Goal: Task Accomplishment & Management: Contribute content

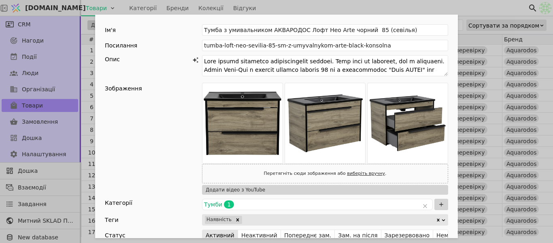
click at [471, 13] on div "Ім'я Тумба з умивальником АКВАРОДОС Лофт Нео Arte чорний 85 (севілья) Посилання…" at bounding box center [276, 121] width 553 height 243
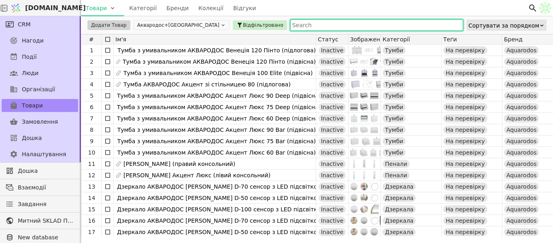
click at [290, 30] on input "text" at bounding box center [376, 24] width 173 height 11
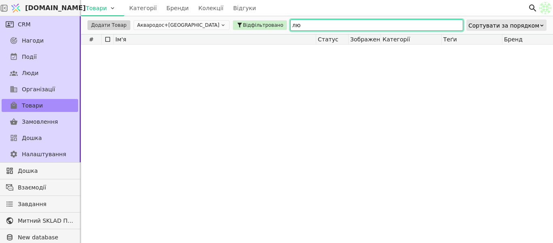
type input "л"
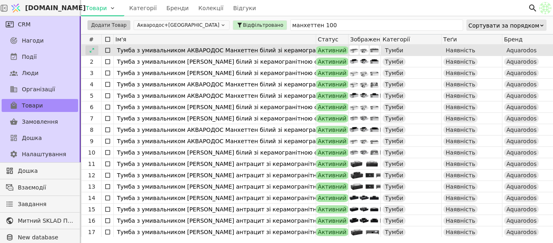
click at [94, 49] on icon at bounding box center [92, 50] width 4 height 4
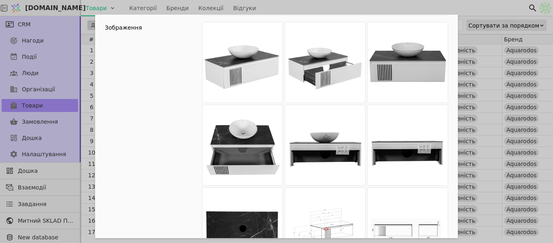
scroll to position [67, 0]
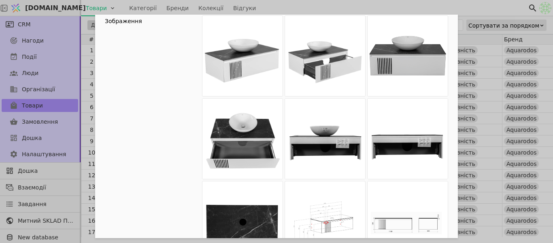
click at [407, 4] on div "Ім'я Тумба з умивальником АКВАРОДОС Манхеттен білий зі керамогранітною стільниц…" at bounding box center [276, 121] width 553 height 243
click at [326, 6] on div "Ім'я Тумба з умивальником АКВАРОДОС Манхеттен білий зі керамогранітною стільниц…" at bounding box center [276, 121] width 553 height 243
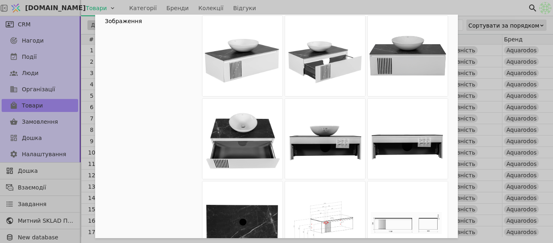
click at [326, 6] on div "Ім'я Тумба з умивальником АКВАРОДОС Манхеттен білий зі керамогранітною стільниц…" at bounding box center [276, 121] width 553 height 243
click at [410, 7] on div "Ім'я Тумба з умивальником АКВАРОДОС Манхеттен білий зі керамогранітною стільниц…" at bounding box center [276, 121] width 553 height 243
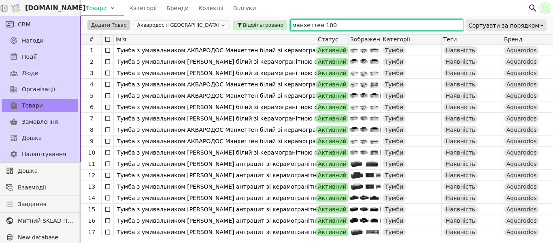
click at [363, 27] on input "манхеттен 100" at bounding box center [376, 24] width 173 height 11
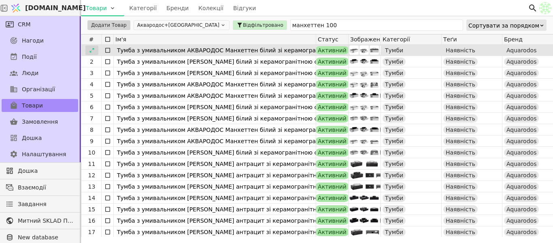
click at [93, 51] on icon at bounding box center [92, 50] width 6 height 6
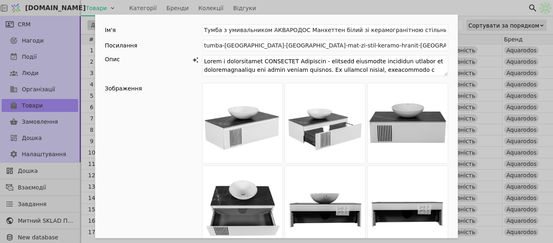
click at [473, 8] on div "Ім'я Тумба з умивальником АКВАРОДОС Манхеттен білий зі керамогранітною стільниц…" at bounding box center [276, 121] width 553 height 243
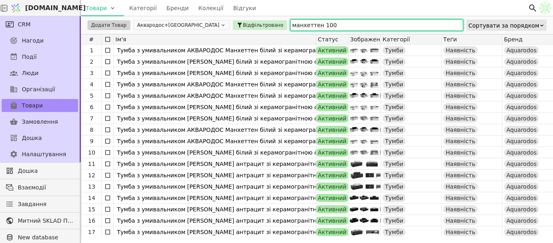
click at [327, 26] on input "манхеттен 100" at bounding box center [376, 24] width 173 height 11
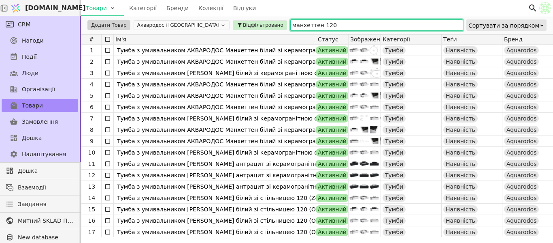
click at [327, 26] on input "манхеттен 120" at bounding box center [376, 24] width 173 height 11
type input "манхеттен 120"
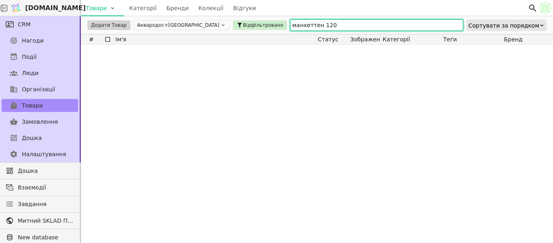
scroll to position [318, 0]
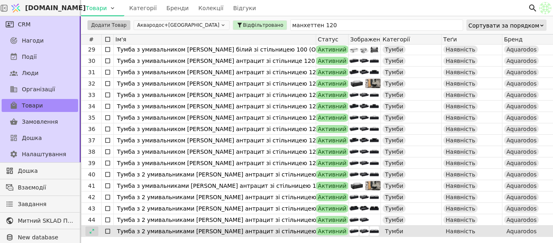
click at [92, 230] on icon at bounding box center [92, 231] width 6 height 6
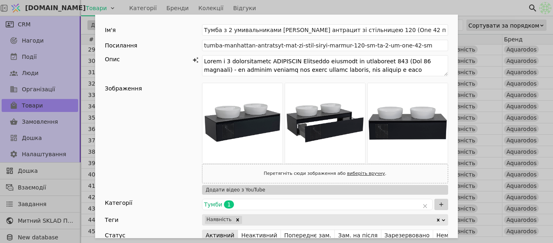
scroll to position [527, 0]
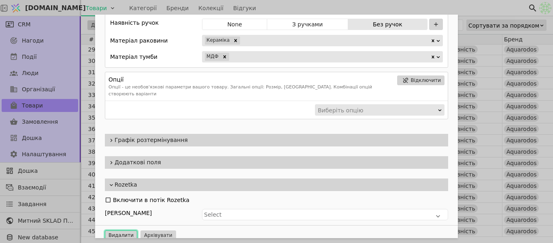
click at [117, 230] on button "Видалити" at bounding box center [121, 235] width 32 height 10
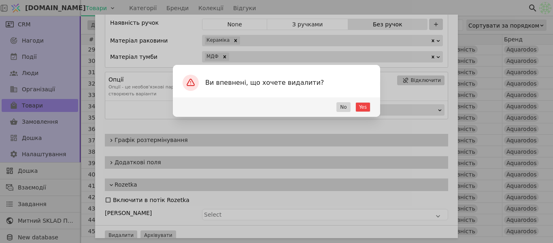
click at [356, 109] on div "Yes No" at bounding box center [276, 106] width 207 height 19
click at [361, 109] on button "Yes" at bounding box center [363, 107] width 15 height 10
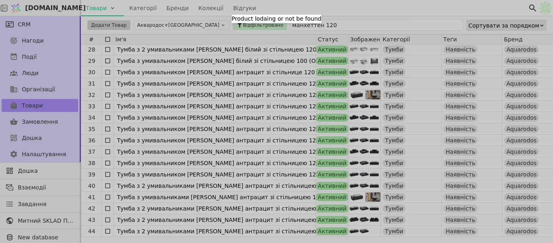
scroll to position [0, 0]
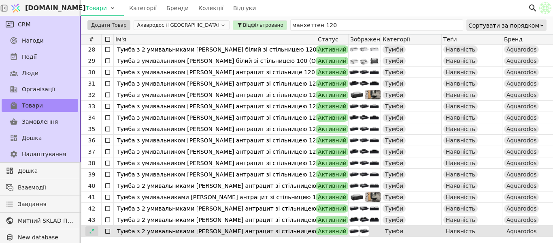
click at [92, 228] on icon at bounding box center [92, 231] width 6 height 6
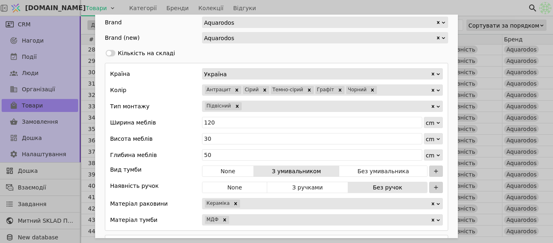
scroll to position [527, 0]
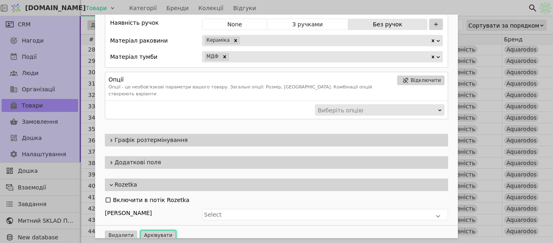
click at [152, 230] on button "Архівувати" at bounding box center [159, 235] width 36 height 10
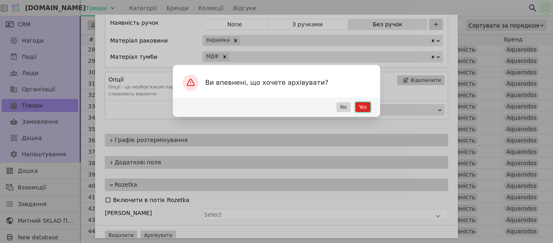
click at [368, 107] on button "Yes" at bounding box center [363, 107] width 15 height 10
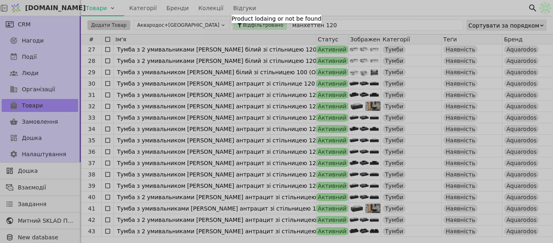
scroll to position [0, 0]
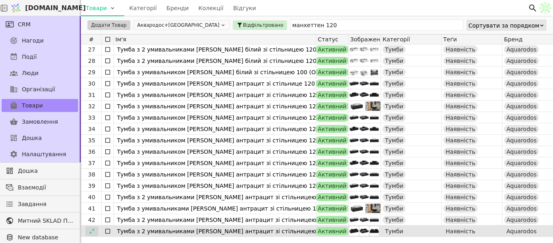
click at [90, 229] on icon at bounding box center [92, 231] width 6 height 6
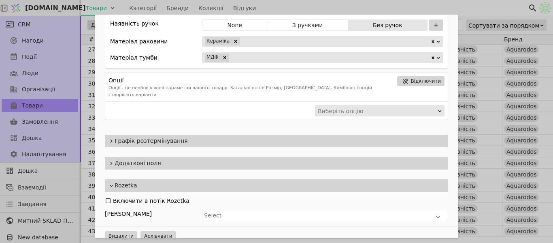
scroll to position [527, 0]
click at [128, 230] on button "Видалити" at bounding box center [121, 235] width 32 height 10
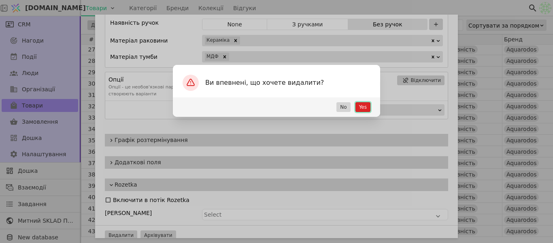
click at [363, 108] on button "Yes" at bounding box center [363, 107] width 15 height 10
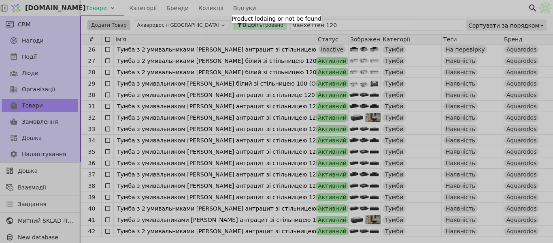
scroll to position [0, 0]
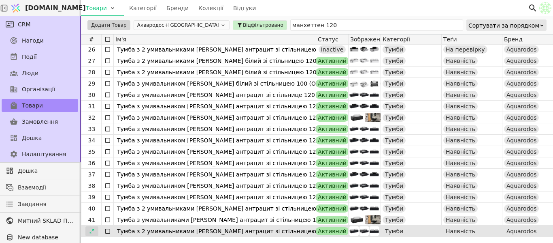
click at [92, 229] on icon at bounding box center [92, 231] width 6 height 6
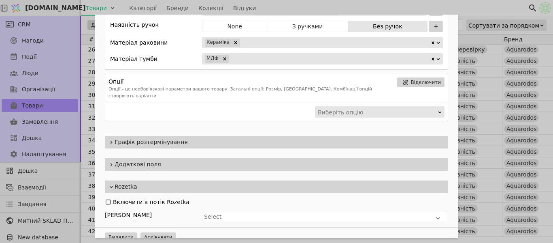
scroll to position [527, 0]
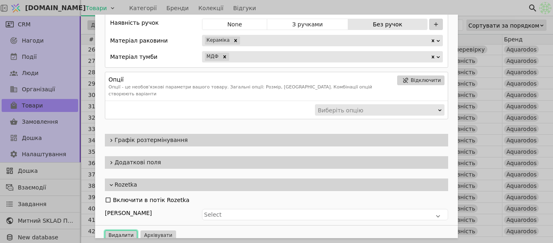
click at [120, 230] on button "Видалити" at bounding box center [121, 235] width 32 height 10
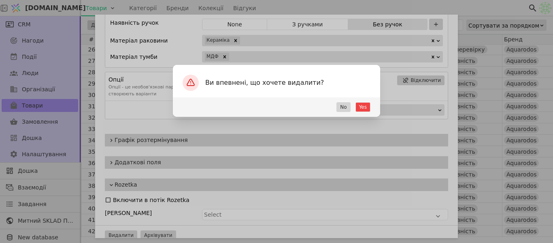
click at [361, 112] on div "Yes No" at bounding box center [276, 106] width 207 height 19
click at [363, 105] on button "Yes" at bounding box center [363, 107] width 15 height 10
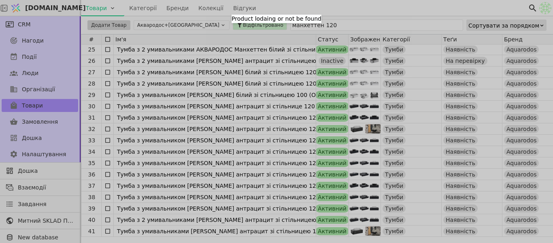
scroll to position [0, 0]
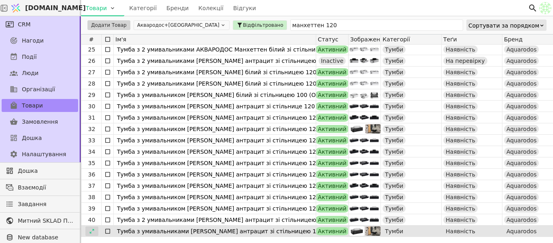
click at [94, 228] on icon at bounding box center [92, 231] width 6 height 6
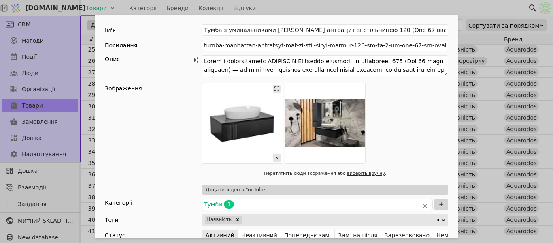
click at [239, 117] on img "Add Opportunity" at bounding box center [243, 123] width 80 height 80
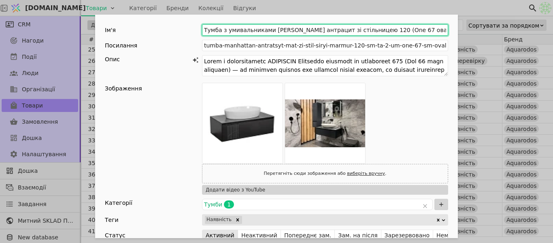
click at [428, 32] on input "Тумба з умивальниками АКВАРОДОС Манхеттен антрацит зі стільницею 120 (One 67 ов…" at bounding box center [325, 29] width 246 height 11
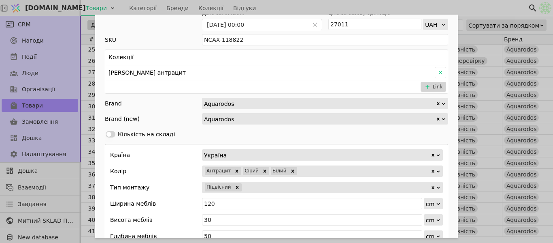
scroll to position [486, 0]
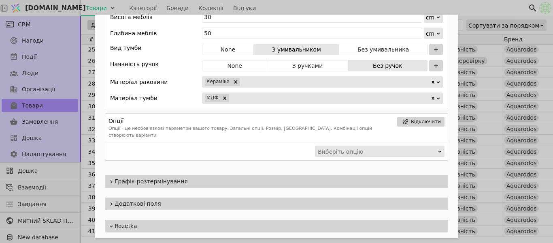
click at [484, 5] on div "Ім'я Тумба з умивальниками АКВАРОДОС Манхеттен антрацит зі стільницею 120 (One …" at bounding box center [276, 121] width 553 height 243
click at [91, 222] on div "Ім'я Тумба з умивальниками АКВАРОДОС Манхеттен антрацит зі стільницею 120 (One …" at bounding box center [276, 121] width 553 height 243
click at [90, 222] on div "Ім'я Тумба з умивальниками АКВАРОДОС Манхеттен антрацит зі стільницею 120 (One …" at bounding box center [276, 121] width 553 height 243
click at [91, 218] on div "Ім'я Тумба з умивальниками АКВАРОДОС Манхеттен антрацит зі стільницею 120 (One …" at bounding box center [276, 121] width 553 height 243
click at [87, 215] on div at bounding box center [91, 220] width 13 height 10
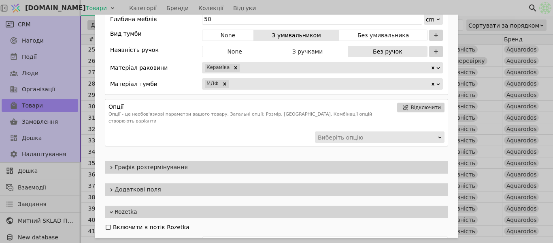
scroll to position [527, 0]
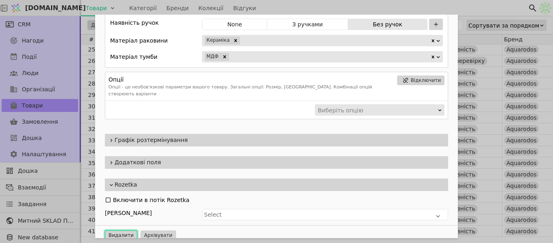
click at [124, 230] on button "Видалити" at bounding box center [121, 235] width 32 height 10
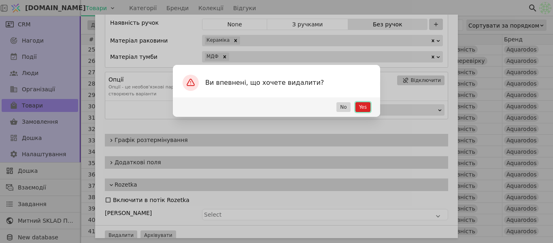
click at [364, 105] on button "Yes" at bounding box center [363, 107] width 15 height 10
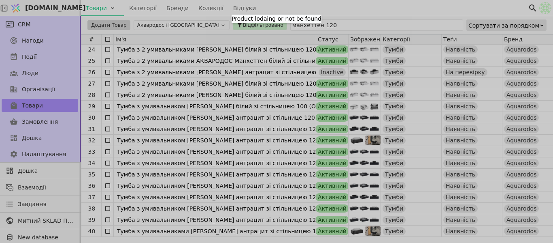
scroll to position [0, 0]
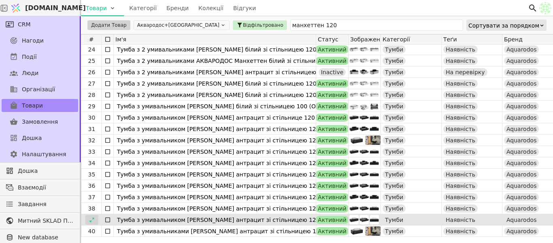
click at [92, 220] on icon at bounding box center [92, 220] width 6 height 6
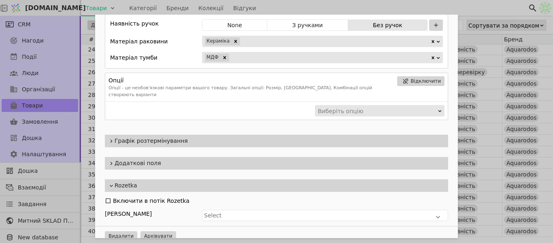
scroll to position [527, 0]
click at [113, 230] on button "Видалити" at bounding box center [121, 235] width 32 height 10
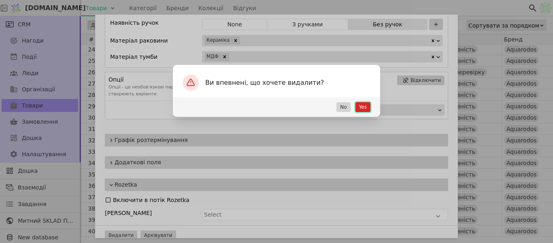
click at [367, 105] on button "Yes" at bounding box center [363, 107] width 15 height 10
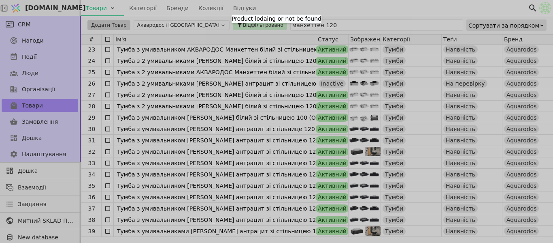
scroll to position [0, 0]
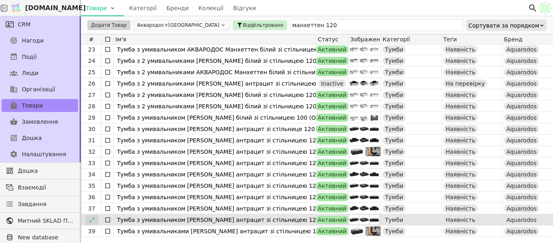
click at [91, 220] on icon at bounding box center [92, 219] width 4 height 4
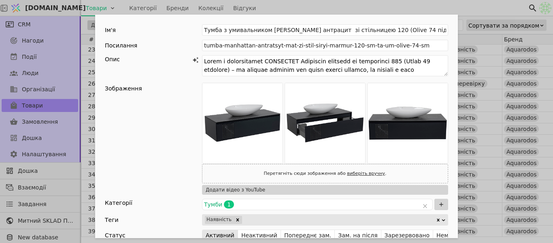
click at [301, 10] on div "Ім'я Тумба з умивальником АКВАРОДОС Манхеттен антрацит зі стільницею 120 (Olive…" at bounding box center [276, 121] width 553 height 243
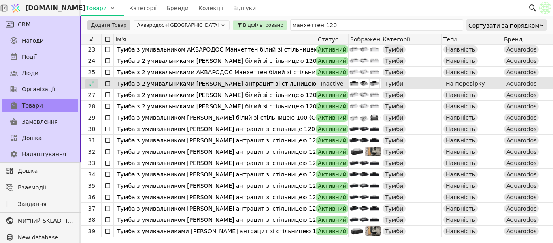
click at [92, 83] on icon at bounding box center [92, 84] width 6 height 6
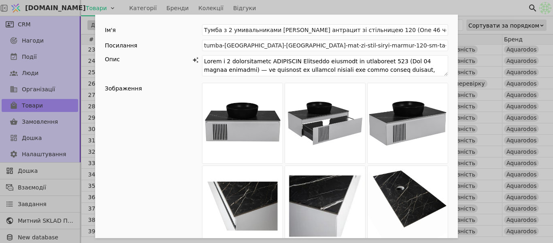
click at [318, 8] on div "Ім'я Тумба з 2 умивальниками АКВАРОДОС Манхеттен антрацит зі стільницею 120 (On…" at bounding box center [276, 121] width 553 height 243
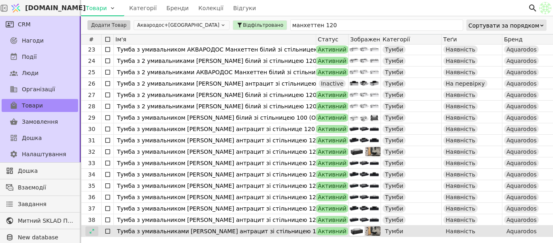
click at [93, 230] on icon at bounding box center [92, 230] width 4 height 4
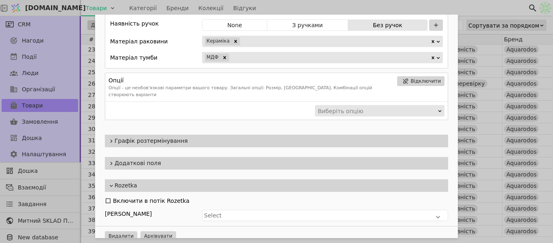
scroll to position [527, 0]
click at [118, 230] on button "Видалити" at bounding box center [121, 235] width 32 height 10
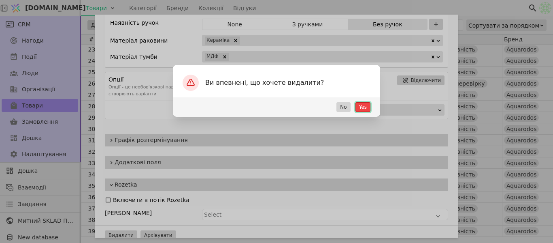
drag, startPoint x: 367, startPoint y: 108, endPoint x: 129, endPoint y: 197, distance: 253.9
click at [367, 108] on button "Yes" at bounding box center [363, 107] width 15 height 10
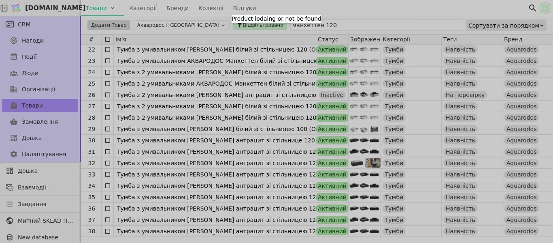
scroll to position [0, 0]
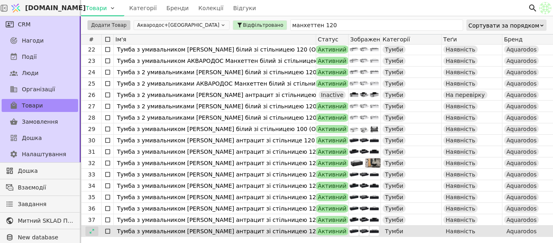
click at [95, 229] on div at bounding box center [91, 231] width 13 height 10
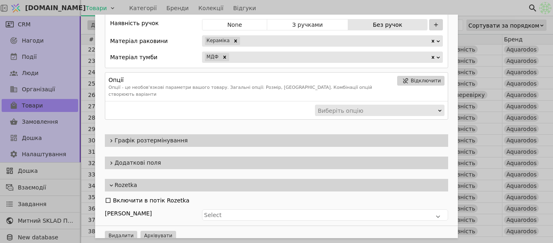
scroll to position [527, 0]
click at [114, 230] on button "Видалити" at bounding box center [121, 235] width 32 height 10
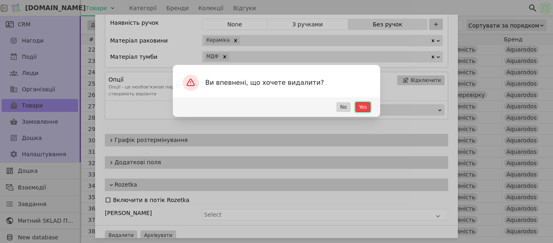
click at [361, 105] on button "Yes" at bounding box center [363, 107] width 15 height 10
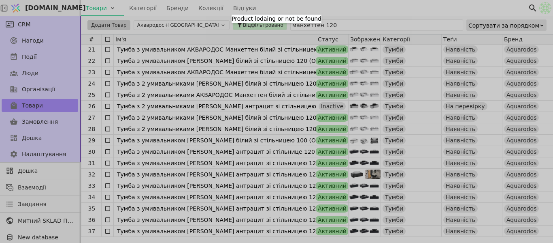
scroll to position [0, 0]
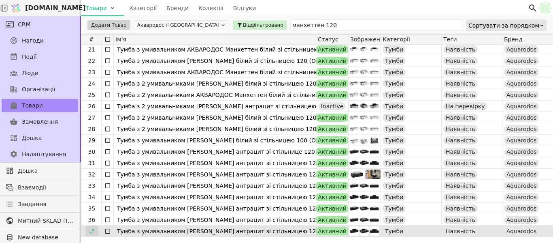
click at [90, 229] on icon at bounding box center [92, 231] width 6 height 6
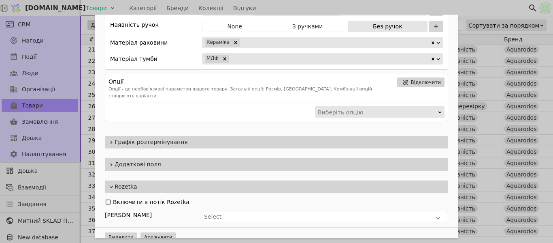
scroll to position [527, 0]
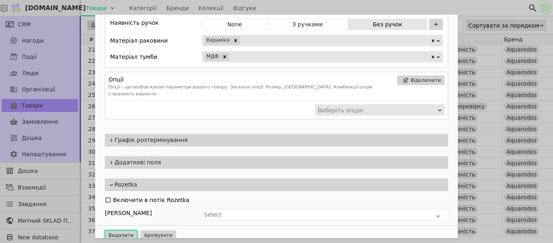
click at [118, 230] on button "Видалити" at bounding box center [121, 235] width 32 height 10
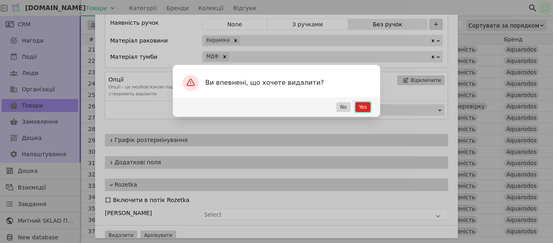
click at [359, 109] on button "Yes" at bounding box center [363, 107] width 15 height 10
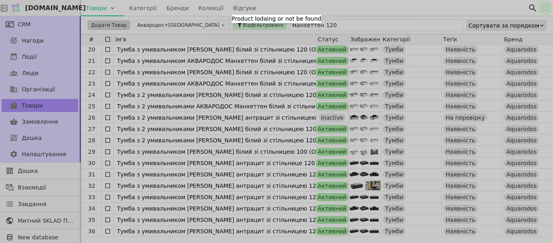
scroll to position [0, 0]
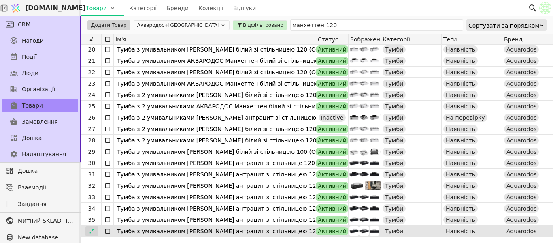
click at [92, 227] on div at bounding box center [91, 231] width 13 height 10
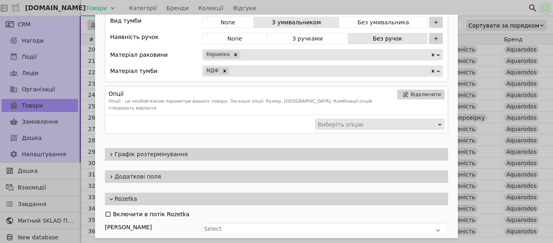
scroll to position [527, 0]
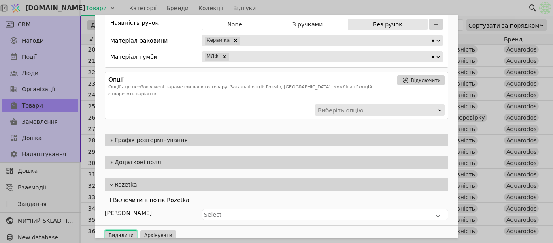
click at [110, 232] on button "Видалити" at bounding box center [121, 235] width 32 height 10
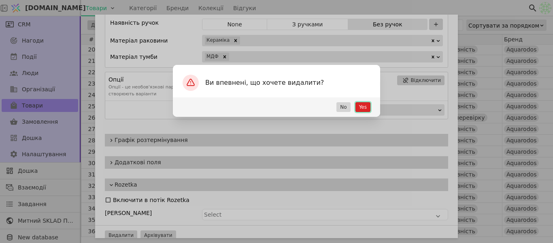
click at [361, 105] on button "Yes" at bounding box center [363, 107] width 15 height 10
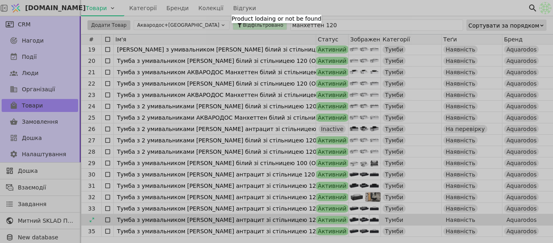
scroll to position [0, 0]
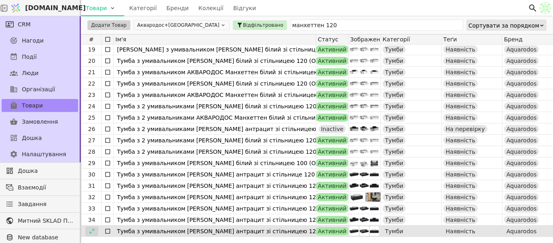
click at [91, 230] on icon at bounding box center [92, 231] width 6 height 6
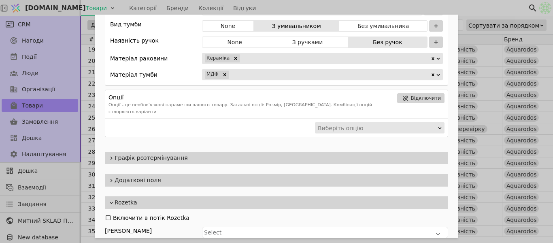
scroll to position [527, 0]
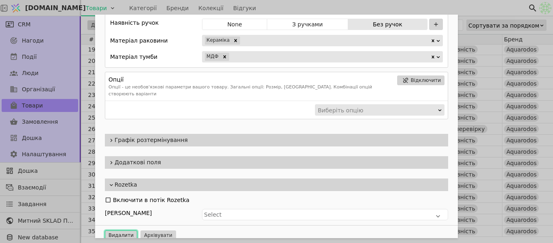
click at [124, 230] on button "Видалити" at bounding box center [121, 235] width 32 height 10
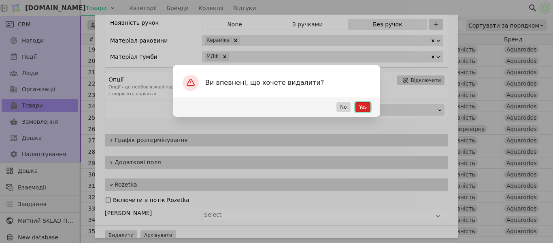
click at [360, 109] on button "Yes" at bounding box center [363, 107] width 15 height 10
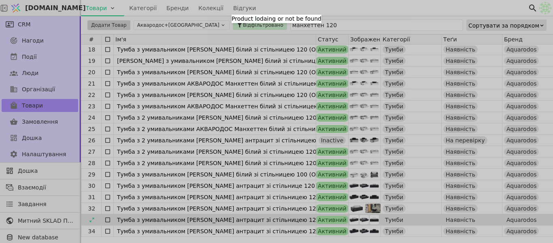
scroll to position [0, 0]
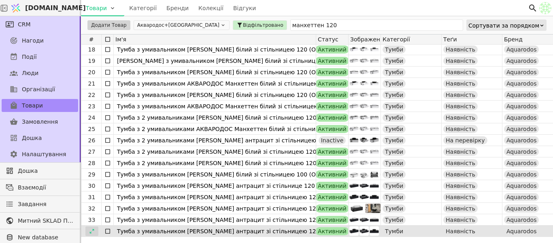
click at [92, 230] on icon at bounding box center [92, 231] width 6 height 6
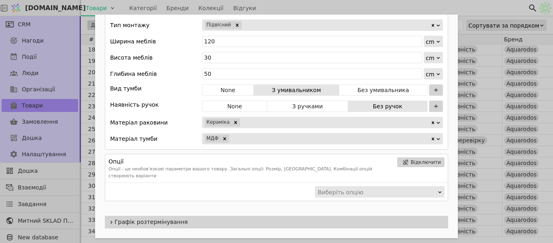
scroll to position [527, 0]
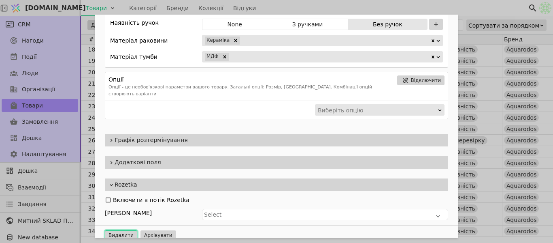
click at [125, 230] on button "Видалити" at bounding box center [121, 235] width 32 height 10
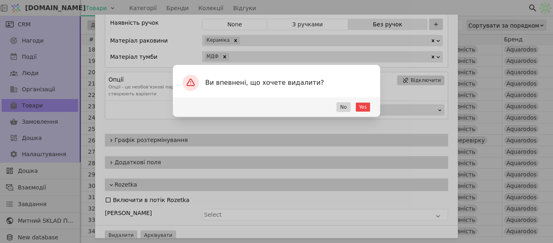
click at [372, 111] on div "Yes No" at bounding box center [276, 106] width 207 height 19
click at [367, 110] on button "Yes" at bounding box center [363, 107] width 15 height 10
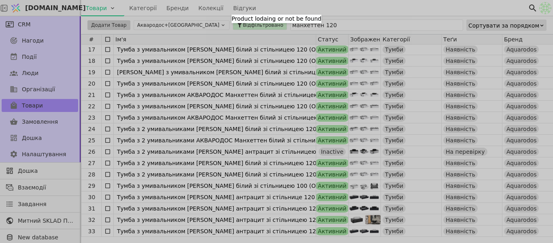
scroll to position [0, 0]
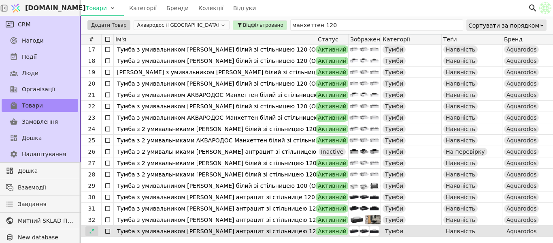
click at [92, 232] on icon at bounding box center [92, 231] width 6 height 6
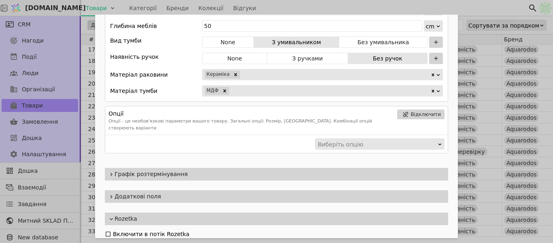
scroll to position [527, 0]
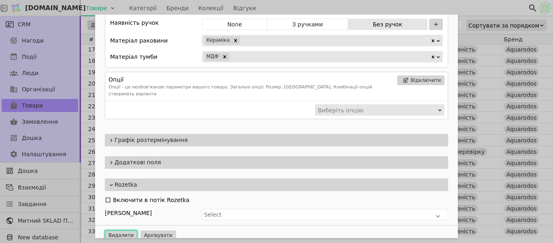
click at [111, 230] on button "Видалити" at bounding box center [121, 235] width 32 height 10
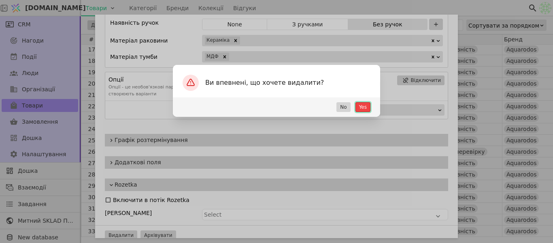
click at [359, 108] on button "Yes" at bounding box center [363, 107] width 15 height 10
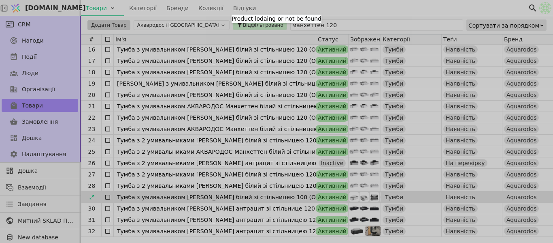
scroll to position [0, 0]
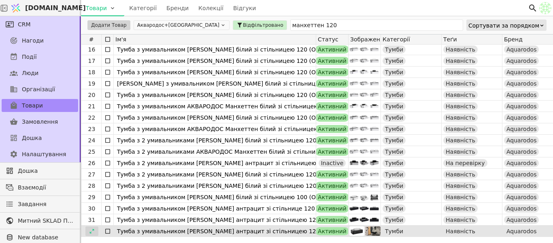
click at [94, 231] on div at bounding box center [91, 231] width 13 height 10
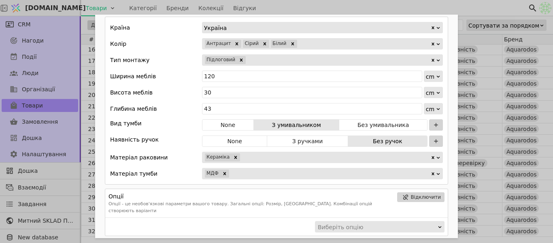
scroll to position [527, 0]
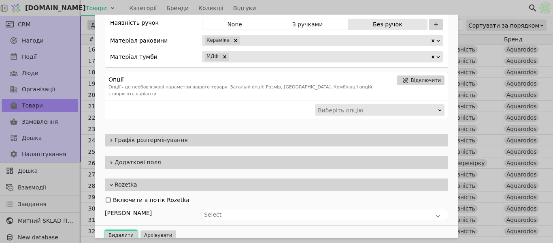
click at [119, 230] on button "Видалити" at bounding box center [121, 235] width 32 height 10
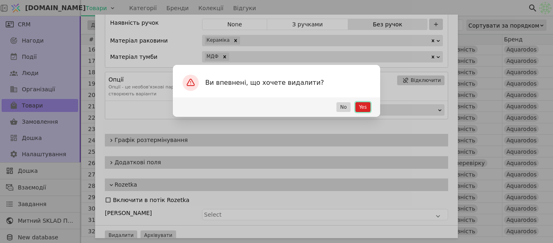
click at [363, 108] on button "Yes" at bounding box center [363, 107] width 15 height 10
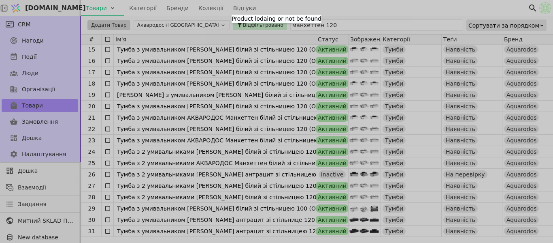
scroll to position [0, 0]
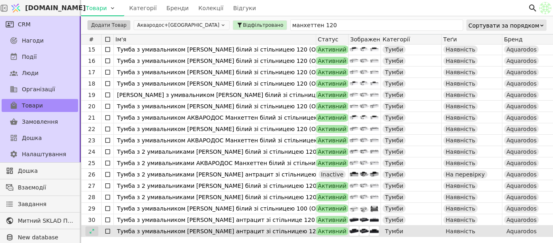
click at [94, 230] on icon at bounding box center [92, 231] width 6 height 6
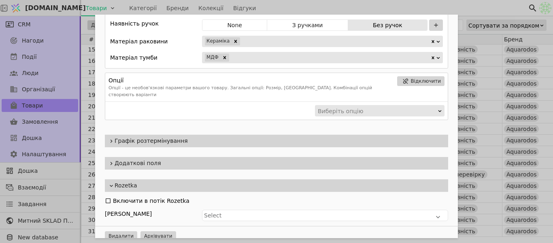
scroll to position [527, 0]
click at [125, 230] on button "Видалити" at bounding box center [121, 235] width 32 height 10
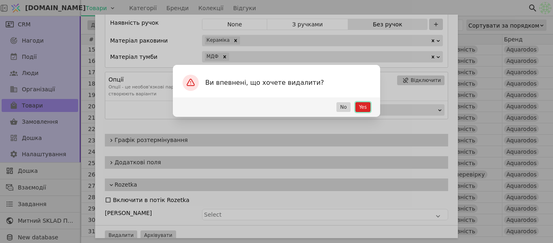
click at [360, 108] on button "Yes" at bounding box center [363, 107] width 15 height 10
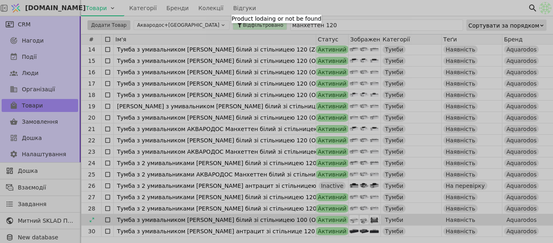
scroll to position [0, 0]
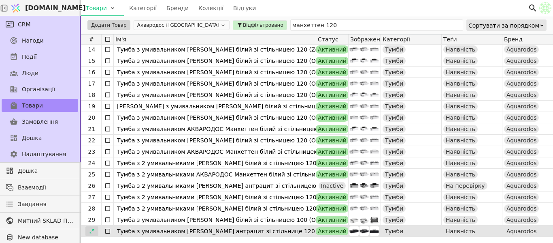
click at [94, 230] on icon at bounding box center [92, 231] width 6 height 6
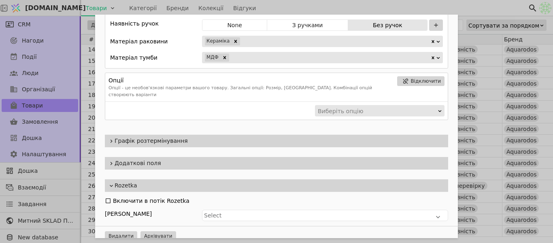
scroll to position [527, 0]
click at [111, 230] on button "Видалити" at bounding box center [121, 235] width 32 height 10
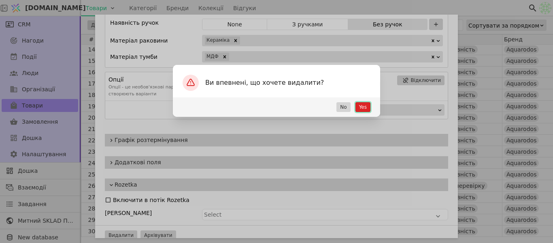
click at [363, 110] on button "Yes" at bounding box center [363, 107] width 15 height 10
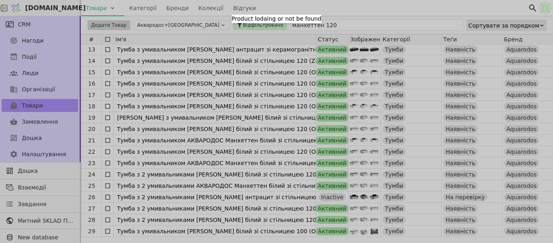
scroll to position [0, 0]
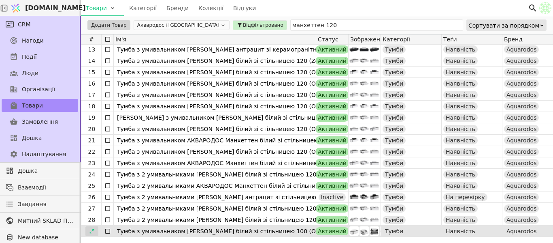
click at [96, 231] on div at bounding box center [91, 231] width 13 height 10
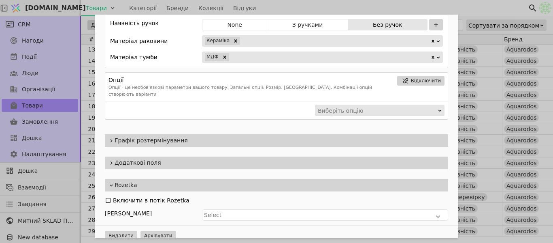
scroll to position [610, 0]
click at [115, 230] on button "Видалити" at bounding box center [121, 235] width 32 height 10
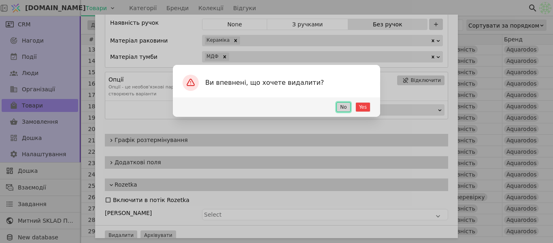
click at [350, 107] on button "No" at bounding box center [344, 107] width 14 height 10
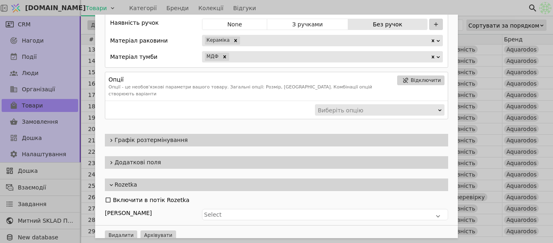
click at [490, 4] on div "Ім'я Тумба з умивальником АКВАРОДОС МАНХЕТТЕН білий зі стільницею 100 (One 67 о…" at bounding box center [276, 121] width 553 height 243
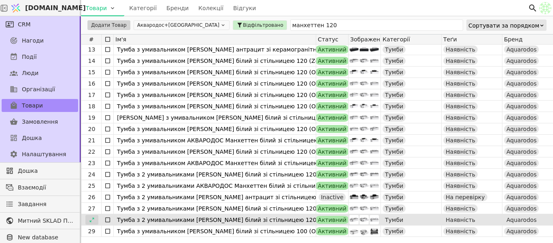
click at [89, 219] on icon at bounding box center [92, 220] width 6 height 6
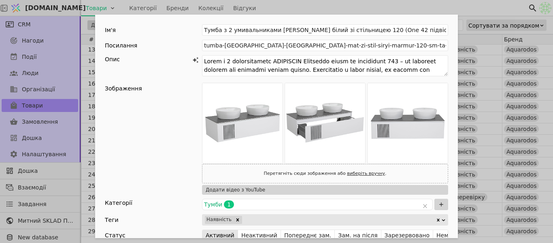
click at [464, 5] on div "Ім'я Тумба з 2 умивальниками АКВАРОДОС Манхеттен білий зі стільницею 120 (One 4…" at bounding box center [276, 121] width 553 height 243
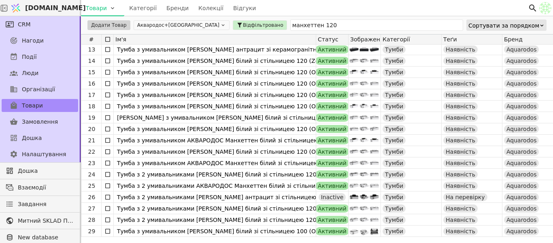
click at [92, 41] on div "#" at bounding box center [91, 39] width 20 height 10
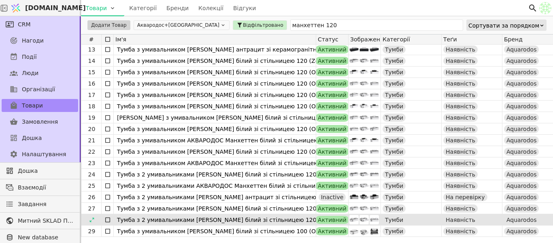
click at [108, 216] on icon at bounding box center [108, 219] width 6 height 6
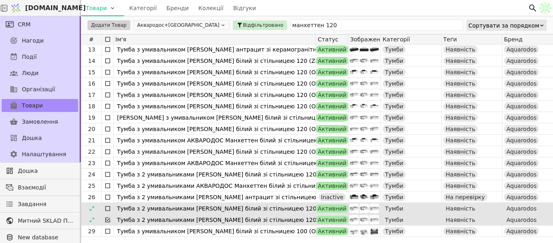
click at [107, 209] on icon at bounding box center [108, 208] width 6 height 6
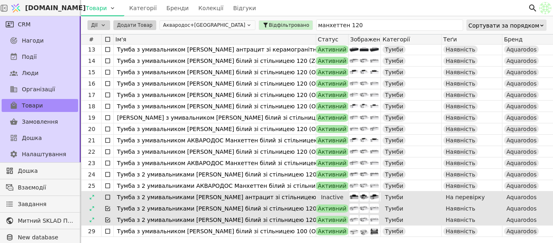
click at [109, 198] on icon at bounding box center [108, 197] width 6 height 6
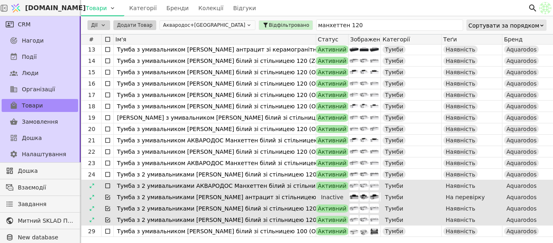
click at [106, 188] on icon at bounding box center [107, 185] width 5 height 5
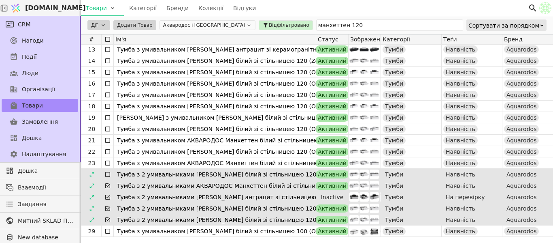
click at [107, 176] on icon at bounding box center [107, 174] width 5 height 5
click at [100, 21] on html "Svit.One Товари Категорії Бренди Колекції Відгуки CRM Нагоди Події Люди Організ…" at bounding box center [276, 121] width 553 height 243
click at [105, 39] on div "Редагувати" at bounding box center [107, 37] width 34 height 10
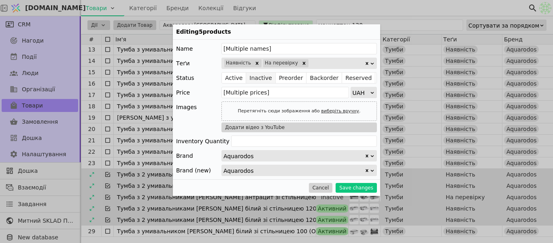
click at [257, 78] on button "Inactive" at bounding box center [261, 77] width 30 height 11
click at [354, 188] on button "Save changes" at bounding box center [356, 188] width 41 height 10
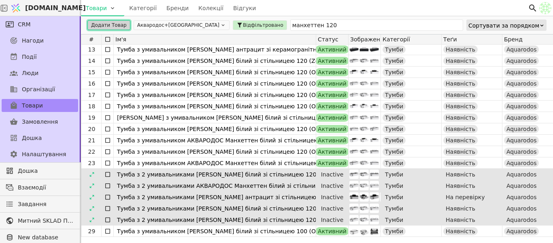
click at [108, 25] on button "Додати Товар" at bounding box center [108, 25] width 43 height 10
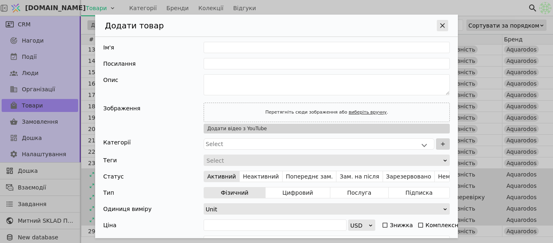
click at [439, 25] on icon "Додати Товар" at bounding box center [443, 25] width 8 height 8
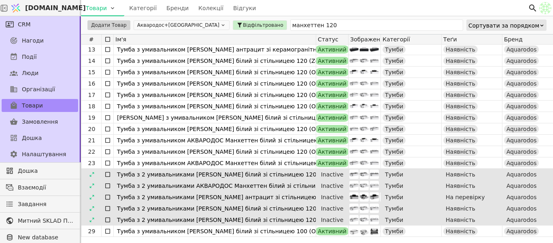
click at [107, 217] on icon at bounding box center [107, 219] width 5 height 5
click at [108, 208] on icon at bounding box center [108, 208] width 6 height 6
click at [107, 194] on icon at bounding box center [107, 196] width 5 height 5
click at [107, 183] on icon at bounding box center [108, 185] width 6 height 6
click at [108, 173] on icon at bounding box center [108, 174] width 6 height 6
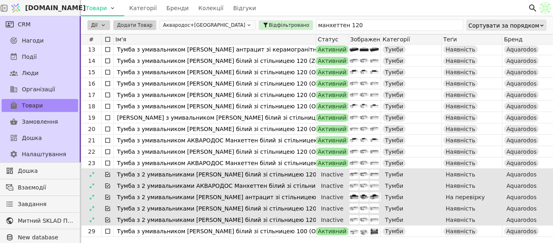
click at [103, 25] on html "Svit.One Товари Категорії Бренди Колекції Відгуки CRM Нагоди Події Люди Організ…" at bounding box center [276, 121] width 553 height 243
click at [111, 43] on div "Архівувати" at bounding box center [107, 47] width 34 height 10
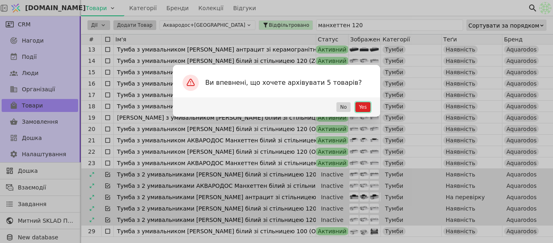
click at [365, 105] on button "Yes" at bounding box center [363, 107] width 15 height 10
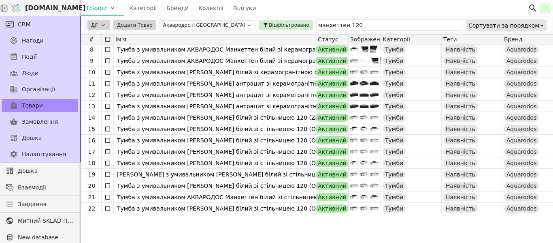
scroll to position [40, 0]
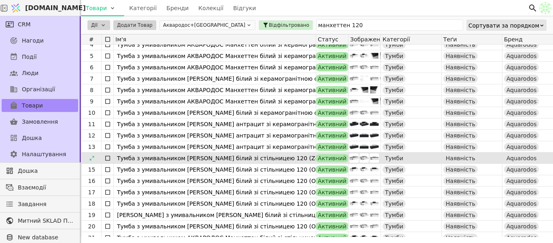
click at [355, 160] on img at bounding box center [354, 157] width 9 height 9
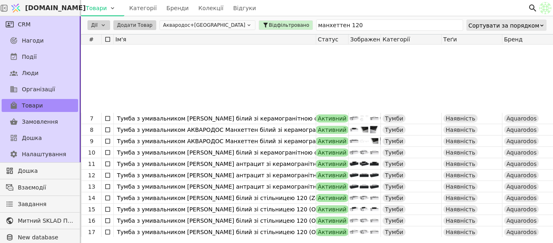
scroll to position [80, 0]
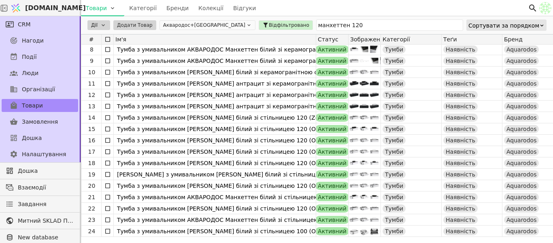
click at [104, 25] on html "Svit.One Товари Категорії Бренди Колекції Відгуки CRM Нагоди Події Люди Організ…" at bounding box center [276, 121] width 553 height 243
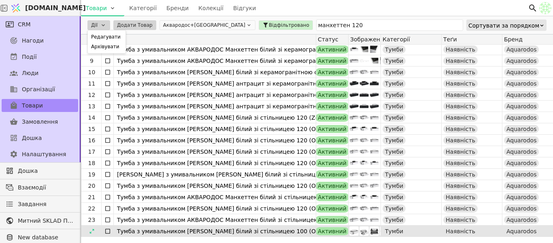
click at [108, 234] on html "Svit.One Товари Категорії Бренди Колекції Відгуки CRM Нагоди Події Люди Організ…" at bounding box center [276, 121] width 553 height 243
click at [109, 230] on icon at bounding box center [108, 231] width 6 height 6
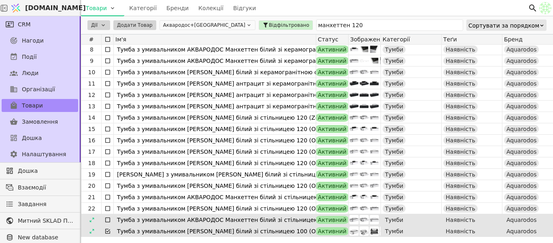
click at [109, 217] on icon at bounding box center [108, 219] width 6 height 6
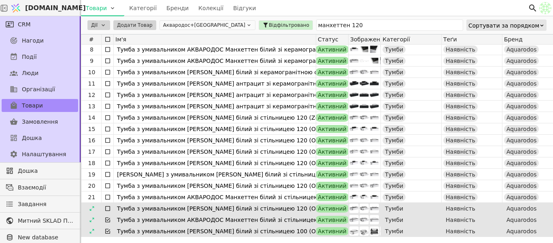
click at [109, 208] on icon at bounding box center [108, 208] width 6 height 6
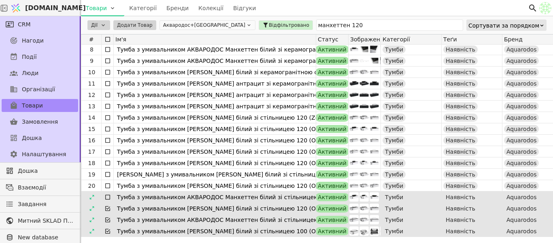
click at [109, 195] on icon at bounding box center [108, 197] width 6 height 6
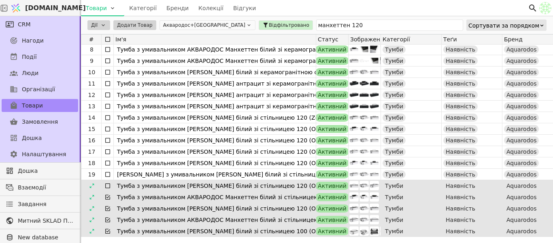
click at [107, 185] on icon at bounding box center [108, 185] width 6 height 6
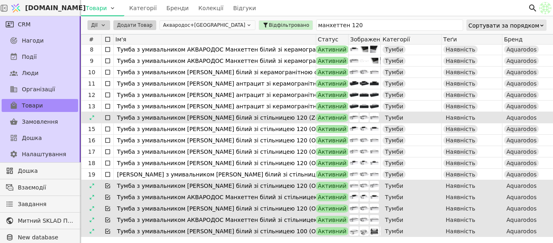
click at [108, 121] on div at bounding box center [108, 117] width 12 height 11
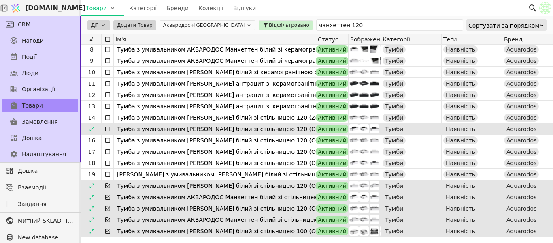
click at [108, 130] on icon at bounding box center [108, 129] width 6 height 6
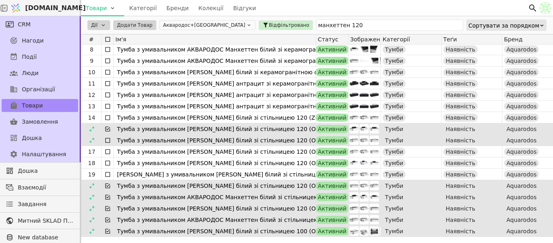
click at [107, 142] on icon at bounding box center [108, 140] width 6 height 6
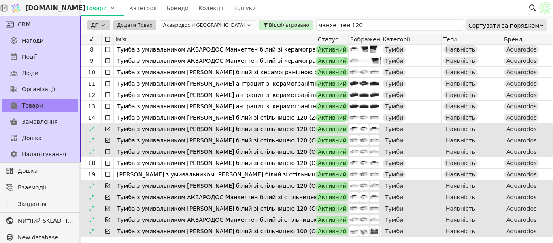
click at [109, 154] on icon at bounding box center [108, 151] width 6 height 6
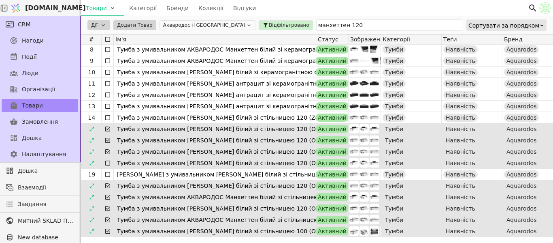
click at [109, 162] on icon at bounding box center [108, 163] width 6 height 6
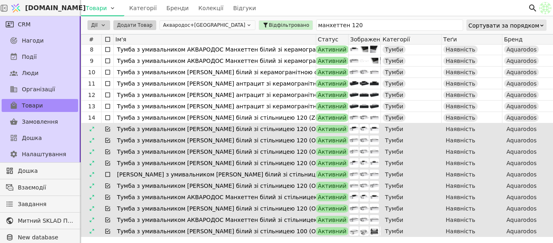
click at [108, 173] on icon at bounding box center [108, 174] width 6 height 6
click at [107, 151] on icon at bounding box center [108, 151] width 6 height 6
click at [107, 139] on icon at bounding box center [108, 140] width 6 height 6
click at [109, 151] on icon at bounding box center [108, 151] width 6 height 6
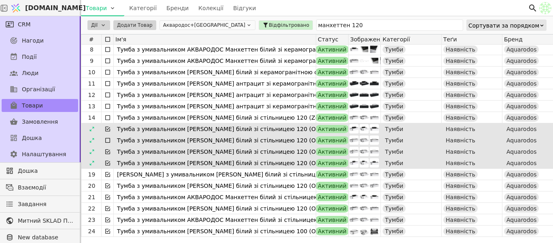
click at [108, 142] on icon at bounding box center [107, 140] width 5 height 5
click at [107, 128] on icon at bounding box center [108, 129] width 6 height 6
click at [107, 130] on icon at bounding box center [108, 129] width 6 height 6
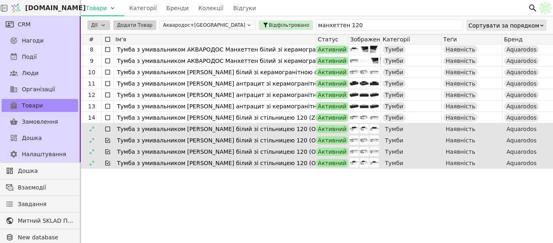
scroll to position [0, 0]
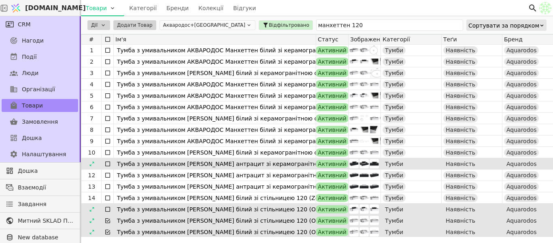
click at [109, 164] on icon at bounding box center [108, 163] width 6 height 6
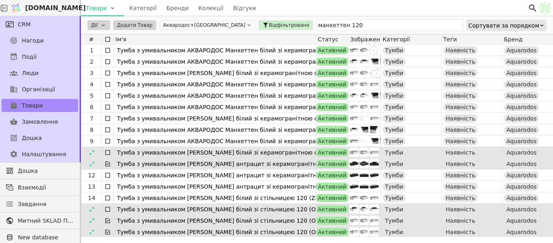
click at [106, 154] on icon at bounding box center [108, 152] width 6 height 6
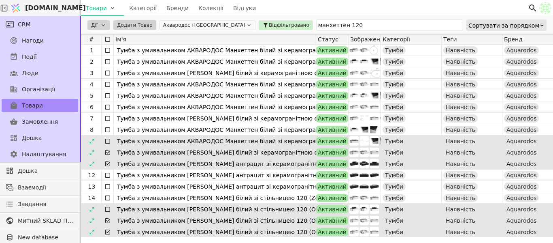
click at [108, 141] on icon at bounding box center [108, 141] width 6 height 6
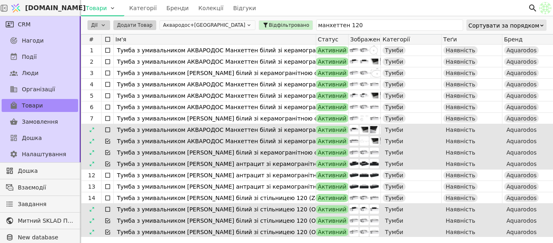
click at [107, 131] on icon at bounding box center [108, 129] width 6 height 6
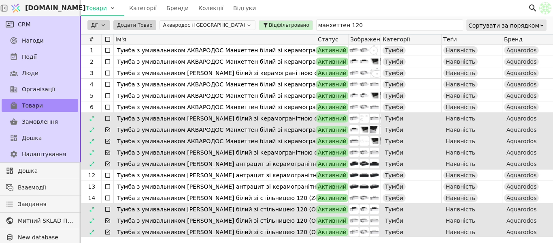
click at [108, 117] on icon at bounding box center [108, 118] width 6 height 6
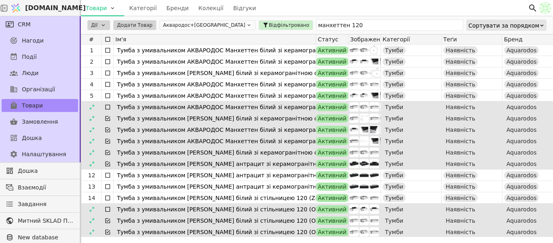
click at [110, 106] on icon at bounding box center [107, 107] width 5 height 5
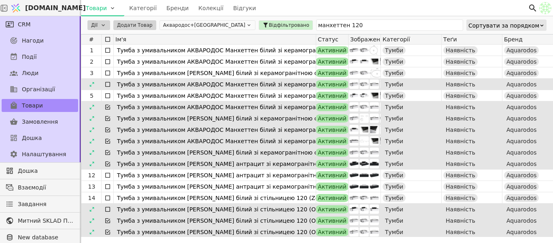
click at [108, 89] on div at bounding box center [108, 84] width 12 height 11
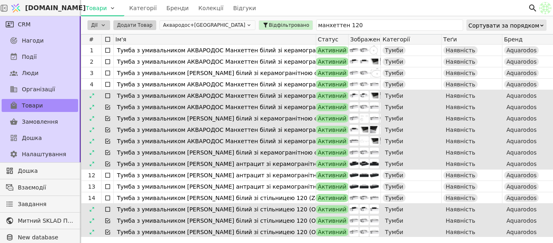
click at [109, 95] on icon at bounding box center [108, 95] width 6 height 6
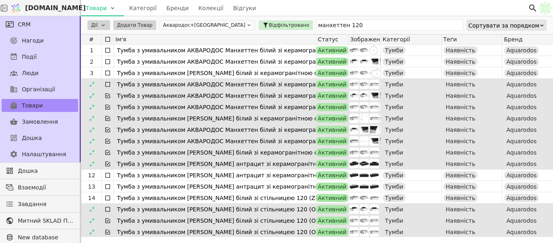
click at [111, 84] on icon at bounding box center [108, 84] width 6 height 6
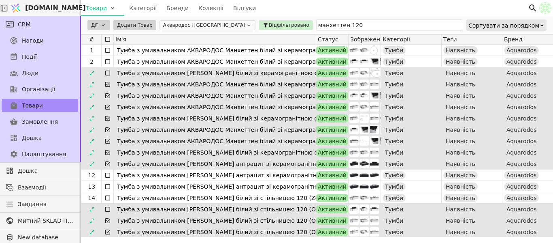
click at [109, 70] on icon at bounding box center [107, 72] width 5 height 5
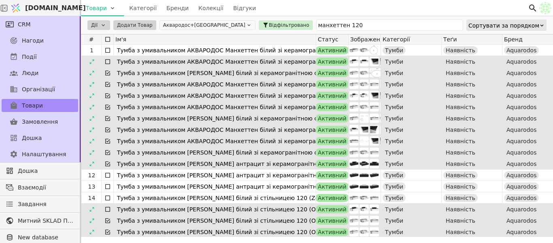
click at [109, 61] on icon at bounding box center [108, 61] width 6 height 6
click at [109, 62] on icon at bounding box center [108, 61] width 6 height 6
click at [109, 73] on icon at bounding box center [108, 73] width 6 height 6
click at [104, 27] on html "Svit.One Товари Категорії Бренди Колекції Відгуки CRM Нагоди Події Люди Організ…" at bounding box center [276, 121] width 553 height 243
click at [114, 38] on div "Редагувати" at bounding box center [107, 37] width 34 height 10
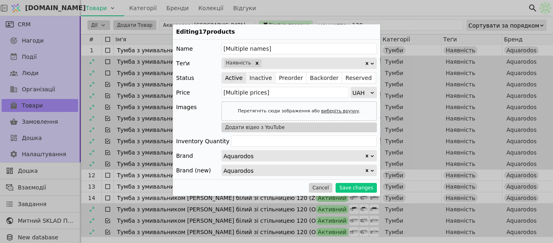
click at [265, 78] on button "Inactive" at bounding box center [261, 77] width 30 height 11
click at [350, 186] on button "Save changes" at bounding box center [356, 188] width 41 height 10
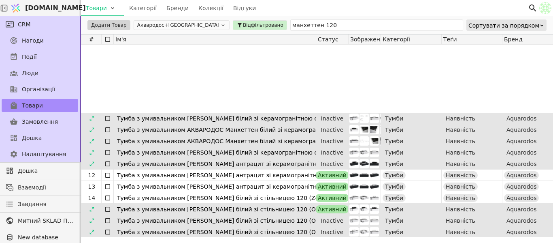
scroll to position [80, 0]
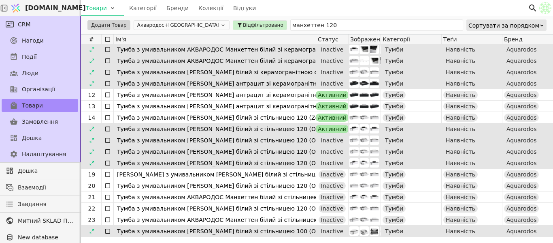
click at [108, 234] on icon at bounding box center [108, 231] width 6 height 6
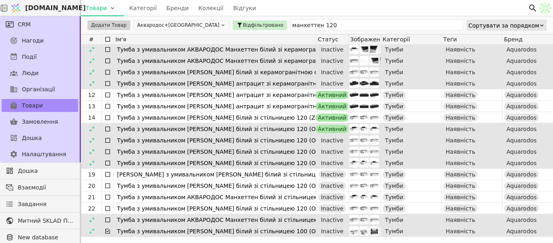
click at [108, 220] on icon at bounding box center [108, 219] width 6 height 6
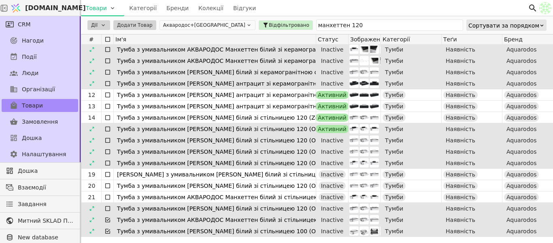
click at [107, 204] on div at bounding box center [108, 208] width 12 height 11
click at [107, 208] on icon at bounding box center [108, 208] width 6 height 6
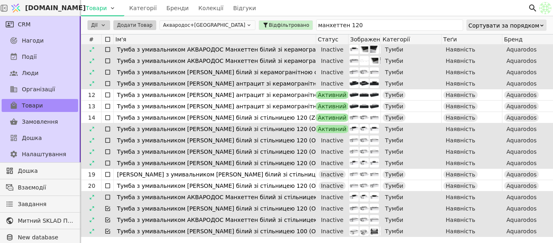
click at [109, 196] on icon at bounding box center [108, 197] width 6 height 6
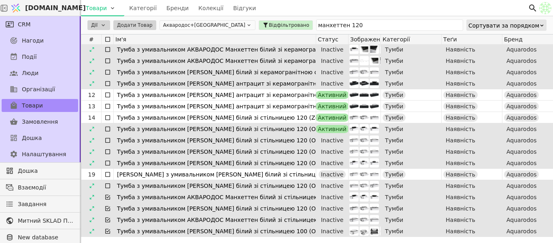
click at [109, 184] on icon at bounding box center [108, 185] width 6 height 6
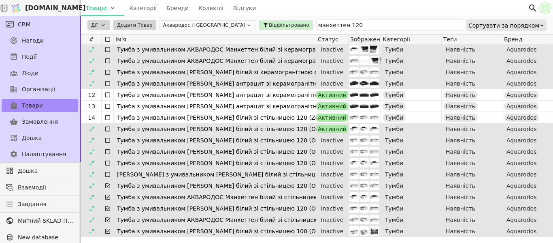
click at [105, 174] on icon at bounding box center [108, 174] width 6 height 6
click at [108, 163] on icon at bounding box center [108, 163] width 6 height 6
click at [107, 150] on icon at bounding box center [108, 151] width 6 height 6
click at [109, 143] on icon at bounding box center [108, 140] width 6 height 6
click at [109, 135] on div at bounding box center [108, 139] width 12 height 11
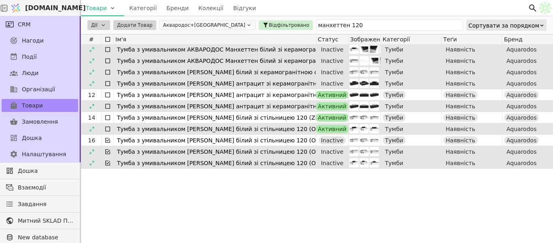
scroll to position [0, 0]
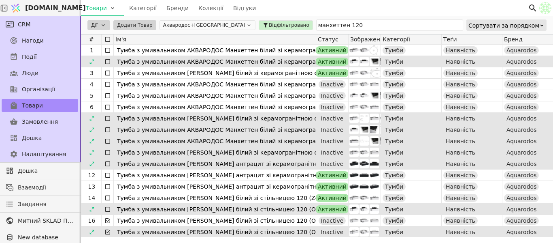
click at [110, 62] on icon at bounding box center [108, 61] width 6 height 6
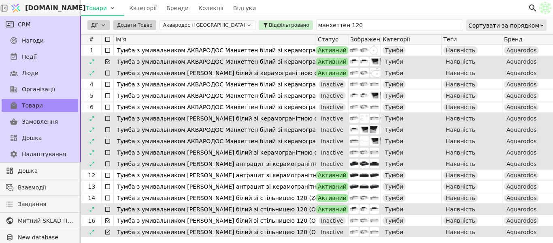
click at [110, 71] on icon at bounding box center [108, 73] width 6 height 6
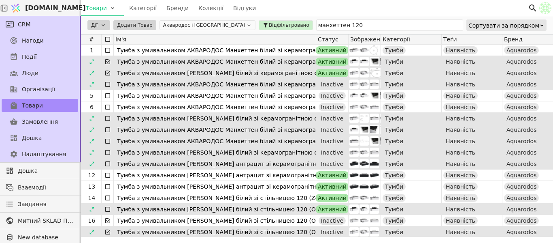
click at [110, 85] on icon at bounding box center [107, 84] width 5 height 5
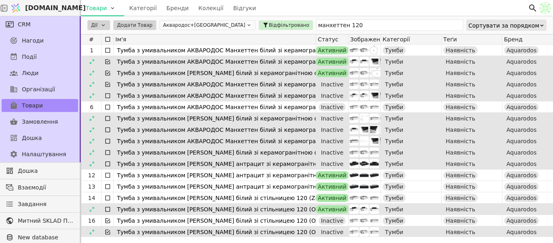
click at [109, 92] on div at bounding box center [108, 95] width 12 height 11
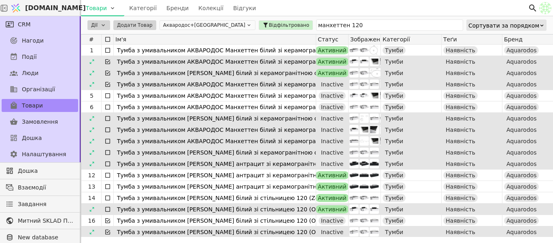
click at [107, 58] on icon at bounding box center [108, 61] width 6 height 6
click at [106, 70] on icon at bounding box center [108, 73] width 6 height 6
click at [107, 80] on div at bounding box center [108, 84] width 12 height 11
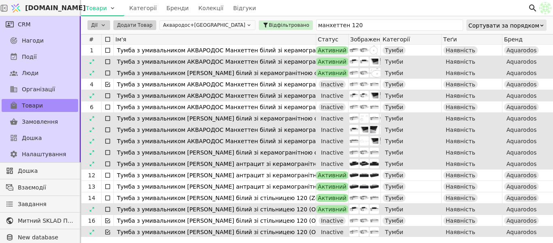
click at [109, 96] on icon at bounding box center [108, 95] width 6 height 6
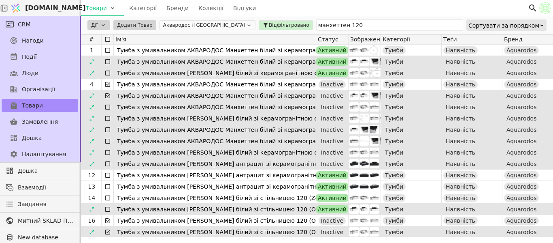
click at [108, 103] on div at bounding box center [108, 106] width 12 height 11
click at [109, 111] on div at bounding box center [108, 106] width 12 height 11
click at [107, 108] on icon at bounding box center [108, 107] width 6 height 6
click at [107, 119] on icon at bounding box center [108, 118] width 6 height 6
click at [108, 130] on icon at bounding box center [108, 129] width 6 height 6
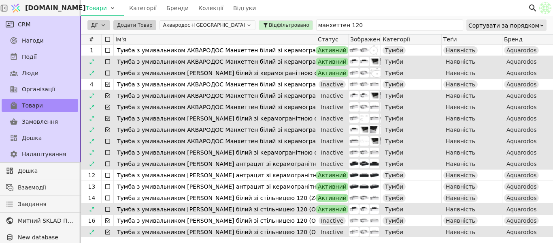
click at [107, 141] on icon at bounding box center [108, 141] width 6 height 6
click at [105, 154] on icon at bounding box center [107, 152] width 5 height 5
click at [109, 163] on icon at bounding box center [108, 163] width 6 height 6
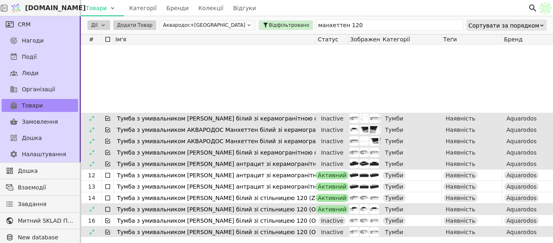
scroll to position [80, 0]
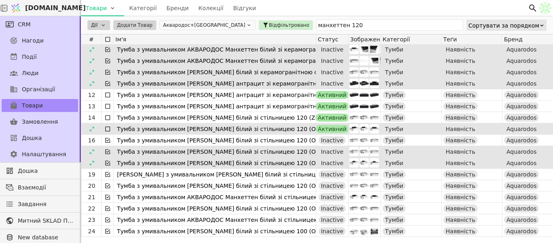
click at [106, 25] on html "Svit.One Товари Категорії Бренди Колекції Відгуки CRM Нагоди Події Люди Організ…" at bounding box center [276, 121] width 553 height 243
click at [112, 44] on div "Архівувати" at bounding box center [107, 47] width 34 height 10
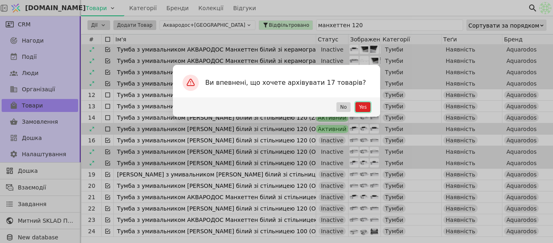
click at [360, 108] on button "Yes" at bounding box center [363, 107] width 15 height 10
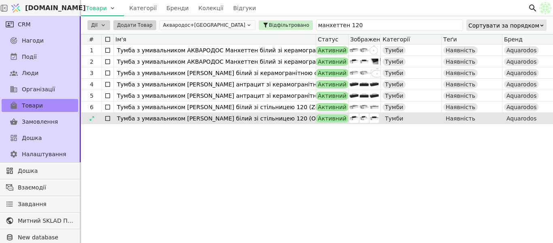
scroll to position [0, 0]
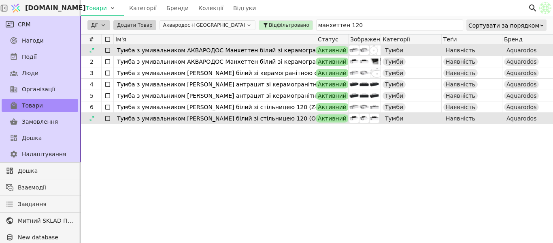
click at [98, 48] on div "1" at bounding box center [91, 50] width 20 height 11
click at [92, 46] on div at bounding box center [91, 50] width 13 height 10
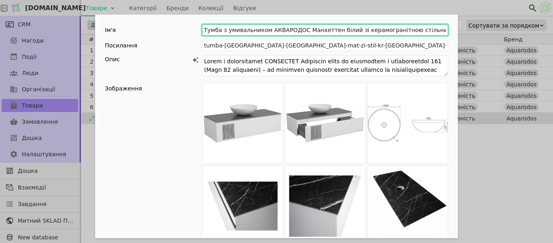
click at [260, 32] on input "Тумба з умивальником АКВАРОДОС Манхеттен білий зі керамогранітною стільницею 12…" at bounding box center [325, 29] width 246 height 11
click at [413, 28] on input "Тумба без умивальника АКВАРОДОС Манхеттен білий зі керамогранітною стільницею 1…" at bounding box center [325, 29] width 246 height 11
click at [440, 28] on input "Тумба без умивальника АКВАРОДОС Манхеттен білий зі керамогранітною стільницею 1…" at bounding box center [325, 29] width 246 height 11
click at [438, 29] on input "Тумба без умивальника АКВАРОДОС Манхеттен білий зі керамогранітною стільницею 1…" at bounding box center [325, 29] width 246 height 11
click at [438, 27] on input "Тумба без умивальника АКВАРОДОС Манхеттен білий зі керамогранітною стільницею 1…" at bounding box center [325, 29] width 246 height 11
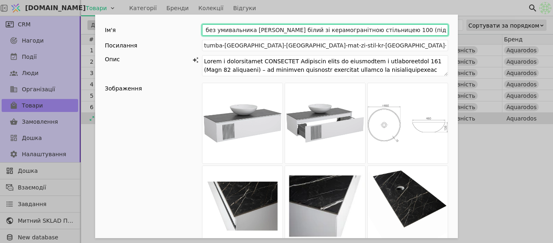
scroll to position [0, 20]
type input "Тумба без умивальника АКВАРОДОС Манхеттен білий зі керамогранітною стільницею 1…"
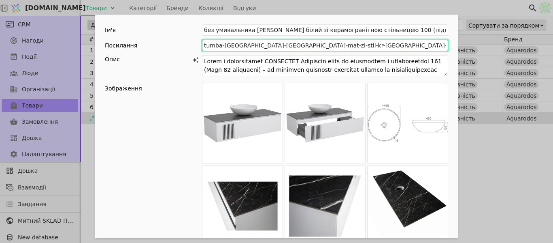
scroll to position [0, 0]
drag, startPoint x: 405, startPoint y: 45, endPoint x: 293, endPoint y: 44, distance: 111.8
click at [293, 44] on input "tumba-manhattan-bilyi-mat-zi-stil-kr-namibia-black-120-sm-ta-um-zero-46-sm" at bounding box center [325, 45] width 246 height 11
type input "tumba-manhattan-bilyi-mat-zi-stil-kr"
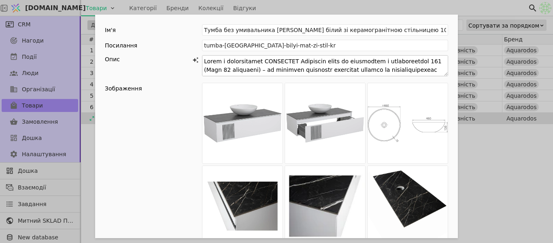
click at [432, 61] on textarea "Add Opportunity" at bounding box center [325, 65] width 246 height 21
click at [261, 60] on textarea "Add Opportunity" at bounding box center [325, 65] width 246 height 21
drag, startPoint x: 264, startPoint y: 61, endPoint x: 221, endPoint y: 59, distance: 43.0
click at [218, 58] on textarea "Add Opportunity" at bounding box center [325, 65] width 246 height 21
click at [253, 59] on textarea "Add Opportunity" at bounding box center [325, 65] width 246 height 21
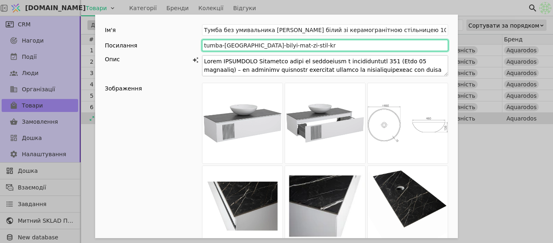
drag, startPoint x: 253, startPoint y: 60, endPoint x: 311, endPoint y: 59, distance: 57.9
click at [240, 50] on input "tumba-manhattan-bilyi-mat-zi-stil-kr" at bounding box center [325, 45] width 246 height 11
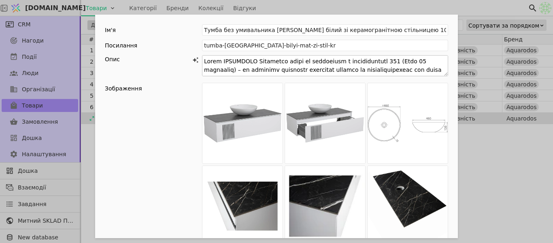
click at [377, 62] on textarea "Add Opportunity" at bounding box center [325, 65] width 246 height 21
click at [378, 62] on textarea "Add Opportunity" at bounding box center [325, 65] width 246 height 21
click at [281, 62] on textarea "Add Opportunity" at bounding box center [325, 65] width 246 height 21
click at [282, 62] on textarea "Add Opportunity" at bounding box center [325, 65] width 246 height 21
click at [284, 62] on textarea "Add Opportunity" at bounding box center [325, 65] width 246 height 21
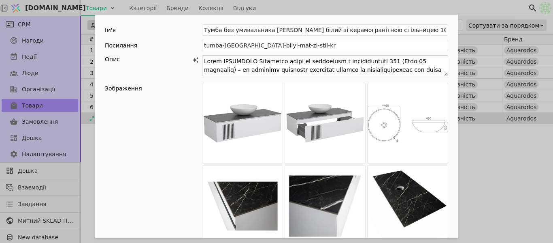
click at [293, 62] on textarea "Add Opportunity" at bounding box center [325, 65] width 246 height 21
click at [333, 61] on textarea "Add Opportunity" at bounding box center [325, 65] width 246 height 21
paste textarea "без умивальника"
click at [333, 61] on textarea "Add Opportunity" at bounding box center [325, 65] width 246 height 21
drag, startPoint x: 249, startPoint y: 70, endPoint x: 221, endPoint y: 58, distance: 30.7
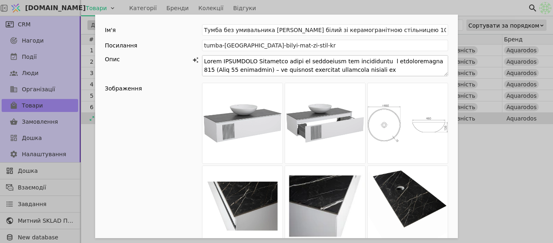
click at [221, 58] on textarea "Add Opportunity" at bounding box center [325, 65] width 246 height 21
click at [252, 71] on textarea "Add Opportunity" at bounding box center [325, 65] width 246 height 21
click at [249, 71] on textarea "Add Opportunity" at bounding box center [325, 65] width 246 height 21
click at [445, 65] on textarea "Add Opportunity" at bounding box center [325, 65] width 246 height 21
drag, startPoint x: 201, startPoint y: 64, endPoint x: 264, endPoint y: 65, distance: 63.2
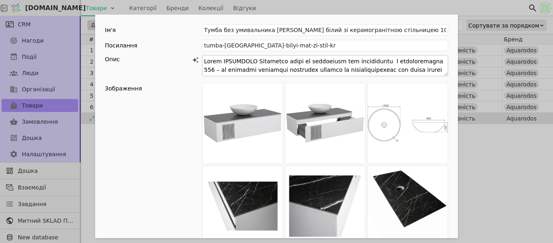
click at [264, 65] on textarea "Add Opportunity" at bounding box center [325, 65] width 246 height 21
click at [408, 72] on textarea "Add Opportunity" at bounding box center [325, 65] width 246 height 21
click at [416, 72] on textarea "Add Opportunity" at bounding box center [325, 65] width 246 height 21
click at [418, 73] on textarea "Add Opportunity" at bounding box center [325, 65] width 246 height 21
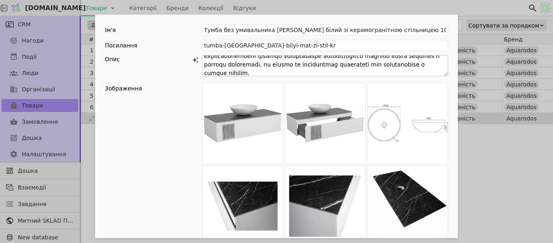
scroll to position [81, 0]
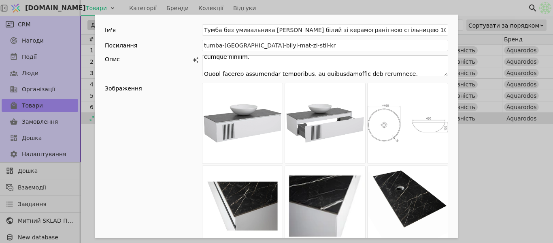
click at [266, 73] on textarea "Add Opportunity" at bounding box center [325, 65] width 246 height 21
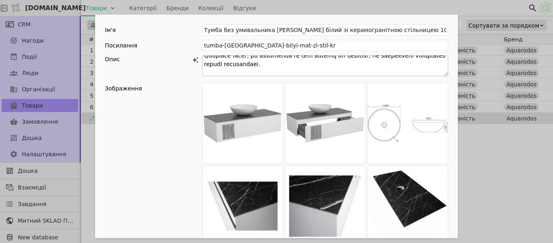
click at [327, 64] on textarea "Add Opportunity" at bounding box center [325, 65] width 246 height 21
type textarea "Тумба АКВАРОДОС Манхеттен білий зі стільницею без умивальника з керамограніту 1…"
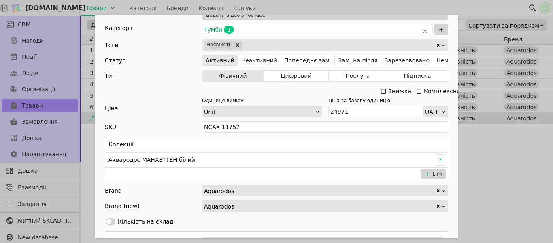
scroll to position [243, 0]
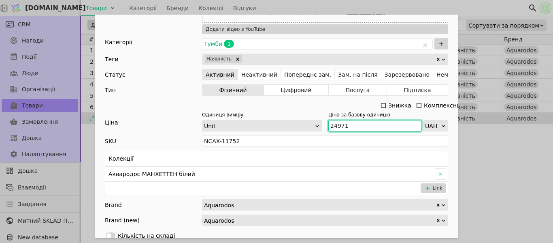
drag, startPoint x: 346, startPoint y: 125, endPoint x: 323, endPoint y: 124, distance: 22.7
click at [323, 124] on div "Одиниця виміру Unit Ціна за базову одиницю 24971 UAH" at bounding box center [325, 121] width 246 height 20
paste input "21 579"
click at [336, 124] on input "21 579" at bounding box center [375, 125] width 93 height 11
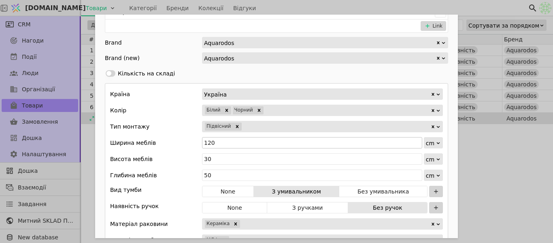
scroll to position [446, 0]
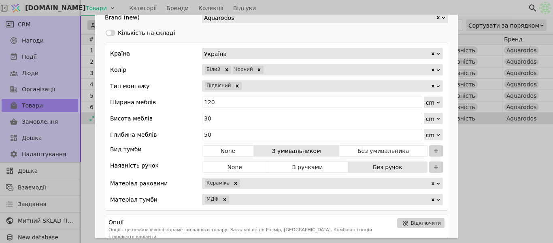
type input "21579"
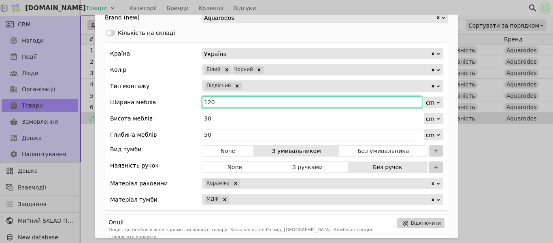
click at [218, 102] on input "120" at bounding box center [312, 101] width 220 height 11
type input "100"
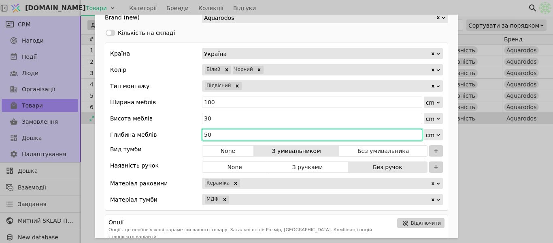
click at [214, 132] on input "50" at bounding box center [312, 134] width 220 height 11
type input "5"
type input "42"
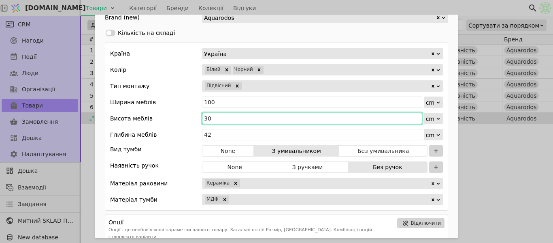
click at [216, 116] on input "30" at bounding box center [312, 118] width 220 height 11
type input "3"
type input "71"
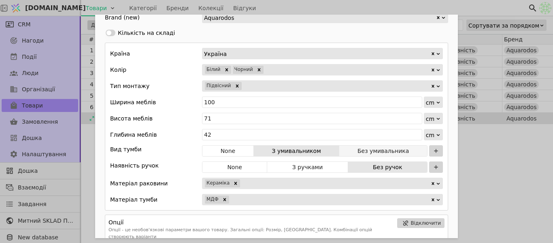
click at [382, 151] on button "Без умивальника" at bounding box center [383, 150] width 88 height 11
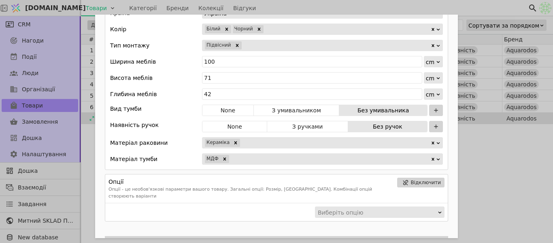
scroll to position [588, 0]
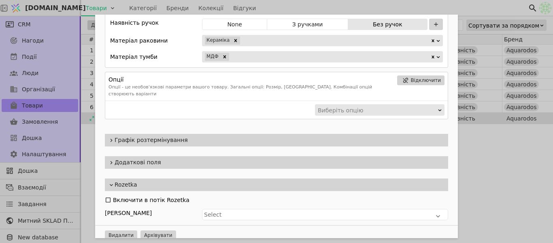
click at [231, 158] on span "Додаткові поля" at bounding box center [280, 162] width 331 height 9
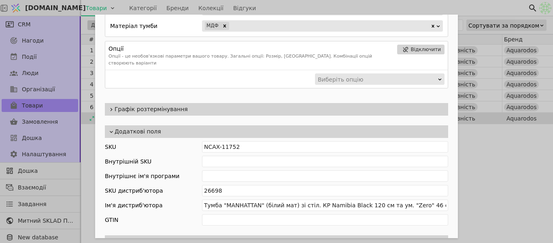
scroll to position [669, 0]
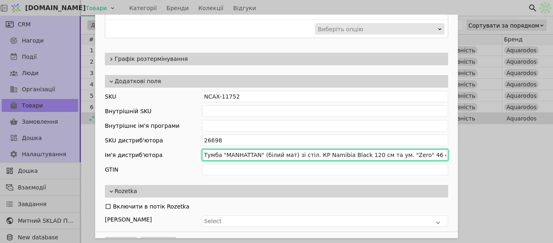
drag, startPoint x: 422, startPoint y: 146, endPoint x: 305, endPoint y: 145, distance: 116.7
click at [305, 149] on input "Тумба "MANHATTAN" (білий мат) зі стіл. КР Namibia Black 120 см та ум. "Zero" 46…" at bounding box center [325, 154] width 246 height 11
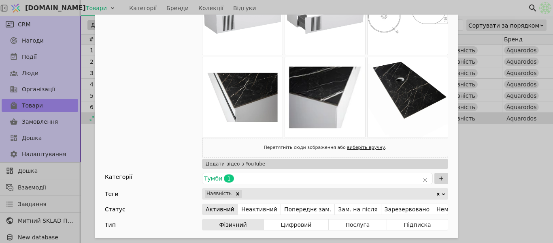
scroll to position [0, 0]
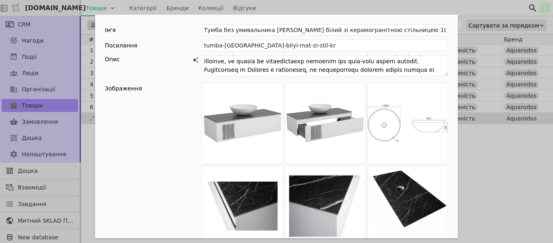
type input "Тумба "MANHATTAN" (білий мат) зі стіл. без умив."
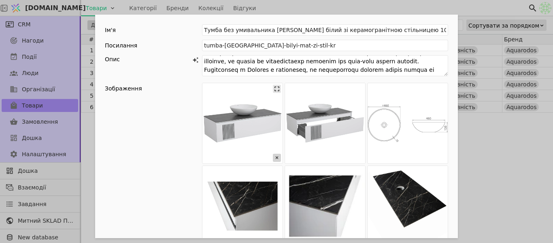
click at [273, 158] on icon "Add Opportunity" at bounding box center [277, 158] width 8 height 8
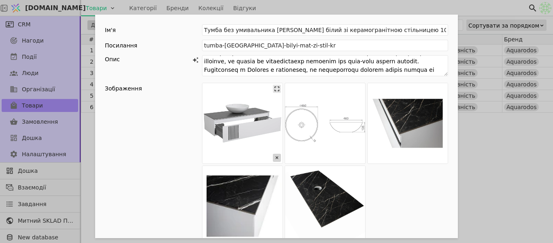
click at [273, 158] on icon "Add Opportunity" at bounding box center [277, 158] width 8 height 8
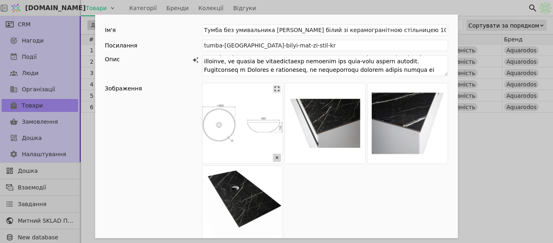
click at [273, 158] on icon "Add Opportunity" at bounding box center [277, 158] width 8 height 8
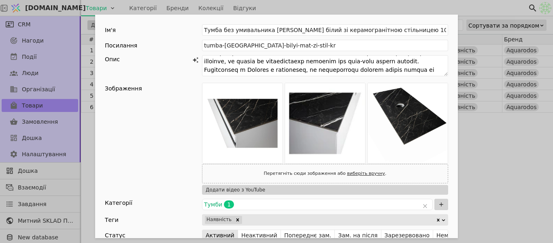
click at [358, 173] on link "виберіть вручну" at bounding box center [366, 173] width 38 height 5
type input "C:\fakepath\бж.jpg"
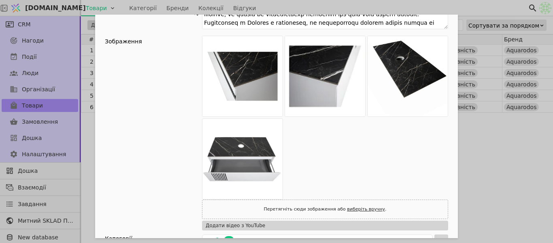
scroll to position [203, 0]
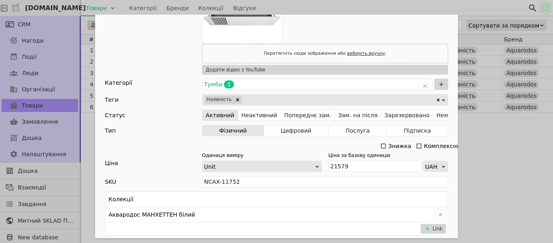
click at [349, 52] on link "виберіть вручну" at bounding box center [366, 53] width 38 height 5
type input "C:\fakepath\дє.jpg"
click at [347, 53] on link "виберіть вручну" at bounding box center [366, 53] width 38 height 5
type input "C:\fakepath\лл.jpg"
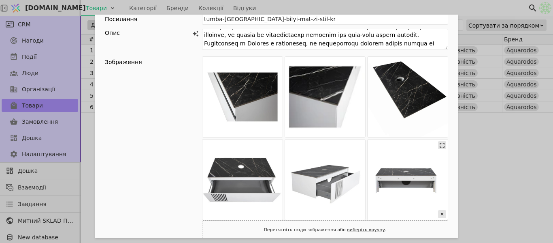
scroll to position [41, 0]
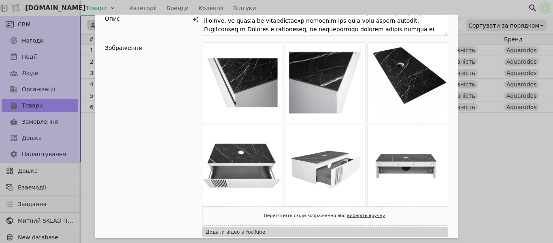
click at [353, 215] on link "виберіть вручну" at bounding box center [366, 215] width 38 height 5
type input "C:\fakepath\.ю.jpg"
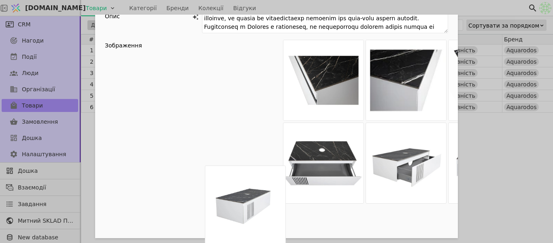
scroll to position [43, 0]
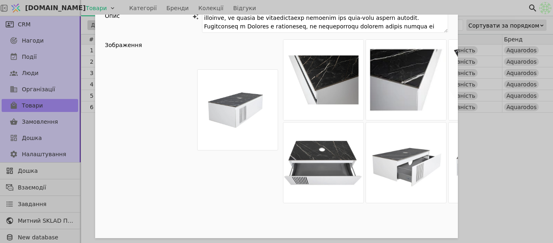
drag, startPoint x: 237, startPoint y: 200, endPoint x: 233, endPoint y: 70, distance: 130.1
click at [233, 70] on div "Add Opportunity" at bounding box center [325, 162] width 246 height 246
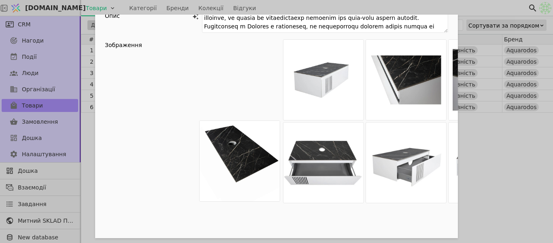
click at [286, 80] on div "Add Opportunity" at bounding box center [325, 162] width 246 height 246
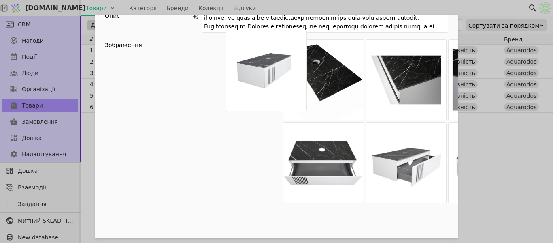
drag, startPoint x: 289, startPoint y: 96, endPoint x: 216, endPoint y: 85, distance: 73.4
click at [216, 85] on div "Add Opportunity" at bounding box center [325, 162] width 246 height 246
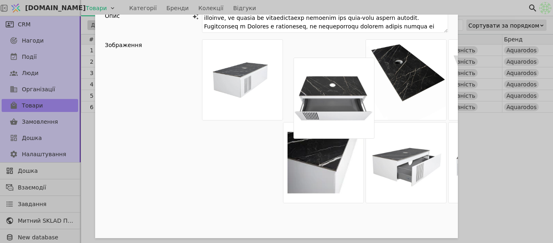
drag, startPoint x: 313, startPoint y: 151, endPoint x: 324, endPoint y: 87, distance: 65.1
click at [324, 87] on div "Add Opportunity" at bounding box center [325, 162] width 246 height 246
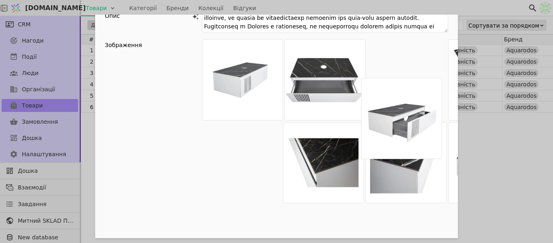
drag, startPoint x: 407, startPoint y: 162, endPoint x: 397, endPoint y: 76, distance: 86.8
click at [397, 76] on div "Add Opportunity" at bounding box center [325, 162] width 246 height 246
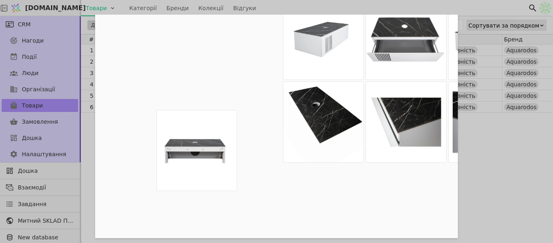
scroll to position [85, 0]
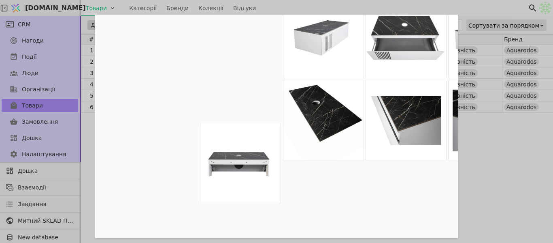
drag, startPoint x: 247, startPoint y: 200, endPoint x: 245, endPoint y: 158, distance: 41.8
click at [245, 158] on div "Add Opportunity" at bounding box center [325, 120] width 246 height 246
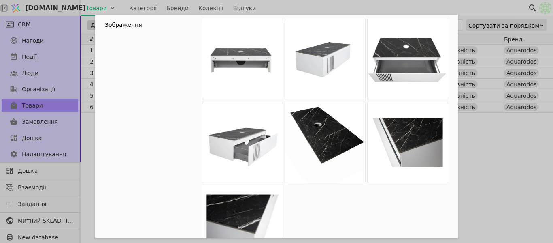
scroll to position [45, 0]
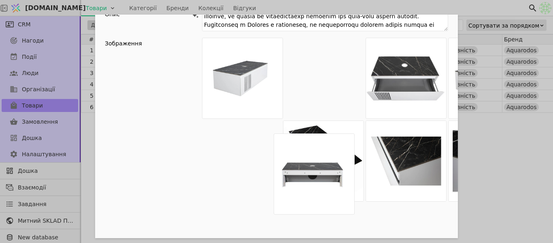
drag, startPoint x: 239, startPoint y: 82, endPoint x: 283, endPoint y: 181, distance: 108.0
click at [283, 181] on div "Add Opportunity" at bounding box center [325, 161] width 246 height 246
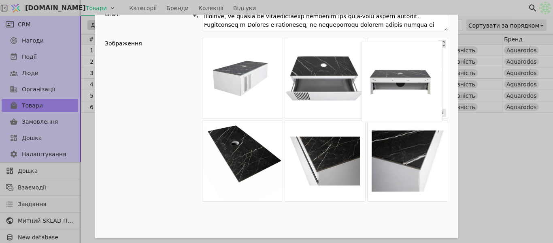
drag, startPoint x: 331, startPoint y: 98, endPoint x: 417, endPoint y: 102, distance: 86.4
click at [417, 102] on div "Add Opportunity" at bounding box center [325, 161] width 246 height 246
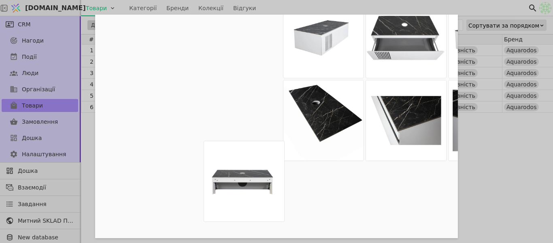
scroll to position [88, 0]
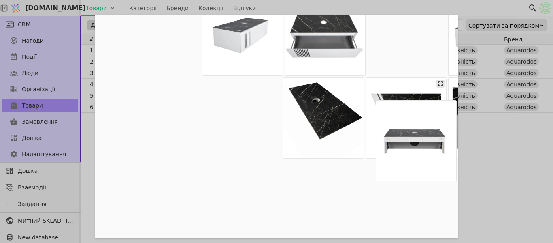
drag, startPoint x: 258, startPoint y: 195, endPoint x: 432, endPoint y: 90, distance: 203.8
click at [432, 90] on div "Add Opportunity" at bounding box center [325, 118] width 246 height 246
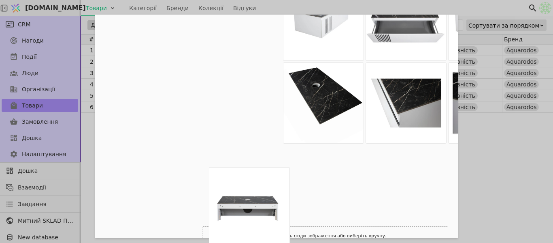
scroll to position [108, 0]
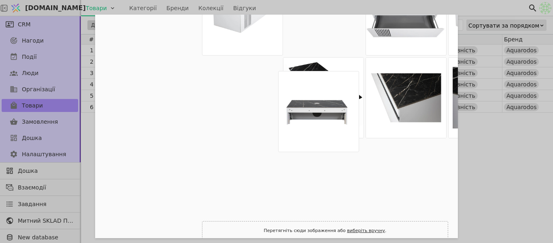
drag, startPoint x: 405, startPoint y: 134, endPoint x: 330, endPoint y: 109, distance: 78.9
click at [330, 109] on div "Add Opportunity" at bounding box center [325, 97] width 246 height 246
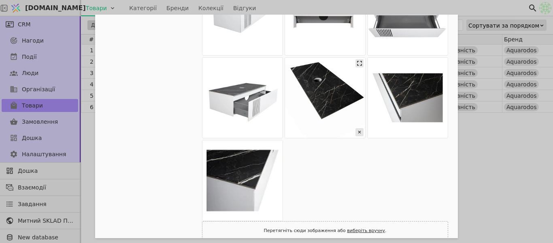
scroll to position [68, 0]
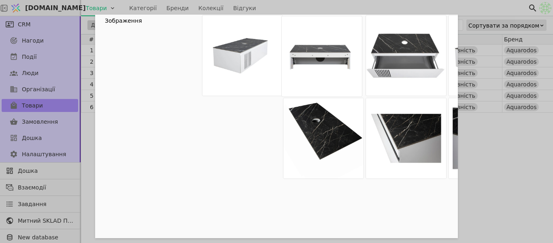
drag, startPoint x: 317, startPoint y: 61, endPoint x: 384, endPoint y: 72, distance: 68.1
click at [394, 77] on div "Add Opportunity" at bounding box center [325, 138] width 246 height 246
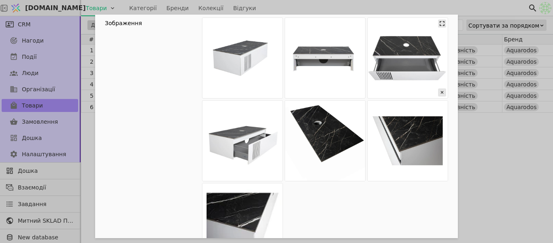
drag, startPoint x: 314, startPoint y: 56, endPoint x: 371, endPoint y: 56, distance: 57.1
click at [371, 56] on div "Add Opportunity" at bounding box center [325, 140] width 246 height 246
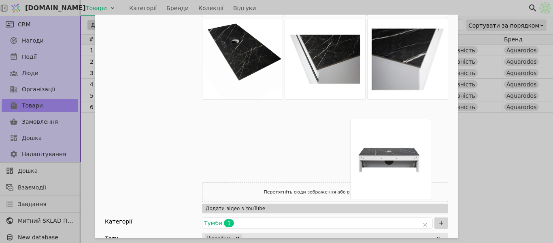
scroll to position [147, 0]
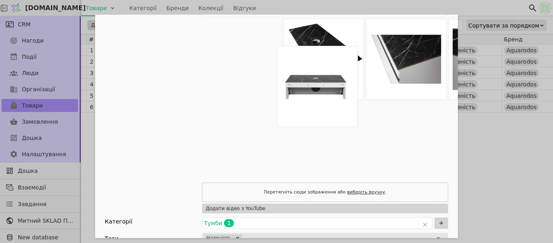
drag, startPoint x: 304, startPoint y: 109, endPoint x: 299, endPoint y: 137, distance: 29.2
click at [299, 137] on div "Add Opportunity" at bounding box center [325, 59] width 246 height 246
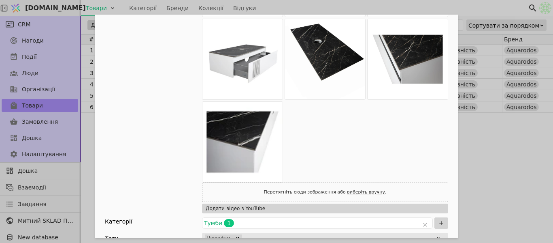
scroll to position [0, 0]
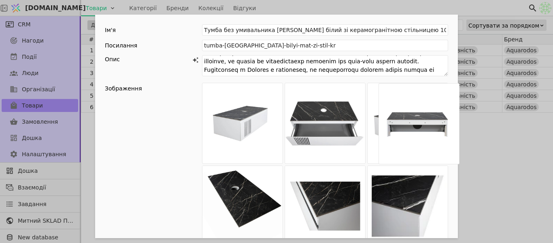
drag, startPoint x: 320, startPoint y: 130, endPoint x: 430, endPoint y: 133, distance: 110.6
click at [430, 132] on div "Add Opportunity" at bounding box center [325, 206] width 246 height 246
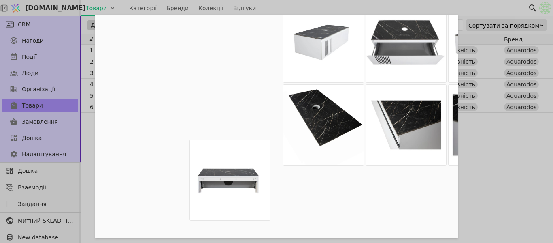
scroll to position [85, 0]
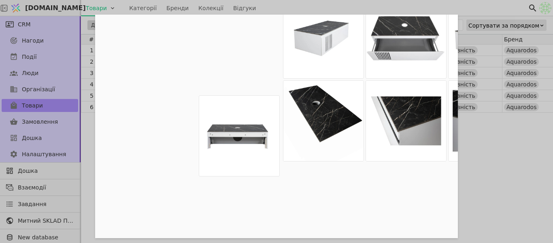
drag, startPoint x: 249, startPoint y: 194, endPoint x: 246, endPoint y: 122, distance: 71.8
click at [246, 122] on div "Add Opportunity" at bounding box center [325, 121] width 246 height 246
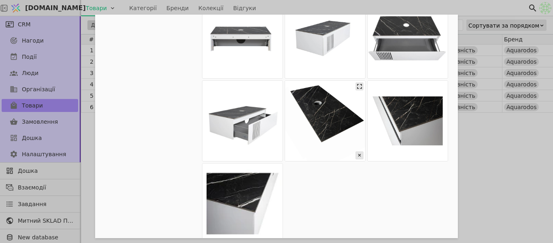
scroll to position [45, 0]
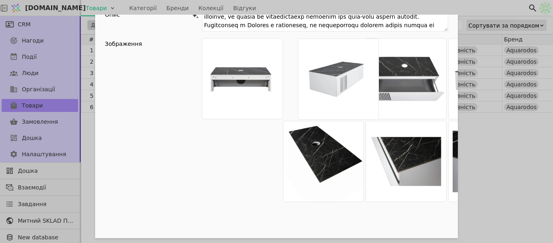
drag, startPoint x: 320, startPoint y: 87, endPoint x: 310, endPoint y: 89, distance: 10.4
click at [311, 89] on div "Add Opportunity" at bounding box center [325, 161] width 246 height 246
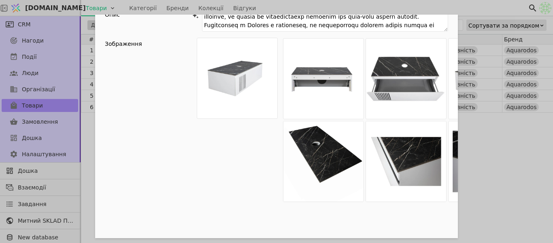
drag, startPoint x: 315, startPoint y: 83, endPoint x: 226, endPoint y: 83, distance: 88.7
click at [226, 83] on div "Add Opportunity" at bounding box center [325, 161] width 246 height 246
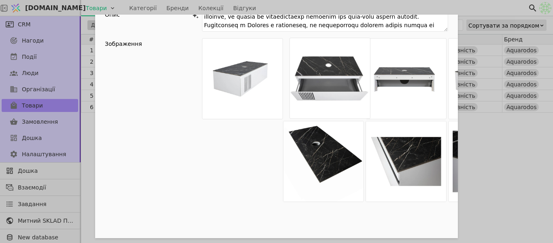
drag, startPoint x: 403, startPoint y: 87, endPoint x: 325, endPoint y: 87, distance: 77.8
click at [325, 87] on div "Add Opportunity" at bounding box center [325, 161] width 246 height 246
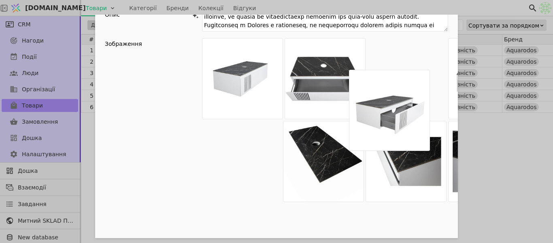
drag, startPoint x: 275, startPoint y: 142, endPoint x: 408, endPoint y: 92, distance: 142.4
click at [410, 92] on div "Add Opportunity" at bounding box center [325, 161] width 246 height 246
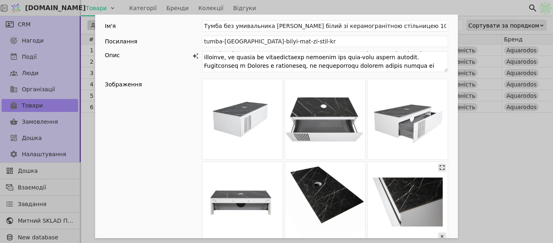
scroll to position [0, 0]
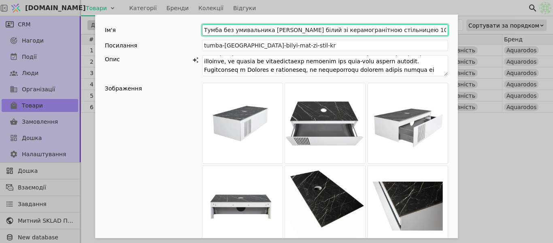
click at [429, 29] on input "Тумба без умивальника АКВАРОДОС Манхеттен білий зі керамогранітною стільницею 1…" at bounding box center [325, 29] width 246 height 11
click at [435, 30] on input "Тумба без умивальника АКВАРОДОС Манхеттен білий зі керамогранітною стільницею 1…" at bounding box center [325, 29] width 246 height 11
click at [440, 30] on input "Тумба без умивальника АКВАРОДОС Манхеттен білий зі керамогранітною стільницею 1…" at bounding box center [325, 29] width 246 height 11
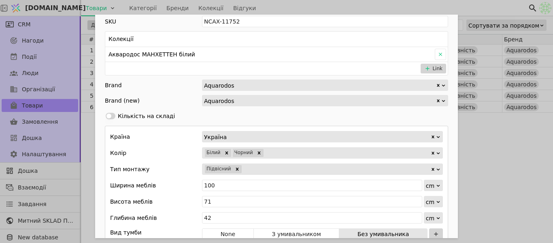
scroll to position [446, 0]
click at [523, 166] on div "Ім'я Тумба без умивальника АКВАРОДОС Манхеттен білий зі керамогранітною стільни…" at bounding box center [276, 121] width 553 height 243
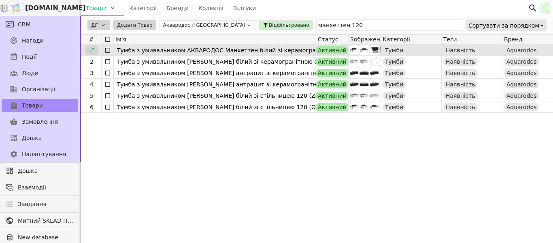
click at [95, 49] on div at bounding box center [91, 50] width 13 height 10
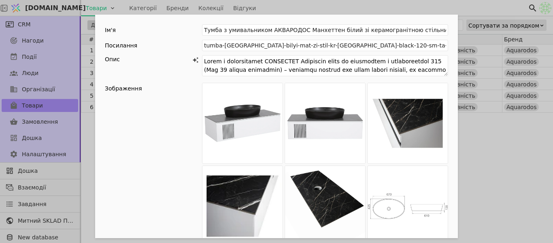
click at [493, 154] on div "Ім'я Тумба з умивальником АКВАРОДОС Манхеттен білий зі керамогранітною стільниц…" at bounding box center [276, 121] width 553 height 243
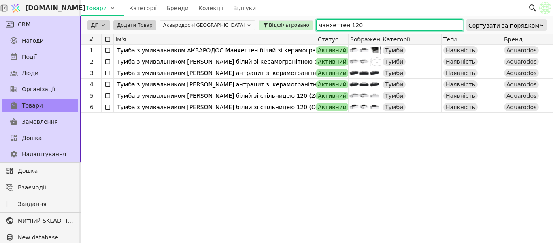
click at [317, 25] on input "манхеттен 120" at bounding box center [389, 24] width 147 height 11
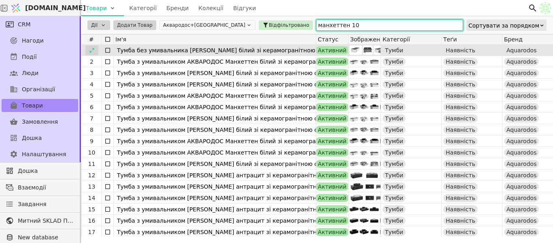
type input "манхеттен 10"
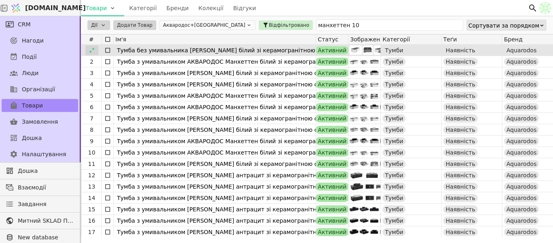
click at [95, 52] on div at bounding box center [91, 50] width 13 height 10
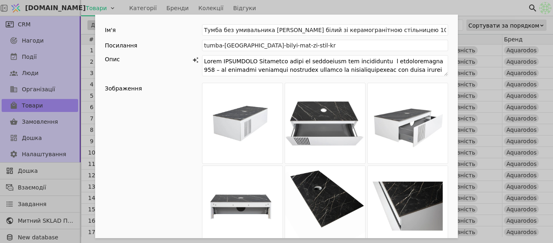
click at [465, 2] on div "Ім'я Тумба без умивальника АКВАРОДОС Манхеттен білий зі керамогранітною стільни…" at bounding box center [276, 121] width 553 height 243
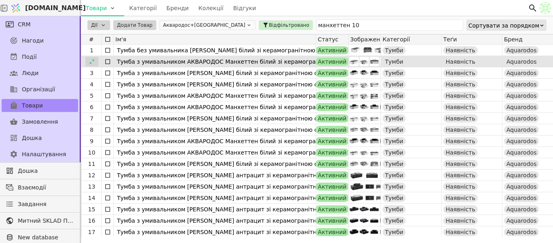
click at [91, 60] on icon at bounding box center [92, 62] width 6 height 6
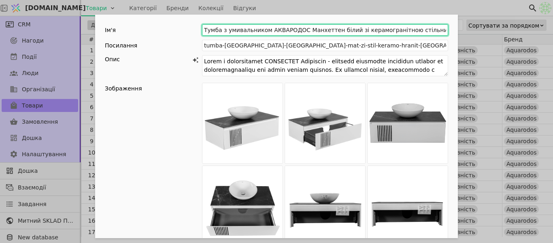
click at [265, 29] on input "Тумба з умивальником АКВАРОДОС Манхеттен білий зі керамогранітною стільницею 10…" at bounding box center [325, 29] width 246 height 11
click at [264, 28] on input "Тумба з умивальником АКВАРОДОС Манхеттен білий зі керамогранітною стільницею 10…" at bounding box center [325, 29] width 246 height 11
click at [391, 29] on input "Тумба АКВАРОДОС Манхеттен білий зі керамогранітною стільницею 100 (Zero 46 підв…" at bounding box center [325, 29] width 246 height 11
drag, startPoint x: 393, startPoint y: 30, endPoint x: 418, endPoint y: 30, distance: 25.1
click at [418, 30] on input "Тумба АКВАРОДОС Манхеттен білий зі керамогранітною стільницею 100 (Zero 46 підв…" at bounding box center [325, 29] width 246 height 11
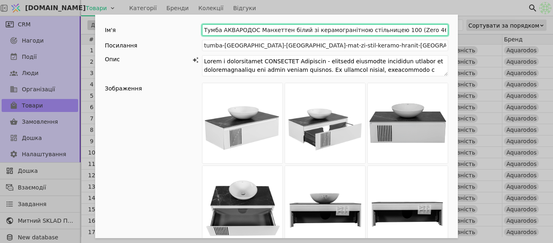
click at [416, 29] on input "Тумба АКВАРОДОС Манхеттен білий зі керамогранітною стільницею 100 (Zero 46 підв…" at bounding box center [325, 29] width 246 height 11
drag, startPoint x: 416, startPoint y: 29, endPoint x: 397, endPoint y: 25, distance: 18.7
click at [397, 25] on input "Тумба АКВАРОДОС Манхеттен білий зі керамогранітною стільницею 100 (Zero 46 підв…" at bounding box center [325, 29] width 246 height 11
click at [415, 27] on input "Тумба АКВАРОДОС Манхеттен білий зі керамогранітною стільницею 100 (Zero 46 підв…" at bounding box center [325, 29] width 246 height 11
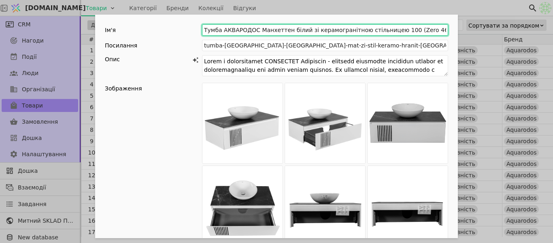
click at [416, 31] on input "Тумба АКВАРОДОС Манхеттен білий зі керамогранітною стільницею 100 (Zero 46 підв…" at bounding box center [325, 29] width 246 height 11
click at [391, 27] on input "Тумба АКВАРОДОС Манхеттен білий зі керамогранітною стільницею 100 (підвісна)" at bounding box center [325, 29] width 246 height 11
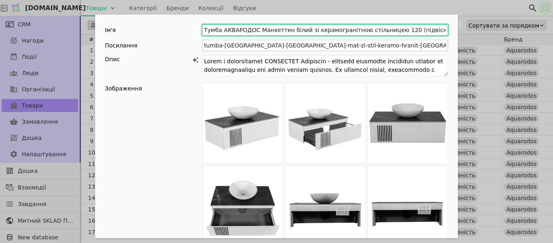
type input "Тумба АКВАРОДОС Манхеттен білий зі керамогранітною стільницею 120 (підвісна)"
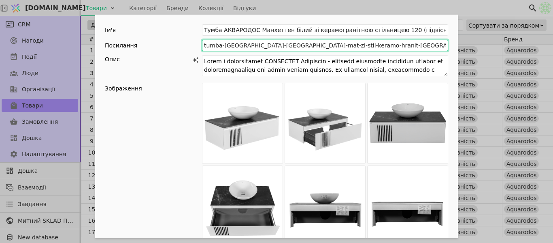
click at [434, 47] on input "tumba-manhattan-bilyi-mat-zi-stil-keramo-hranit-namibia-black-100-sm-ta-um-zero…" at bounding box center [325, 45] width 246 height 11
type input "tumba-manhattan-bilyi-mat-zi-stil-keramo-hranit-namibia-black-100-sm"
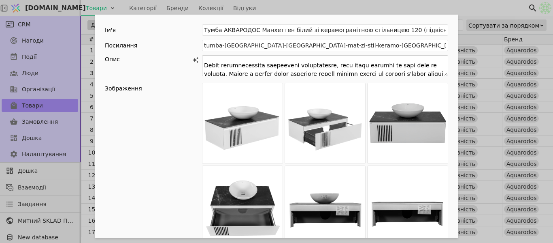
scroll to position [97, 0]
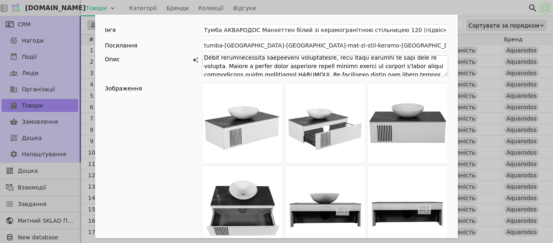
click at [224, 69] on textarea "Add Opportunity" at bounding box center [325, 65] width 246 height 21
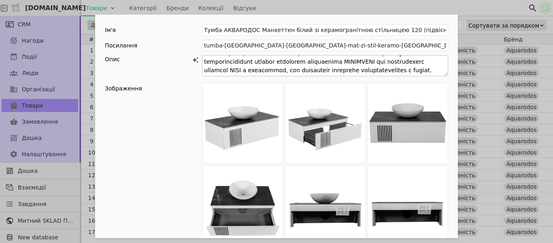
scroll to position [160, 0]
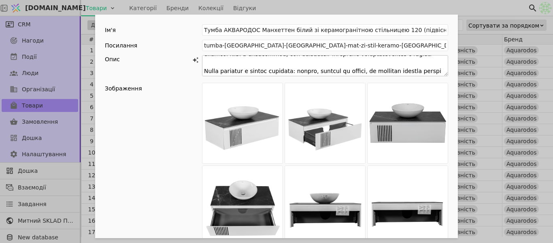
click at [363, 69] on textarea "Add Opportunity" at bounding box center [325, 65] width 246 height 21
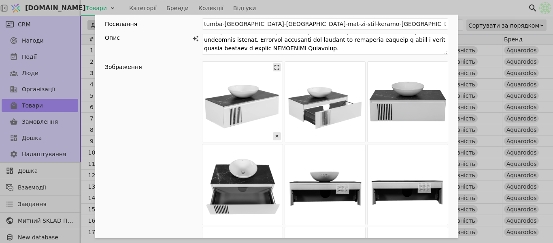
scroll to position [41, 0]
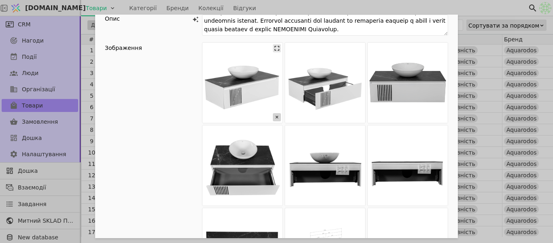
click at [273, 116] on icon "Add Opportunity" at bounding box center [277, 117] width 8 height 8
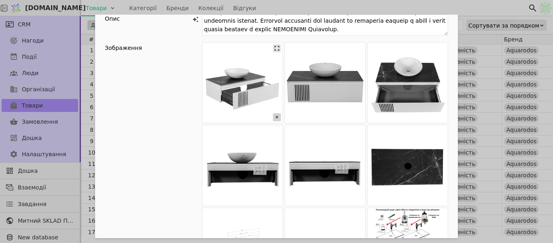
click at [273, 116] on icon "Add Opportunity" at bounding box center [277, 117] width 8 height 8
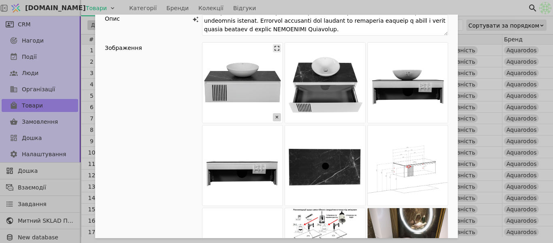
click at [273, 116] on icon "Add Opportunity" at bounding box center [277, 117] width 8 height 8
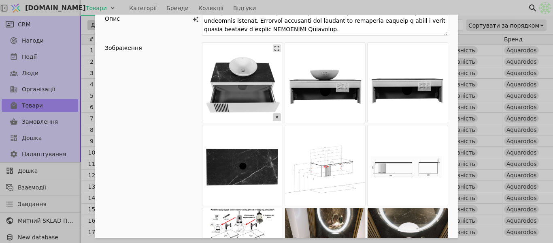
click at [273, 116] on icon "Add Opportunity" at bounding box center [277, 117] width 8 height 8
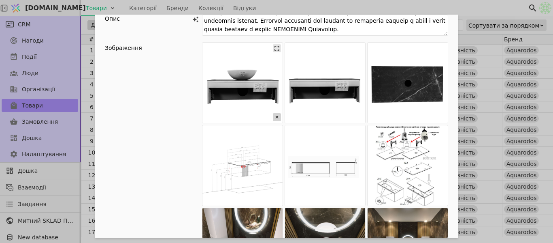
click at [273, 116] on icon "Add Opportunity" at bounding box center [277, 117] width 8 height 8
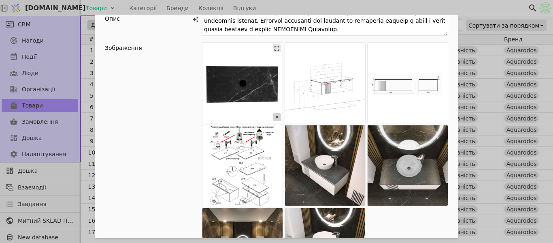
click at [273, 116] on icon "Add Opportunity" at bounding box center [277, 117] width 8 height 8
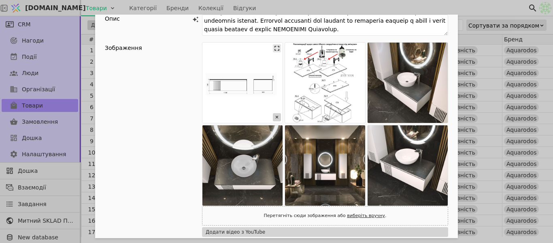
click at [273, 116] on icon "Add Opportunity" at bounding box center [277, 117] width 8 height 8
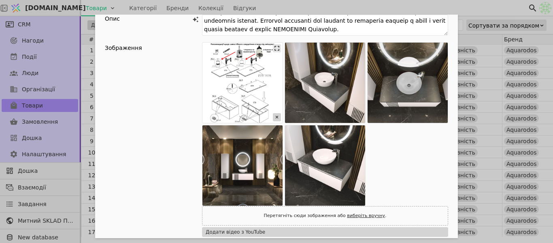
click at [273, 116] on icon "Add Opportunity" at bounding box center [277, 117] width 8 height 8
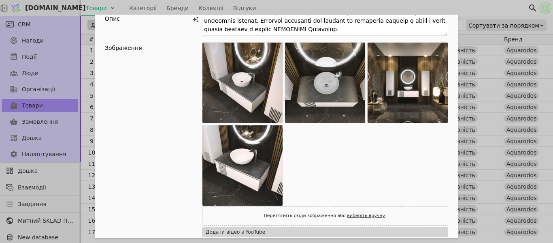
type textarea "Тумба з умивальником АКВАРОДОС Манхеттен - ідеальне поєднання сучасного дизайну…"
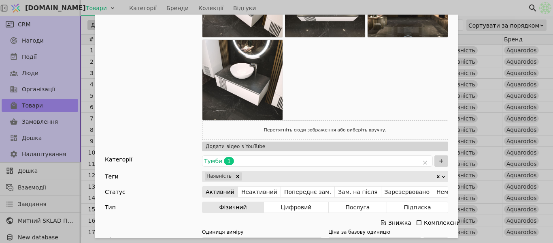
scroll to position [203, 0]
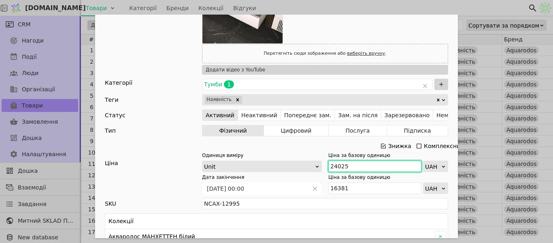
drag, startPoint x: 347, startPoint y: 165, endPoint x: 324, endPoint y: 163, distance: 23.2
click at [320, 162] on div "Одиниця виміру Unit Ціна за базову одиницю 24025 UAH" at bounding box center [325, 161] width 246 height 20
paste input "2 587"
click at [336, 166] on input "22 587" at bounding box center [375, 165] width 93 height 11
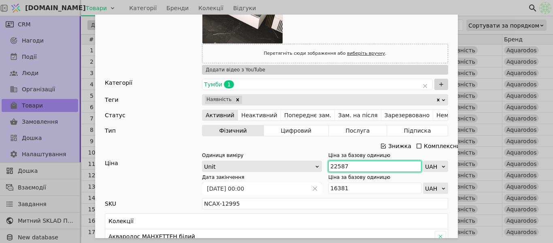
type input "22587"
click at [383, 148] on icon "Add Opportunity" at bounding box center [383, 146] width 6 height 6
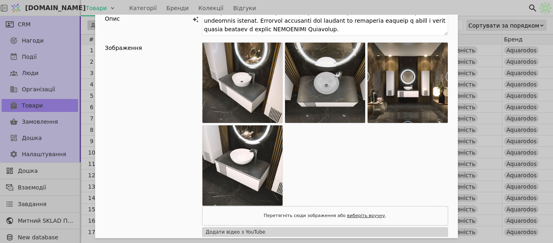
scroll to position [0, 0]
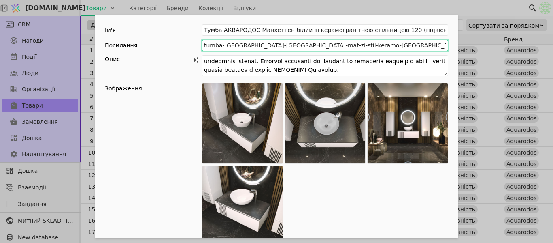
click at [373, 44] on input "tumba-manhattan-bilyi-mat-zi-stil-keramo-hranit-namibia-black-100-sm" at bounding box center [325, 45] width 246 height 11
type input "tumba-manhattan-bilyi-mat-zi-stil-keramo-hranit-namibia-black-120-sm"
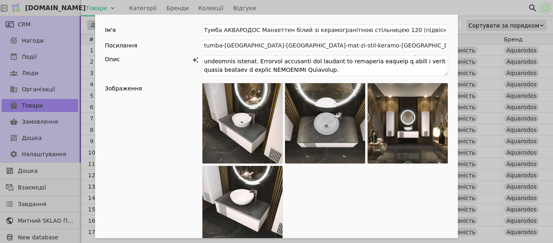
click at [190, 43] on div "Посилання tumba-manhattan-bilyi-mat-zi-stil-keramo-hranit-namibia-black-120-sm" at bounding box center [276, 45] width 343 height 11
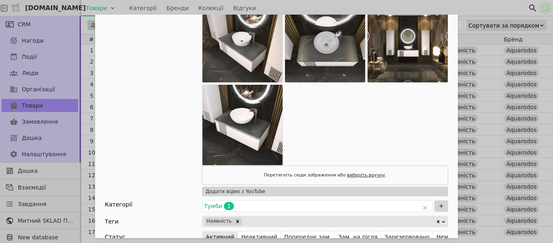
click at [361, 177] on link "виберіть вручну" at bounding box center [366, 174] width 38 height 5
type input "C:\fakepath\сс.jpg"
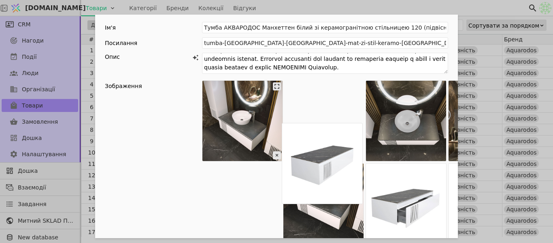
scroll to position [42, 0]
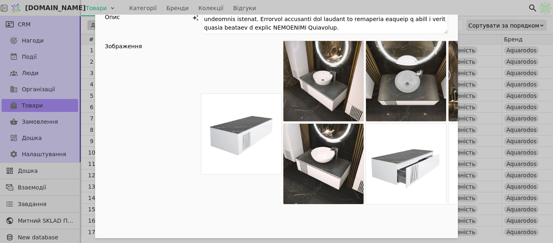
drag, startPoint x: 274, startPoint y: 116, endPoint x: 210, endPoint y: 87, distance: 70.5
click at [193, 87] on div "Зображення Перетягніть сюди зображення або виберіть вручну . Додати відео з You…" at bounding box center [276, 179] width 343 height 277
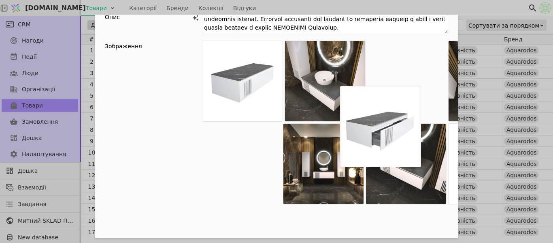
drag, startPoint x: 387, startPoint y: 166, endPoint x: 311, endPoint y: 79, distance: 115.4
click at [311, 79] on div "Add Opportunity" at bounding box center [325, 164] width 246 height 246
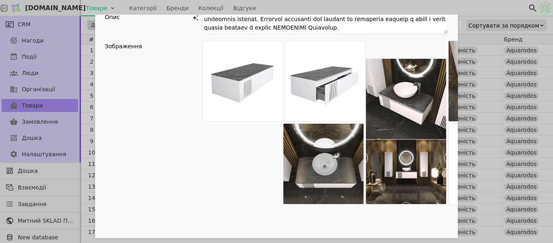
drag, startPoint x: 401, startPoint y: 167, endPoint x: 398, endPoint y: 106, distance: 60.9
click at [398, 104] on div "Add Opportunity" at bounding box center [325, 164] width 246 height 246
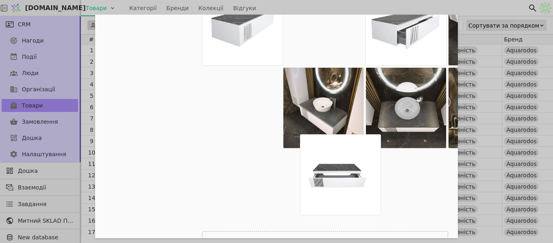
scroll to position [99, 0]
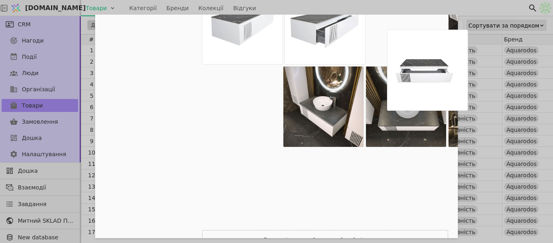
drag, startPoint x: 248, startPoint y: 205, endPoint x: 438, endPoint y: 65, distance: 235.5
click at [438, 65] on div "Add Opportunity" at bounding box center [325, 106] width 246 height 246
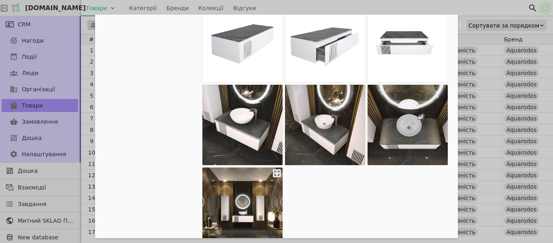
scroll to position [122, 0]
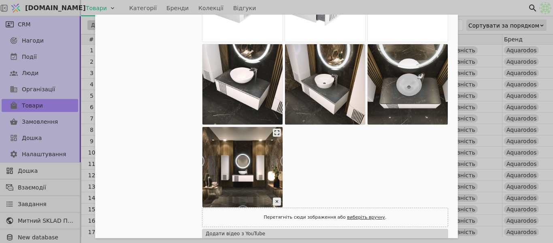
click at [235, 166] on img "Add Opportunity" at bounding box center [243, 167] width 80 height 80
click at [273, 134] on icon "Add Opportunity" at bounding box center [277, 132] width 8 height 8
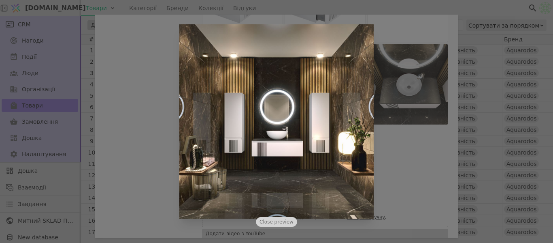
click at [420, 133] on div "Close preview" at bounding box center [276, 121] width 553 height 243
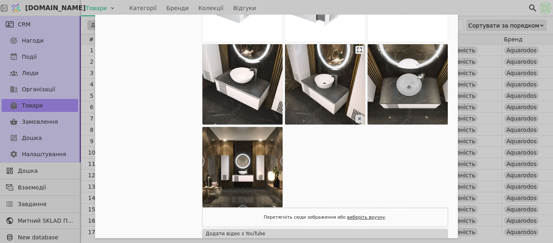
click at [358, 121] on icon "Add Opportunity" at bounding box center [360, 119] width 8 height 8
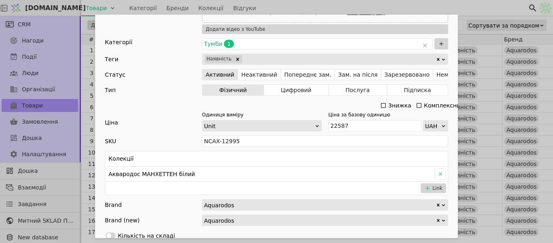
scroll to position [446, 0]
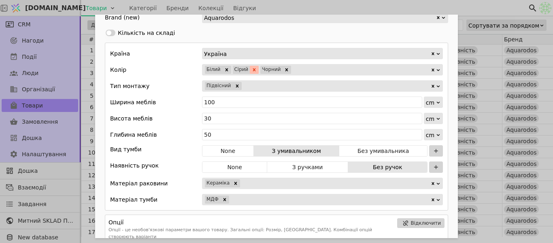
click at [252, 68] on icon "Remove Сірий" at bounding box center [255, 70] width 6 height 6
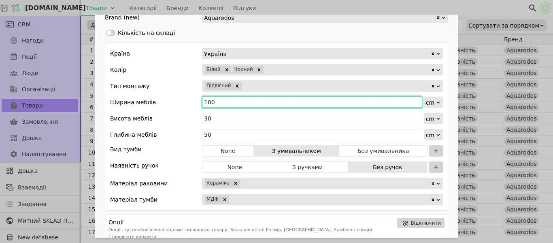
click at [228, 102] on input "100" at bounding box center [312, 101] width 220 height 11
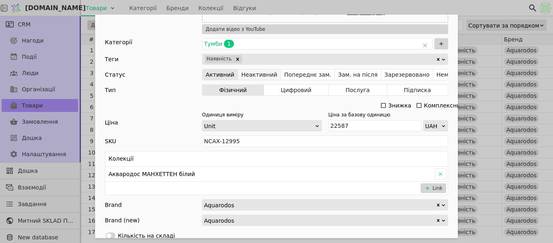
scroll to position [486, 0]
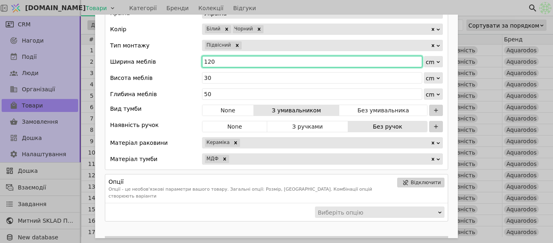
type input "120"
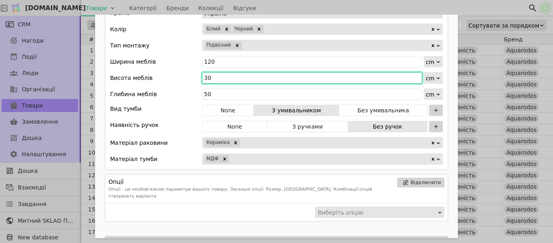
click at [223, 80] on input "30" at bounding box center [312, 77] width 220 height 11
type input "3"
type input "71"
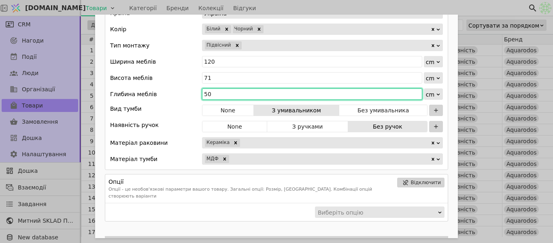
click at [235, 92] on input "50" at bounding box center [312, 93] width 220 height 11
type input "5"
type input "46"
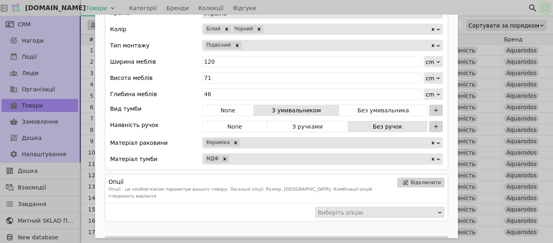
click at [365, 109] on button "Без умивальника" at bounding box center [383, 110] width 88 height 11
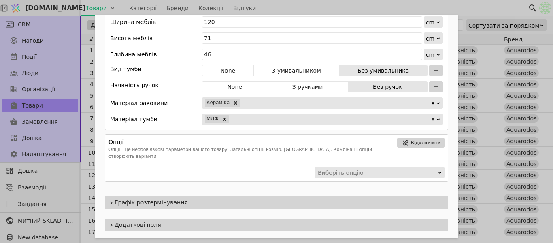
scroll to position [588, 0]
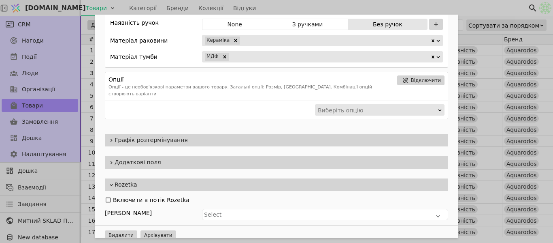
click at [144, 159] on span "Додаткові поля" at bounding box center [280, 162] width 331 height 9
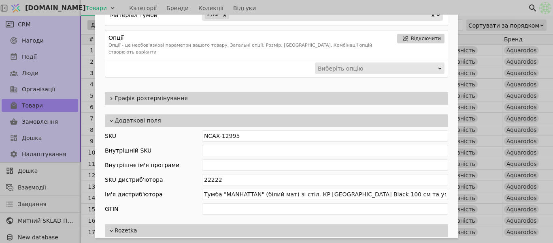
scroll to position [669, 0]
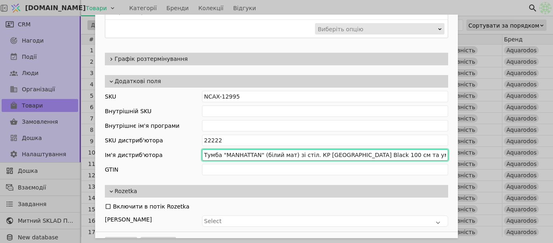
drag, startPoint x: 422, startPoint y: 149, endPoint x: 307, endPoint y: 144, distance: 115.1
click at [307, 149] on input "Тумба "MANHATTAN" (білий мат) зі стіл. КР Namibia Black 100 см та ум. "Zero" 46…" at bounding box center [325, 154] width 246 height 11
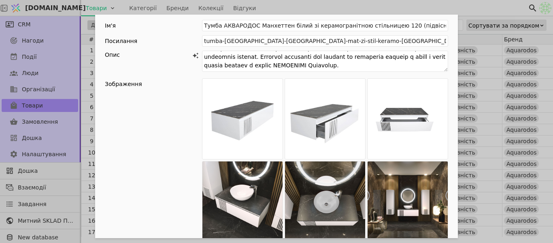
scroll to position [0, 0]
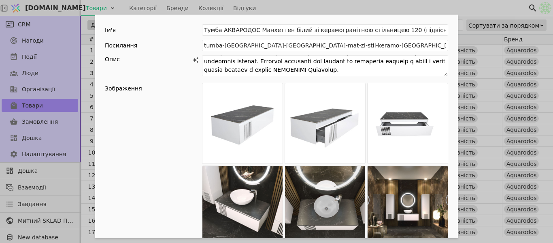
type input "Тумба "MANHATTAN" (білий мат) зі стіл. без умив. 120"
click at [361, 5] on div "Ім'я Тумба АКВАРОДОС Манхеттен білий зі керамогранітною стільницею 120 (підвісн…" at bounding box center [276, 121] width 553 height 243
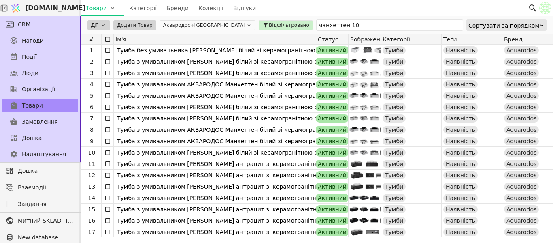
click at [97, 24] on html "Svit.One Товари Категорії Бренди Колекції Відгуки CRM Нагоди Події Люди Організ…" at bounding box center [276, 121] width 553 height 243
click at [109, 75] on html "Svit.One Товари Категорії Бренди Колекції Відгуки CRM Нагоди Події Люди Організ…" at bounding box center [276, 121] width 553 height 243
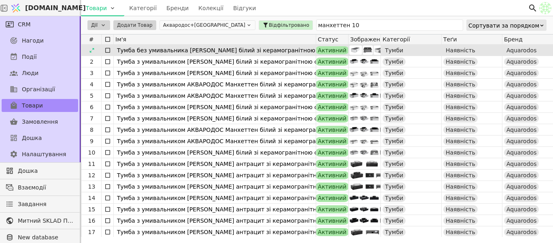
click at [355, 52] on img at bounding box center [356, 49] width 13 height 9
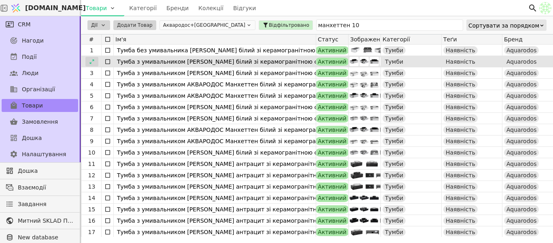
click at [87, 61] on div at bounding box center [91, 62] width 13 height 10
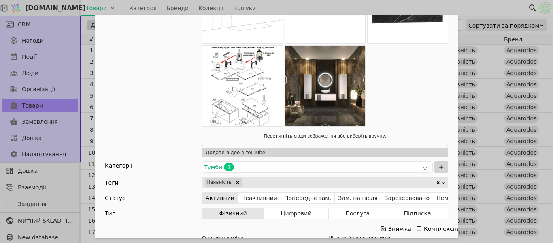
scroll to position [324, 0]
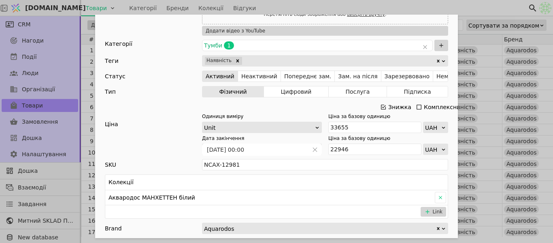
click at [486, 12] on div "Ім'я Тумба з умивальником АКВАРОДОС Манхеттен білий зі керамогранітною стільниц…" at bounding box center [276, 121] width 553 height 243
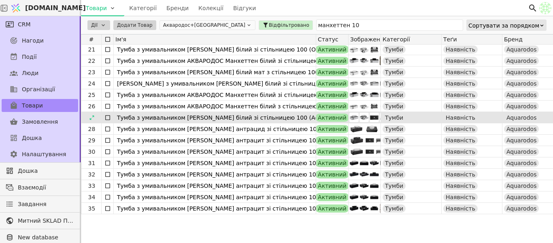
scroll to position [187, 0]
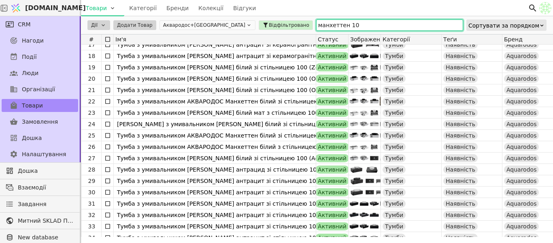
click at [322, 27] on input "манхеттен 10" at bounding box center [389, 24] width 147 height 11
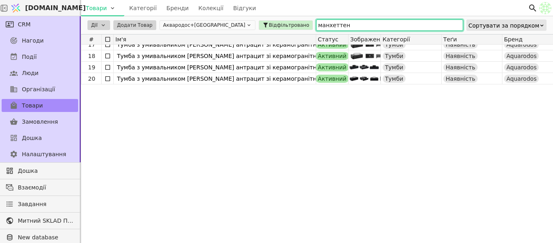
scroll to position [0, 0]
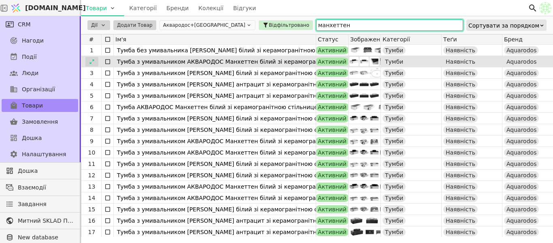
type input "манхеттен"
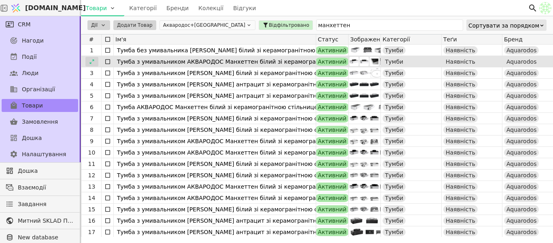
click at [90, 60] on icon at bounding box center [92, 62] width 6 height 6
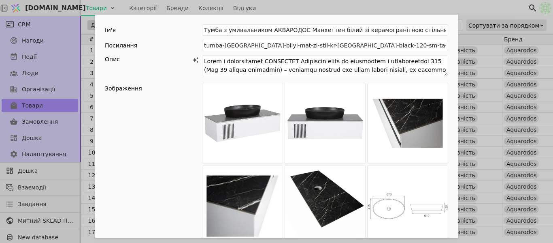
click at [90, 73] on div "Ім'я Тумба з умивальником АКВАРОДОС Манхеттен білий зі керамогранітною стільниц…" at bounding box center [276, 121] width 553 height 243
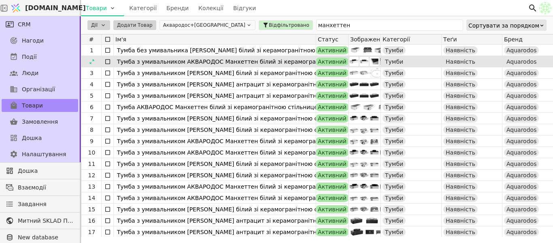
click at [107, 62] on icon at bounding box center [108, 61] width 6 height 6
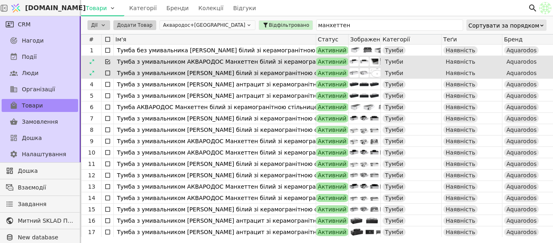
click at [108, 75] on icon at bounding box center [108, 73] width 6 height 6
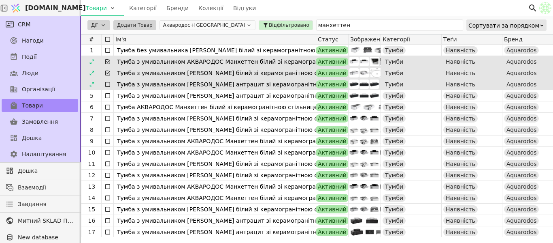
click at [109, 83] on icon at bounding box center [108, 84] width 6 height 6
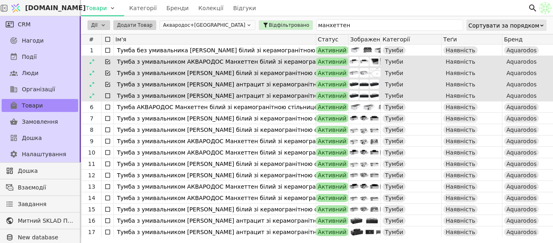
click at [107, 96] on icon at bounding box center [108, 95] width 6 height 6
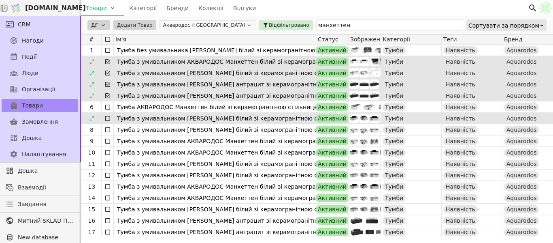
click at [107, 118] on icon at bounding box center [108, 118] width 6 height 6
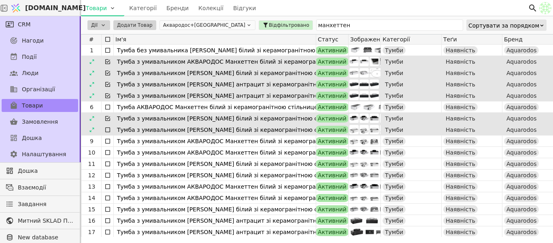
click at [104, 126] on div at bounding box center [108, 129] width 12 height 11
click at [107, 128] on icon at bounding box center [108, 129] width 6 height 6
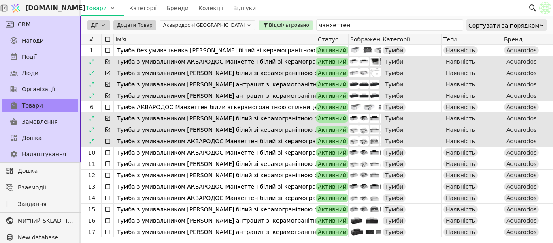
click at [105, 142] on icon at bounding box center [108, 141] width 6 height 6
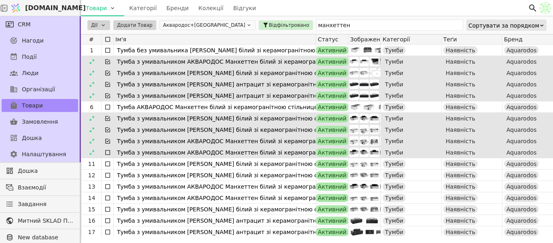
click at [106, 155] on icon at bounding box center [108, 152] width 6 height 6
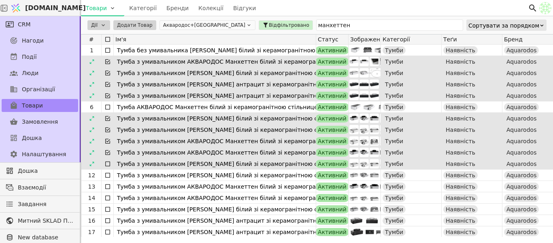
click at [108, 168] on div at bounding box center [108, 163] width 12 height 11
click at [107, 166] on icon at bounding box center [108, 163] width 6 height 6
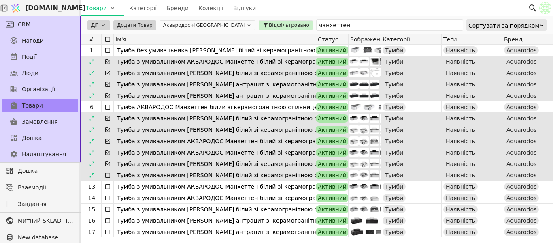
click at [106, 177] on icon at bounding box center [108, 175] width 6 height 6
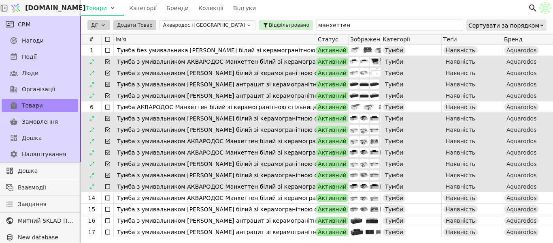
click at [107, 186] on icon at bounding box center [108, 186] width 6 height 6
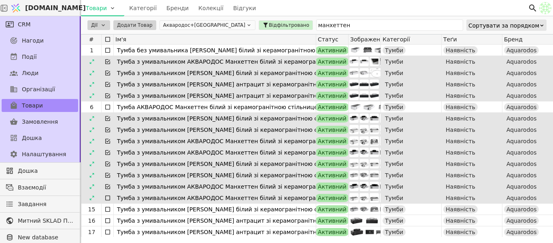
click at [108, 200] on icon at bounding box center [107, 197] width 5 height 5
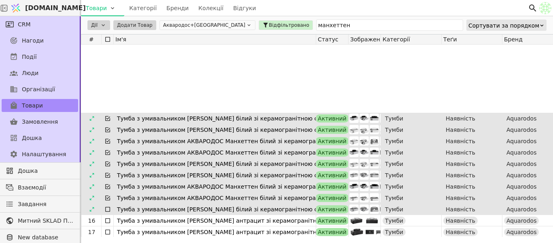
scroll to position [81, 0]
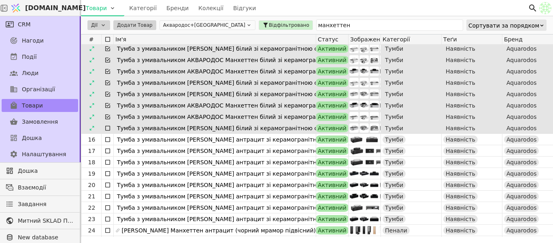
click at [107, 128] on icon at bounding box center [108, 128] width 6 height 6
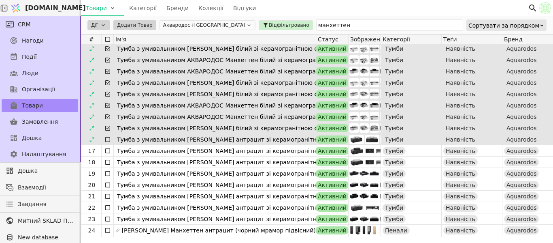
click at [107, 142] on icon at bounding box center [108, 139] width 6 height 6
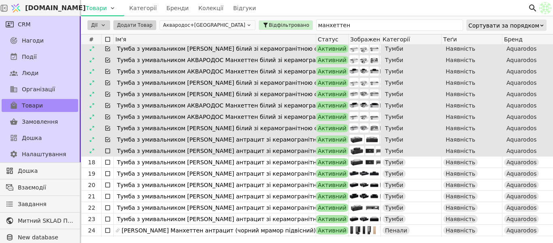
click at [108, 150] on icon at bounding box center [108, 150] width 6 height 6
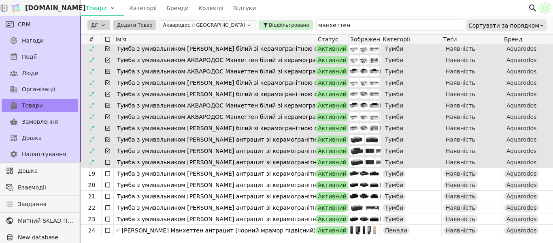
click at [108, 163] on icon at bounding box center [108, 162] width 6 height 6
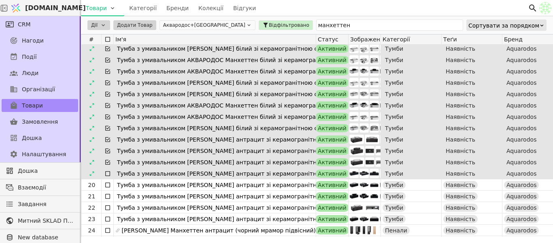
click at [108, 171] on icon at bounding box center [108, 173] width 6 height 6
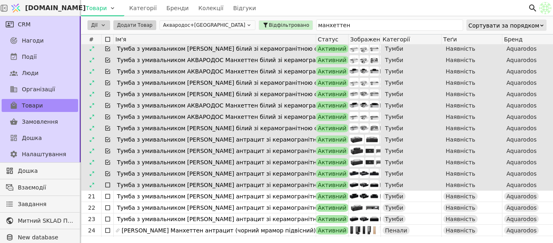
click at [111, 186] on icon at bounding box center [108, 184] width 6 height 6
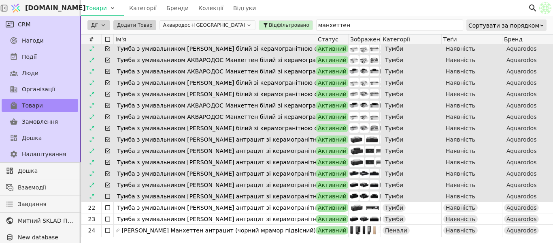
click at [109, 196] on icon at bounding box center [108, 196] width 6 height 6
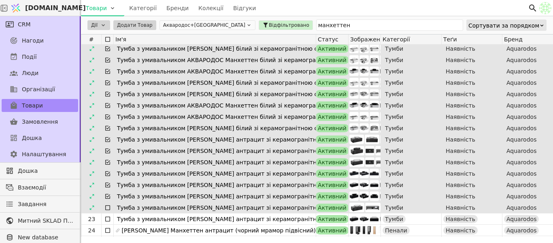
click at [108, 209] on icon at bounding box center [108, 207] width 6 height 6
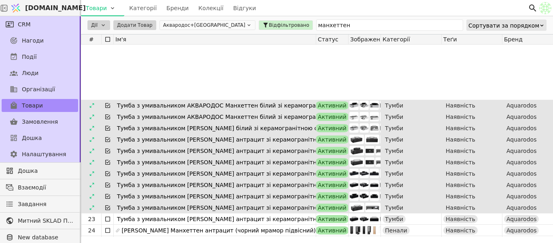
scroll to position [162, 0]
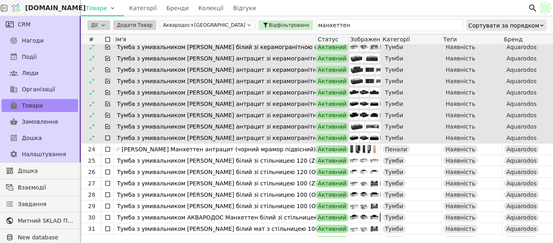
click at [105, 139] on icon at bounding box center [107, 137] width 5 height 5
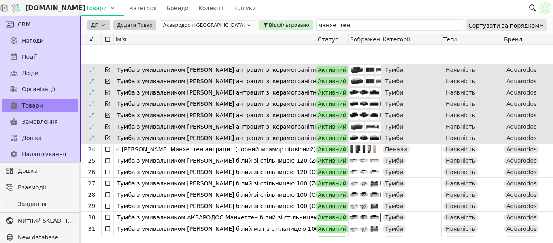
scroll to position [203, 0]
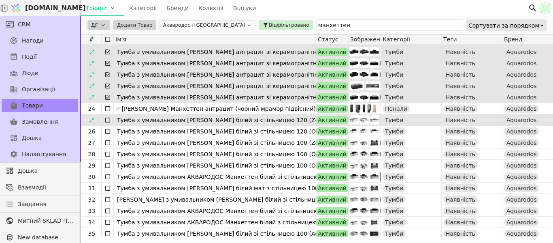
click at [107, 121] on icon at bounding box center [108, 120] width 6 height 6
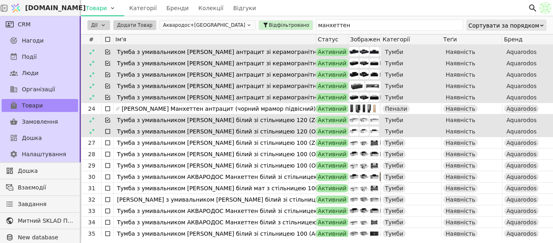
click at [108, 130] on icon at bounding box center [108, 131] width 6 height 6
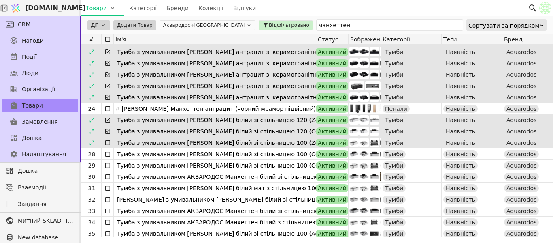
click at [105, 145] on icon at bounding box center [108, 142] width 6 height 6
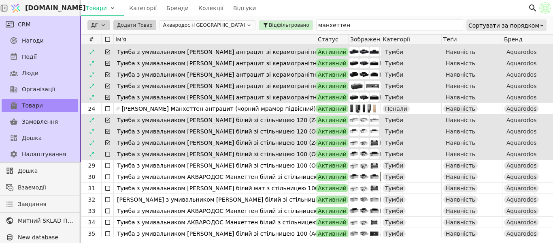
click at [107, 159] on div at bounding box center [108, 153] width 12 height 11
click at [107, 156] on icon at bounding box center [108, 154] width 6 height 6
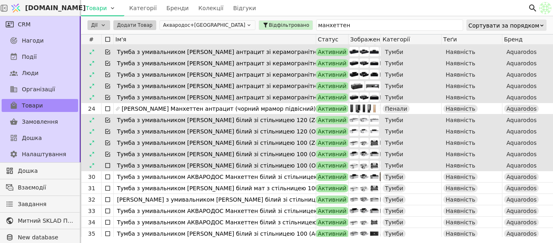
click at [107, 165] on icon at bounding box center [108, 165] width 6 height 6
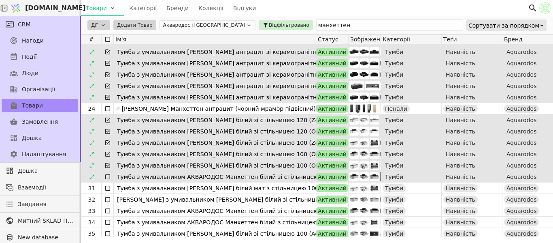
click at [107, 174] on icon at bounding box center [108, 176] width 6 height 6
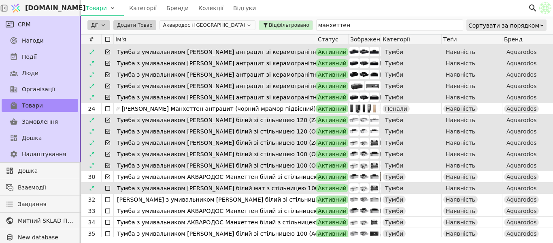
click at [106, 183] on div "16 Тумба з умивальником АКВАРОДОС Манхеттен антрацит зі керамогранітною стільни…" at bounding box center [540, 97] width 918 height 510
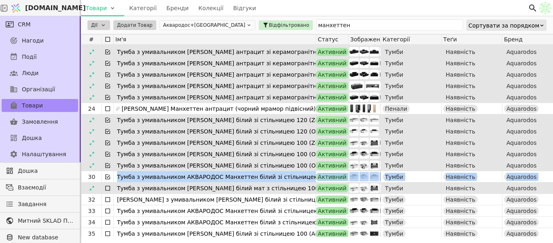
click at [107, 188] on icon at bounding box center [108, 188] width 6 height 6
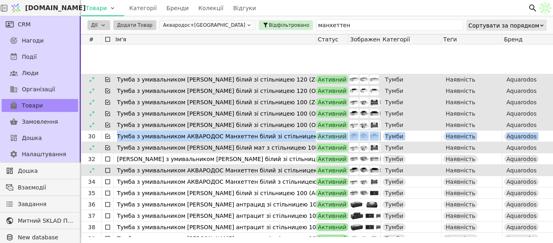
scroll to position [284, 0]
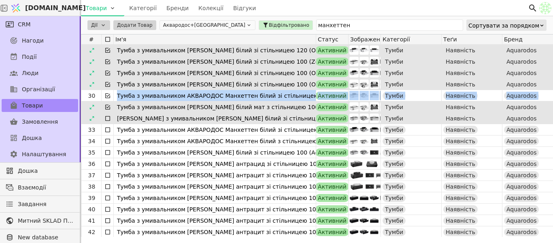
click at [109, 121] on icon at bounding box center [108, 118] width 6 height 6
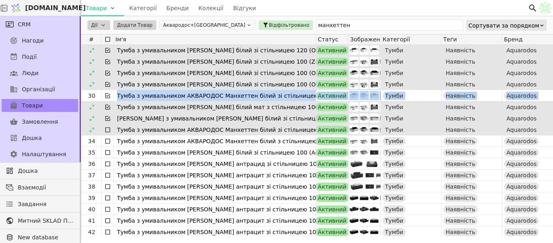
click at [109, 130] on icon at bounding box center [108, 129] width 6 height 6
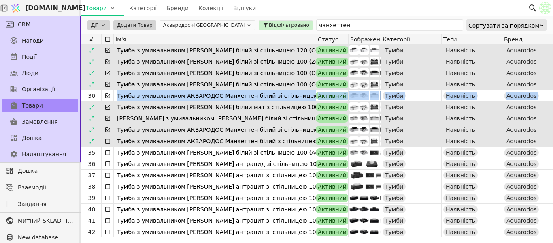
click at [107, 141] on icon at bounding box center [108, 141] width 6 height 6
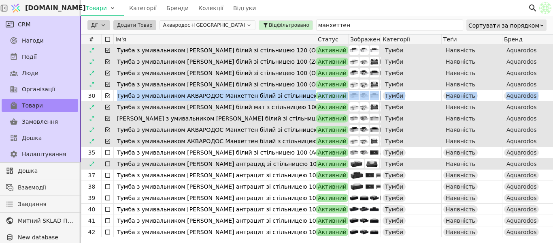
click at [106, 155] on icon at bounding box center [108, 152] width 6 height 6
click at [108, 162] on icon at bounding box center [108, 163] width 6 height 6
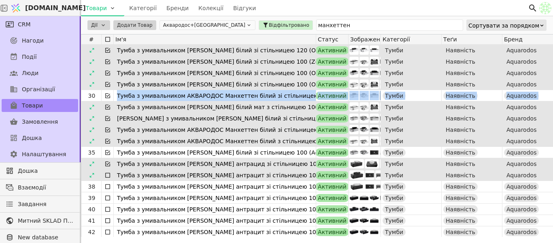
click at [106, 175] on icon at bounding box center [108, 175] width 6 height 6
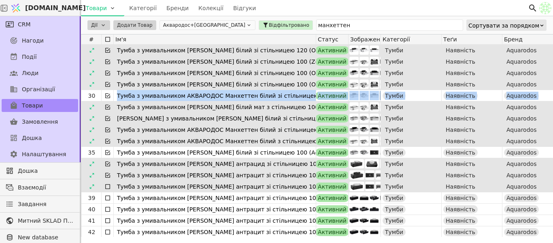
click at [107, 186] on icon at bounding box center [108, 186] width 6 height 6
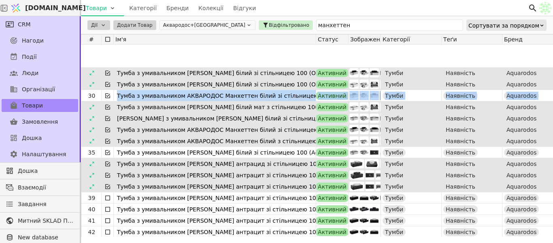
scroll to position [318, 0]
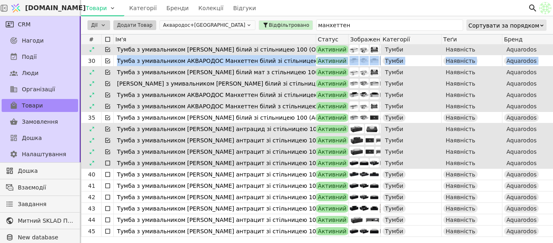
click at [107, 165] on icon at bounding box center [107, 162] width 5 height 5
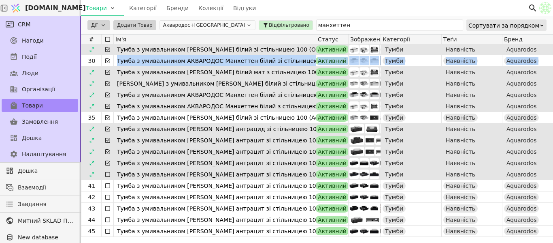
click at [108, 175] on icon at bounding box center [108, 174] width 6 height 6
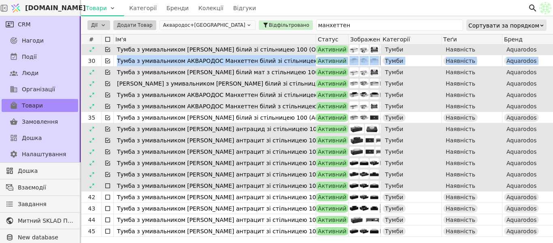
click at [109, 185] on icon at bounding box center [108, 185] width 6 height 6
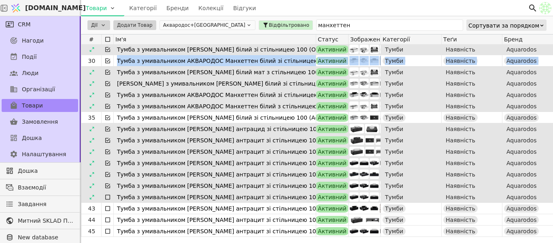
click at [107, 195] on icon at bounding box center [108, 197] width 6 height 6
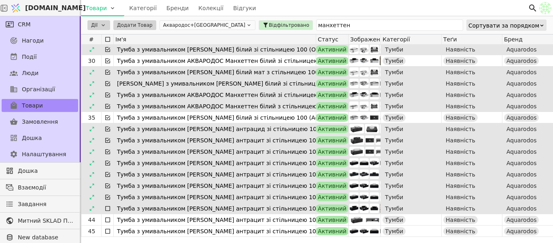
click at [107, 203] on div at bounding box center [108, 208] width 12 height 11
click at [107, 204] on div at bounding box center [108, 208] width 12 height 11
click at [108, 206] on icon at bounding box center [108, 208] width 6 height 6
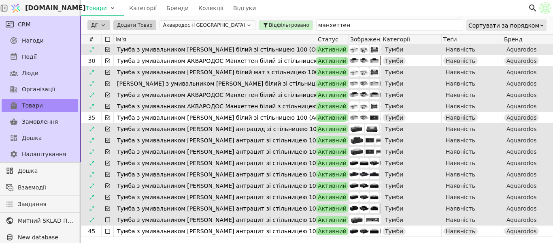
click at [107, 219] on icon at bounding box center [108, 219] width 6 height 6
click at [106, 224] on div at bounding box center [108, 219] width 12 height 11
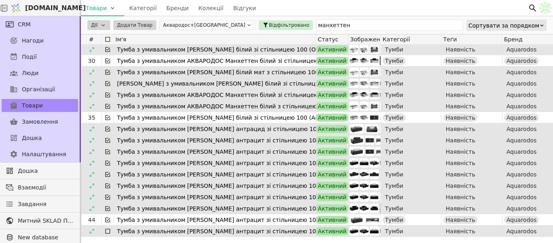
click at [107, 230] on icon at bounding box center [108, 231] width 6 height 6
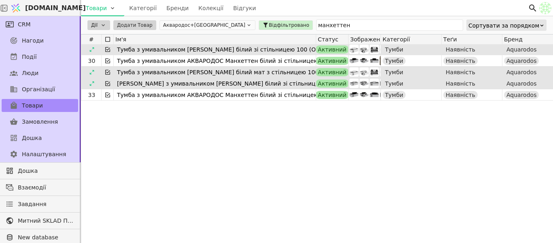
scroll to position [156, 0]
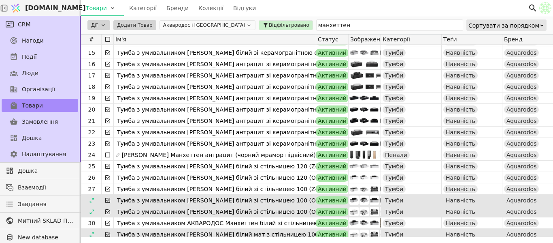
click at [99, 26] on html "Svit.One Товари Категорії Бренди Колекції Відгуки CRM Нагоди Події Люди Організ…" at bounding box center [276, 121] width 553 height 243
click at [111, 37] on div "Редагувати" at bounding box center [107, 37] width 34 height 10
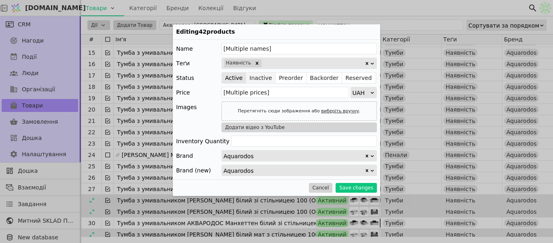
click at [265, 73] on button "Inactive" at bounding box center [261, 77] width 30 height 11
click at [368, 188] on button "Save changes" at bounding box center [356, 188] width 41 height 10
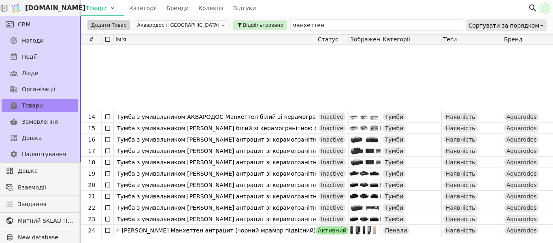
scroll to position [162, 0]
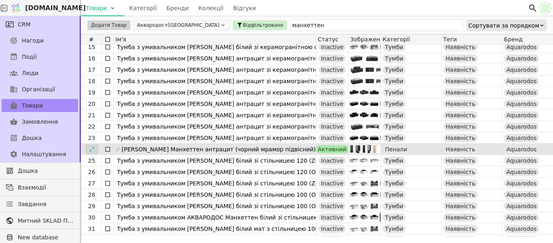
click at [89, 150] on icon at bounding box center [92, 149] width 6 height 6
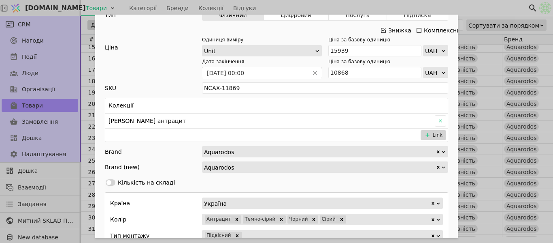
scroll to position [324, 0]
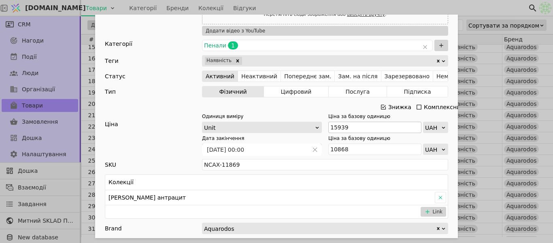
click at [380, 107] on icon "Add Opportunity" at bounding box center [383, 107] width 6 height 6
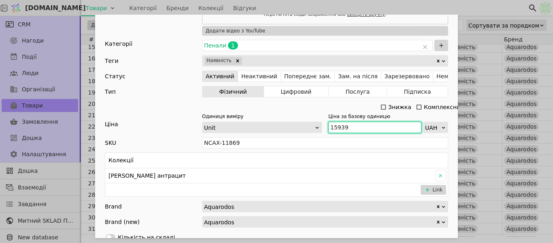
click at [330, 128] on input "15939" at bounding box center [375, 127] width 93 height 11
click at [350, 130] on input "15939" at bounding box center [375, 127] width 93 height 11
drag, startPoint x: 350, startPoint y: 127, endPoint x: 341, endPoint y: 129, distance: 9.5
click at [318, 124] on div "Одиниця виміру Unit Ціна за базову одиницю 15939 UAH" at bounding box center [325, 123] width 246 height 20
paste input "7 533"
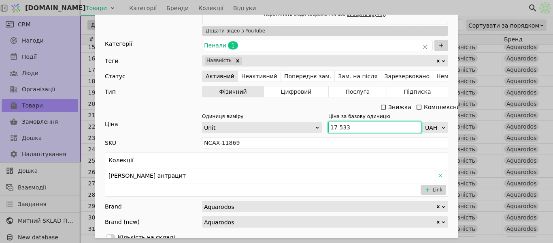
click at [337, 123] on input "17 533" at bounding box center [375, 127] width 93 height 11
type input "17533"
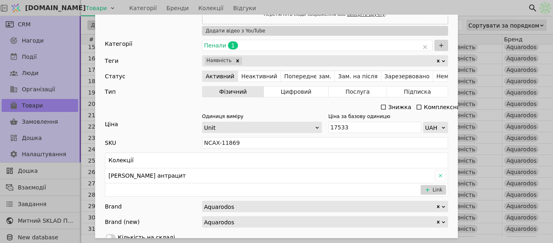
click at [482, 11] on div "Ім'я Пенал АКВАРОДОС Манхеттен антрацит (чорний мрамор підвісний) Посилання pen…" at bounding box center [276, 121] width 553 height 243
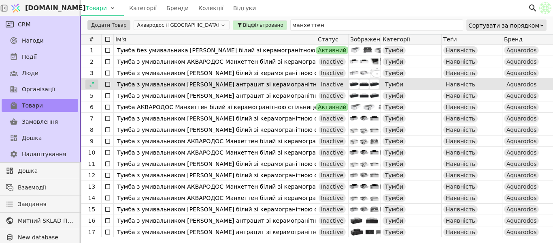
click at [94, 84] on icon at bounding box center [92, 84] width 6 height 6
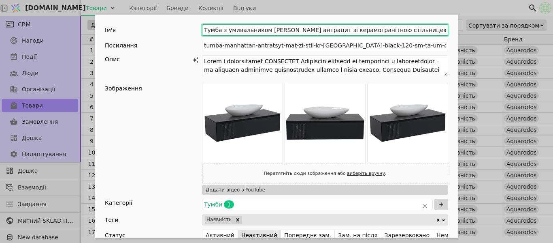
click at [263, 30] on input "Тумба з умивальником АКВАРОДОС Манхеттен антрацит зі керамогранітною стільницею…" at bounding box center [325, 29] width 246 height 11
click at [391, 32] on input "Тумба АКВАРОДОС Манхеттен антрацит зі керамогранітною стільницею 120 (Olive 74 …" at bounding box center [325, 29] width 246 height 11
click at [399, 32] on input "Тумба АКВАРОДОС Манхеттен антрацит зі керамогранітною стільницею 120 (Olive 74 …" at bounding box center [325, 29] width 246 height 11
click at [401, 30] on input "Тумба АКВАРОДОС Манхеттен антрацит зі керамогранітною стільницею 120 (Olive 74 …" at bounding box center [325, 29] width 246 height 11
click at [425, 29] on input "Тумба АКВАРОДОС Манхеттен антрацит зі керамогранітною стільницею 100 (Olive 74 …" at bounding box center [325, 29] width 246 height 11
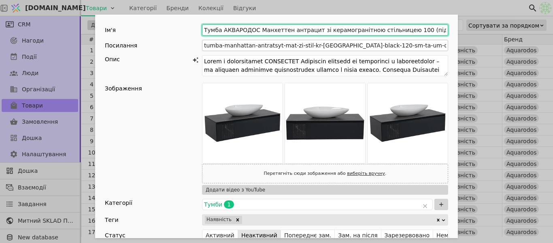
type input "Тумба АКВАРОДОС Манхеттен антрацит зі керамогранітною стільницею 100 (підвісний)"
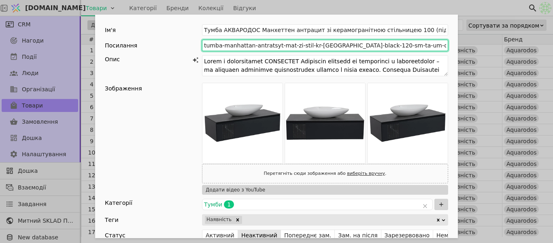
click at [414, 48] on input "tumba-manhattan-antratsyt-mat-zi-stil-kr-namibia-black-120-sm-ta-um-olive-74-sm" at bounding box center [325, 45] width 246 height 11
drag, startPoint x: 417, startPoint y: 45, endPoint x: 365, endPoint y: 48, distance: 52.3
click at [365, 48] on input "tumba-manhattan-antratsyt-mat-zi-stil-kr-namibia-black-120-sm-ta-um-olive-74-sm" at bounding box center [325, 45] width 246 height 11
type input "tumba-manhattan-antratsyt-mat-zi-stil-kr-namibia-black-120-sm"
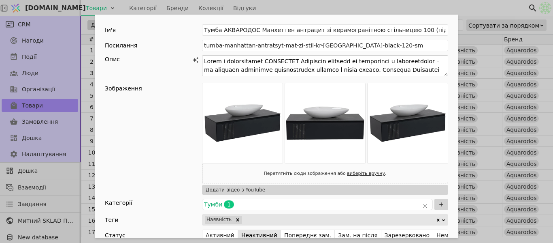
click at [257, 62] on textarea "Add Opportunity" at bounding box center [325, 65] width 246 height 21
click at [262, 63] on textarea "Add Opportunity" at bounding box center [325, 65] width 246 height 21
click at [263, 63] on textarea "Add Opportunity" at bounding box center [325, 65] width 246 height 21
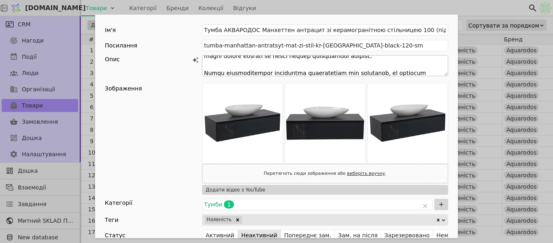
scroll to position [81, 0]
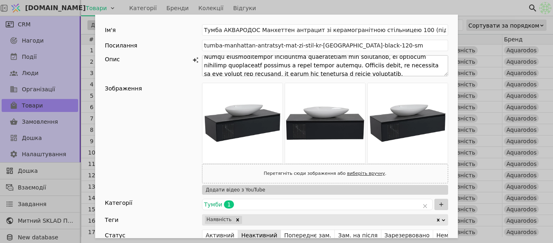
click at [322, 66] on textarea "Add Opportunity" at bounding box center [325, 65] width 246 height 21
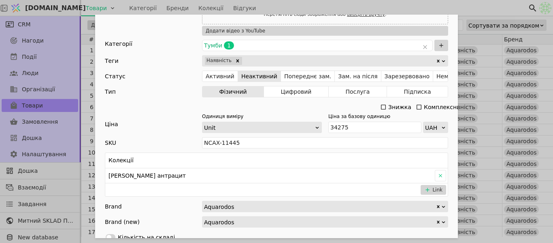
scroll to position [162, 0]
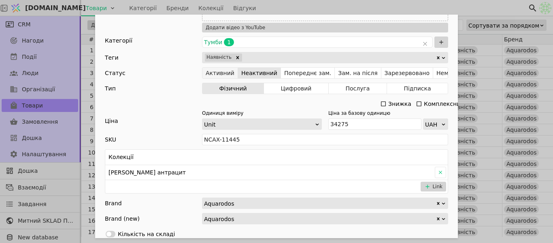
type textarea "Тумба АКВАРОДОС Манхеттен антрацит зі стільницею з керамограніту – це втілення …"
click at [218, 72] on button "Активний" at bounding box center [221, 72] width 36 height 11
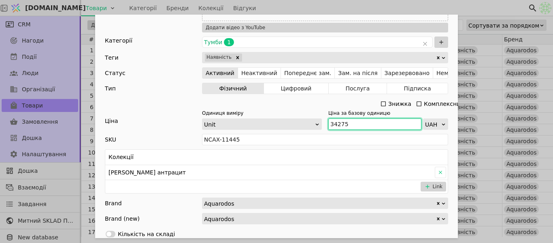
drag, startPoint x: 343, startPoint y: 124, endPoint x: 329, endPoint y: 124, distance: 14.6
click at [329, 124] on input "34275" at bounding box center [375, 123] width 93 height 11
paste input "21 579"
click at [336, 121] on input "21 579" at bounding box center [375, 123] width 93 height 11
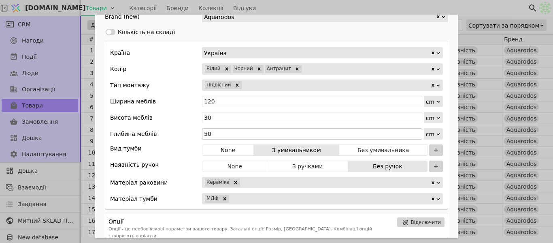
scroll to position [365, 0]
type input "21579"
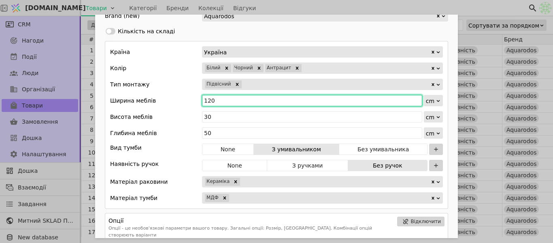
click at [236, 105] on input "120" at bounding box center [312, 100] width 220 height 11
click at [235, 103] on input "120" at bounding box center [312, 100] width 220 height 11
type input "100"
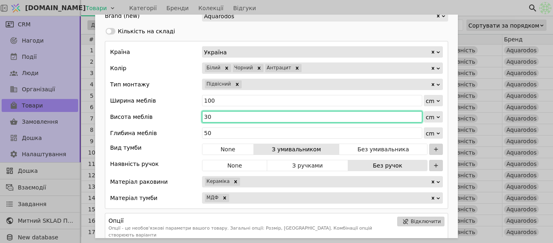
click at [217, 121] on input "30" at bounding box center [312, 116] width 220 height 11
type input "3"
type input "71"
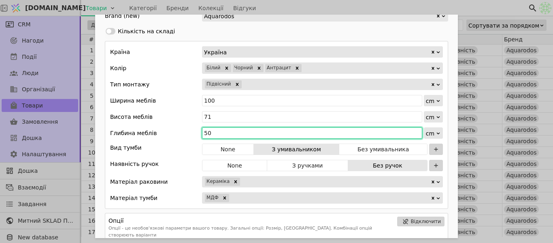
click at [221, 132] on input "50" at bounding box center [312, 132] width 220 height 11
type input "5"
type input "46"
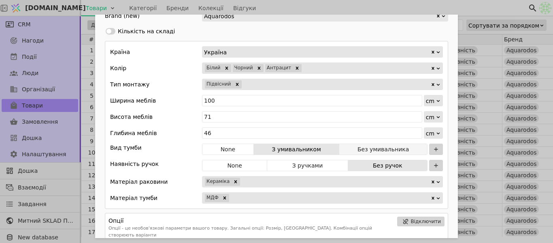
click at [383, 145] on button "Без умивальника" at bounding box center [383, 148] width 88 height 11
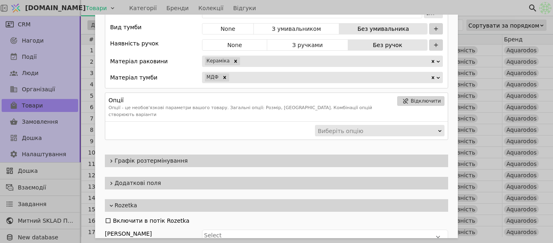
scroll to position [486, 0]
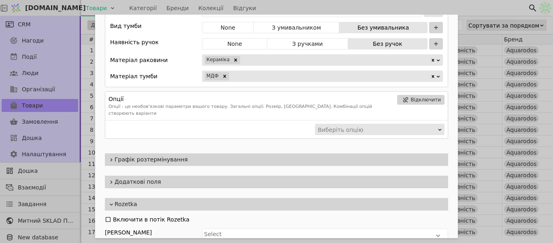
click at [178, 177] on span "Додаткові поля" at bounding box center [280, 181] width 331 height 9
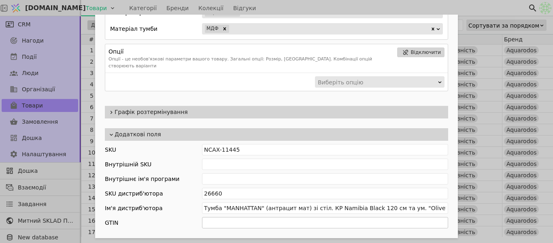
scroll to position [593, 0]
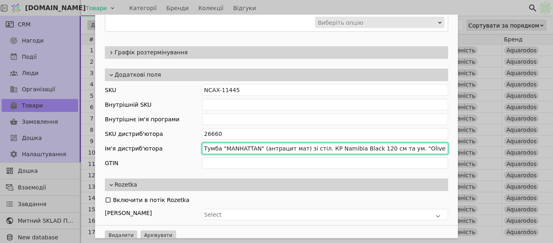
drag, startPoint x: 431, startPoint y: 141, endPoint x: 316, endPoint y: 144, distance: 115.9
click at [316, 144] on input "Тумба "MANHATTAN" (антрацит мат) зі стіл. КР Namibia Black 120 см та ум. "Olive…" at bounding box center [325, 148] width 246 height 11
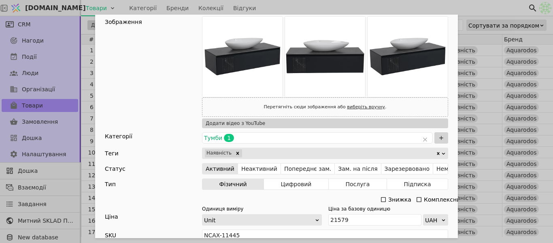
scroll to position [0, 0]
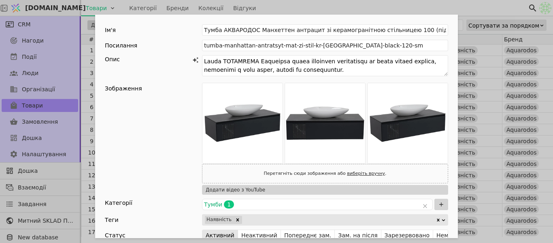
type input "Тумба "MANHATTAN" (антрацит мат) зі стіл. 100"
click at [275, 162] on img "Add Opportunity" at bounding box center [243, 123] width 80 height 80
click at [275, 160] on icon "Add Opportunity" at bounding box center [277, 158] width 8 height 8
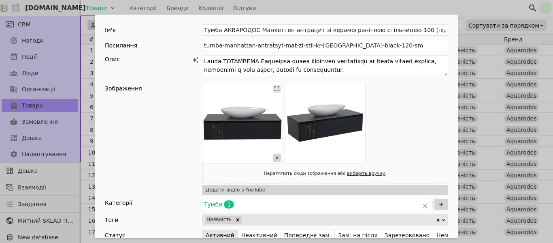
click at [275, 159] on icon "Add Opportunity" at bounding box center [277, 158] width 8 height 8
click at [275, 229] on div "Активний Неактивний Попереднє зам. Зам. на після Зарезервовано Немає" at bounding box center [325, 234] width 246 height 11
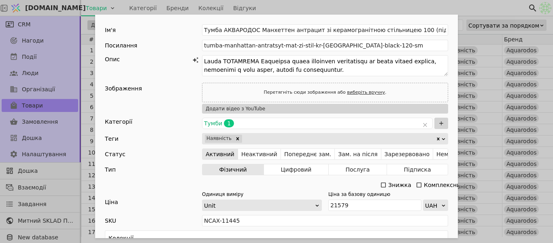
click at [348, 91] on link "виберіть вручну" at bounding box center [366, 92] width 38 height 5
type input "C:\fakepath\ттт.jpg"
click at [355, 83] on div "Add Opportunity" at bounding box center [325, 83] width 246 height 0
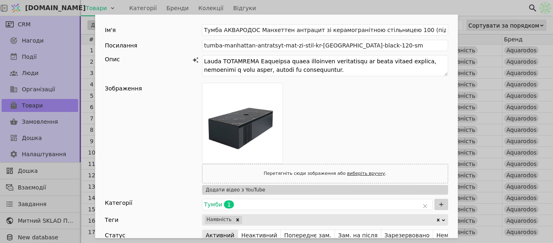
click at [356, 171] on link "виберіть вручну" at bounding box center [366, 173] width 38 height 5
type input "C:\fakepath\ттттт.jpg"
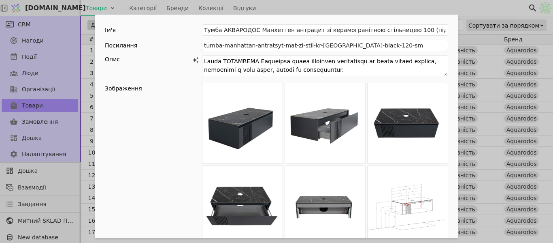
click at [393, 8] on div "Ім'я Тумба АКВАРОДОС Манхеттен антрацит зі керамогранітною стільницею 100 (підв…" at bounding box center [276, 121] width 553 height 243
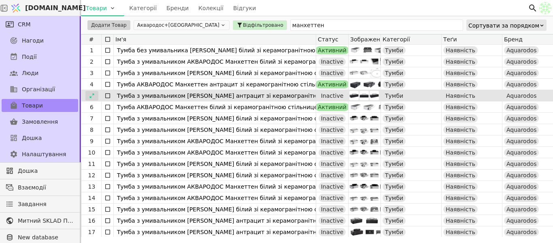
click at [93, 96] on icon at bounding box center [92, 96] width 6 height 6
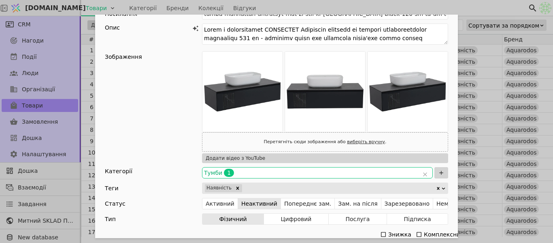
scroll to position [41, 0]
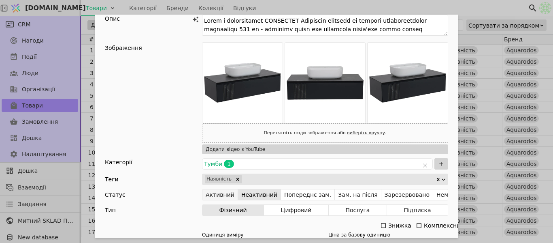
click at [214, 192] on button "Активний" at bounding box center [221, 194] width 36 height 11
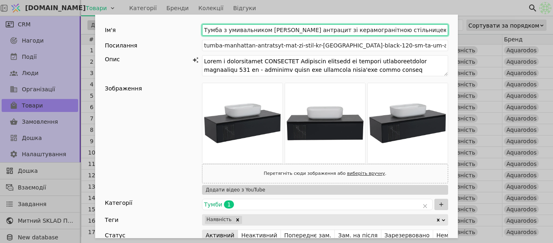
click at [382, 29] on input "Тумба з умивальником АКВАРОДОС Манхеттен антрацит зі керамогранітною стільницею…" at bounding box center [325, 29] width 246 height 11
drag, startPoint x: 262, startPoint y: 28, endPoint x: 219, endPoint y: 32, distance: 43.6
click at [219, 32] on input "Тумба з умивальником АКВАРОДОС Манхеттен антрацит зі керамогранітною стільницею…" at bounding box center [325, 29] width 246 height 11
click at [427, 29] on input "Тумба АКВАРОДОС Манхеттен антрацит зі керамогранітною стільницею 120 (Aqua 60 п…" at bounding box center [325, 29] width 246 height 11
type input "Тумба АКВАРОДОС Манхеттен антрацит зі керамогранітною стільницею 120 (підвісний)"
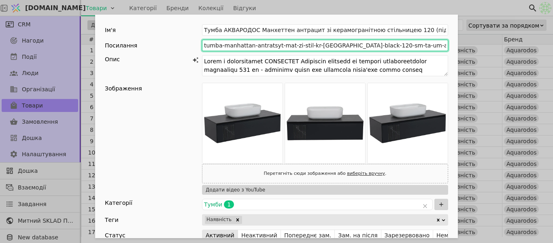
drag, startPoint x: 371, startPoint y: 49, endPoint x: 387, endPoint y: 45, distance: 17.1
click at [371, 49] on input "tumba-manhattan-antratsyt-mat-zi-stil-kr-namibia-black-120-sm-ta-um-aqua-60-sm" at bounding box center [325, 45] width 246 height 11
type input "tumba-manhattan-antratsyt-mat-zi-stil-kr-namibia-black-120-sm"
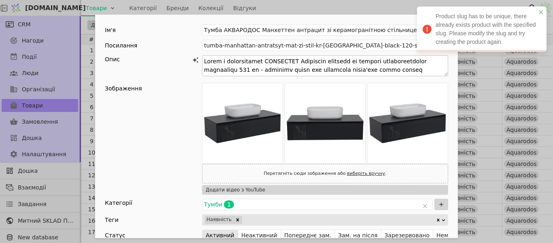
drag, startPoint x: 262, startPoint y: 62, endPoint x: 219, endPoint y: 61, distance: 43.7
click at [219, 61] on textarea "Add Opportunity" at bounding box center [325, 65] width 246 height 21
type textarea "Тумба АКВАРОДОС Манхеттен антрацит зі штучною керамогранітною стільницею 120 см…"
click at [498, 36] on div "Product slug has to be unique, there already exists product with the specified …" at bounding box center [482, 28] width 130 height 45
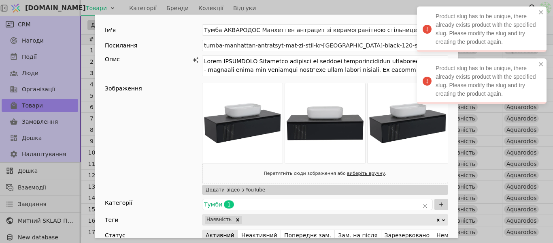
click at [498, 70] on div "Product slug has to be unique, there already exists product with the specified …" at bounding box center [482, 80] width 130 height 45
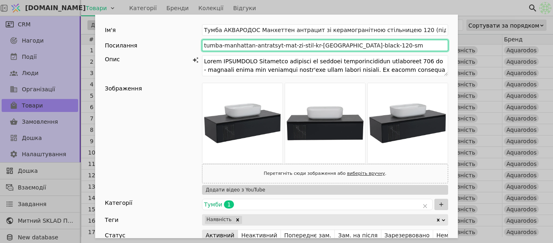
click at [328, 47] on input "tumba-manhattan-antratsyt-mat-zi-stil-kr-namibia-black-120-sm" at bounding box center [325, 45] width 246 height 11
type input "tumba-manhattan-antratsyt-mat-zi-stil-kr-black-120-sm"
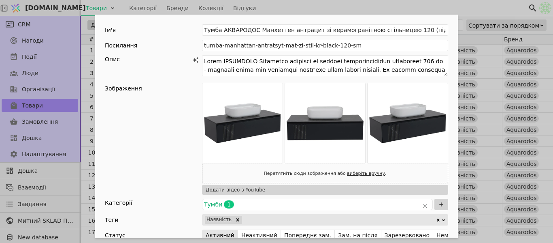
click at [164, 55] on div "Опис" at bounding box center [148, 59] width 86 height 9
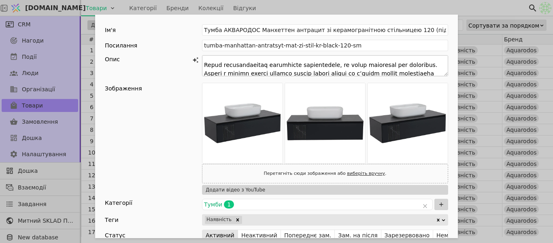
scroll to position [97, 0]
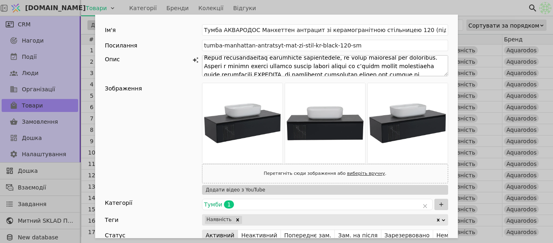
click at [428, 59] on textarea "Add Opportunity" at bounding box center [325, 65] width 246 height 21
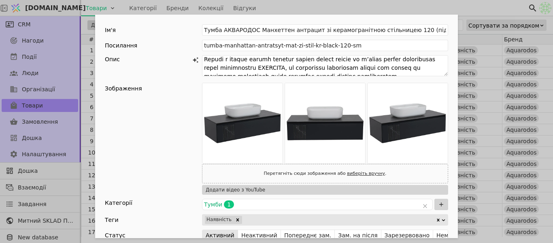
type textarea "Тумба АКВАРОДОС Манхеттен антрацит зі штучною керамогранітною стільницею 120 см…"
click at [179, 105] on div "Зображення Перетягніть сюди зображення або виберіть вручну . Додати відео з You…" at bounding box center [276, 139] width 343 height 112
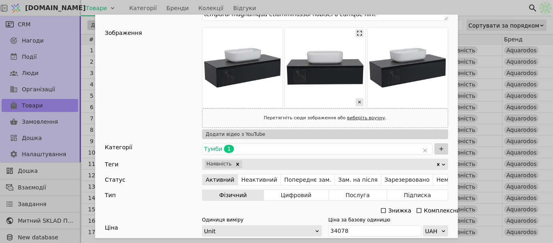
scroll to position [122, 0]
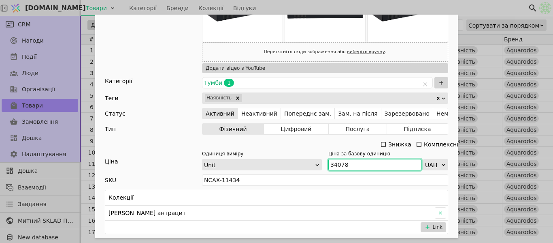
click at [324, 164] on div "Одиниця виміру Unit Ціна за базову одиницю 34078 UAH" at bounding box center [325, 160] width 246 height 20
paste input "22 587"
click at [336, 163] on input "22 587" at bounding box center [375, 164] width 93 height 11
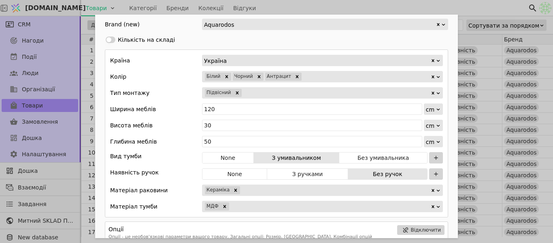
scroll to position [365, 0]
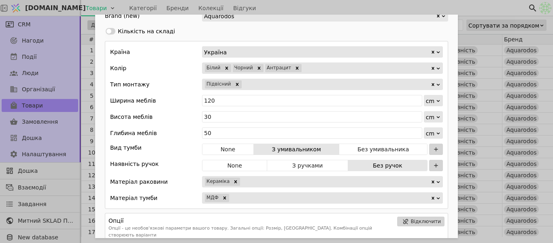
type input "22587"
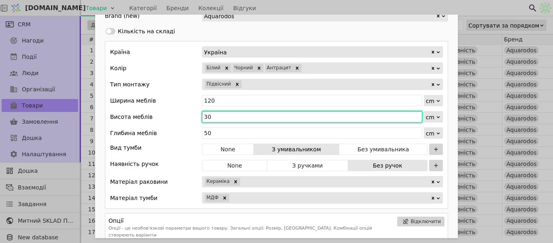
click at [213, 118] on input "30" at bounding box center [312, 116] width 220 height 11
type input "3"
type input "71"
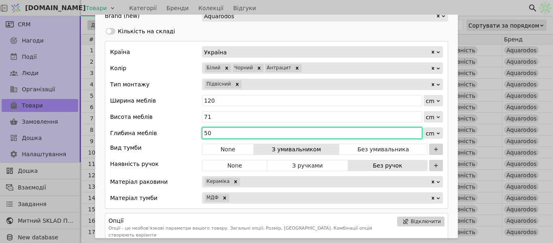
click at [218, 130] on input "50" at bounding box center [312, 132] width 220 height 11
type input "5"
click at [218, 130] on input "5" at bounding box center [312, 132] width 220 height 11
type input "46"
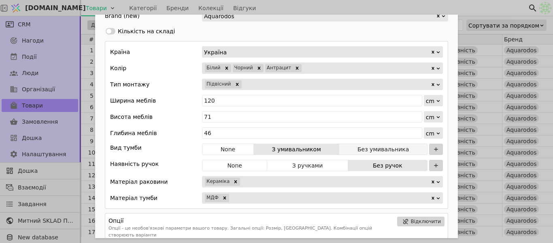
click at [403, 150] on button "Без умивальника" at bounding box center [383, 148] width 88 height 11
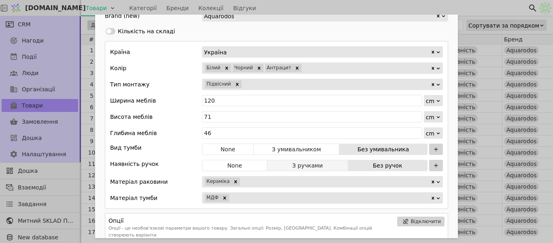
scroll to position [486, 0]
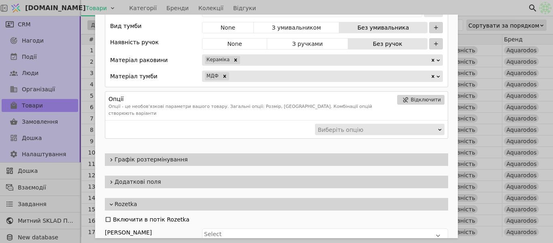
click at [193, 177] on span "Додаткові поля" at bounding box center [280, 181] width 331 height 9
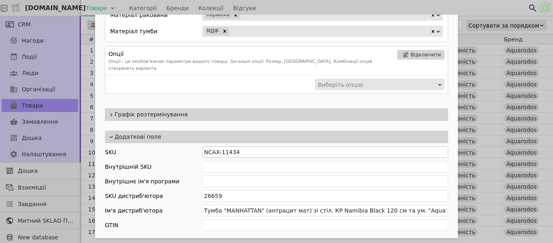
scroll to position [593, 0]
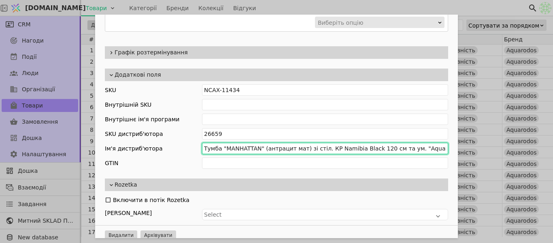
drag, startPoint x: 432, startPoint y: 142, endPoint x: 382, endPoint y: 145, distance: 49.5
click at [382, 145] on input "Тумба "MANHATTAN" (антрацит мат) зі стіл. КР Namibia Black 120 см та ум. "Aqua"…" at bounding box center [325, 148] width 246 height 11
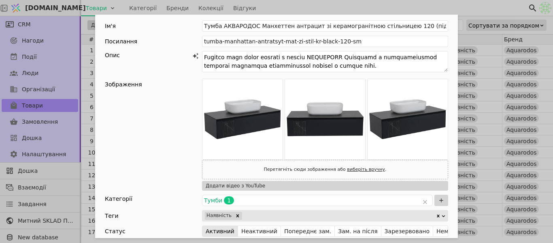
scroll to position [0, 0]
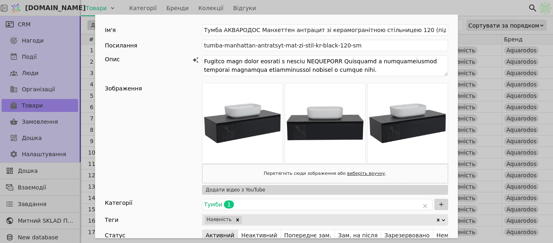
type input "Тумба "MANHATTAN" (антрацит мат) зі стіл. КР Namibia Black 120 см"
click at [275, 159] on icon "Add Opportunity" at bounding box center [277, 158] width 8 height 8
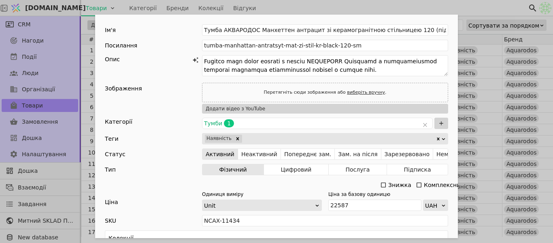
click at [360, 93] on link "виберіть вручну" at bounding box center [366, 92] width 38 height 5
type input "C:\fakepath\н.jpg"
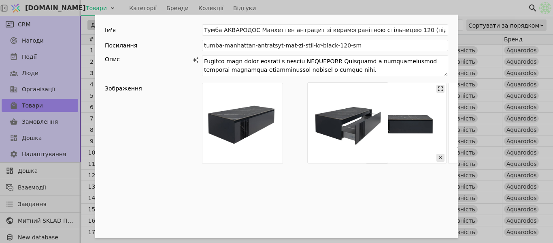
drag, startPoint x: 319, startPoint y: 145, endPoint x: 416, endPoint y: 145, distance: 96.4
click at [416, 145] on div "Add Opportunity" at bounding box center [325, 165] width 246 height 164
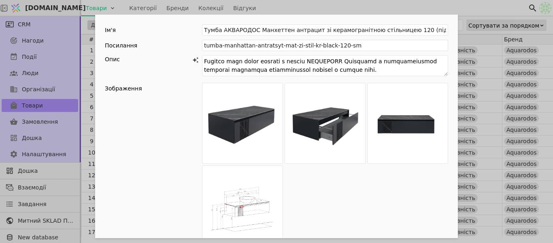
click at [469, 10] on div "Ім'я Тумба АКВАРОДОС Манхеттен антрацит зі керамогранітною стільницею 120 (підв…" at bounding box center [276, 121] width 553 height 243
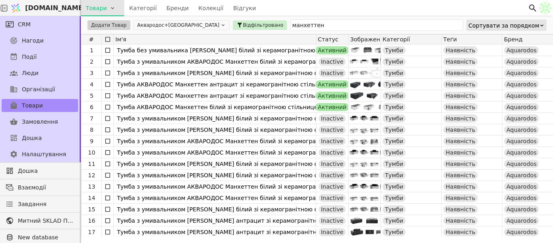
click at [110, 13] on html "Svit.One Товари Категорії Бренди Колекції Відгуки CRM Нагоди Події Люди Організ…" at bounding box center [276, 121] width 553 height 243
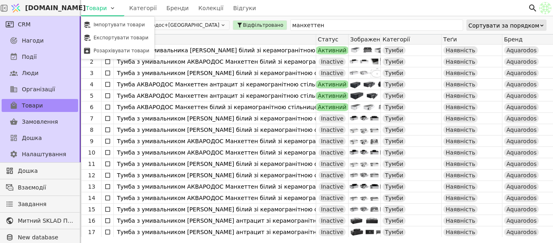
click at [191, 45] on html "Svit.One Товари Категорії Бренди Колекції Відгуки CRM Нагоди Події Люди Організ…" at bounding box center [276, 121] width 553 height 243
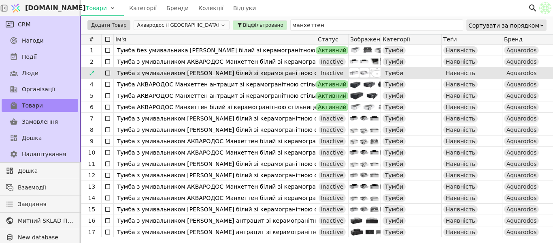
click at [107, 61] on icon at bounding box center [108, 61] width 6 height 6
click at [107, 73] on icon at bounding box center [108, 73] width 6 height 6
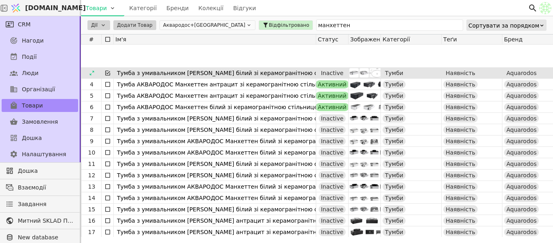
scroll to position [41, 0]
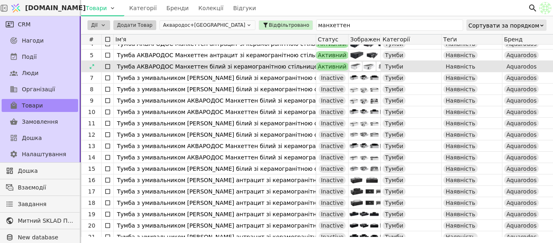
click at [109, 65] on icon at bounding box center [108, 66] width 6 height 6
click at [109, 65] on icon at bounding box center [107, 66] width 5 height 5
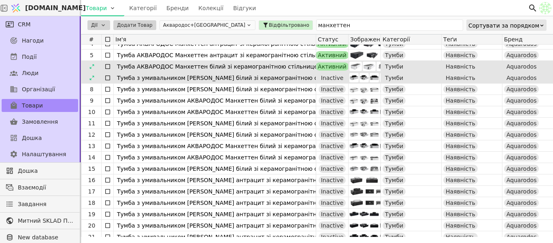
click at [109, 79] on icon at bounding box center [108, 78] width 6 height 6
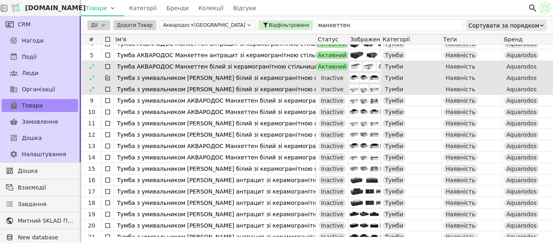
click at [107, 87] on icon at bounding box center [108, 89] width 6 height 6
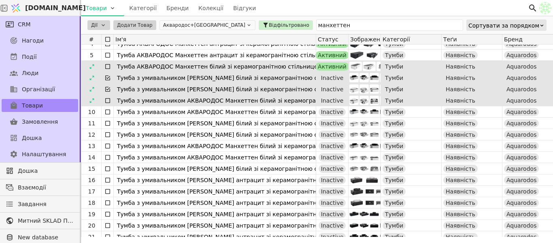
click at [108, 100] on icon at bounding box center [108, 100] width 6 height 6
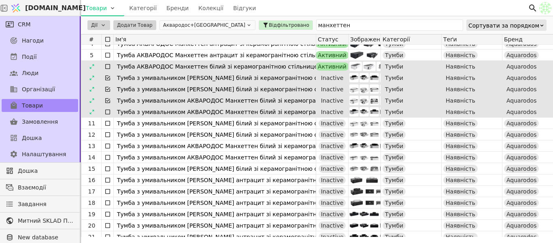
drag, startPoint x: 107, startPoint y: 112, endPoint x: 106, endPoint y: 117, distance: 4.9
click at [107, 112] on icon at bounding box center [108, 112] width 6 height 6
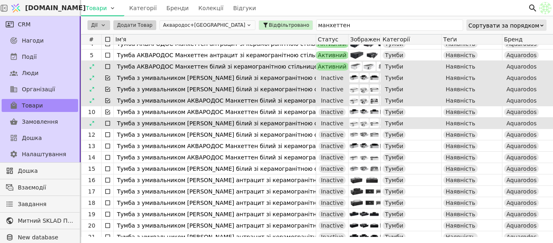
click at [107, 118] on div at bounding box center [108, 122] width 12 height 11
click at [106, 123] on icon at bounding box center [108, 123] width 6 height 6
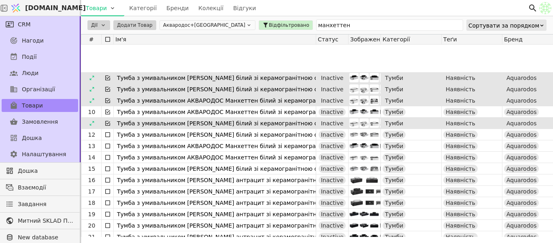
scroll to position [81, 0]
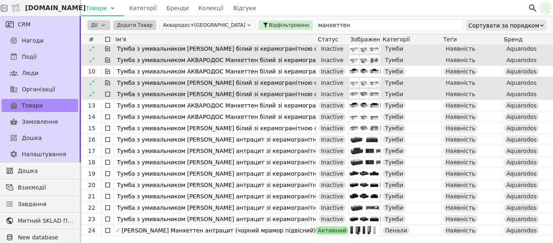
click at [107, 98] on div at bounding box center [108, 93] width 12 height 11
click at [110, 94] on icon at bounding box center [107, 94] width 5 height 5
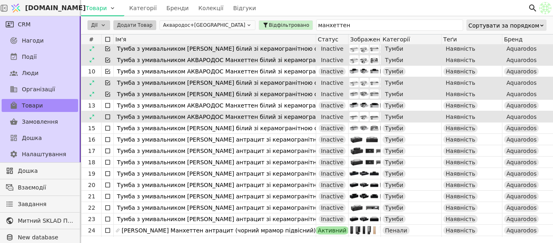
click at [109, 106] on icon at bounding box center [108, 105] width 6 height 6
click at [107, 118] on icon at bounding box center [108, 116] width 6 height 6
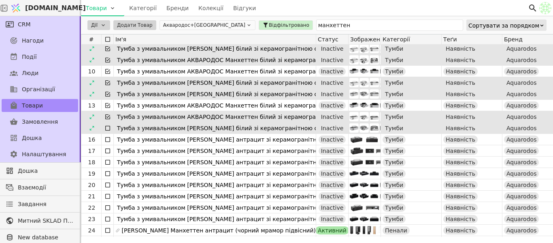
click at [106, 130] on icon at bounding box center [107, 128] width 5 height 5
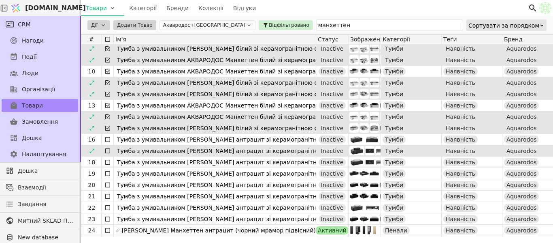
drag, startPoint x: 105, startPoint y: 141, endPoint x: 105, endPoint y: 149, distance: 8.1
click at [105, 141] on icon at bounding box center [107, 139] width 5 height 5
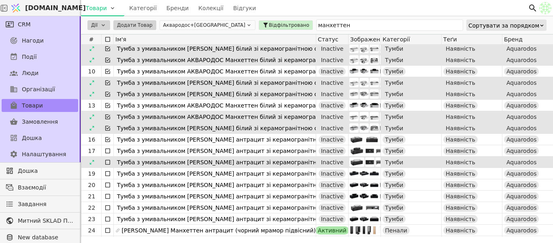
click at [106, 155] on div at bounding box center [108, 150] width 12 height 11
click at [106, 162] on icon at bounding box center [108, 162] width 6 height 6
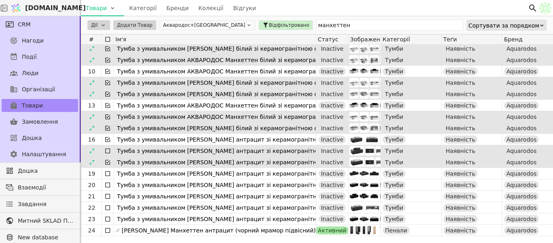
click at [108, 145] on div at bounding box center [108, 150] width 12 height 11
click at [110, 150] on icon at bounding box center [108, 150] width 6 height 6
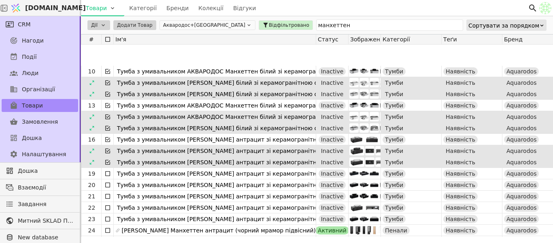
scroll to position [122, 0]
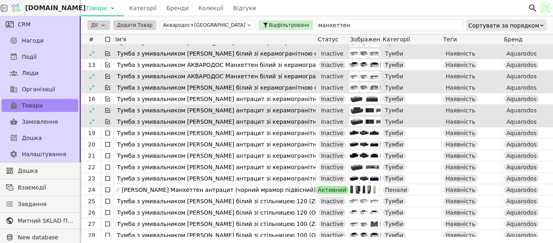
click at [107, 132] on icon at bounding box center [108, 133] width 6 height 6
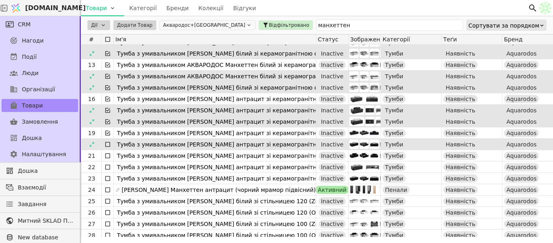
click at [108, 144] on icon at bounding box center [108, 144] width 6 height 6
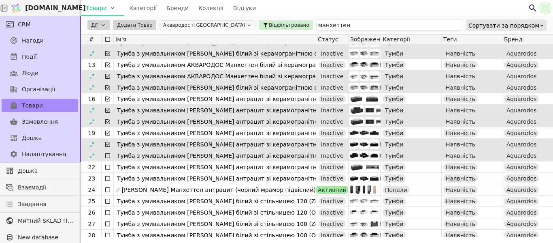
click at [107, 155] on icon at bounding box center [108, 155] width 6 height 6
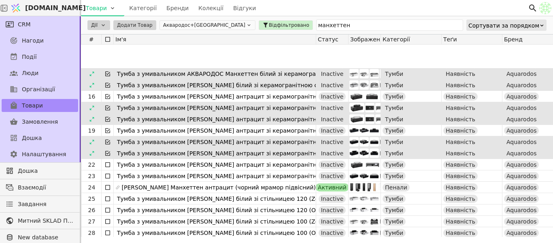
scroll to position [162, 0]
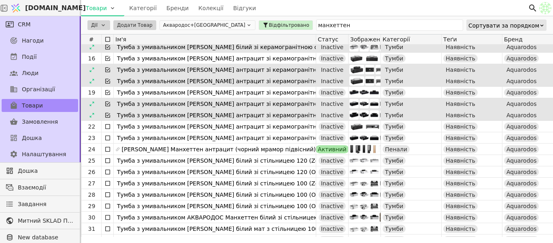
click at [106, 126] on icon at bounding box center [108, 126] width 6 height 6
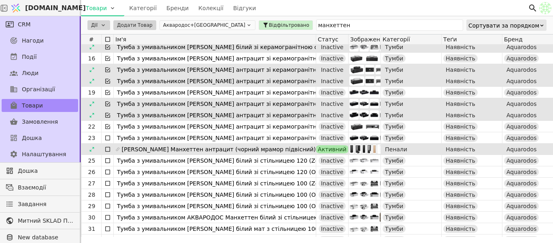
drag, startPoint x: 108, startPoint y: 137, endPoint x: 108, endPoint y: 143, distance: 6.9
click at [108, 137] on icon at bounding box center [108, 137] width 6 height 6
click at [107, 148] on icon at bounding box center [108, 149] width 6 height 6
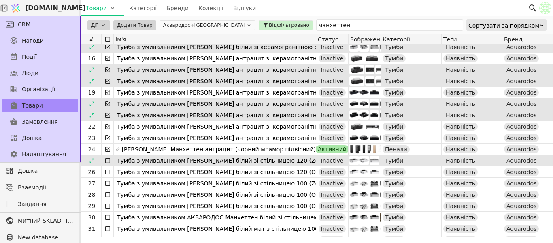
click at [107, 160] on icon at bounding box center [108, 160] width 6 height 6
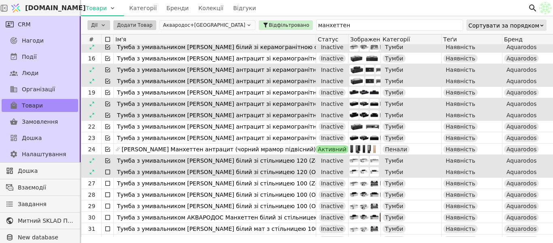
click at [108, 171] on icon at bounding box center [108, 172] width 6 height 6
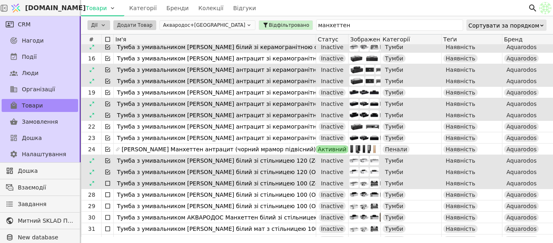
drag, startPoint x: 108, startPoint y: 180, endPoint x: 108, endPoint y: 187, distance: 6.9
click at [108, 183] on icon at bounding box center [108, 183] width 6 height 6
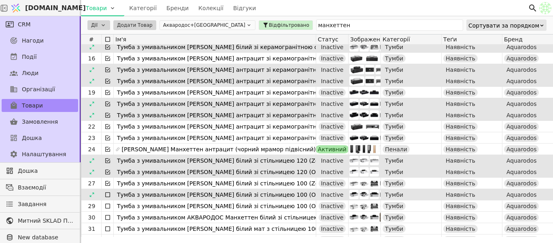
click at [107, 195] on icon at bounding box center [108, 194] width 6 height 6
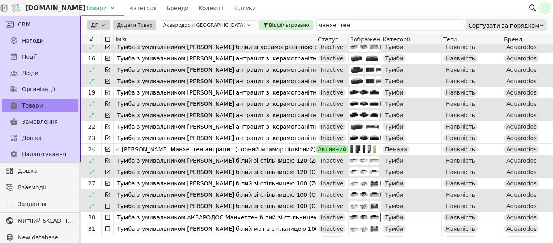
click at [109, 206] on icon at bounding box center [108, 206] width 6 height 6
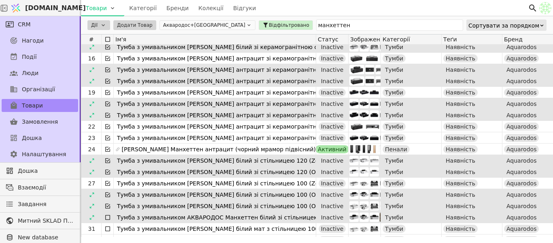
click at [109, 217] on icon at bounding box center [108, 217] width 6 height 6
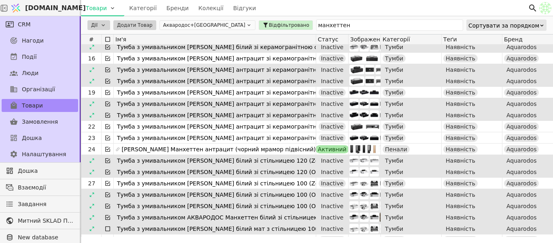
click at [108, 227] on icon at bounding box center [108, 228] width 6 height 6
click at [102, 28] on html "Svit.One Товари Категорії Бренди Колекції Відгуки CRM Нагоди Події Люди Організ…" at bounding box center [276, 121] width 553 height 243
click at [106, 49] on div "Архівувати" at bounding box center [107, 47] width 34 height 10
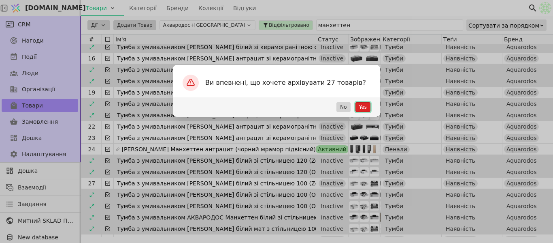
click at [359, 109] on button "Yes" at bounding box center [363, 107] width 15 height 10
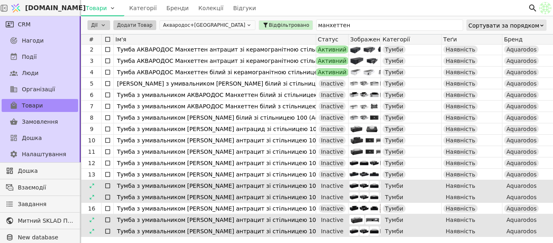
scroll to position [0, 0]
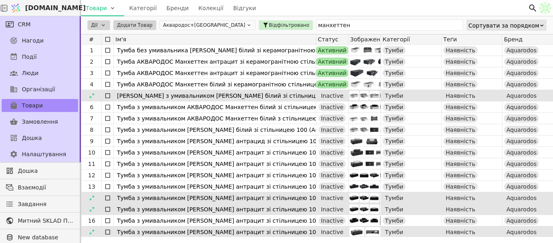
click at [109, 94] on icon at bounding box center [108, 95] width 6 height 6
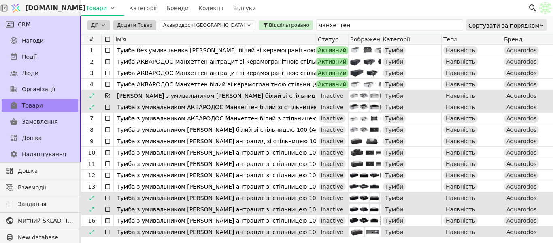
click at [107, 107] on icon at bounding box center [108, 107] width 6 height 6
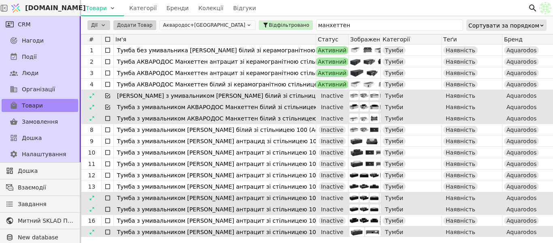
click at [107, 121] on icon at bounding box center [108, 118] width 6 height 6
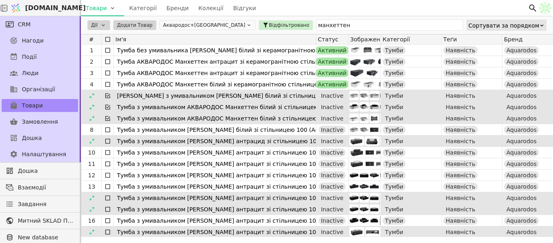
drag, startPoint x: 107, startPoint y: 131, endPoint x: 108, endPoint y: 139, distance: 7.7
click at [107, 131] on icon at bounding box center [108, 129] width 6 height 6
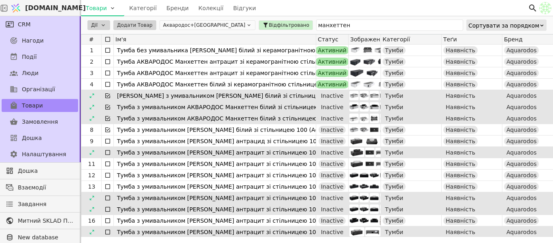
click at [108, 143] on icon at bounding box center [108, 141] width 6 height 6
click at [107, 152] on icon at bounding box center [108, 152] width 6 height 6
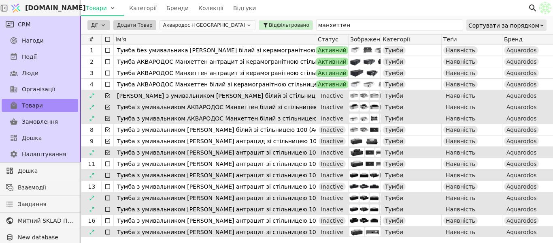
drag, startPoint x: 107, startPoint y: 164, endPoint x: 107, endPoint y: 171, distance: 7.7
click at [107, 164] on icon at bounding box center [108, 163] width 6 height 6
click at [107, 174] on icon at bounding box center [108, 175] width 6 height 6
click at [107, 192] on div at bounding box center [108, 197] width 12 height 11
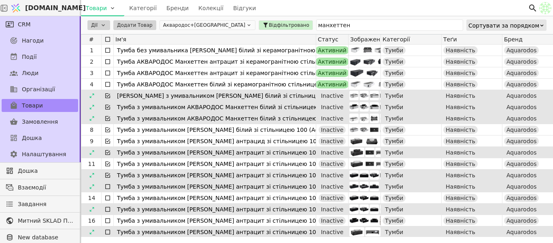
click at [107, 189] on icon at bounding box center [108, 186] width 6 height 6
click at [109, 197] on icon at bounding box center [108, 197] width 6 height 6
click at [109, 206] on icon at bounding box center [108, 209] width 6 height 6
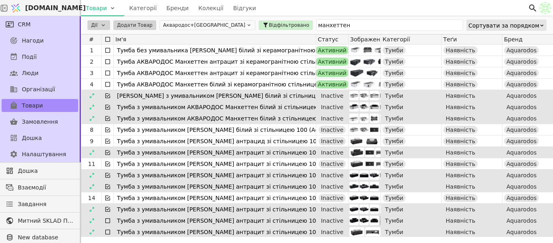
click at [109, 223] on icon at bounding box center [108, 220] width 6 height 6
click at [107, 229] on icon at bounding box center [108, 231] width 6 height 6
click at [105, 26] on html "Svit.One Товари Категорії Бренди Колекції Відгуки CRM Нагоди Події Люди Організ…" at bounding box center [276, 121] width 553 height 243
click at [110, 45] on div "Архівувати" at bounding box center [107, 47] width 34 height 10
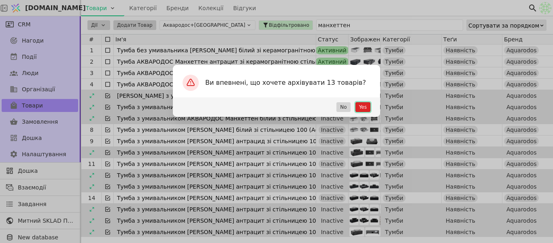
click at [363, 107] on button "Yes" at bounding box center [363, 107] width 15 height 10
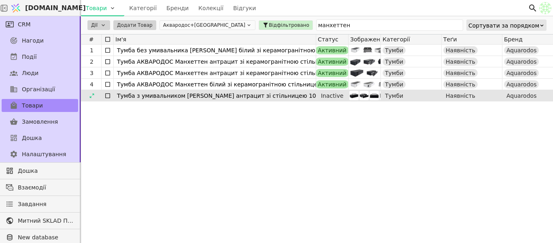
click at [108, 94] on icon at bounding box center [108, 95] width 6 height 6
click at [107, 23] on html "Svit.One Товари Категорії Бренди Колекції Відгуки CRM Нагоди Події Люди Організ…" at bounding box center [276, 121] width 553 height 243
click at [109, 45] on div "Архівувати" at bounding box center [107, 47] width 34 height 10
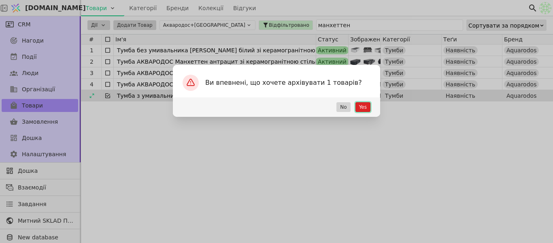
click at [360, 104] on button "Yes" at bounding box center [363, 107] width 15 height 10
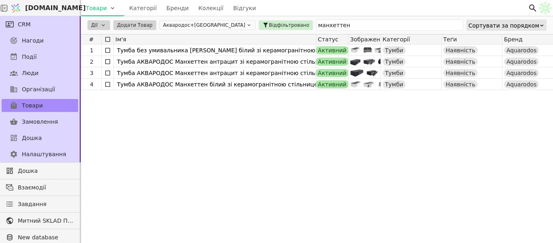
click at [324, 122] on div "1 Тумба без умивальника АКВАРОДОС Манхеттен білий зі керамогранітною стільницею…" at bounding box center [540, 141] width 918 height 192
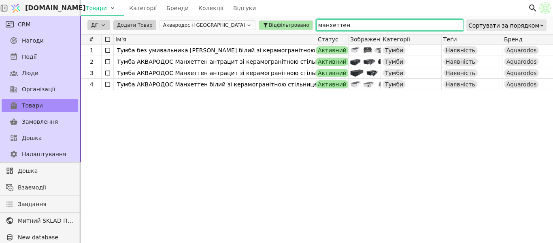
drag, startPoint x: 314, startPoint y: 21, endPoint x: 233, endPoint y: 23, distance: 81.8
click at [233, 23] on div "Дії Додати Товар Аквародос+TURKUAZ Відфільтровано манхеттен Сортувати за порядк…" at bounding box center [317, 25] width 472 height 18
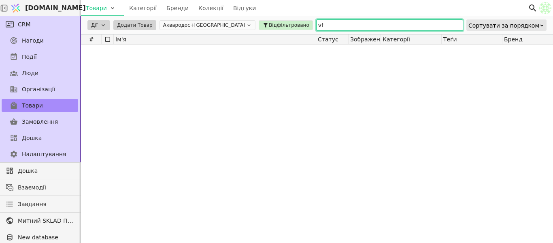
type input "v"
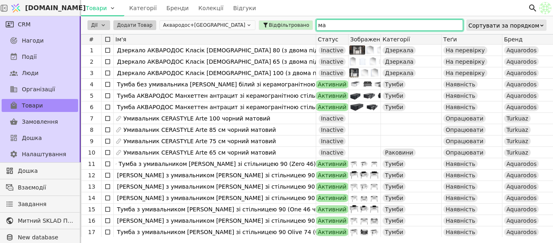
type input "м"
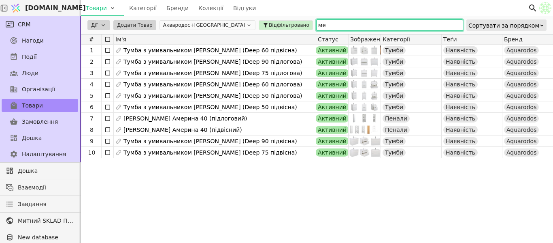
type input "м"
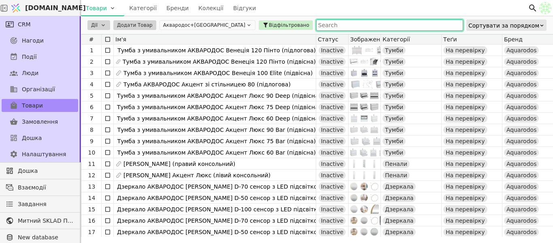
type input "и"
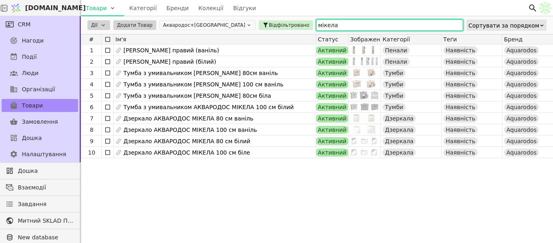
type input "мікела"
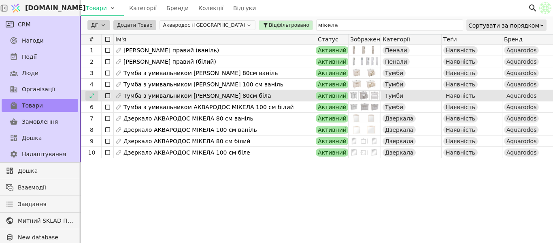
click at [92, 96] on icon at bounding box center [92, 96] width 6 height 6
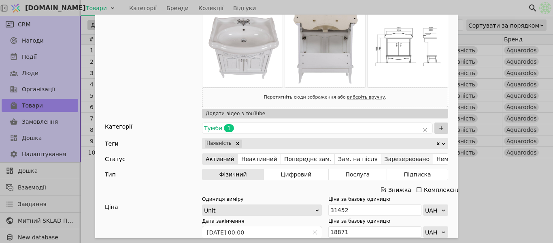
scroll to position [365, 0]
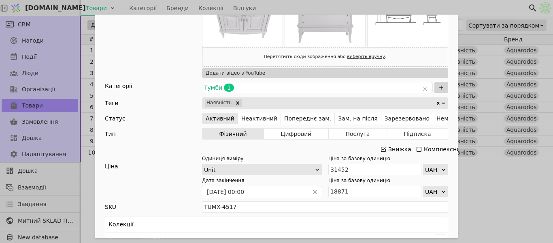
click at [381, 149] on icon "Add Opportunity" at bounding box center [383, 149] width 5 height 5
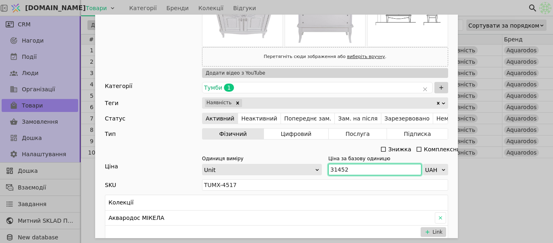
drag, startPoint x: 330, startPoint y: 164, endPoint x: 333, endPoint y: 167, distance: 4.4
click at [329, 164] on div "31452 UAH" at bounding box center [389, 169] width 120 height 11
paste input "4 597"
click at [335, 171] on input "34 597" at bounding box center [375, 169] width 93 height 11
type input "34597"
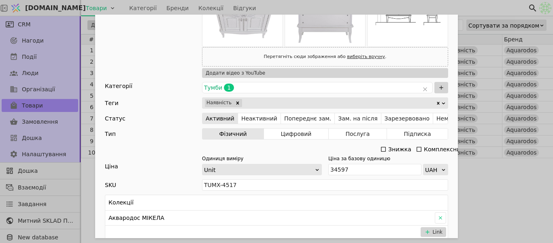
click at [547, 181] on div "Ім'я Тумба з умивальником АКВАРОДОС МІКЕЛА 80см біла Посилання tumba-z-umyvalny…" at bounding box center [276, 121] width 553 height 243
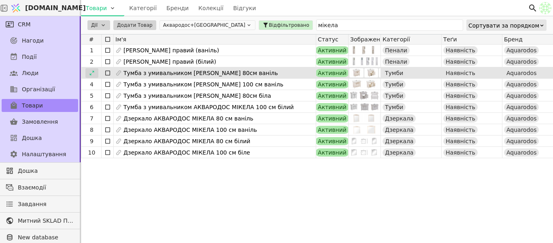
click at [94, 73] on icon at bounding box center [92, 73] width 6 height 6
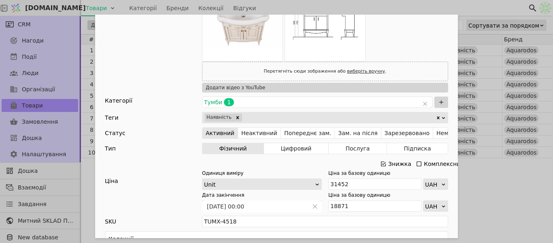
scroll to position [405, 0]
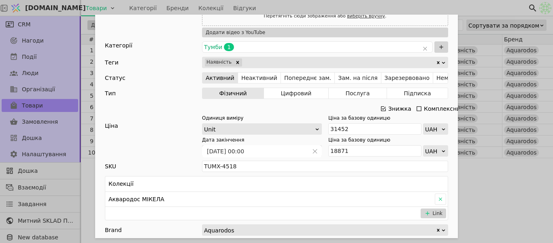
click at [381, 108] on icon "Add Opportunity" at bounding box center [383, 108] width 5 height 5
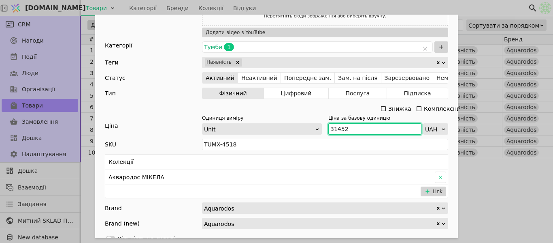
drag, startPoint x: 344, startPoint y: 128, endPoint x: 324, endPoint y: 124, distance: 20.1
click at [324, 124] on div "Одиниця виміру Unit Ціна за базову одиницю 31452 UAH" at bounding box center [325, 124] width 246 height 20
paste input "4 597"
click at [336, 125] on input "34 597" at bounding box center [375, 128] width 93 height 11
type input "34597"
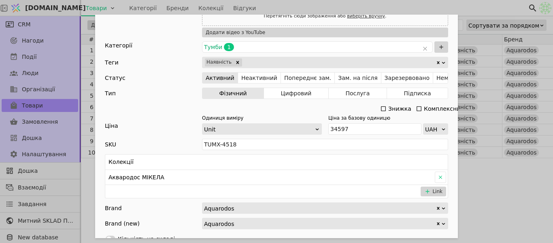
click at [476, 171] on div "Ім'я Тумба з умивальником АКВАРОДОС МІКЕЛА 80см ваніль Посилання tumba-z-umyval…" at bounding box center [276, 121] width 553 height 243
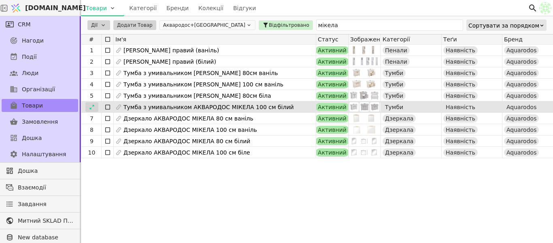
click at [90, 104] on icon at bounding box center [92, 107] width 6 height 6
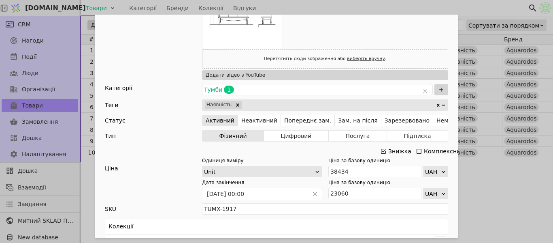
scroll to position [446, 0]
click at [382, 148] on icon "Add Opportunity" at bounding box center [383, 150] width 6 height 6
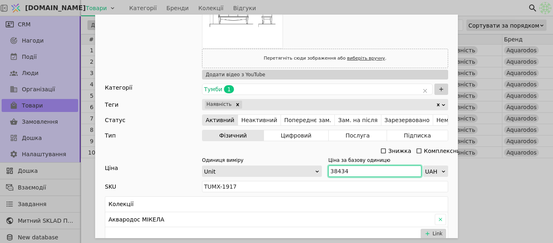
drag, startPoint x: 348, startPoint y: 169, endPoint x: 321, endPoint y: 168, distance: 27.6
click at [321, 168] on div "Одиниця виміру Unit Ціна за базову одиницю 38434 UAH" at bounding box center [325, 166] width 246 height 20
paste input "42 277"
click at [337, 169] on input "42 277" at bounding box center [375, 170] width 93 height 11
click at [336, 169] on input "42 277" at bounding box center [375, 170] width 93 height 11
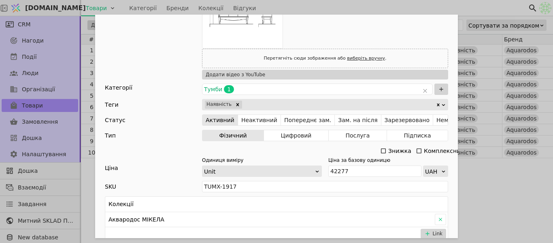
type input "42277"
click at [474, 182] on div "Ім'я Тумба з умивальником АКВАРОДОС МІКЕЛА 100 см білий Посилання tumba-z-umyva…" at bounding box center [276, 121] width 553 height 243
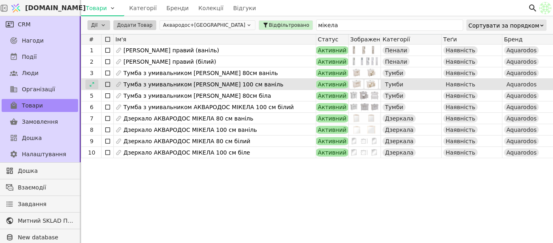
click at [94, 84] on icon at bounding box center [92, 84] width 6 height 6
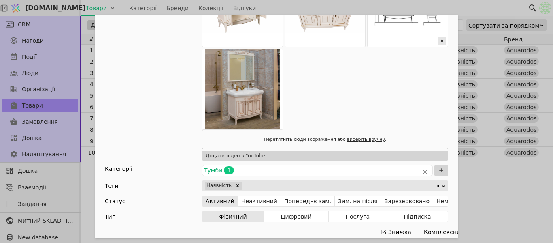
scroll to position [446, 0]
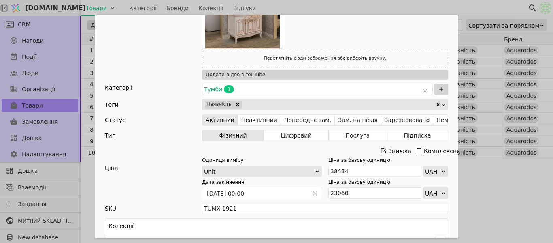
drag, startPoint x: 381, startPoint y: 150, endPoint x: 314, endPoint y: 174, distance: 71.7
click at [381, 150] on icon "Add Opportunity" at bounding box center [383, 150] width 5 height 5
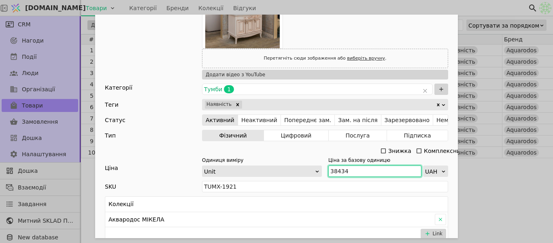
drag, startPoint x: 351, startPoint y: 170, endPoint x: 321, endPoint y: 170, distance: 30.0
click at [321, 170] on div "Одиниця виміру Unit Ціна за базову одиницю 38434 UAH" at bounding box center [325, 166] width 246 height 20
paste input "42 277"
click at [337, 169] on input "42 277" at bounding box center [375, 170] width 93 height 11
click at [333, 169] on input "42 277" at bounding box center [375, 170] width 93 height 11
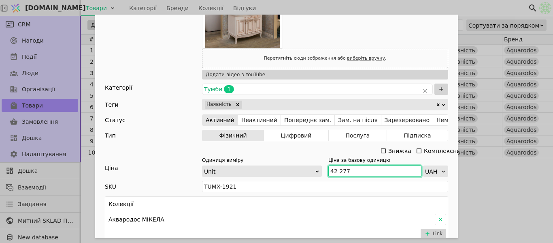
click at [335, 171] on input "42 277" at bounding box center [375, 170] width 93 height 11
type input "42277"
click at [482, 183] on div "Ім'я Тумба з умивальником АКВАРОДОС МІКЕЛА 100 см ваніль Посилання tumba-z-umyv…" at bounding box center [276, 121] width 553 height 243
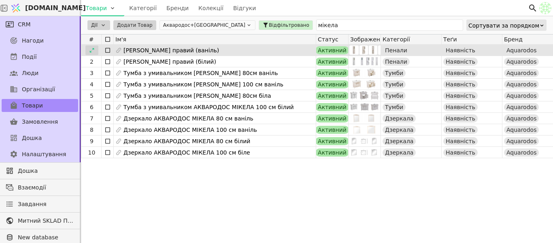
click at [90, 48] on icon at bounding box center [92, 50] width 6 height 6
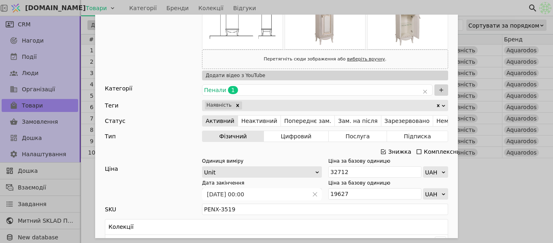
scroll to position [365, 0]
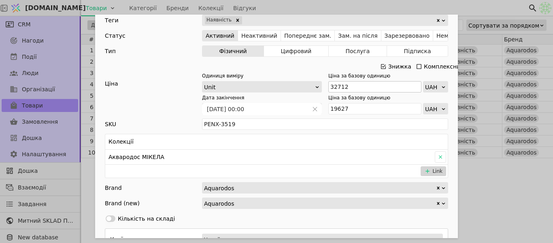
click at [382, 65] on icon "Add Opportunity" at bounding box center [383, 66] width 5 height 5
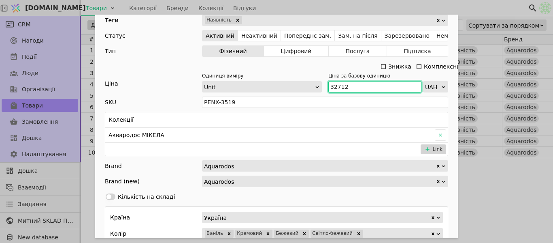
click at [329, 85] on input "32712" at bounding box center [375, 86] width 93 height 11
paste input "5 983"
click at [335, 83] on input "35 983" at bounding box center [375, 86] width 93 height 11
type input "35983"
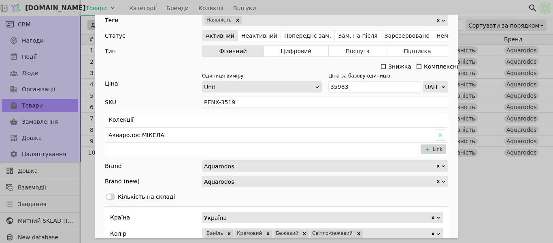
click at [495, 175] on div "Ім'я Пенал АКВАРОДОС МІКЕЛА правий (ваніль) Посилання penal-aquarodos-mikela-45…" at bounding box center [276, 121] width 553 height 243
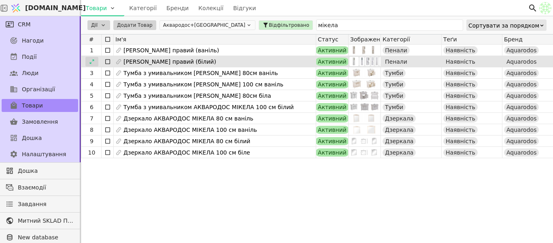
click at [94, 60] on icon at bounding box center [92, 61] width 4 height 4
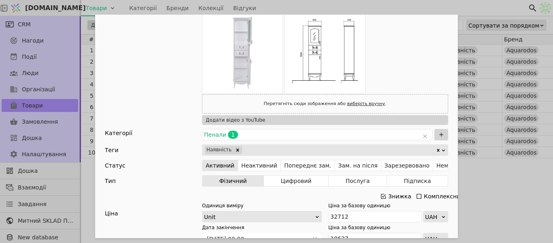
scroll to position [405, 0]
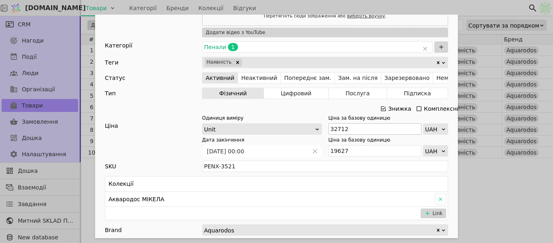
click at [380, 110] on icon "Add Opportunity" at bounding box center [383, 108] width 6 height 6
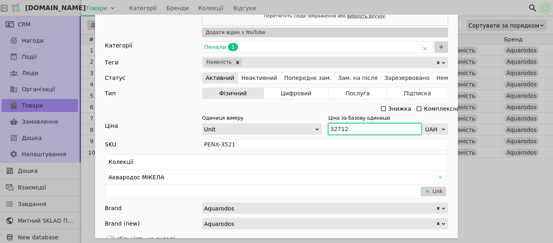
drag, startPoint x: 354, startPoint y: 127, endPoint x: 331, endPoint y: 126, distance: 22.7
click at [323, 125] on div "Одиниця виміру Unit Ціна за базову одиницю 32712 UAH" at bounding box center [325, 124] width 246 height 20
paste input "5 983"
click at [336, 130] on input "35 983" at bounding box center [375, 128] width 93 height 11
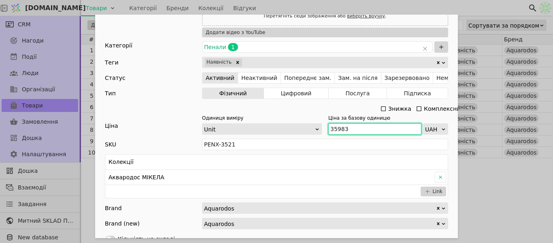
type input "35983"
click at [522, 183] on div "Ім'я Пенал АКВАРОДОС МІКЕЛА правий (білий) Посилання penal-aquarodos-mikela-bil…" at bounding box center [276, 121] width 553 height 243
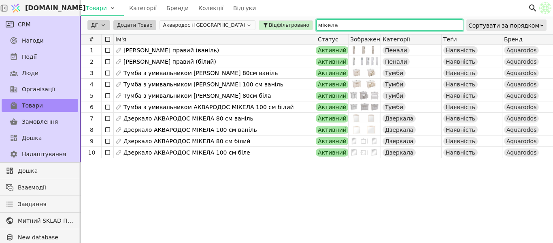
click at [330, 23] on input "мікела" at bounding box center [389, 24] width 147 height 11
type input "м"
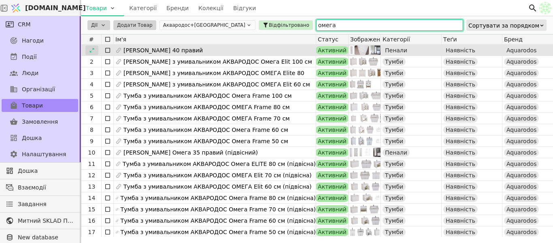
type input "омега"
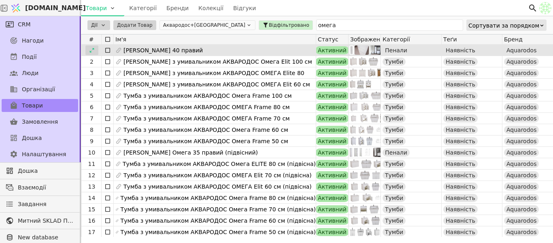
click at [93, 49] on icon at bounding box center [92, 50] width 6 height 6
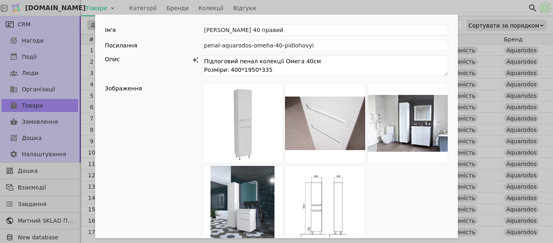
scroll to position [203, 0]
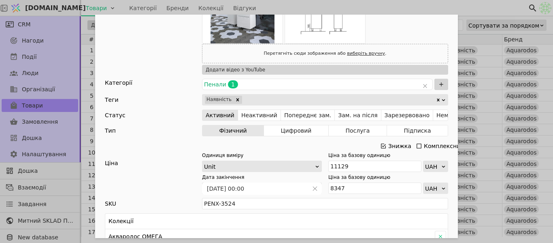
click at [383, 145] on icon "Add Opportunity" at bounding box center [383, 146] width 6 height 6
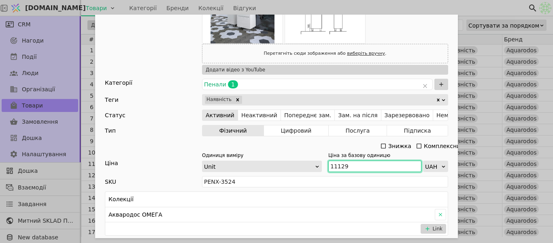
drag, startPoint x: 356, startPoint y: 165, endPoint x: 325, endPoint y: 162, distance: 30.9
click at [325, 162] on div "Одиниця виміру Unit Ціна за базову одиницю 11129 UAH" at bounding box center [325, 161] width 246 height 20
paste input "2 243"
click at [336, 165] on input "12 243" at bounding box center [375, 165] width 93 height 11
click at [380, 145] on icon "Add Opportunity" at bounding box center [383, 146] width 6 height 6
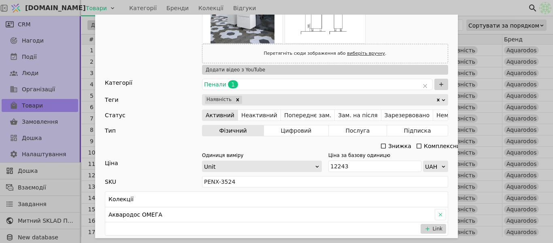
type input "12243"
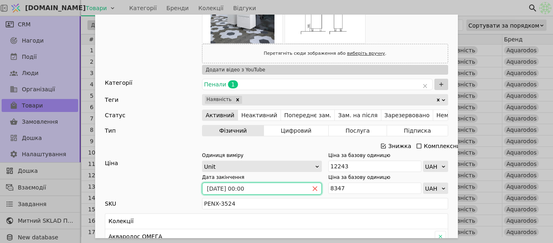
click at [313, 188] on icon "close" at bounding box center [315, 188] width 4 height 4
type input "dd.MM.yyyy HH:mm"
click at [303, 188] on input "dd.MM.yyyy HH:mm" at bounding box center [256, 188] width 106 height 11
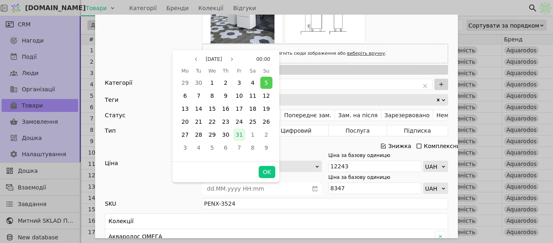
click at [237, 137] on span "31" at bounding box center [239, 134] width 7 height 6
click at [268, 174] on button "OK" at bounding box center [267, 172] width 16 height 12
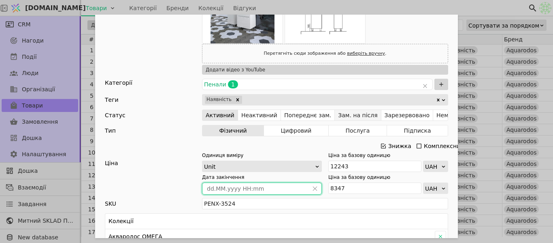
type input "[DATE] 00:00"
drag, startPoint x: 324, startPoint y: 190, endPoint x: 317, endPoint y: 190, distance: 7.3
click at [317, 190] on div "Дата закінчення 31.10.2025 00:00 Ціна за базову одиницю 8347 UAH" at bounding box center [325, 183] width 246 height 20
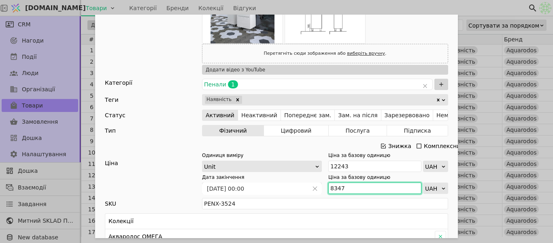
paste input "9 183"
click at [332, 191] on input "9 183" at bounding box center [375, 187] width 93 height 11
type input "9183"
click at [495, 8] on div "Ім'я Пенал АКВАРОДОС Омега 40 правий Посилання penal-aquarodos-omeha-40-pidloho…" at bounding box center [276, 121] width 553 height 243
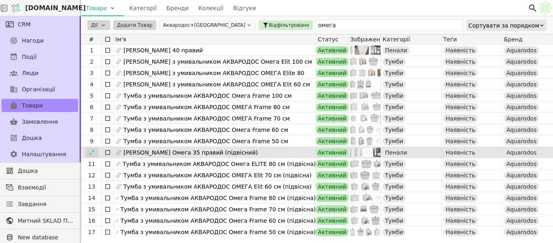
click at [89, 152] on icon at bounding box center [92, 152] width 6 height 6
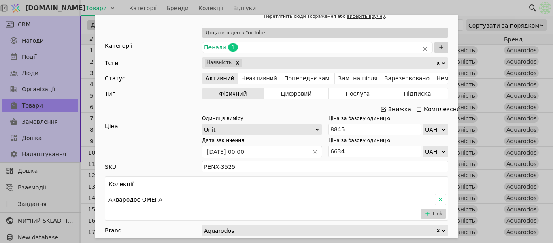
scroll to position [243, 0]
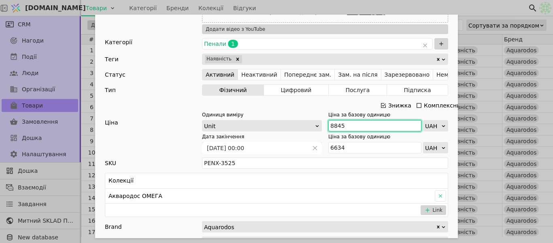
drag, startPoint x: 337, startPoint y: 125, endPoint x: 323, endPoint y: 124, distance: 14.2
click at [323, 124] on div "Одиниця виміру Unit Ціна за базову одиницю 8845 UAH" at bounding box center [325, 121] width 246 height 20
paste input "9 731"
click at [333, 123] on input "9 731" at bounding box center [375, 125] width 93 height 11
click at [333, 122] on input "9 731" at bounding box center [375, 125] width 93 height 11
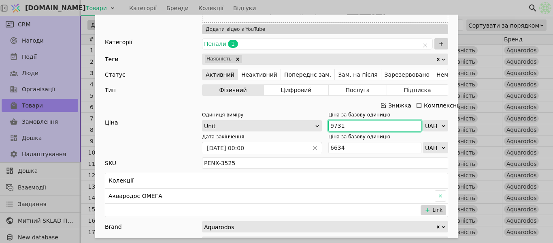
type input "9731"
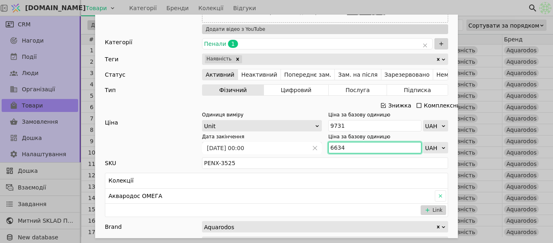
drag, startPoint x: 342, startPoint y: 146, endPoint x: 324, endPoint y: 145, distance: 18.2
click at [324, 145] on div "Дата закінчення 12.01.2024 00:00 Ціна за базову одиницю 6634 UAH" at bounding box center [325, 143] width 246 height 20
paste input "7 299"
click at [333, 147] on input "7 299" at bounding box center [375, 147] width 93 height 11
type input "7299"
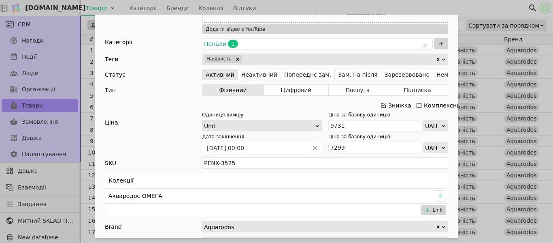
click at [459, 7] on div "Ім'я Пенал АКВАРОДОС Омега 35 правий (підвісний) Посилання penal-aquarodos-omeh…" at bounding box center [276, 121] width 553 height 243
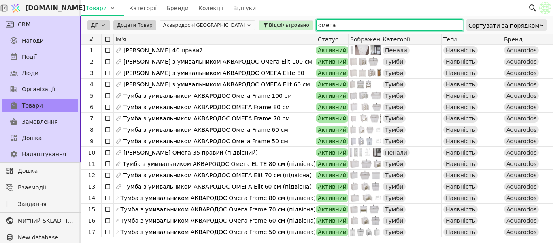
click at [329, 21] on input "омега" at bounding box center [389, 24] width 147 height 11
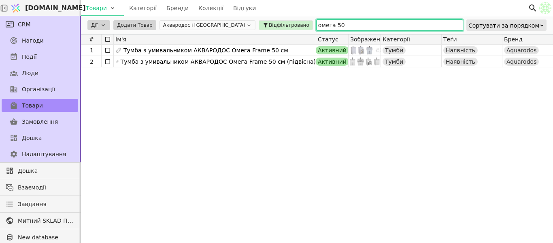
type input "омега 50"
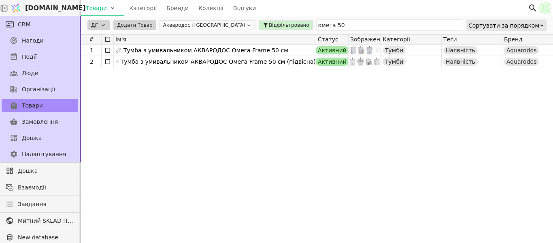
click at [0, 0] on icon at bounding box center [0, 0] width 0 height 0
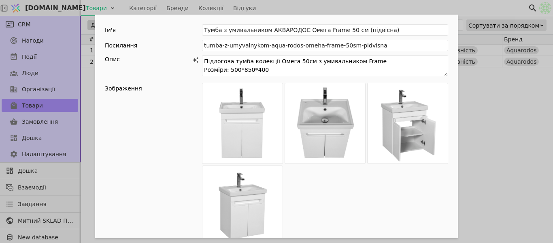
click at [537, 132] on div "Ім'я Тумба з умивальником АКВАРОДОС Омега Frame 50 см (підвісна) Посилання tumb…" at bounding box center [276, 121] width 553 height 243
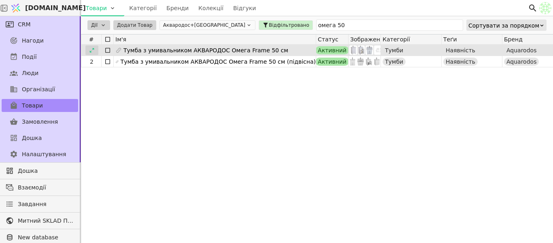
click at [92, 51] on icon at bounding box center [92, 50] width 6 height 6
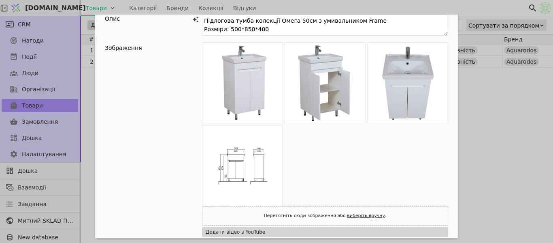
scroll to position [162, 0]
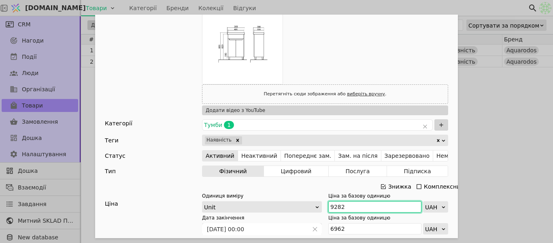
drag, startPoint x: 356, startPoint y: 208, endPoint x: 308, endPoint y: 211, distance: 47.5
click at [308, 211] on div "Одиниця виміру Unit Ціна за базову одиницю 9282 UAH" at bounding box center [325, 202] width 246 height 20
paste input "10 211"
click at [337, 203] on input "10 211" at bounding box center [375, 206] width 93 height 11
click at [335, 203] on input "10 211" at bounding box center [375, 206] width 93 height 11
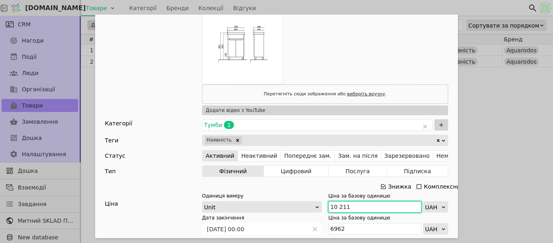
click at [335, 204] on input "10 211" at bounding box center [375, 206] width 93 height 11
type input "10211"
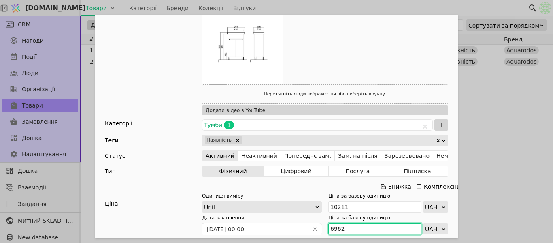
drag, startPoint x: 340, startPoint y: 225, endPoint x: 331, endPoint y: 224, distance: 9.4
click at [331, 224] on input "6962" at bounding box center [375, 228] width 93 height 11
click at [360, 228] on input "6962" at bounding box center [375, 228] width 93 height 11
drag, startPoint x: 360, startPoint y: 228, endPoint x: 349, endPoint y: 227, distance: 10.6
click at [349, 227] on input "6962" at bounding box center [375, 228] width 93 height 11
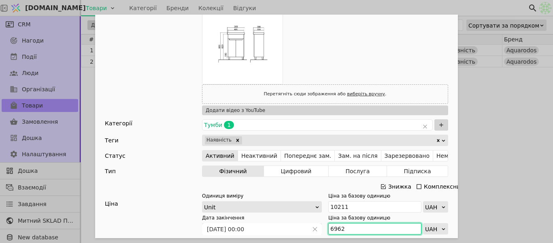
click at [349, 227] on input "6962" at bounding box center [375, 228] width 93 height 11
paste input "7 659"
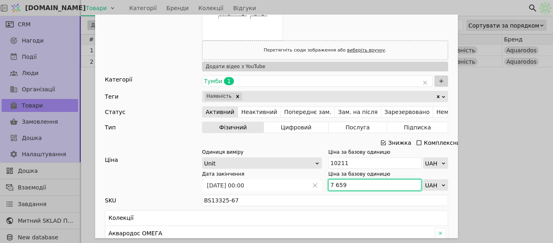
scroll to position [243, 0]
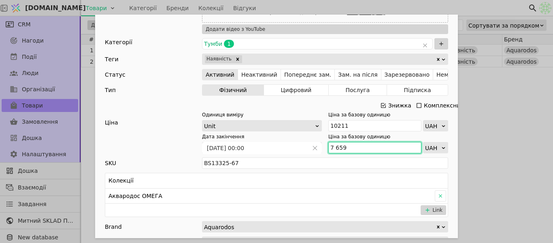
click at [333, 143] on input "7 659" at bounding box center [375, 147] width 93 height 11
type input "7659"
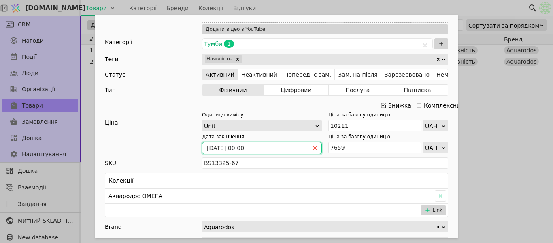
click at [313, 148] on icon "close" at bounding box center [315, 148] width 4 height 4
click at [312, 148] on icon "calender simple" at bounding box center [315, 148] width 6 height 6
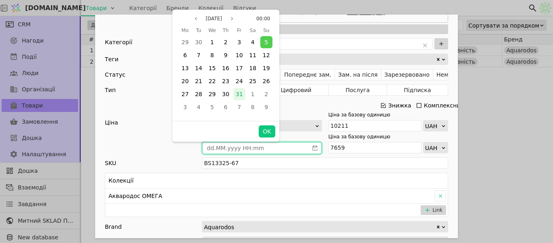
click at [237, 97] on span "31" at bounding box center [239, 94] width 7 height 6
click at [266, 132] on button "OK" at bounding box center [267, 131] width 16 height 12
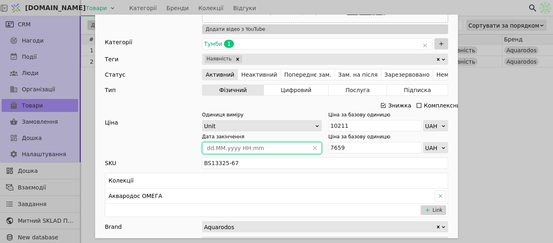
type input "[DATE] 00:00"
click at [497, 138] on div "Ім'я Тумба з умивальником АКВАРОДОС Омега Frame 50 см Посилання tumba-z-umyvaln…" at bounding box center [276, 121] width 553 height 243
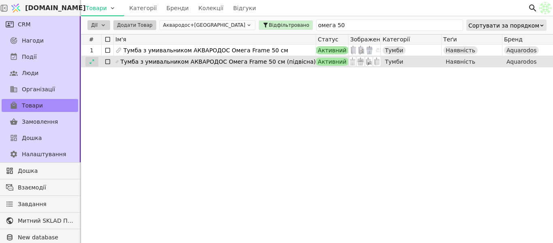
click at [95, 58] on div at bounding box center [91, 62] width 13 height 10
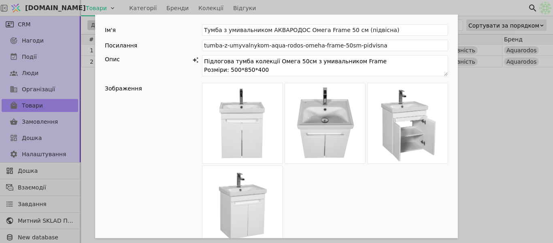
scroll to position [243, 0]
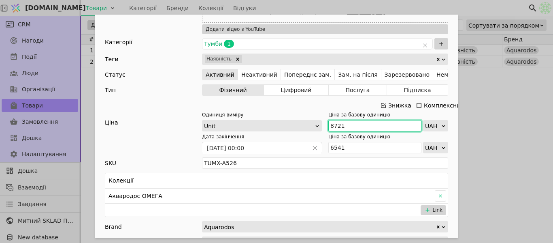
drag, startPoint x: 320, startPoint y: 119, endPoint x: 327, endPoint y: 123, distance: 7.6
click at [321, 119] on div "Одиниця виміру Unit Ціна за базову одиницю 8721 UAH" at bounding box center [325, 121] width 246 height 20
paste input "9 593"
click at [334, 124] on input "9 593" at bounding box center [375, 125] width 93 height 11
click at [333, 122] on input "9 593" at bounding box center [375, 125] width 93 height 11
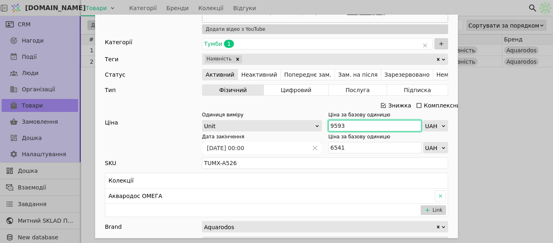
type input "9593"
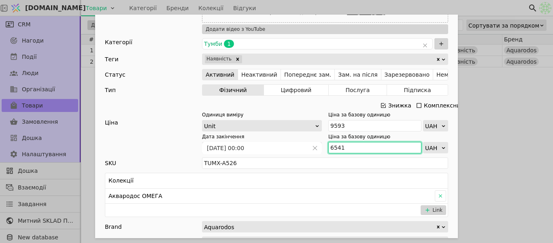
drag, startPoint x: 338, startPoint y: 148, endPoint x: 329, endPoint y: 151, distance: 9.6
click at [329, 151] on input "6541" at bounding box center [375, 147] width 93 height 11
paste input "7 195"
click at [333, 145] on input "7 195" at bounding box center [375, 147] width 93 height 11
type input "7195"
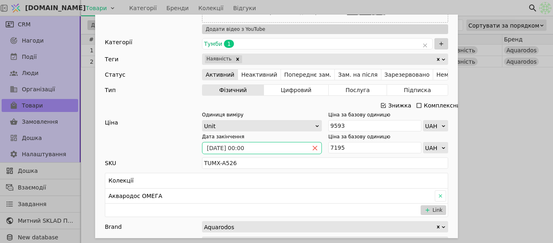
click at [311, 144] on span "Add Opportunity" at bounding box center [315, 147] width 13 height 11
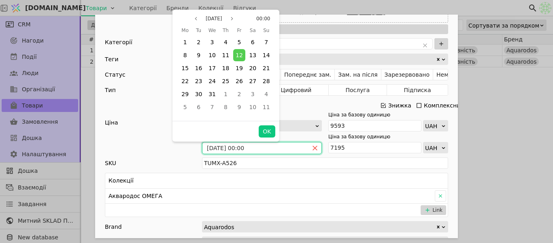
click at [313, 145] on icon "close" at bounding box center [315, 148] width 6 height 6
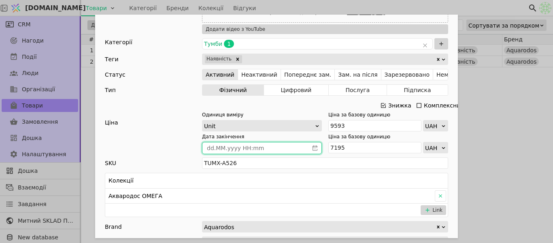
click at [312, 148] on icon "calender simple" at bounding box center [315, 148] width 6 height 6
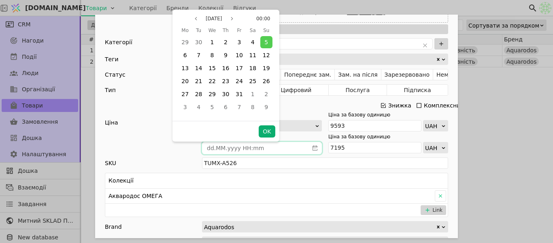
drag, startPoint x: 238, startPoint y: 93, endPoint x: 267, endPoint y: 131, distance: 47.7
click at [237, 93] on span "31" at bounding box center [239, 94] width 7 height 6
click at [270, 134] on button "OK" at bounding box center [267, 131] width 16 height 12
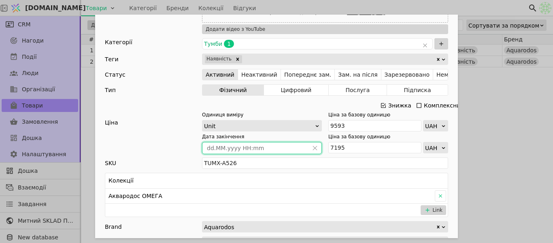
type input "[DATE] 00:00"
click at [488, 125] on div "Ім'я Тумба з умивальником АКВАРОДОС Омега Frame 50 см (підвісна) Посилання tumb…" at bounding box center [276, 121] width 553 height 243
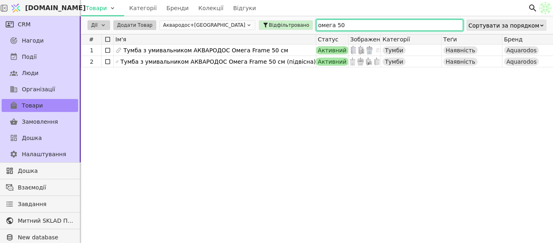
click at [316, 23] on input "омега 50" at bounding box center [389, 24] width 147 height 11
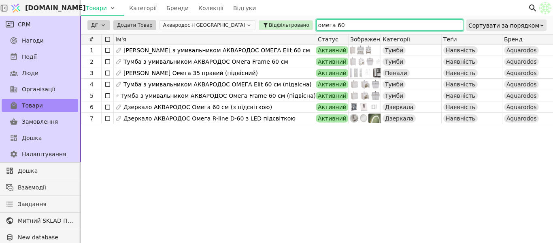
type input "омега 60"
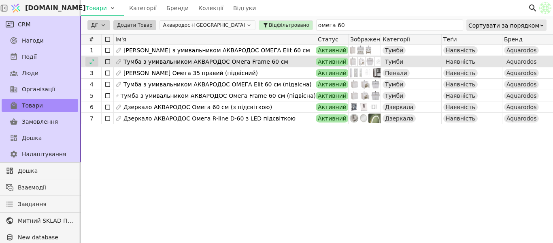
click at [93, 64] on icon at bounding box center [92, 62] width 6 height 6
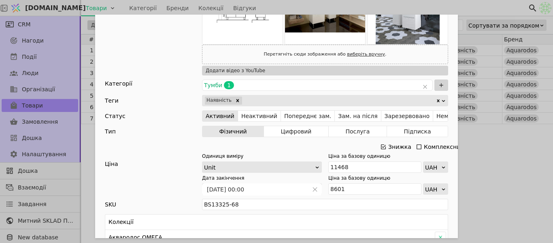
scroll to position [203, 0]
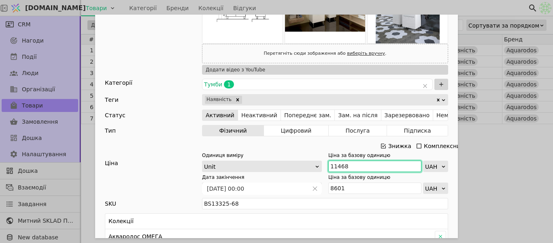
click at [308, 168] on div "Одиниця виміру Unit Ціна за базову одиницю 11468 UAH" at bounding box center [325, 161] width 246 height 20
paste input "2 615"
click at [333, 166] on input "12 615" at bounding box center [375, 165] width 93 height 11
click at [335, 166] on input "12 615" at bounding box center [375, 165] width 93 height 11
type input "12615"
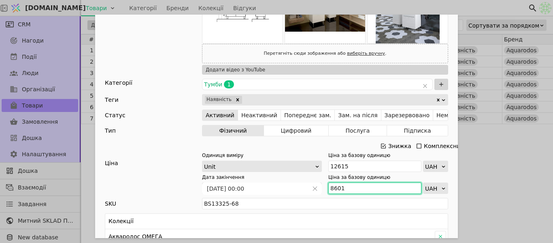
drag, startPoint x: 342, startPoint y: 186, endPoint x: 327, endPoint y: 187, distance: 15.0
click at [329, 187] on input "8601" at bounding box center [375, 187] width 93 height 11
paste input "9 462"
click at [333, 186] on input "9 462" at bounding box center [375, 187] width 93 height 11
type input "9462"
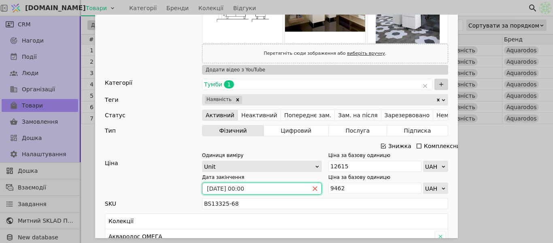
click at [312, 188] on icon "close" at bounding box center [315, 189] width 6 height 6
click at [312, 188] on icon "calender simple" at bounding box center [315, 189] width 6 height 6
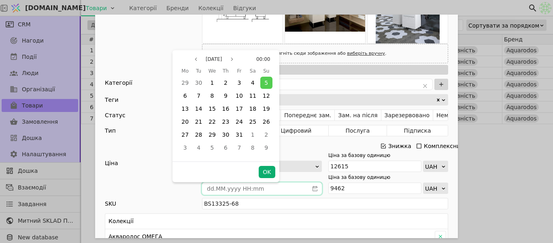
drag, startPoint x: 241, startPoint y: 134, endPoint x: 264, endPoint y: 169, distance: 41.0
click at [240, 134] on span "31" at bounding box center [239, 134] width 7 height 6
click at [265, 173] on button "OK" at bounding box center [267, 172] width 16 height 12
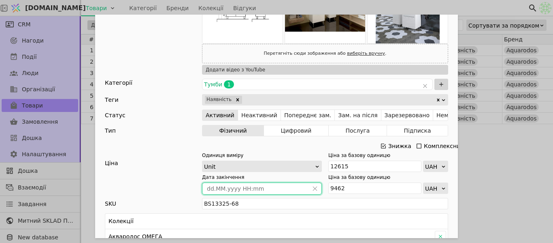
type input "[DATE] 00:00"
click at [490, 139] on div "Ім'я Тумба з умивальником АКВАРОДОС Омега Frame 60 см Посилання tumba-z-umyvaln…" at bounding box center [276, 121] width 553 height 243
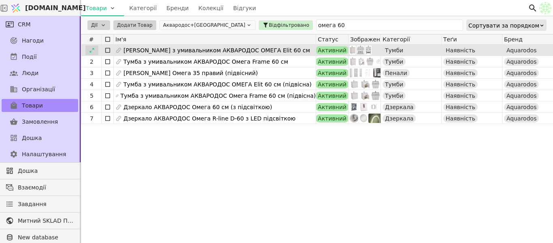
click at [94, 51] on icon at bounding box center [92, 50] width 6 height 6
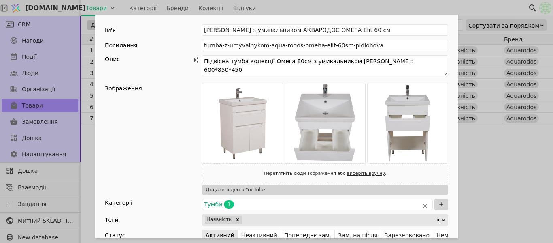
click at [521, 141] on div "Ім'я Тумба з умивальником АКВАРОДОС ОМЕГА Elit 60 см Посилання tumba-z-umyvalny…" at bounding box center [276, 121] width 553 height 243
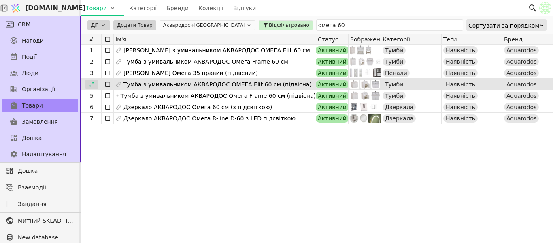
click at [93, 83] on icon at bounding box center [92, 84] width 6 height 6
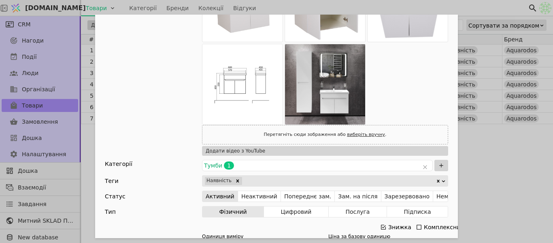
scroll to position [203, 0]
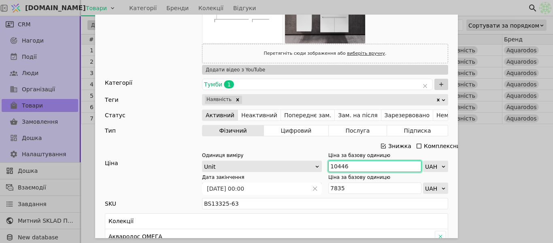
drag, startPoint x: 344, startPoint y: 167, endPoint x: 317, endPoint y: 165, distance: 27.6
click at [317, 165] on div "Одиниця виміру Unit Ціна за базову одиницю 10446 UAH" at bounding box center [325, 161] width 246 height 20
paste input "1 491"
click at [335, 169] on input "11 491" at bounding box center [375, 165] width 93 height 11
type input "11491"
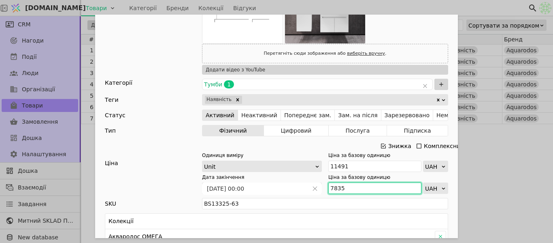
drag, startPoint x: 351, startPoint y: 183, endPoint x: 330, endPoint y: 186, distance: 21.3
click at [330, 186] on input "7835" at bounding box center [375, 187] width 93 height 11
click at [360, 187] on input "7835" at bounding box center [375, 187] width 93 height 11
click at [352, 188] on input "7835" at bounding box center [375, 187] width 93 height 11
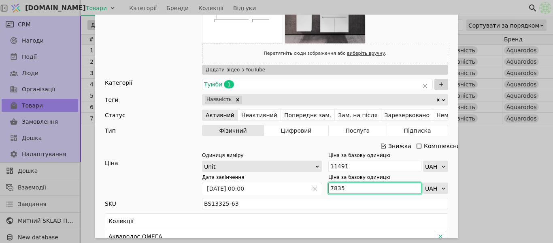
paste input "8 619"
click at [333, 183] on input "7835" at bounding box center [375, 187] width 93 height 11
click at [333, 187] on input "8 619" at bounding box center [375, 187] width 93 height 11
type input "8619"
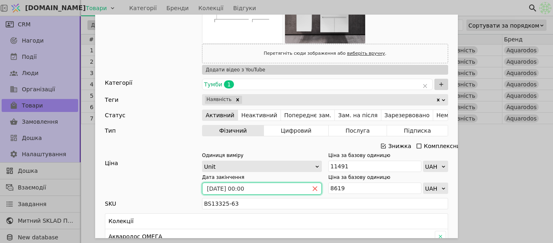
click at [312, 190] on icon "close" at bounding box center [315, 189] width 6 height 6
click at [312, 190] on icon "calender simple" at bounding box center [315, 189] width 6 height 6
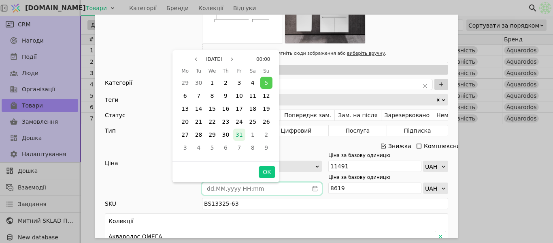
click at [237, 136] on span "31" at bounding box center [239, 134] width 7 height 6
click at [265, 175] on button "OK" at bounding box center [267, 172] width 16 height 12
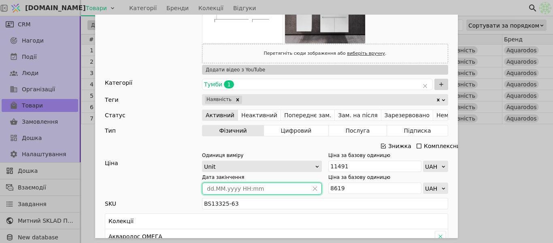
type input "[DATE] 00:00"
click at [529, 162] on div "Ім'я Тумба з умивальником АКВАРОДОС ОМЕГА Elit 60 см (підвісна) Посилання tumba…" at bounding box center [276, 121] width 553 height 243
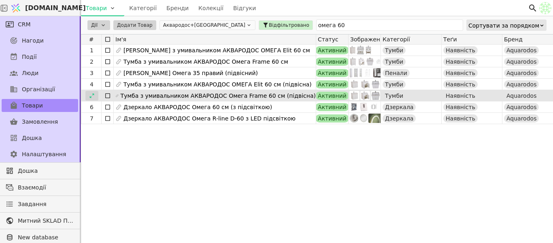
click at [92, 95] on icon at bounding box center [92, 96] width 6 height 6
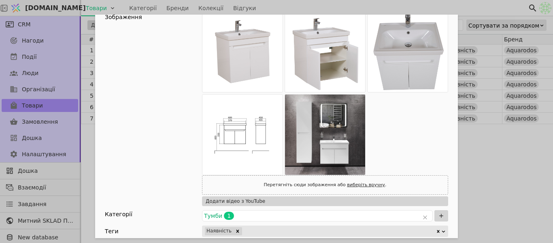
scroll to position [203, 0]
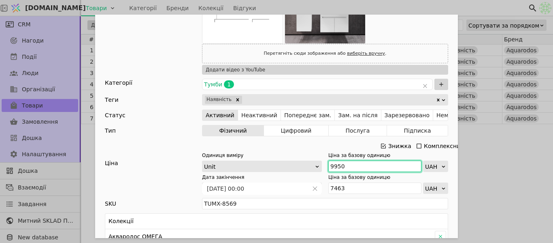
click at [354, 167] on input "9950" at bounding box center [375, 165] width 93 height 11
type input "9"
paste input "10 945"
type input "10 945"
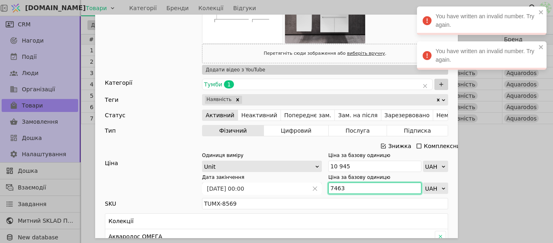
click at [353, 190] on input "7463" at bounding box center [375, 187] width 93 height 11
drag, startPoint x: 352, startPoint y: 182, endPoint x: 312, endPoint y: 188, distance: 39.8
click at [312, 188] on div "Дата закінчення 12.01.2024 00:00 Ціна за базову одиницю 7463 UAH" at bounding box center [325, 183] width 246 height 20
paste input "8 209"
type input "8 209"
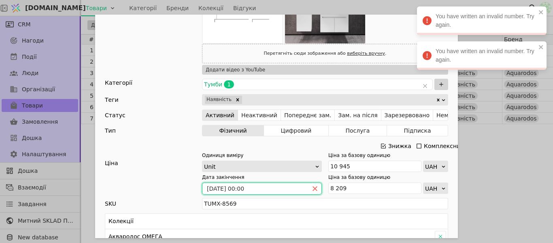
click at [315, 188] on icon "close" at bounding box center [315, 189] width 6 height 6
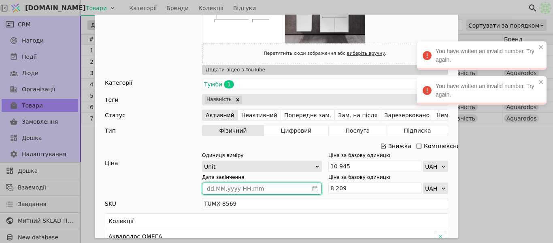
click at [313, 187] on icon "calender simple" at bounding box center [315, 188] width 5 height 5
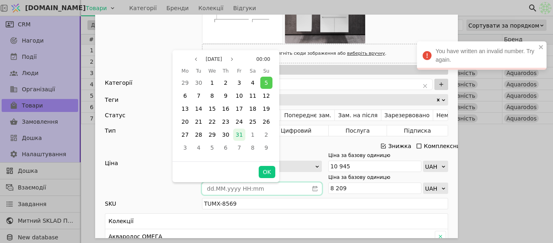
click at [237, 135] on span "31" at bounding box center [239, 134] width 7 height 6
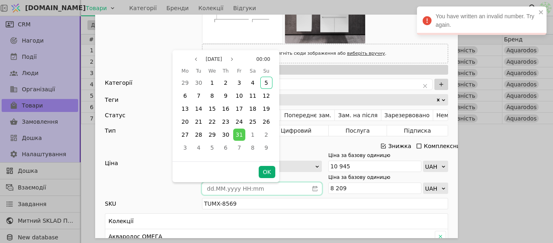
click at [267, 173] on button "OK" at bounding box center [267, 172] width 16 height 12
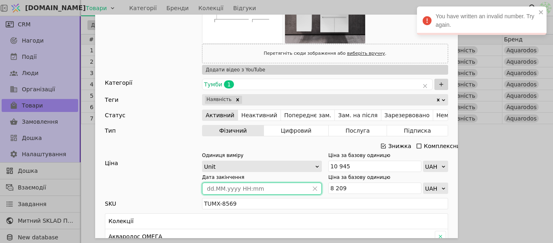
type input "[DATE] 00:00"
click at [523, 175] on div "Ім'я Тумба з умивальником АКВАРОДОС Омега Frame 60 см (підвісна) Посилання tumb…" at bounding box center [276, 121] width 553 height 243
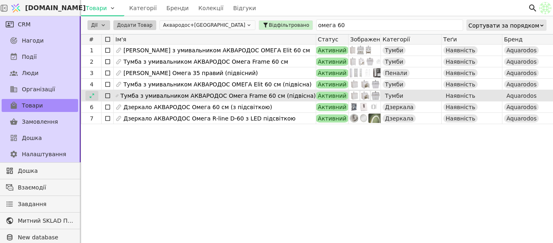
click at [89, 96] on icon at bounding box center [92, 96] width 6 height 6
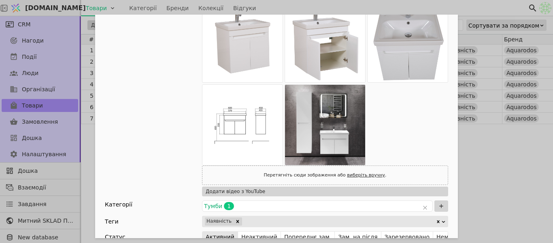
scroll to position [243, 0]
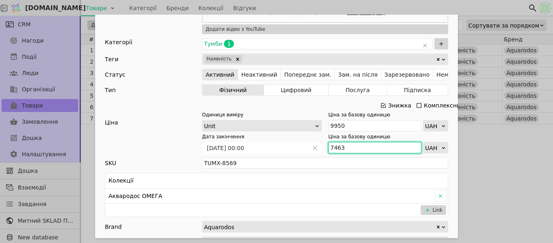
drag, startPoint x: 333, startPoint y: 145, endPoint x: 326, endPoint y: 145, distance: 6.9
click at [329, 145] on input "7463" at bounding box center [375, 147] width 93 height 11
paste input "8 209"
click at [333, 145] on input "8 209" at bounding box center [375, 147] width 93 height 11
type input "8209"
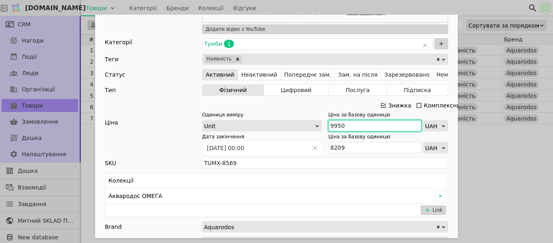
drag, startPoint x: 343, startPoint y: 126, endPoint x: 324, endPoint y: 124, distance: 20.0
click at [324, 124] on div "Одиниця виміру Unit Ціна за базову одиницю 9950 UAH" at bounding box center [325, 121] width 246 height 20
paste input "10 945"
click at [337, 126] on input "10 945" at bounding box center [375, 125] width 93 height 11
click at [335, 125] on input "10 945" at bounding box center [375, 125] width 93 height 11
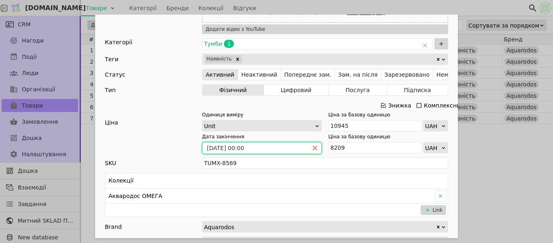
click at [312, 148] on icon "close" at bounding box center [315, 148] width 6 height 6
type input "10945"
click at [312, 148] on icon "calender simple" at bounding box center [315, 148] width 6 height 6
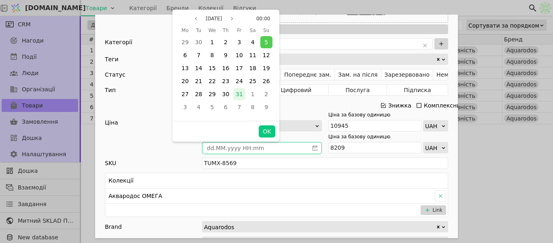
click at [241, 96] on span "31" at bounding box center [239, 94] width 7 height 6
click at [266, 132] on button "OK" at bounding box center [267, 131] width 16 height 12
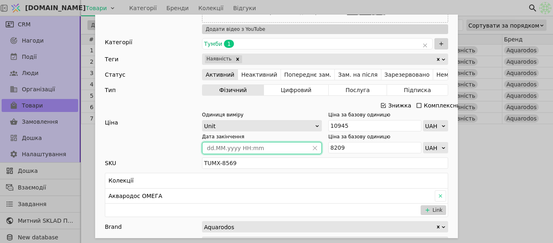
type input "[DATE] 00:00"
click at [523, 162] on div "Ім'я Тумба з умивальником АКВАРОДОС Омега Frame 60 см (підвісна) Посилання tumb…" at bounding box center [276, 121] width 553 height 243
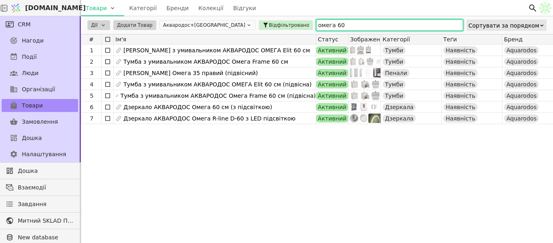
click at [316, 23] on input "омега 60" at bounding box center [389, 24] width 147 height 11
click at [316, 24] on input "омега 60" at bounding box center [389, 24] width 147 height 11
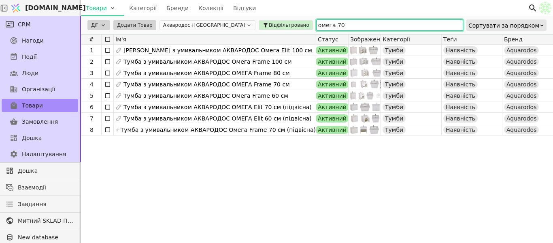
type input "омега 70"
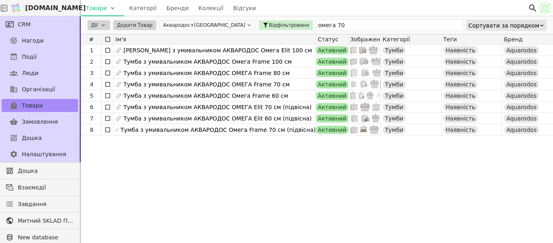
click at [261, 151] on div "1 Тумба з умивальником АКВАРОДОС Омега Elit 100 см Активний Тумби Наявність Aqu…" at bounding box center [540, 141] width 918 height 192
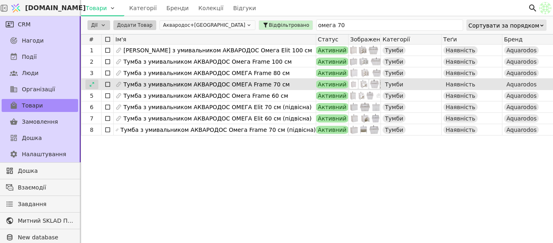
click at [89, 86] on icon at bounding box center [92, 84] width 6 height 6
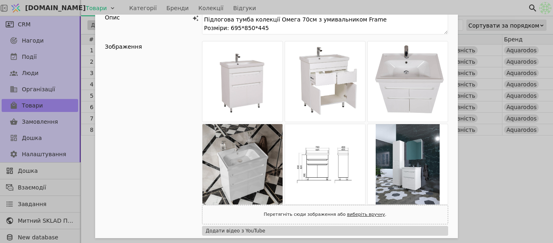
scroll to position [203, 0]
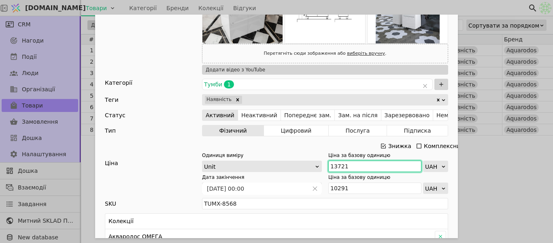
drag, startPoint x: 338, startPoint y: 165, endPoint x: 326, endPoint y: 163, distance: 12.0
click at [329, 163] on input "13721" at bounding box center [375, 165] width 93 height 11
paste input "5 093"
click at [335, 168] on input "15 093" at bounding box center [375, 165] width 93 height 11
type input "15093"
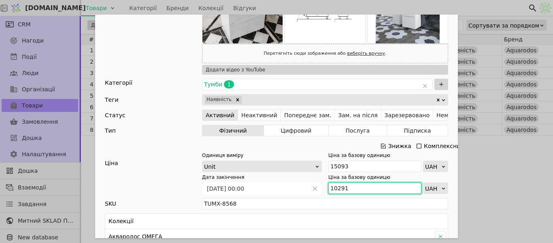
click at [319, 190] on div "Дата закінчення 12.01.2024 00:00 Ціна за базову одиницю 10291 UAH" at bounding box center [325, 183] width 246 height 20
paste input "1 320"
type input "11 320"
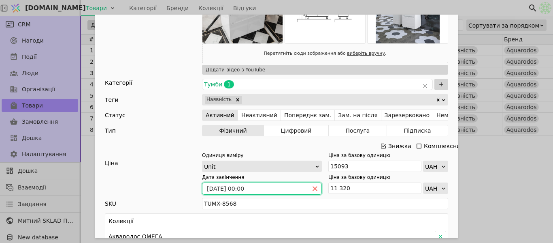
click at [312, 190] on icon "close" at bounding box center [315, 189] width 6 height 6
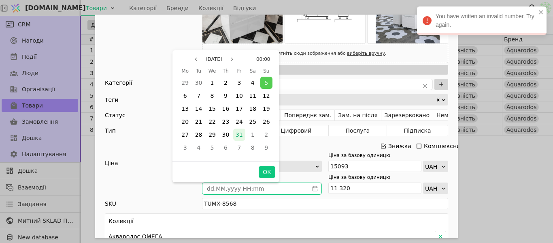
click at [241, 135] on span "31" at bounding box center [239, 134] width 7 height 6
click at [270, 175] on button "OK" at bounding box center [267, 172] width 16 height 12
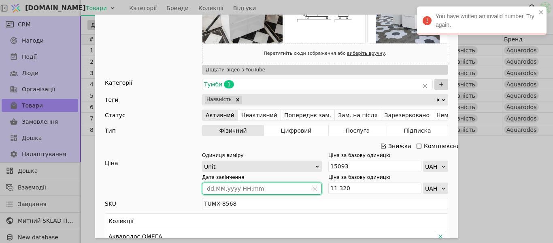
type input "[DATE] 00:00"
click at [479, 182] on div "Ім'я Тумба з умивальником АКВАРОДОС ОМЕГА Frame 70 см Посилання tumba-z-umyvaln…" at bounding box center [276, 121] width 553 height 243
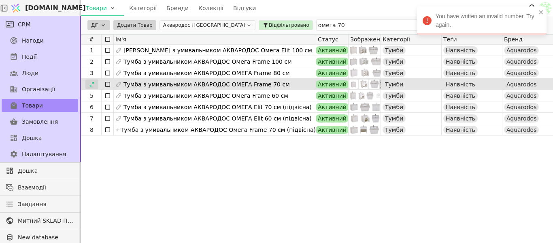
click at [95, 84] on div at bounding box center [91, 84] width 13 height 10
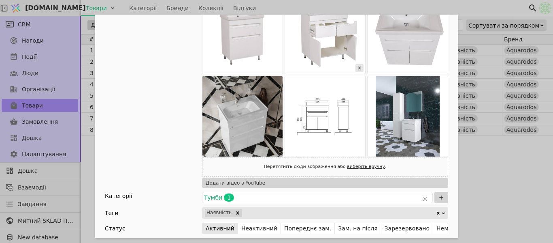
scroll to position [203, 0]
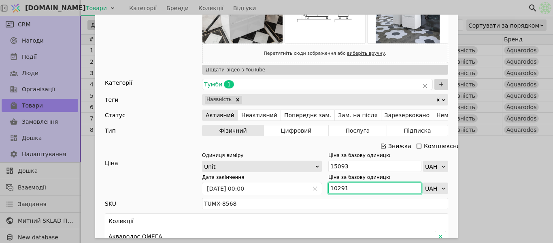
drag, startPoint x: 335, startPoint y: 188, endPoint x: 320, endPoint y: 189, distance: 14.6
click at [319, 189] on div "Дата закінчення 31.10.2025 00:00 Ціна за базову одиницю 10291 UAH" at bounding box center [325, 183] width 246 height 20
paste input "1 320"
click at [335, 185] on input "11 320" at bounding box center [375, 187] width 93 height 11
type input "11320"
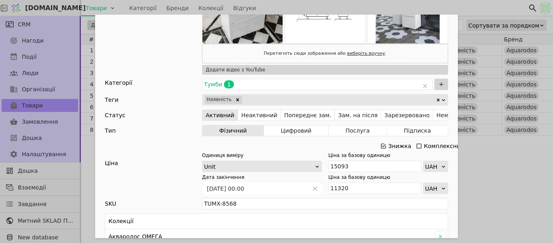
click at [487, 151] on div "Ім'я Тумба з умивальником АКВАРОДОС ОМЕГА Frame 70 см Посилання tumba-z-umyvaln…" at bounding box center [276, 121] width 553 height 243
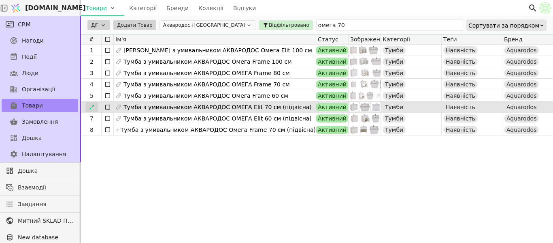
click at [95, 107] on div at bounding box center [91, 107] width 13 height 10
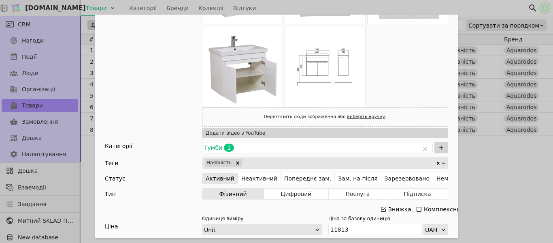
scroll to position [203, 0]
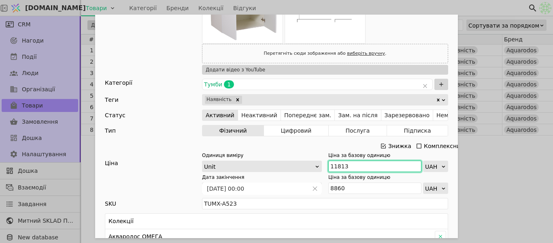
drag, startPoint x: 360, startPoint y: 161, endPoint x: 318, endPoint y: 162, distance: 41.7
click at [318, 162] on div "Одиниця виміру Unit Ціна за базову одиницю 11813 UAH" at bounding box center [325, 161] width 246 height 20
paste input "2 995"
click at [337, 164] on input "12 995" at bounding box center [375, 165] width 93 height 11
click at [334, 162] on input "12 995" at bounding box center [375, 165] width 93 height 11
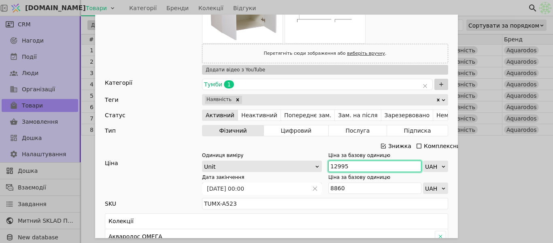
type input "12995"
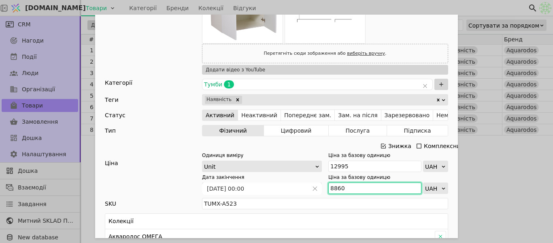
drag, startPoint x: 352, startPoint y: 187, endPoint x: 326, endPoint y: 186, distance: 25.9
click at [329, 186] on input "8860" at bounding box center [375, 187] width 93 height 11
paste input "9 747"
click at [330, 182] on input "9 747" at bounding box center [375, 187] width 93 height 11
click at [330, 185] on input "9 747" at bounding box center [375, 187] width 93 height 11
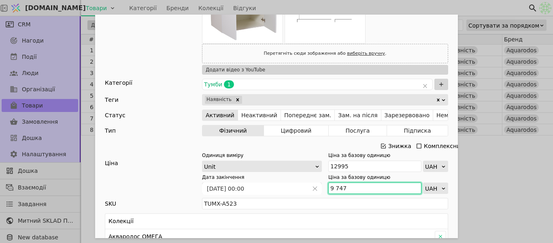
click at [333, 186] on input "9 747" at bounding box center [375, 187] width 93 height 11
type input "9747"
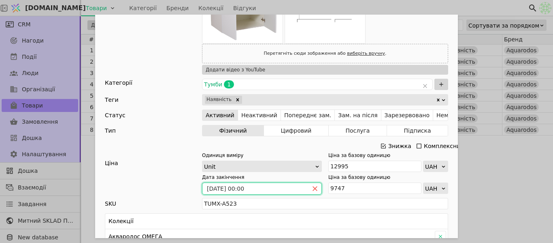
click at [313, 189] on icon "close" at bounding box center [315, 188] width 4 height 4
click at [314, 189] on icon "calender simple" at bounding box center [315, 189] width 2 height 2
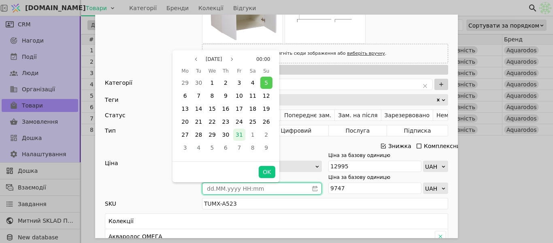
click at [237, 136] on span "31" at bounding box center [239, 134] width 7 height 6
click at [263, 171] on button "OK" at bounding box center [267, 172] width 16 height 12
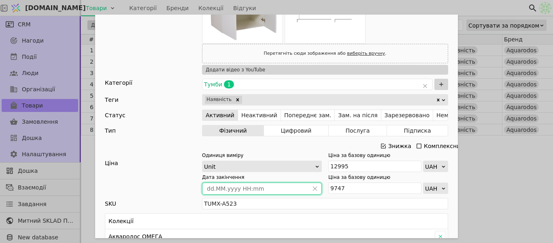
type input "[DATE] 00:00"
click at [507, 149] on div "Ім'я Тумба з умивальником АКВАРОДОС ОМЕГА Elit 70 см (підвісна) Посилання tumba…" at bounding box center [276, 121] width 553 height 243
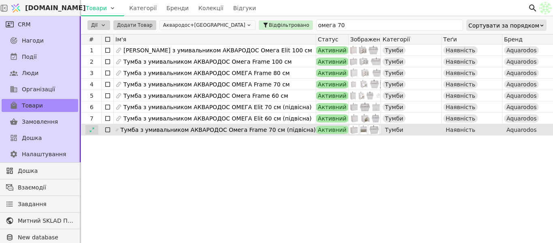
click at [90, 130] on icon at bounding box center [92, 130] width 6 height 6
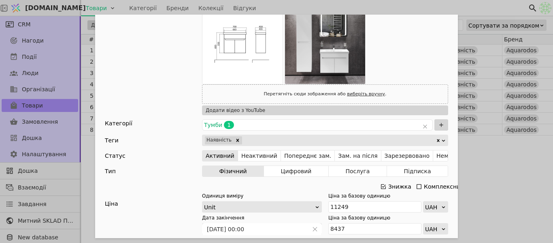
scroll to position [203, 0]
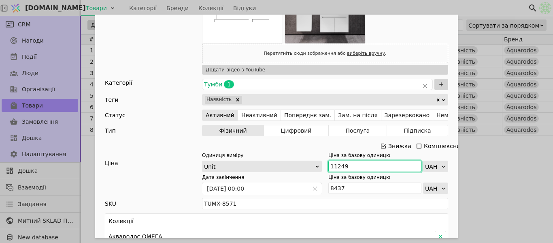
drag, startPoint x: 348, startPoint y: 165, endPoint x: 329, endPoint y: 163, distance: 19.6
click at [329, 163] on input "11249" at bounding box center [375, 165] width 93 height 11
paste input "2 375"
click at [336, 164] on input "12 375" at bounding box center [375, 165] width 93 height 11
type input "12375"
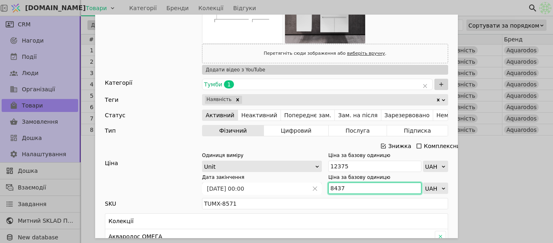
drag, startPoint x: 335, startPoint y: 186, endPoint x: 320, endPoint y: 184, distance: 14.3
click at [320, 184] on div "Дата закінчення 12.01.2024 00:00 Ціна за базову одиницю 8437 UAH" at bounding box center [325, 183] width 246 height 20
paste input "9 282"
click at [333, 188] on input "9 282" at bounding box center [375, 187] width 93 height 11
type input "9282"
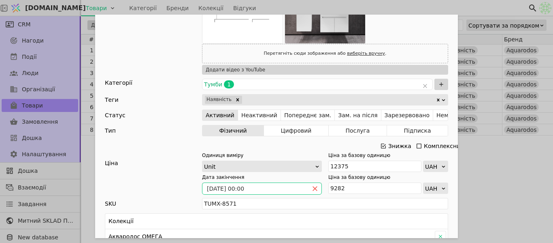
click at [315, 187] on span "Add Opportunity" at bounding box center [315, 188] width 13 height 11
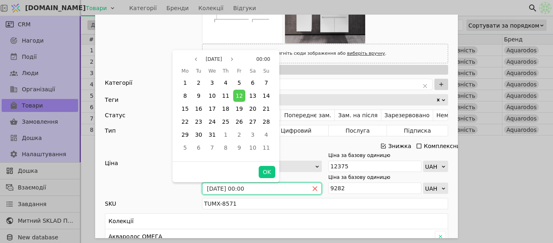
click at [312, 189] on icon "close" at bounding box center [315, 189] width 6 height 6
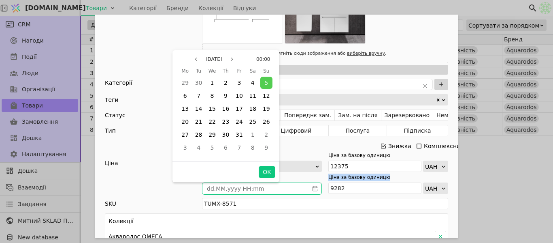
click at [312, 189] on icon "calender simple" at bounding box center [315, 189] width 6 height 6
click at [314, 190] on icon "calender simple" at bounding box center [315, 189] width 6 height 6
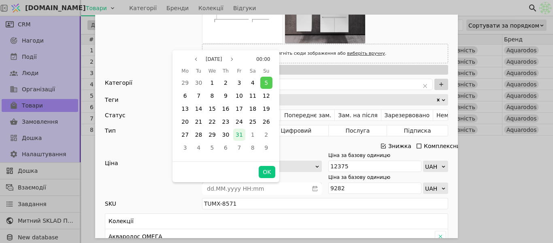
click at [242, 136] on span "31" at bounding box center [239, 134] width 7 height 6
click at [275, 179] on div "OK" at bounding box center [226, 171] width 107 height 21
click at [271, 175] on button "OK" at bounding box center [267, 172] width 16 height 12
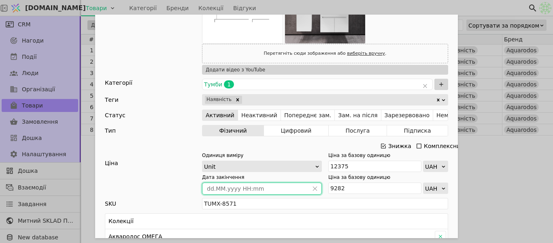
type input "[DATE] 00:00"
click at [495, 182] on div "Ім'я Тумба з умивальником АКВАРОДОС Омега Frame 70 см (підвісна) Посилання tumb…" at bounding box center [276, 121] width 553 height 243
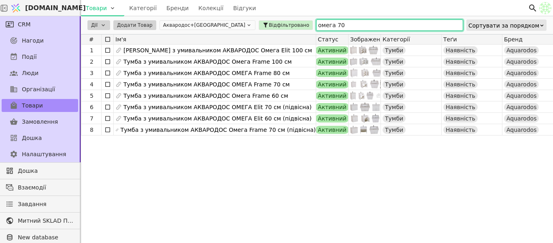
click at [316, 23] on input "омега 70" at bounding box center [389, 24] width 147 height 11
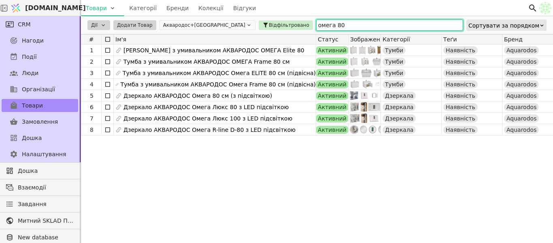
type input "омега 80"
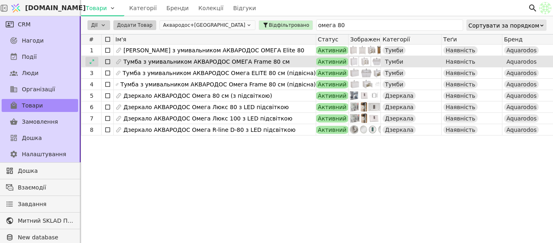
click at [93, 62] on icon at bounding box center [92, 62] width 6 height 6
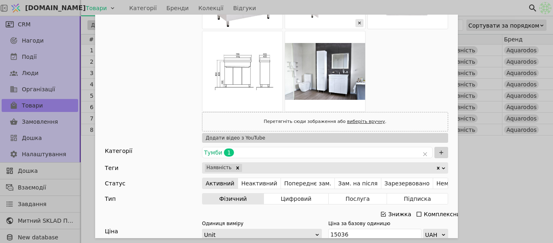
scroll to position [284, 0]
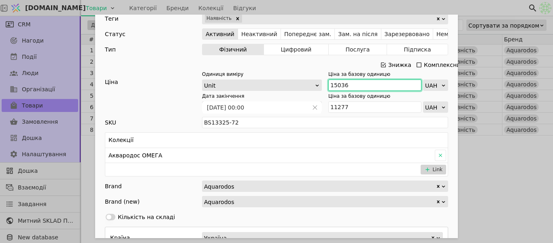
click at [356, 87] on input "15036" at bounding box center [375, 84] width 93 height 11
drag, startPoint x: 356, startPoint y: 87, endPoint x: 347, endPoint y: 83, distance: 10.0
click at [347, 83] on input "15036" at bounding box center [375, 84] width 93 height 11
paste input "6 540"
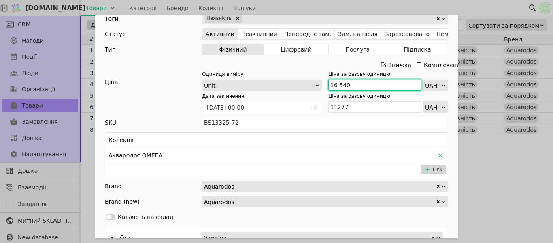
click at [334, 85] on input "16 540" at bounding box center [375, 84] width 93 height 11
type input "16540"
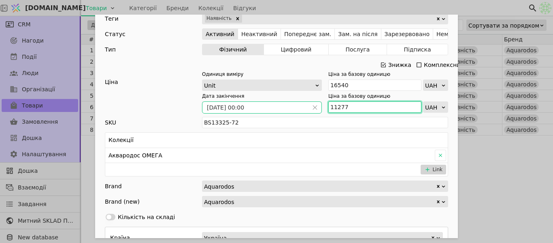
drag, startPoint x: 356, startPoint y: 107, endPoint x: 300, endPoint y: 111, distance: 56.5
click at [300, 111] on div "Дата закінчення 12.01.2024 00:00 Ціна за базову одиницю 11277 UAH" at bounding box center [325, 102] width 246 height 20
paste input "2 405"
type input "12 405"
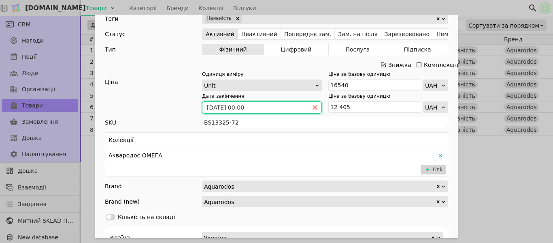
click at [314, 106] on icon "close" at bounding box center [315, 108] width 6 height 6
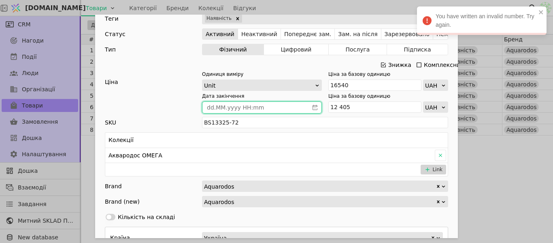
click at [314, 106] on icon "calender simple" at bounding box center [315, 108] width 6 height 6
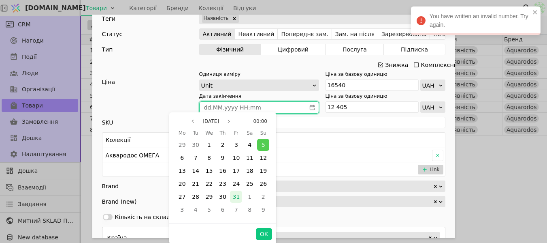
click at [239, 200] on span "31" at bounding box center [236, 196] width 7 height 6
click at [260, 232] on button "OK" at bounding box center [264, 234] width 16 height 12
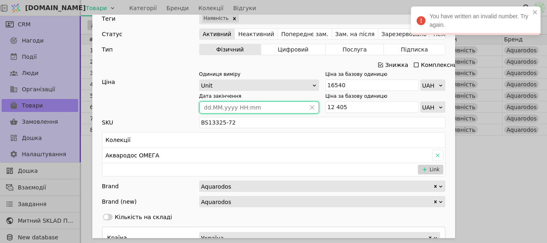
type input "[DATE] 00:00"
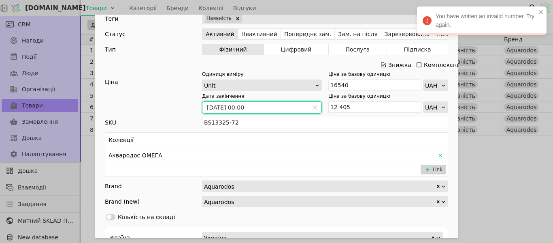
click at [522, 174] on div "Ім'я Тумба з умивальником АКВАРОДОС ОМЕГА Frame 80 см Посилання tumba-z-umyvaln…" at bounding box center [276, 121] width 553 height 243
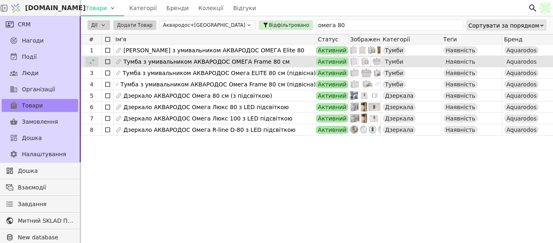
click at [97, 58] on div at bounding box center [91, 62] width 13 height 10
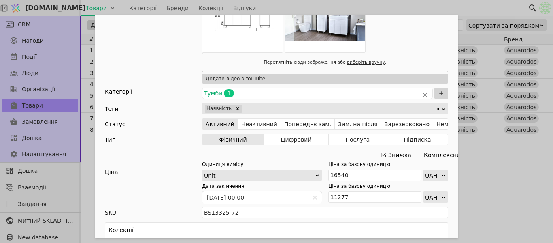
scroll to position [203, 0]
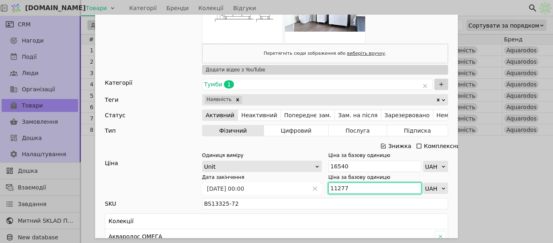
drag, startPoint x: 347, startPoint y: 188, endPoint x: 314, endPoint y: 181, distance: 33.8
click at [311, 181] on div "Дата закінчення 31.10.2025 00:00 Ціна за базову одиницю 11277 UAH" at bounding box center [325, 183] width 246 height 20
paste input "2 405"
click at [337, 186] on input "12 405" at bounding box center [375, 187] width 93 height 11
click at [528, 188] on div "Ім'я Тумба з умивальником АКВАРОДОС ОМЕГА Frame 80 см Посилання tumba-z-umyvaln…" at bounding box center [276, 121] width 553 height 243
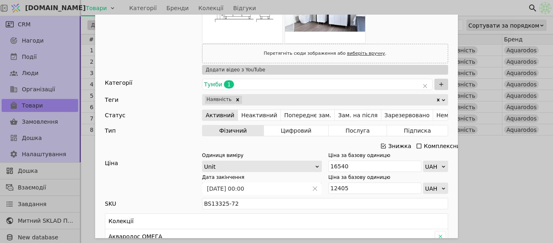
type input "12405"
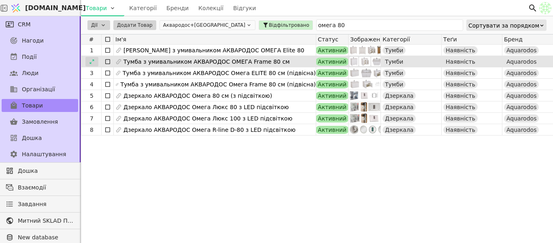
click at [87, 63] on div at bounding box center [91, 62] width 13 height 10
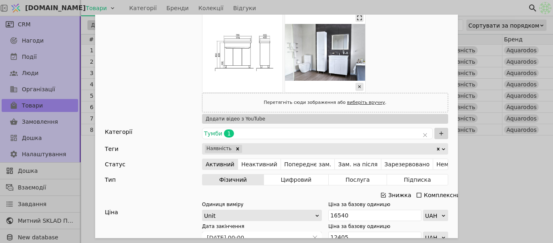
scroll to position [203, 0]
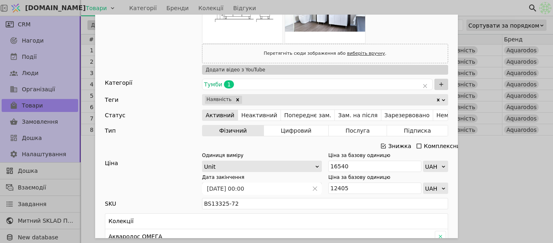
click at [522, 181] on div "Ім'я Тумба з умивальником АКВАРОДОС ОМЕГА Frame 80 см Посилання tumba-z-umyvaln…" at bounding box center [276, 121] width 553 height 243
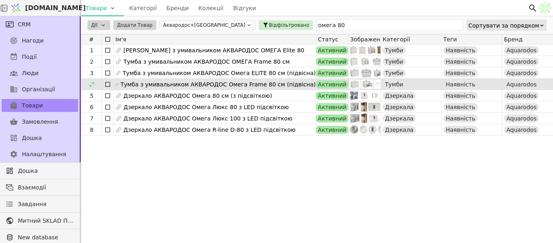
drag, startPoint x: 94, startPoint y: 49, endPoint x: 203, endPoint y: 81, distance: 114.0
click at [0, 0] on icon at bounding box center [0, 0] width 0 height 0
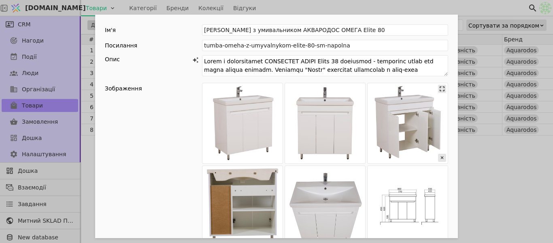
drag, startPoint x: 483, startPoint y: 147, endPoint x: 377, endPoint y: 115, distance: 110.5
click at [483, 147] on div "Ім'я Тумба з умивальником АКВАРОДОС ОМЕГА Elite 80 Посилання tumba-omeha-z-umyv…" at bounding box center [276, 121] width 553 height 243
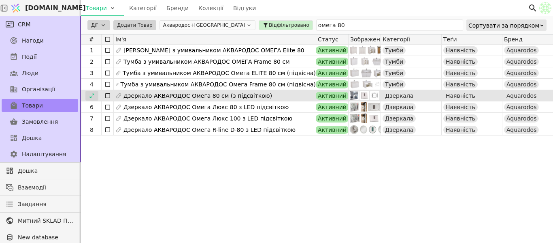
click at [91, 95] on icon at bounding box center [92, 96] width 6 height 6
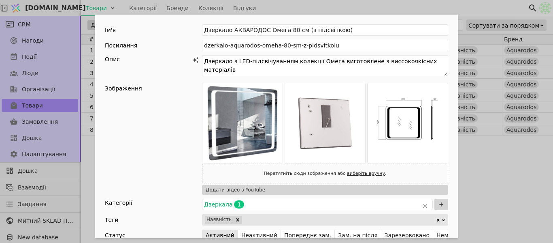
click at [485, 167] on div "Ім'я Дзеркало АКВАРОДОС Омега 80 см (з підсвіткою) Посилання dzerkalo-aquarodos…" at bounding box center [276, 121] width 553 height 243
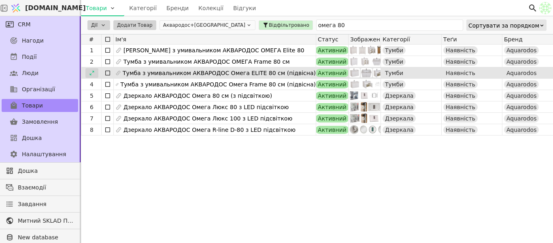
click at [95, 74] on div at bounding box center [91, 73] width 13 height 10
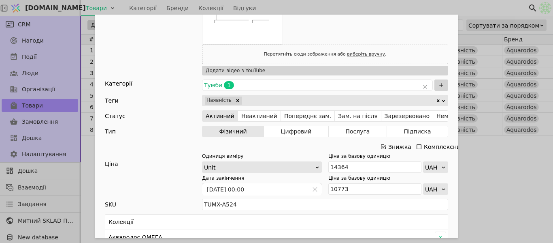
scroll to position [203, 0]
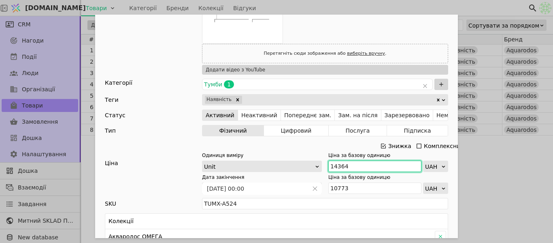
drag, startPoint x: 350, startPoint y: 165, endPoint x: 326, endPoint y: 158, distance: 25.5
click at [329, 158] on div "Ціна за базову одиницю 14364 UAH" at bounding box center [389, 161] width 120 height 20
paste input "5 800"
click at [335, 164] on input "15 800" at bounding box center [375, 165] width 93 height 11
type input "15800"
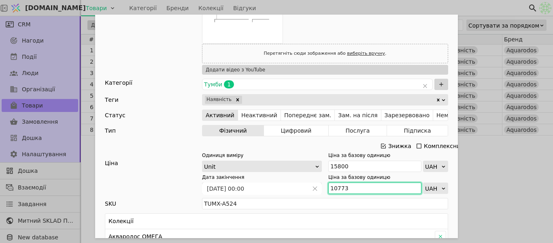
drag, startPoint x: 347, startPoint y: 188, endPoint x: 338, endPoint y: 187, distance: 8.9
click at [312, 190] on div "Дата закінчення 12.01.2024 00:00 Ціна за базову одиницю 10773 UAH" at bounding box center [325, 183] width 246 height 20
paste input "1 850"
click at [335, 188] on input "11 850" at bounding box center [375, 187] width 93 height 11
type input "11850"
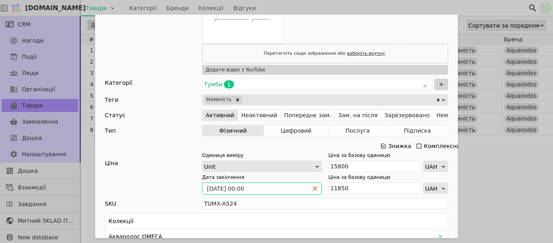
click at [314, 183] on span "Add Opportunity" at bounding box center [315, 188] width 13 height 11
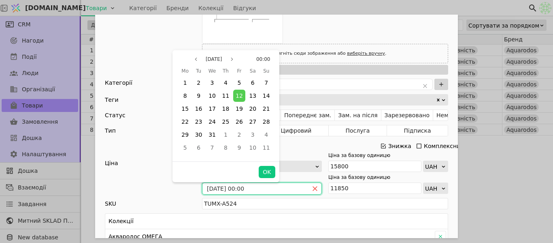
click at [314, 189] on icon "close" at bounding box center [315, 189] width 6 height 6
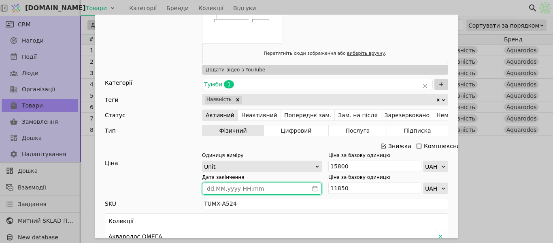
click at [313, 189] on icon "calender simple" at bounding box center [315, 189] width 6 height 6
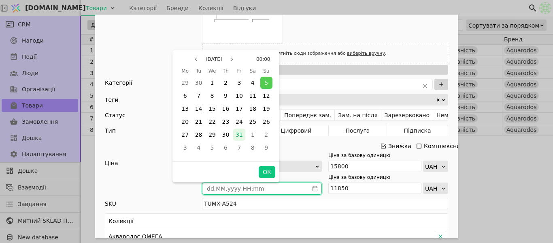
click at [241, 134] on span "31" at bounding box center [239, 134] width 7 height 6
click at [267, 177] on button "OK" at bounding box center [267, 172] width 16 height 12
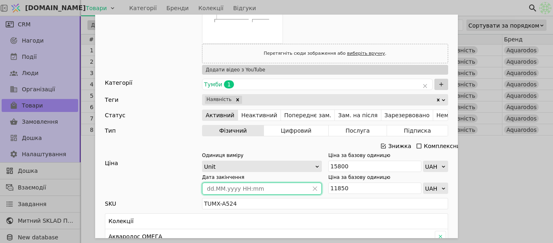
type input "[DATE] 00:00"
click at [491, 182] on div "Ім'я Тумба з умивальником АКВАРОДОС Омега ELITE 80 см (підвісна) Посилання tumb…" at bounding box center [276, 121] width 553 height 243
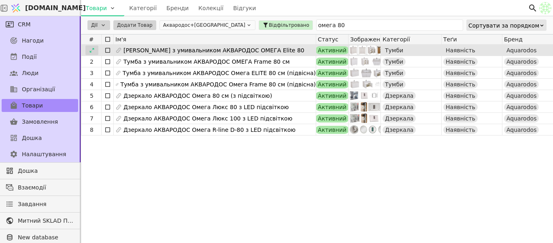
click at [97, 49] on div at bounding box center [91, 50] width 13 height 10
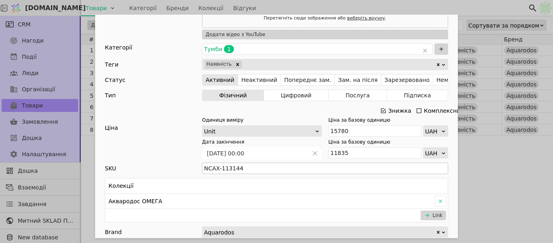
scroll to position [324, 0]
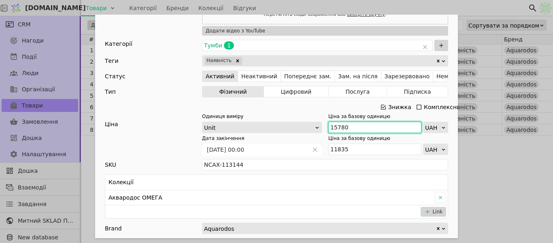
drag, startPoint x: 345, startPoint y: 127, endPoint x: 329, endPoint y: 126, distance: 15.9
click at [329, 126] on input "15780" at bounding box center [375, 127] width 93 height 11
click at [346, 125] on input "15780" at bounding box center [375, 127] width 93 height 11
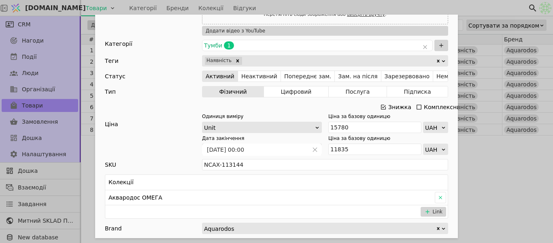
drag, startPoint x: 317, startPoint y: 127, endPoint x: 312, endPoint y: 109, distance: 18.4
click at [312, 109] on div "Знижка Комплексний" at bounding box center [276, 106] width 343 height 11
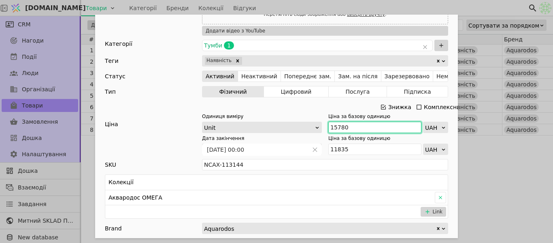
drag, startPoint x: 353, startPoint y: 125, endPoint x: 323, endPoint y: 122, distance: 30.1
click at [323, 122] on div "Одиниця виміру Unit Ціна за базову одиницю 15780 UAH" at bounding box center [325, 123] width 246 height 20
paste input "7 359"
click at [334, 126] on input "17 359" at bounding box center [375, 127] width 93 height 11
click at [335, 127] on input "17 359" at bounding box center [375, 127] width 93 height 11
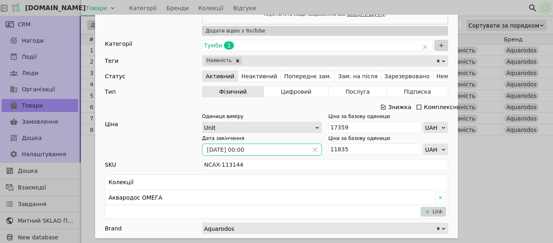
click at [316, 149] on span "Add Opportunity" at bounding box center [315, 149] width 13 height 11
type input "17359"
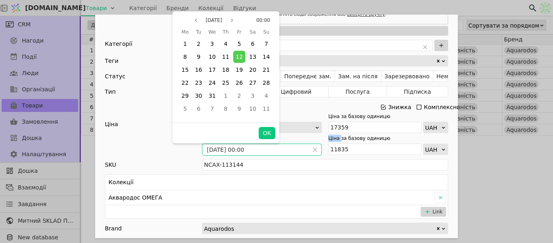
click at [315, 149] on span "Add Opportunity" at bounding box center [315, 149] width 13 height 11
click at [314, 149] on span "Add Opportunity" at bounding box center [315, 149] width 13 height 11
click at [313, 148] on icon "close" at bounding box center [315, 149] width 4 height 4
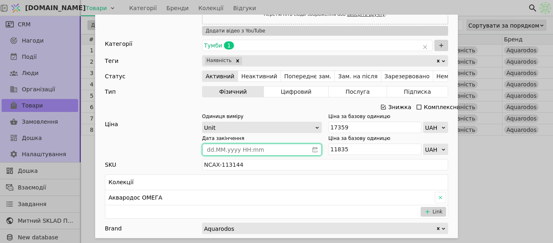
click at [313, 148] on icon "calender simple" at bounding box center [315, 149] width 5 height 5
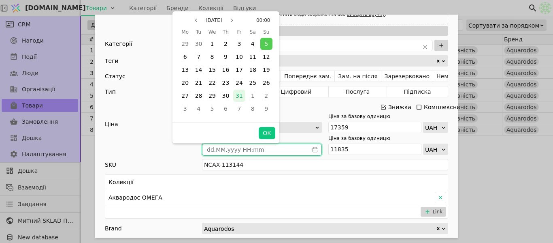
click at [239, 93] on span "31" at bounding box center [239, 95] width 7 height 6
click at [264, 136] on button "OK" at bounding box center [267, 133] width 16 height 12
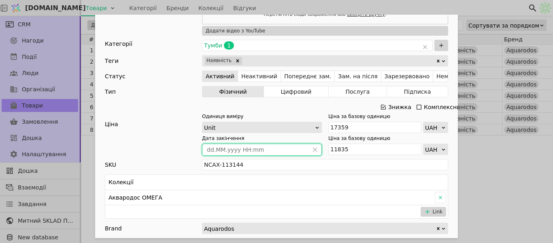
type input "[DATE] 00:00"
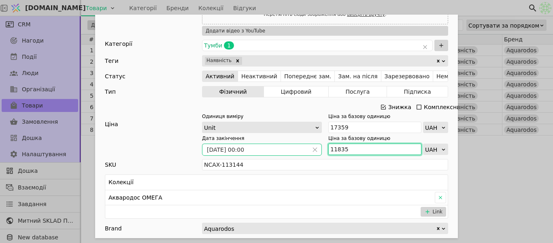
drag, startPoint x: 338, startPoint y: 145, endPoint x: 327, endPoint y: 144, distance: 11.0
click at [329, 144] on input "11835" at bounding box center [375, 148] width 93 height 11
paste input "3 020"
click at [334, 151] on input "13 020" at bounding box center [375, 148] width 93 height 11
click at [337, 152] on input "13 020" at bounding box center [375, 148] width 93 height 11
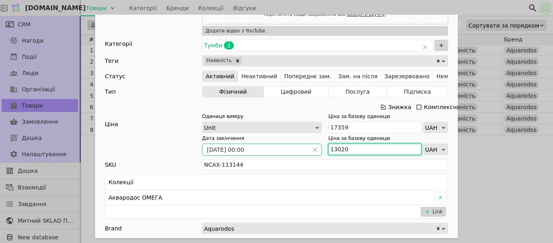
type input "13020"
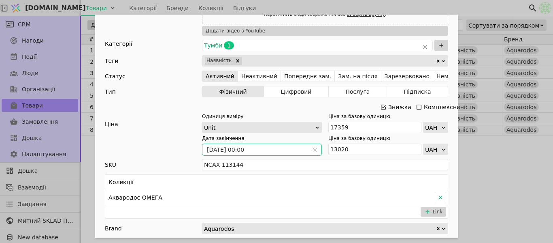
click at [487, 156] on div "Ім'я Тумба з умивальником АКВАРОДОС ОМЕГА Elite 80 Посилання tumba-omeha-z-umyv…" at bounding box center [276, 121] width 553 height 243
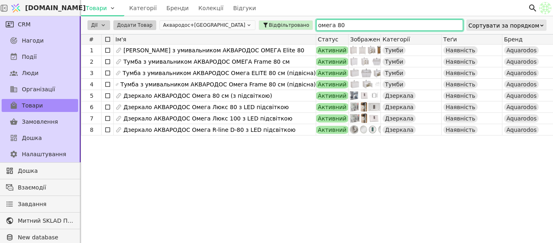
click at [316, 26] on input "омега 80" at bounding box center [389, 24] width 147 height 11
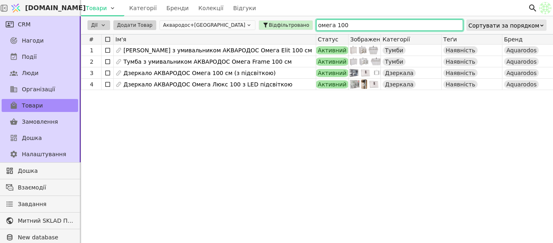
type input "омега 100"
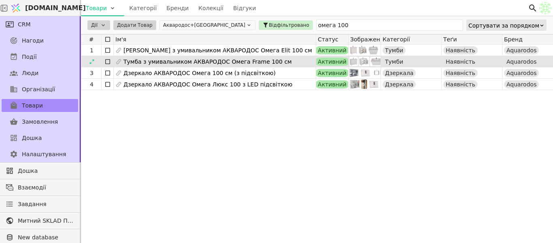
click at [104, 58] on div at bounding box center [108, 61] width 12 height 11
click at [89, 62] on div at bounding box center [91, 62] width 13 height 10
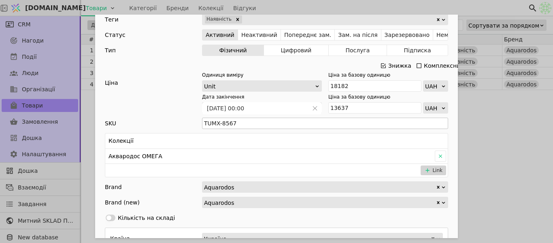
scroll to position [284, 0]
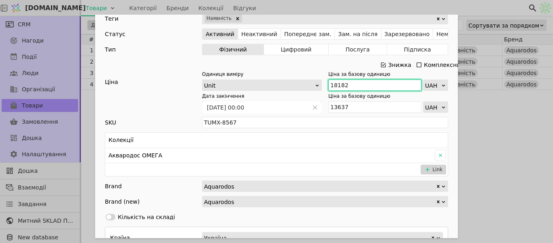
drag, startPoint x: 346, startPoint y: 89, endPoint x: 325, endPoint y: 84, distance: 21.2
click at [329, 84] on input "18182" at bounding box center [375, 84] width 93 height 11
paste input "20 000"
type input "20 000"
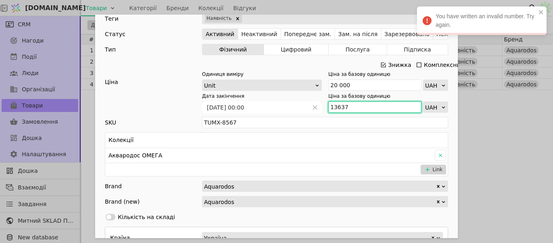
click at [349, 112] on input "13637" at bounding box center [375, 106] width 93 height 11
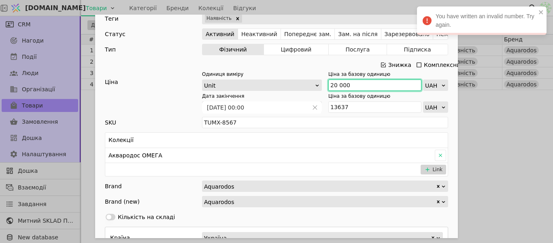
click at [337, 85] on input "20 000" at bounding box center [375, 84] width 93 height 11
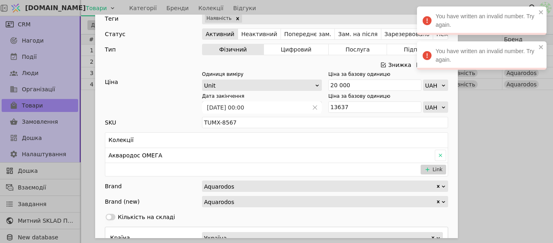
click at [499, 120] on div "Ім'я [PERSON_NAME] з умивальником АКВАРОДОС Омега Frame 100 см Посилання tumba-…" at bounding box center [276, 121] width 553 height 243
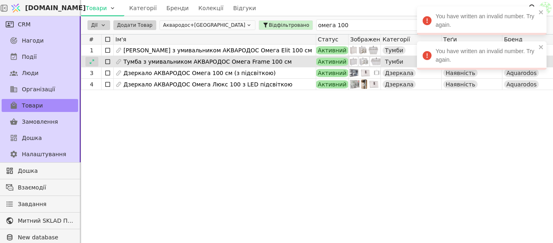
click at [92, 60] on icon at bounding box center [92, 62] width 6 height 6
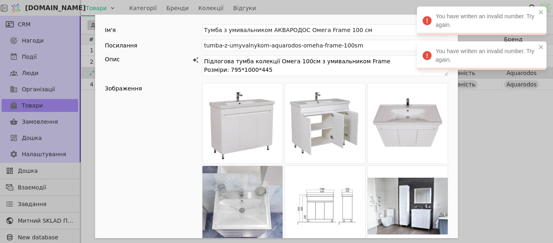
scroll to position [203, 0]
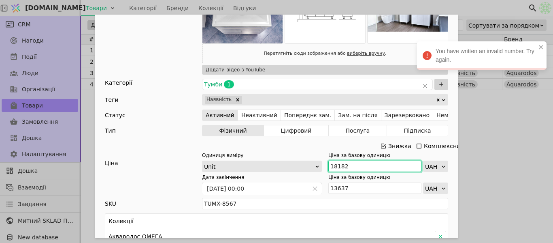
drag, startPoint x: 339, startPoint y: 168, endPoint x: 329, endPoint y: 167, distance: 10.6
click at [329, 167] on input "18182" at bounding box center [375, 165] width 93 height 11
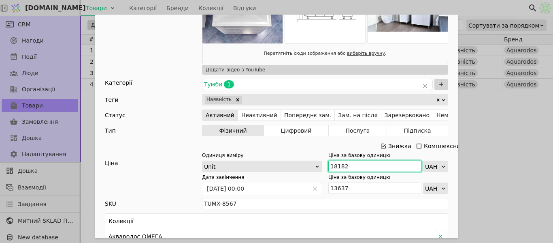
paste input "20 000"
click at [336, 161] on input "20 000" at bounding box center [375, 165] width 93 height 11
type input "20000"
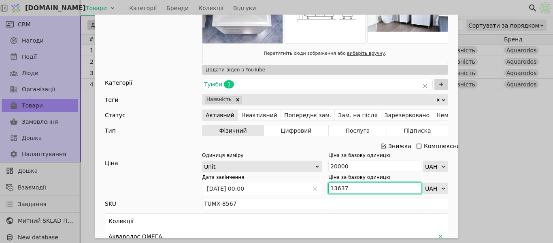
click at [358, 189] on input "13637" at bounding box center [375, 187] width 93 height 11
type input "1500"
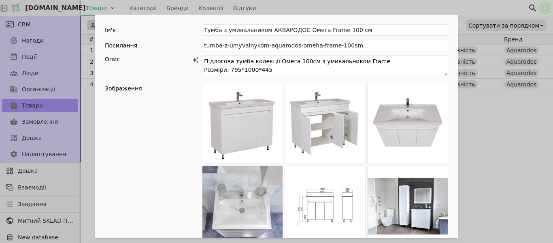
scroll to position [203, 0]
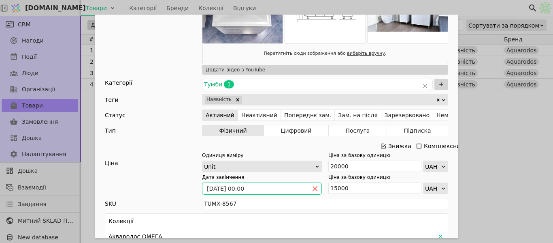
type input "15000"
click at [312, 188] on icon "close" at bounding box center [315, 189] width 6 height 6
click at [312, 188] on icon "calender simple" at bounding box center [315, 189] width 6 height 6
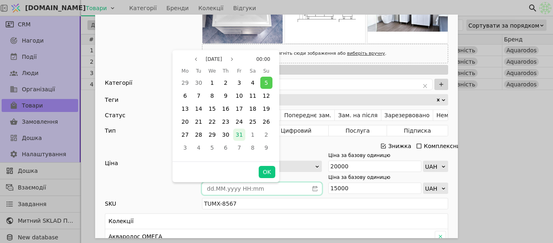
click at [239, 133] on span "31" at bounding box center [239, 134] width 7 height 6
click at [264, 174] on button "OK" at bounding box center [267, 172] width 16 height 12
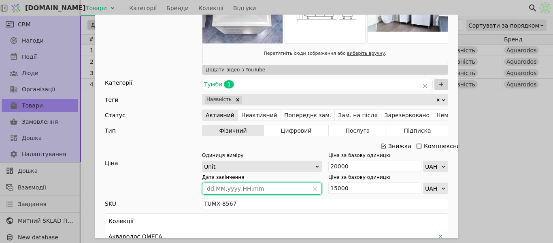
type input "[DATE] 00:00"
click at [499, 155] on div "Ім'я [PERSON_NAME] з умивальником АКВАРОДОС Омега Frame 100 см Посилання tumba-…" at bounding box center [276, 121] width 553 height 243
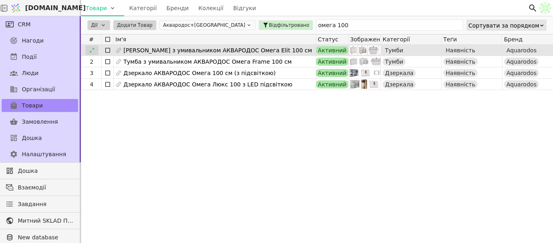
click at [94, 49] on icon at bounding box center [92, 50] width 6 height 6
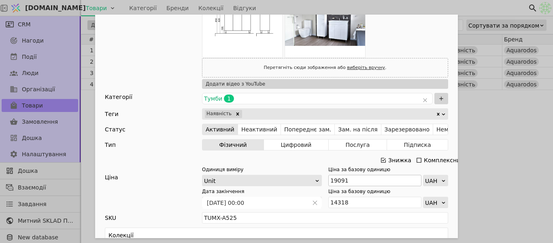
scroll to position [203, 0]
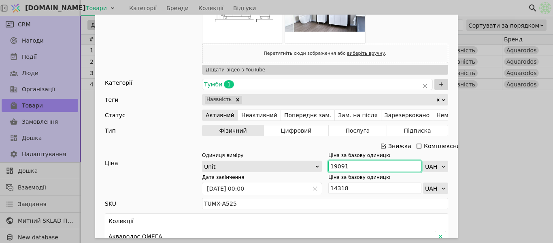
drag, startPoint x: 334, startPoint y: 163, endPoint x: 329, endPoint y: 165, distance: 5.8
click at [325, 165] on div "Одиниця виміру Unit Ціна за базову одиницю 19091 UAH" at bounding box center [325, 161] width 246 height 20
paste input "21 000"
click at [335, 165] on input "21 000" at bounding box center [375, 165] width 93 height 11
type input "21000"
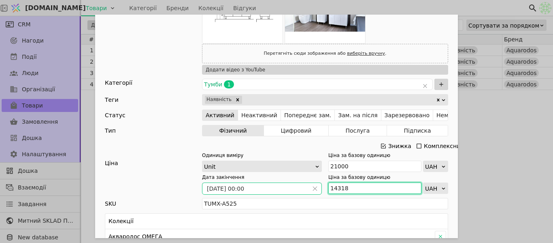
drag, startPoint x: 341, startPoint y: 186, endPoint x: 318, endPoint y: 186, distance: 23.9
click at [318, 186] on div "Дата закінчення [DATE] 00:00 Ціна за базову одиницю 14318 UAH" at bounding box center [325, 183] width 246 height 20
paste input "5 750"
click at [337, 187] on input "15 750" at bounding box center [375, 187] width 93 height 11
click at [335, 186] on input "15 750" at bounding box center [375, 187] width 93 height 11
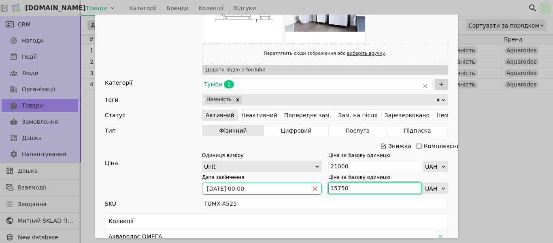
type input "15750"
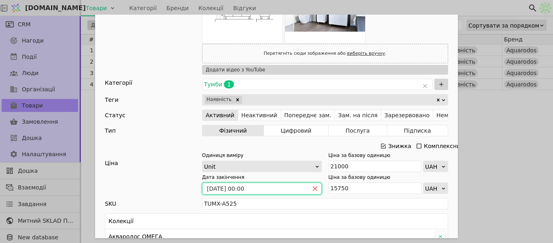
click at [312, 188] on icon "close" at bounding box center [315, 189] width 6 height 6
type input "15750"
click at [312, 188] on icon "calender simple" at bounding box center [315, 189] width 6 height 6
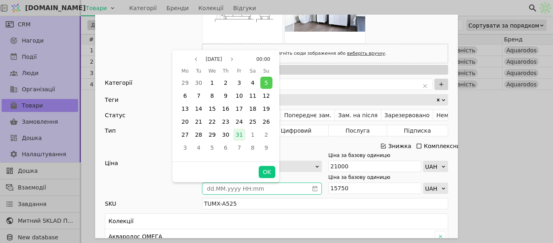
click at [242, 139] on div "31" at bounding box center [239, 134] width 12 height 12
click at [265, 173] on button "OK" at bounding box center [267, 172] width 16 height 12
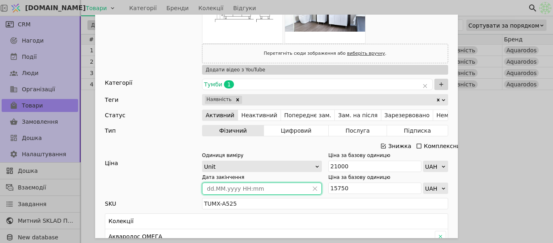
type input "[DATE] 00:00"
click at [499, 167] on div "Ім'я Тумба з умивальником АКВАРОДОС Омега Elit 100 см Посилання tumba-z-umyvaln…" at bounding box center [276, 121] width 553 height 243
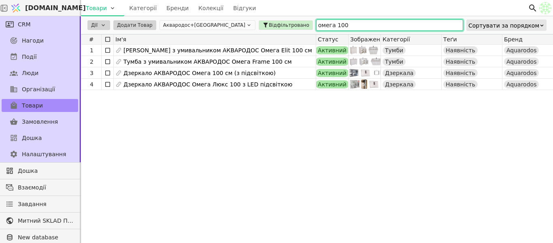
click at [316, 27] on input "омега 100" at bounding box center [389, 24] width 147 height 11
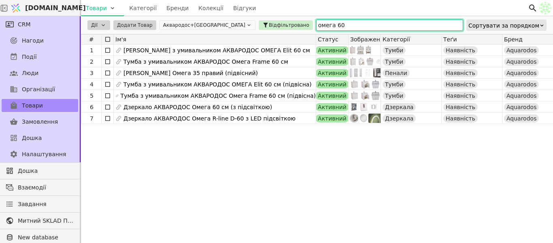
type input "омега 60"
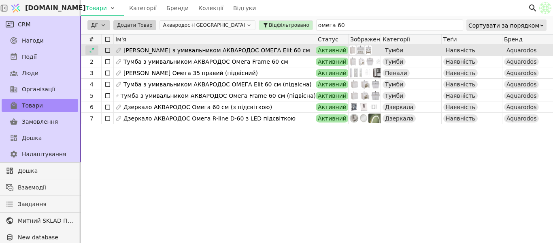
click at [91, 49] on icon at bounding box center [92, 50] width 6 height 6
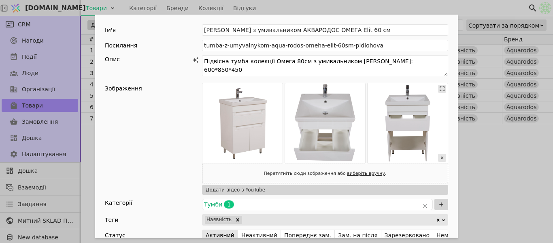
scroll to position [162, 0]
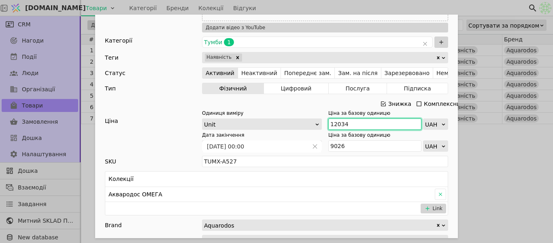
drag, startPoint x: 342, startPoint y: 123, endPoint x: 327, endPoint y: 126, distance: 15.7
click at [329, 126] on input "12034" at bounding box center [375, 123] width 93 height 11
paste input "3 237"
click at [334, 125] on input "13 237" at bounding box center [375, 123] width 93 height 11
click at [337, 126] on input "13 237" at bounding box center [375, 123] width 93 height 11
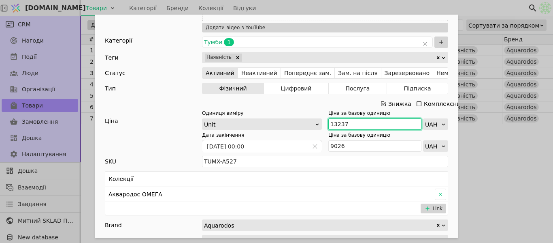
type input "13237"
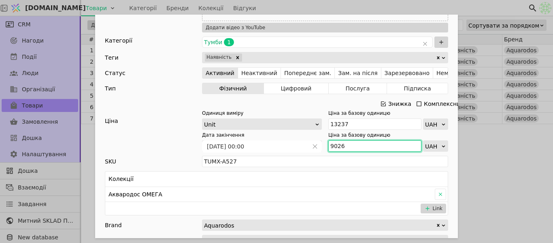
drag, startPoint x: 342, startPoint y: 145, endPoint x: 327, endPoint y: 147, distance: 15.1
click at [329, 147] on input "9026" at bounding box center [375, 145] width 93 height 11
paste input "9 928"
click at [335, 143] on input "9 928" at bounding box center [375, 145] width 93 height 11
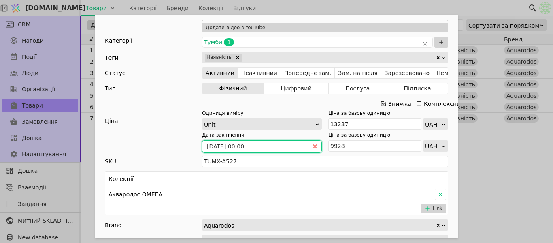
click at [314, 148] on icon "close" at bounding box center [315, 146] width 6 height 6
type input "9928"
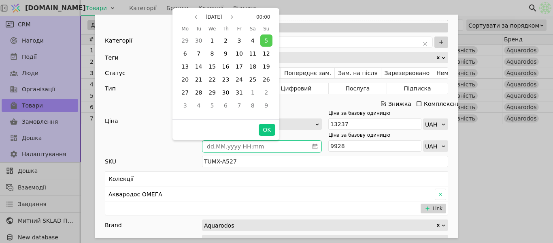
click at [314, 145] on icon "calender simple" at bounding box center [315, 145] width 5 height 5
click at [235, 94] on div "31" at bounding box center [239, 92] width 12 height 12
drag, startPoint x: 275, startPoint y: 127, endPoint x: 271, endPoint y: 128, distance: 4.1
click at [274, 128] on button "OK" at bounding box center [267, 130] width 16 height 12
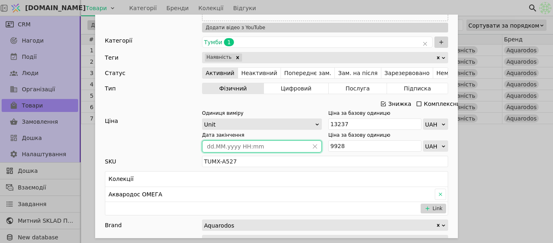
type input "[DATE] 00:00"
click at [484, 158] on div "Ім'я Тумба з умивальником АКВАРОДОС ОМЕГА Elit 60 см Посилання tumba-z-umyvalny…" at bounding box center [276, 121] width 553 height 243
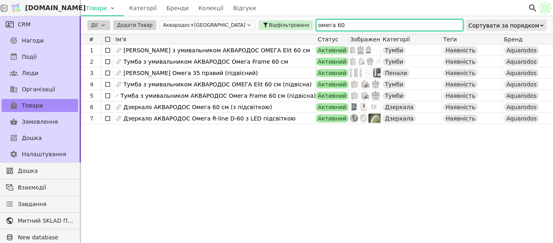
click at [316, 25] on input "омега 60" at bounding box center [389, 24] width 147 height 11
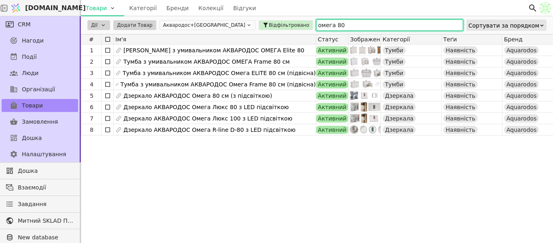
type input "омега 80"
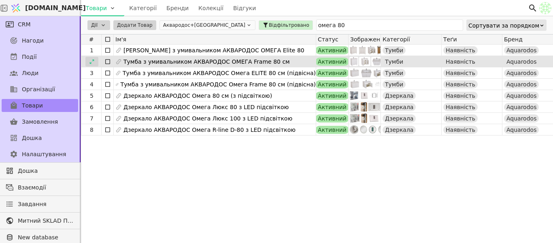
click at [93, 64] on icon at bounding box center [92, 62] width 6 height 6
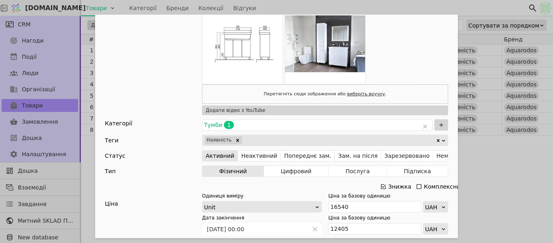
scroll to position [243, 0]
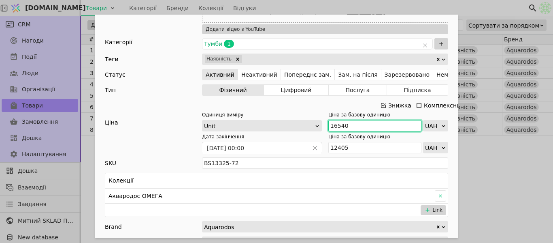
drag, startPoint x: 339, startPoint y: 129, endPoint x: 327, endPoint y: 127, distance: 11.9
click at [329, 127] on input "16540" at bounding box center [375, 125] width 93 height 11
paste input "5 045"
click at [337, 125] on input "15 045" at bounding box center [375, 125] width 93 height 11
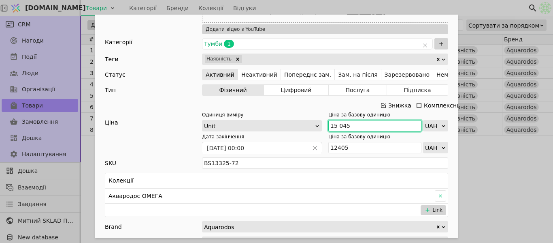
click at [335, 124] on input "15 045" at bounding box center [375, 125] width 93 height 11
type input "15045"
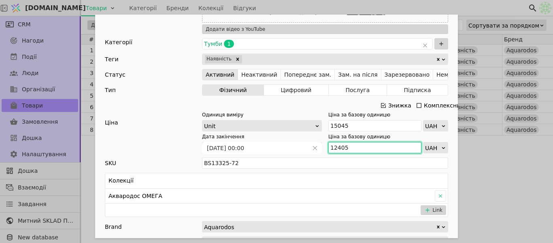
click at [353, 145] on input "12405" at bounding box center [375, 147] width 93 height 11
type input "11284"
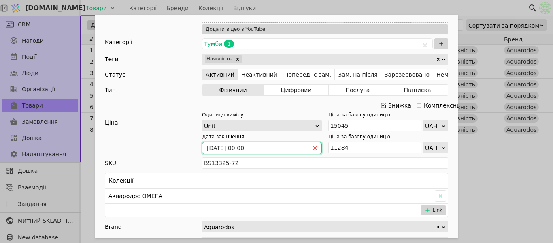
click at [312, 149] on icon "close" at bounding box center [315, 148] width 6 height 6
click at [313, 147] on icon "calender simple" at bounding box center [315, 147] width 5 height 5
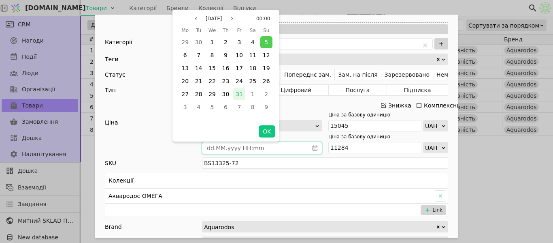
click at [242, 94] on span "31" at bounding box center [239, 94] width 7 height 6
click at [265, 130] on button "OK" at bounding box center [267, 131] width 16 height 12
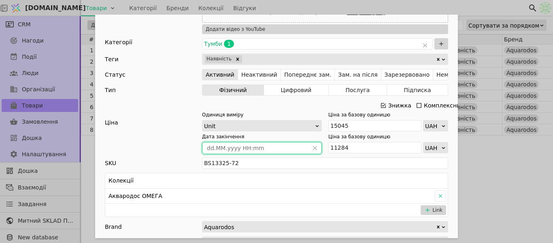
type input "[DATE] 00:00"
click at [481, 159] on div "Ім'я Тумба з умивальником АКВАРОДОС ОМЕГА Frame 80 см Посилання tumba-z-umyvaln…" at bounding box center [276, 121] width 553 height 243
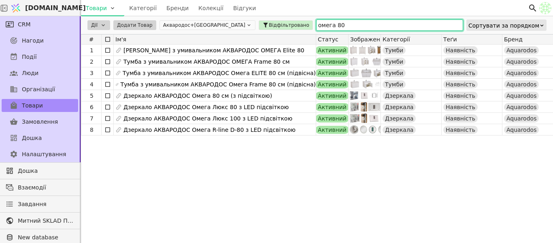
click at [316, 25] on input "омега 80" at bounding box center [389, 24] width 147 height 11
click at [316, 24] on input "омега 80" at bounding box center [389, 24] width 147 height 11
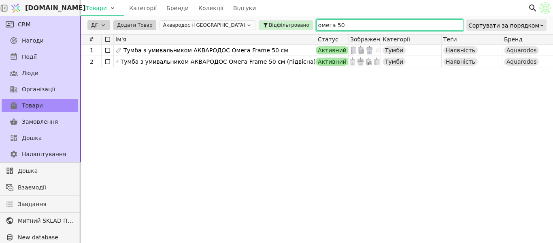
type input "омега 50"
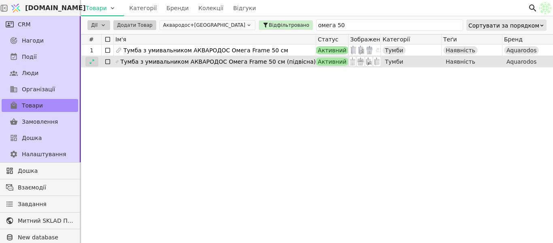
click at [92, 63] on icon at bounding box center [92, 62] width 6 height 6
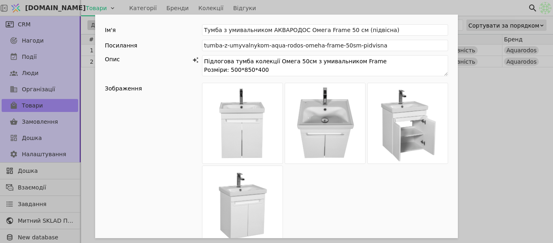
scroll to position [162, 0]
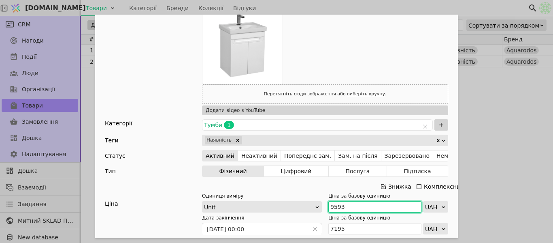
drag, startPoint x: 339, startPoint y: 205, endPoint x: 334, endPoint y: 206, distance: 5.7
click at [322, 203] on div "Одиниця виміру Unit Ціна за базову одиницю 9593 UAH" at bounding box center [325, 202] width 246 height 20
paste input "Add Opportunity"
click at [333, 207] on input "9 593" at bounding box center [375, 206] width 93 height 11
type input "9593"
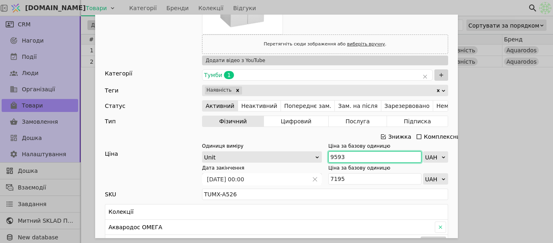
scroll to position [284, 0]
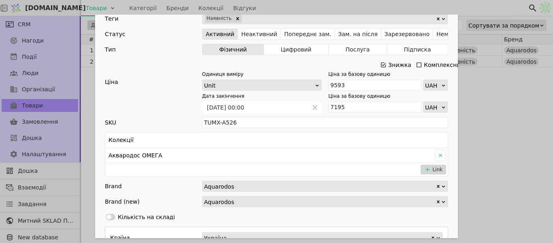
click at [494, 123] on div "Ім'я Тумба з умивальником АКВАРОДОС Омега Frame 50 см (підвісна) Посилання tumb…" at bounding box center [276, 121] width 553 height 243
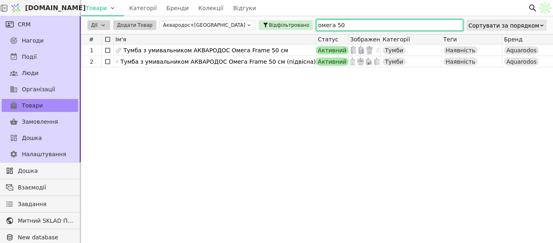
click at [316, 26] on input "омега 50" at bounding box center [389, 24] width 147 height 11
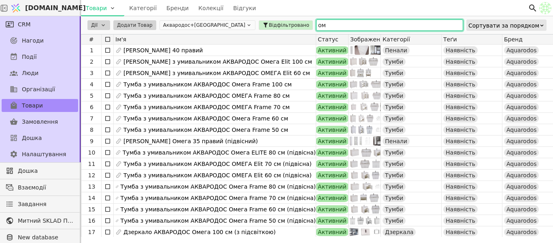
type input "о"
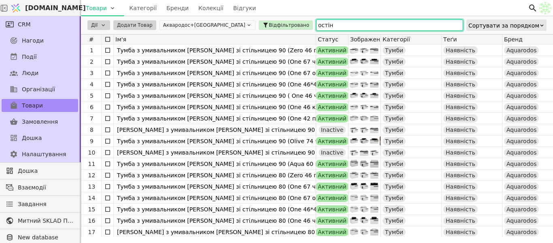
click at [316, 26] on input "остін" at bounding box center [389, 24] width 147 height 11
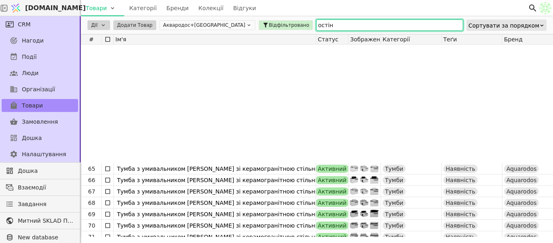
scroll to position [749, 0]
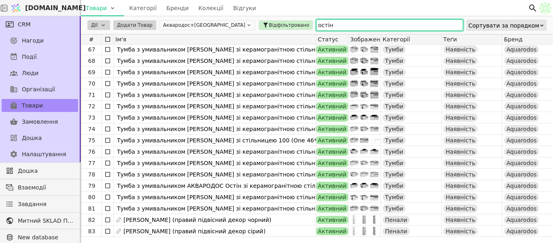
type input "остін"
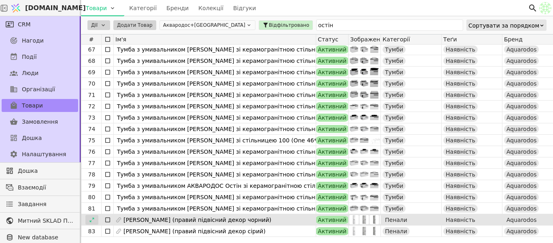
click at [91, 220] on icon at bounding box center [92, 220] width 6 height 6
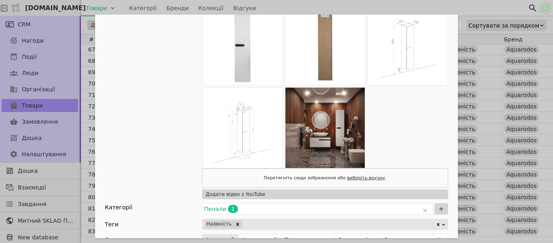
scroll to position [284, 0]
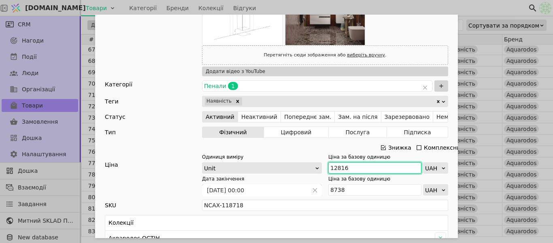
drag, startPoint x: 349, startPoint y: 169, endPoint x: 326, endPoint y: 169, distance: 23.1
click at [329, 169] on input "12816" at bounding box center [375, 167] width 93 height 11
paste input "4 099"
type input "14 099"
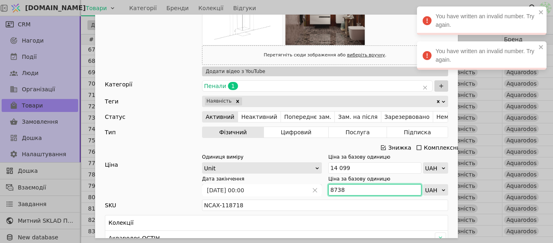
click at [349, 188] on input "8738" at bounding box center [375, 189] width 93 height 11
click at [393, 11] on div "Ім'я [PERSON_NAME] (правий підвісний декор чорний) Посилання penal-ostin-pravyi…" at bounding box center [276, 121] width 553 height 243
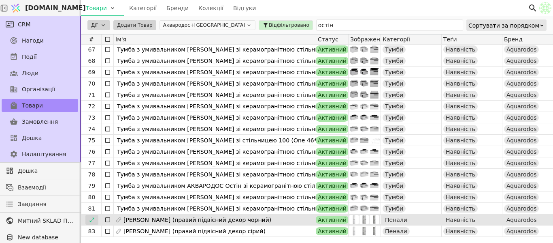
click at [90, 220] on icon at bounding box center [92, 220] width 6 height 6
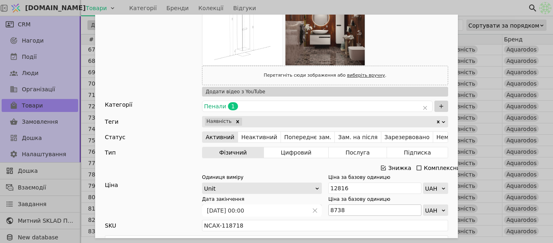
scroll to position [284, 0]
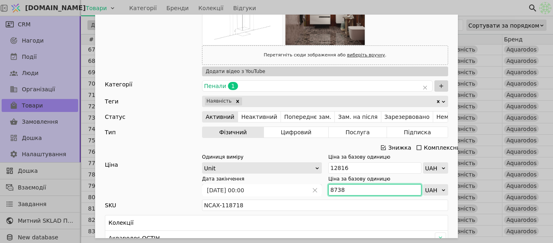
click at [348, 191] on input "8738" at bounding box center [375, 189] width 93 height 11
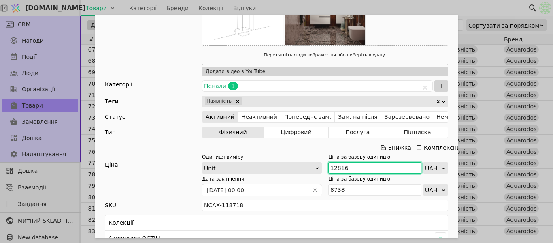
drag, startPoint x: 339, startPoint y: 170, endPoint x: 322, endPoint y: 167, distance: 17.6
click at [322, 167] on div "Одиниця виміру Unit Ціна за базову одиницю 12816 UAH" at bounding box center [325, 163] width 246 height 20
paste input "4 099"
click at [337, 167] on input "14 099" at bounding box center [375, 167] width 93 height 11
click at [337, 166] on input "14 099" at bounding box center [375, 167] width 93 height 11
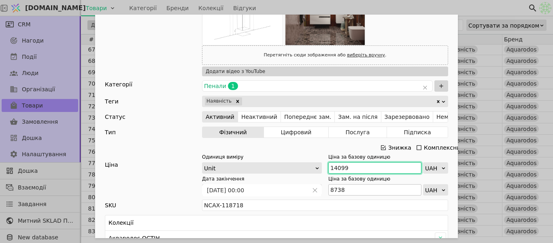
type input "14099"
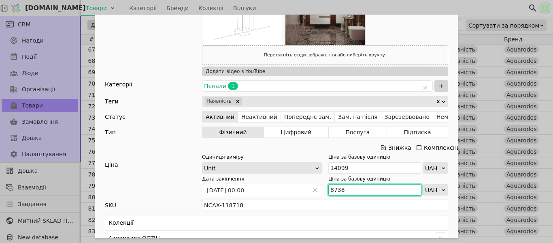
click at [339, 190] on input "8738" at bounding box center [375, 189] width 93 height 11
type input "8"
type input "9870"
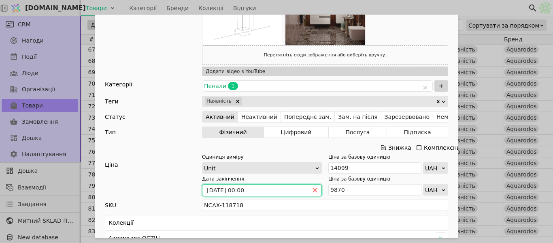
click at [313, 189] on icon "close" at bounding box center [315, 190] width 4 height 4
click at [312, 189] on icon "calender simple" at bounding box center [315, 190] width 6 height 6
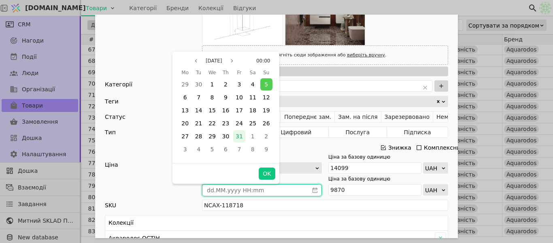
click at [241, 135] on span "31" at bounding box center [239, 136] width 7 height 6
click at [267, 175] on button "OK" at bounding box center [267, 173] width 16 height 12
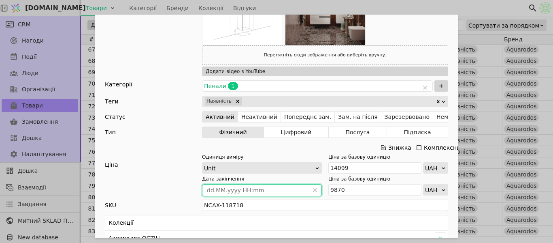
type input "[DATE] 00:00"
click at [503, 11] on div "Ім'я [PERSON_NAME] (правий підвісний декор чорний) Посилання penal-ostin-pravyi…" at bounding box center [276, 121] width 553 height 243
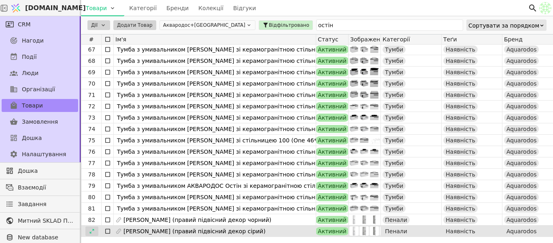
click at [85, 229] on div at bounding box center [91, 231] width 13 height 10
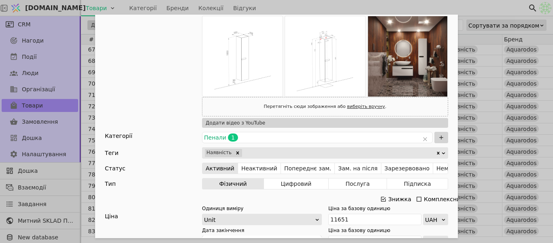
click at [480, 9] on div "Ім'я [PERSON_NAME] (правий підвісний декор сірий) Посилання penal-ostin-pravyi-…" at bounding box center [276, 121] width 553 height 243
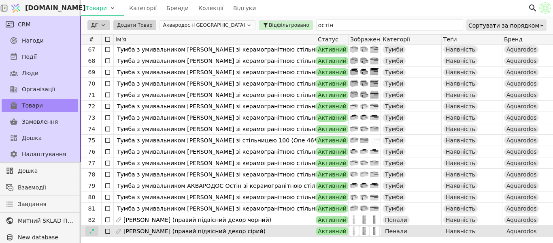
click at [93, 231] on icon at bounding box center [92, 231] width 6 height 6
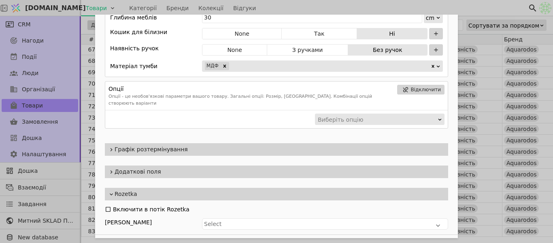
scroll to position [594, 0]
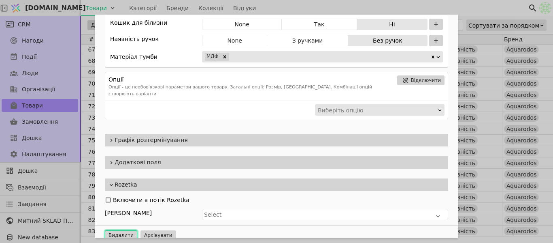
click at [123, 230] on button "Видалити" at bounding box center [121, 235] width 32 height 10
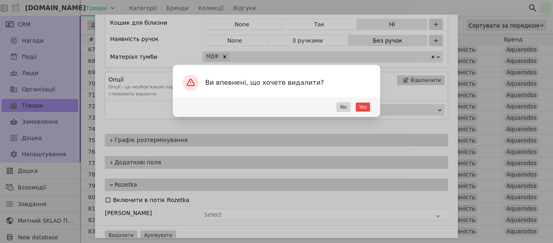
click at [145, 77] on div "Ви впевнені, що хочете видалити? Yes No" at bounding box center [276, 121] width 553 height 243
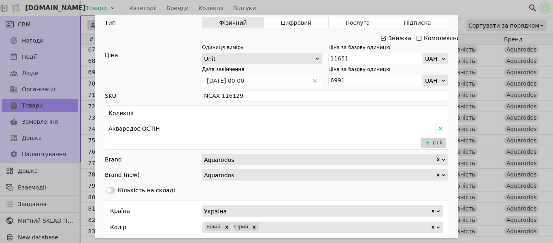
scroll to position [189, 0]
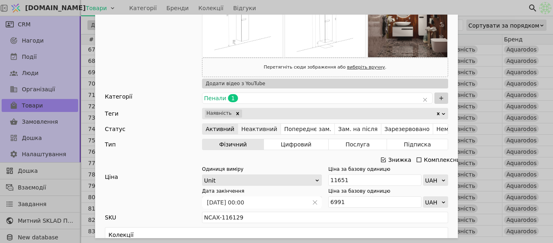
click at [250, 124] on button "Неактивний" at bounding box center [259, 128] width 43 height 11
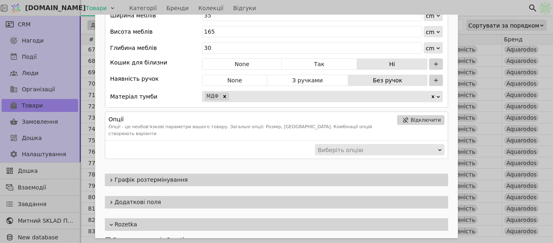
scroll to position [594, 0]
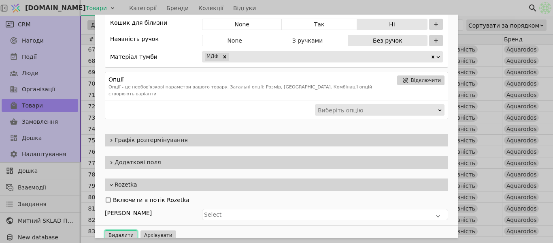
click at [124, 230] on button "Видалити" at bounding box center [121, 235] width 32 height 10
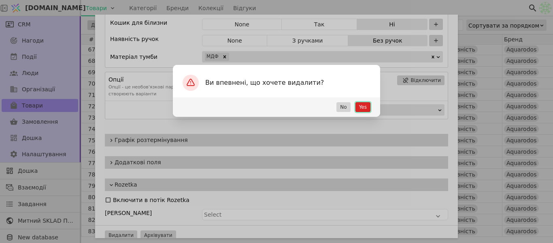
click at [364, 106] on button "Yes" at bounding box center [363, 107] width 15 height 10
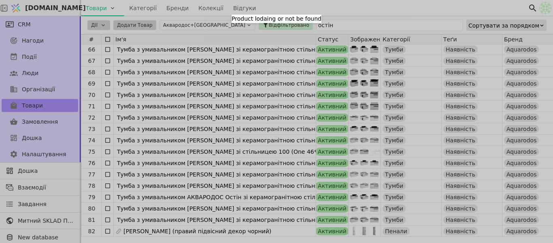
scroll to position [0, 0]
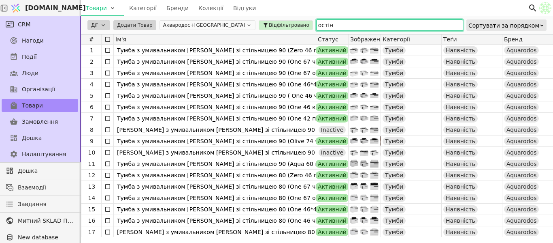
click at [316, 25] on input "остін" at bounding box center [389, 24] width 147 height 11
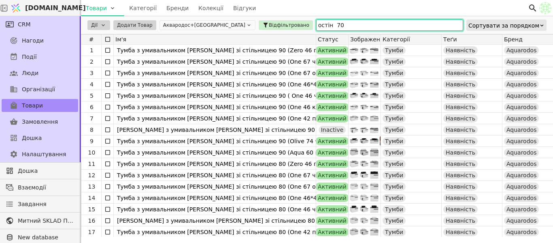
click at [316, 28] on input "остін 70" at bounding box center [389, 24] width 147 height 11
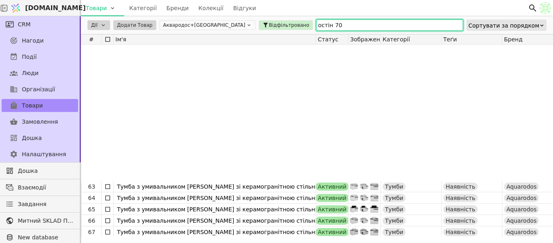
scroll to position [727, 0]
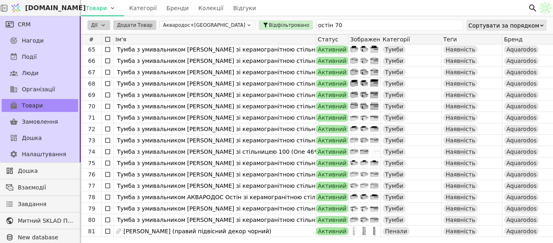
drag, startPoint x: 309, startPoint y: 19, endPoint x: 209, endPoint y: 23, distance: 100.6
click at [209, 23] on div "Дії Додати Товар Аквародос+TURKUAZ Відфільтровано остін 70 Сортувати за порядком" at bounding box center [317, 25] width 472 height 18
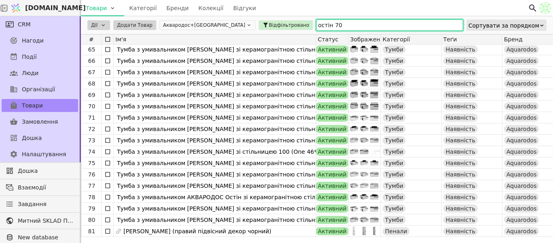
click at [316, 26] on input "остін 70" at bounding box center [389, 24] width 147 height 11
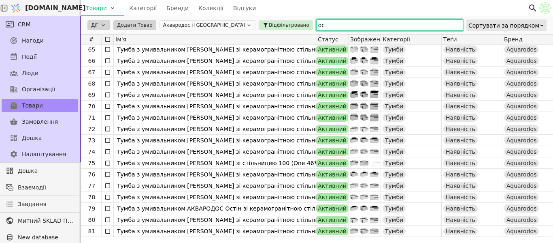
type input "о"
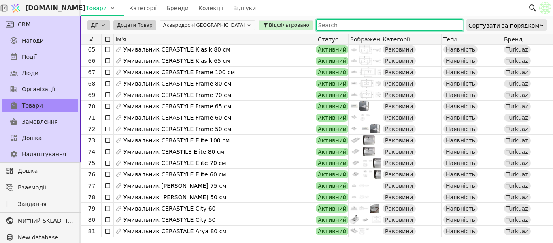
paste input "Тумба "OSTIN" (білий мат) зі стіл. 70 см (конс.) без умивальника"
type input "Тумба "OSTIN" (білий мат) зі стіл. 70 см (конс.) без умивальника"
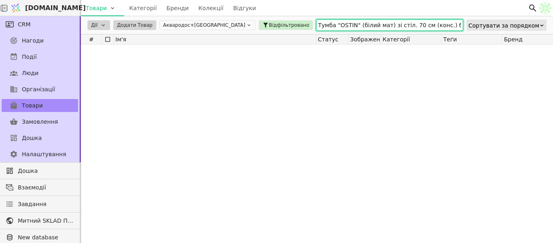
scroll to position [0, 0]
drag, startPoint x: 288, startPoint y: 23, endPoint x: 239, endPoint y: 24, distance: 49.0
click at [239, 24] on div "Дії Додати Товар Аквародос+TURKUAZ Відфільтровано Тумба "OSTIN" (білий мат) зі …" at bounding box center [317, 25] width 472 height 18
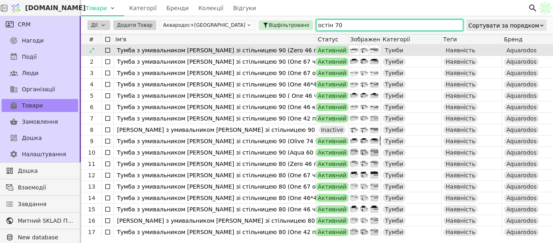
type input "остін 70"
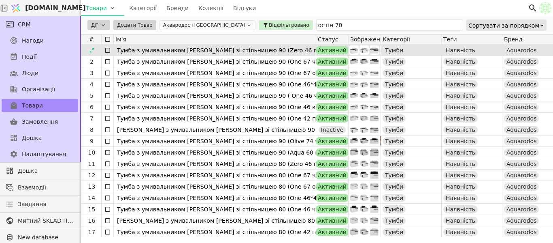
click at [351, 51] on img at bounding box center [354, 49] width 9 height 9
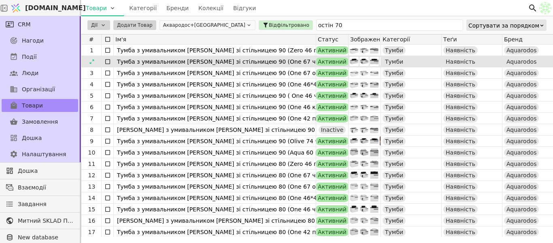
click at [351, 61] on img at bounding box center [354, 61] width 9 height 9
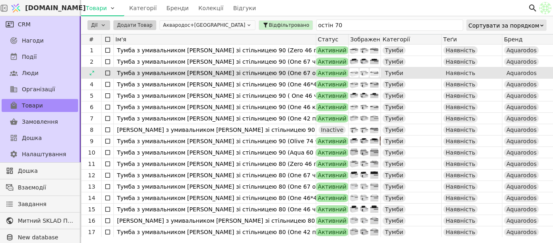
click at [352, 75] on img at bounding box center [354, 72] width 9 height 9
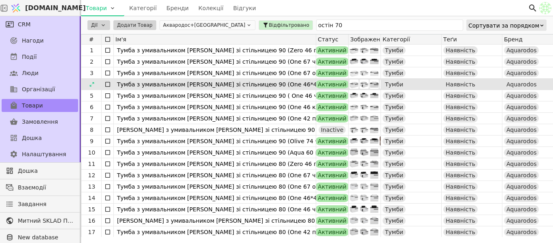
click at [353, 82] on img at bounding box center [354, 83] width 9 height 9
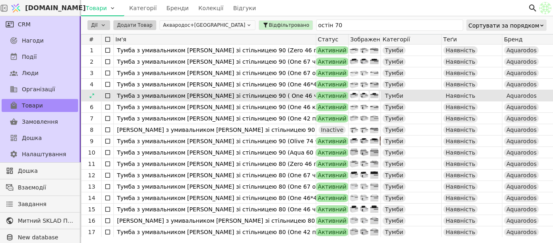
click at [354, 99] on img at bounding box center [354, 95] width 9 height 9
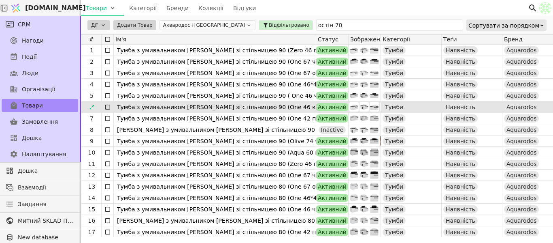
click at [354, 110] on img at bounding box center [354, 106] width 9 height 9
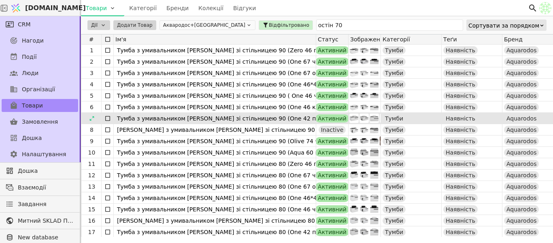
click at [355, 117] on img at bounding box center [354, 117] width 9 height 9
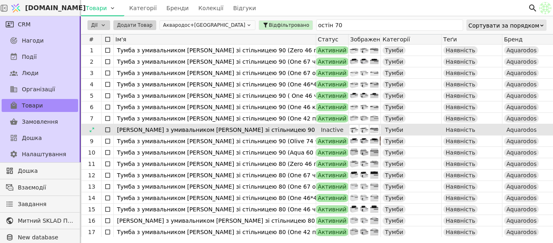
click at [358, 130] on img at bounding box center [354, 129] width 9 height 9
click at [92, 128] on icon at bounding box center [92, 130] width 6 height 6
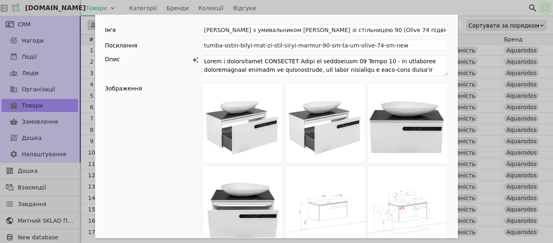
click at [457, 8] on div "Ім'я [PERSON_NAME] з умивальником [PERSON_NAME] зі стільницею 90 (Olive 74 підв…" at bounding box center [276, 121] width 553 height 243
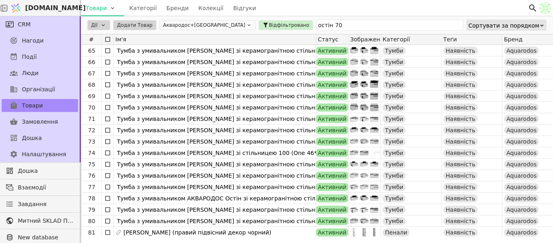
scroll to position [727, 0]
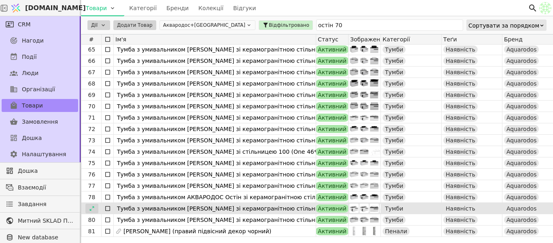
click at [91, 209] on icon at bounding box center [92, 208] width 6 height 6
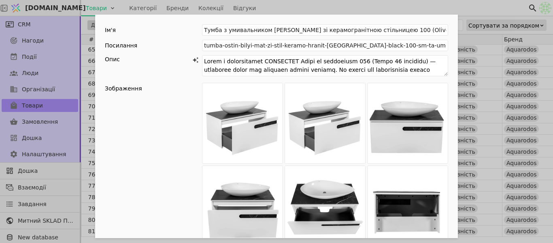
click at [386, 6] on div "Ім'я [PERSON_NAME] з умивальником АКВАРОДОС Остін зі керамогранітною стільницею…" at bounding box center [276, 121] width 553 height 243
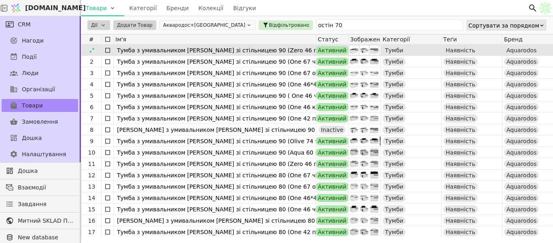
click at [356, 51] on img at bounding box center [354, 49] width 9 height 9
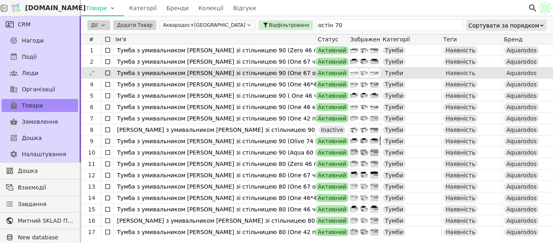
click at [354, 67] on div at bounding box center [365, 72] width 32 height 11
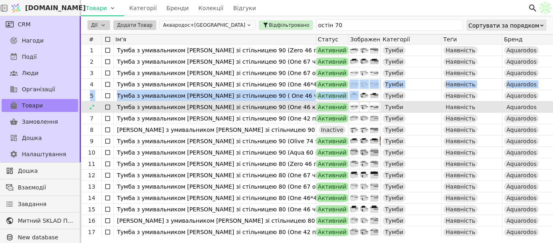
click at [352, 107] on img at bounding box center [354, 106] width 9 height 9
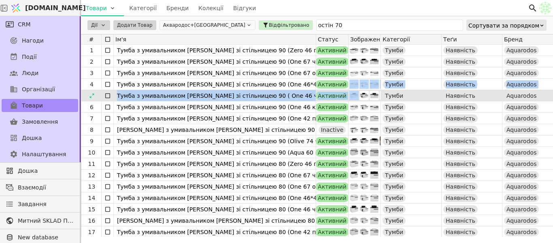
click at [352, 91] on img at bounding box center [354, 95] width 9 height 9
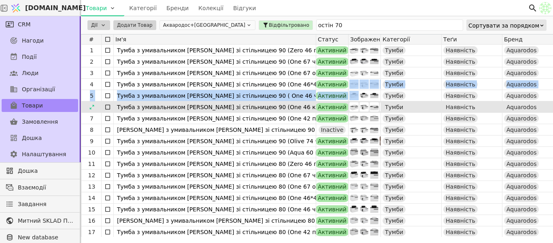
drag, startPoint x: 107, startPoint y: 56, endPoint x: 107, endPoint y: 104, distance: 47.8
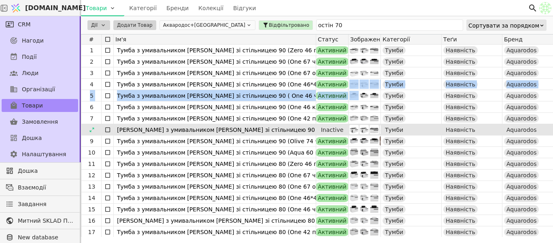
click at [356, 129] on img at bounding box center [354, 129] width 9 height 9
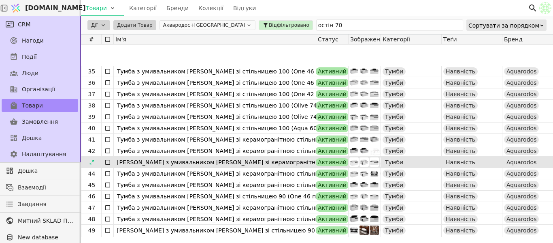
scroll to position [405, 0]
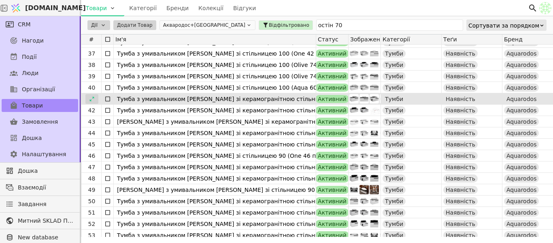
click at [90, 101] on icon at bounding box center [92, 99] width 6 height 6
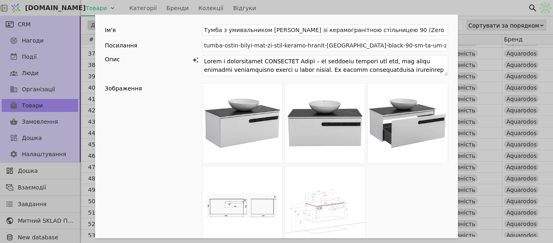
click at [350, 8] on div "Ім'я [PERSON_NAME] з умивальником АКВАРОДОС Остін зі керамогранітною стільницею…" at bounding box center [276, 121] width 553 height 243
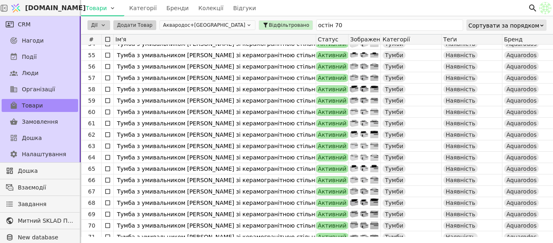
scroll to position [727, 0]
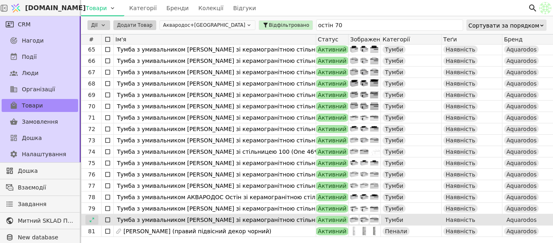
click at [96, 220] on div at bounding box center [91, 220] width 13 height 10
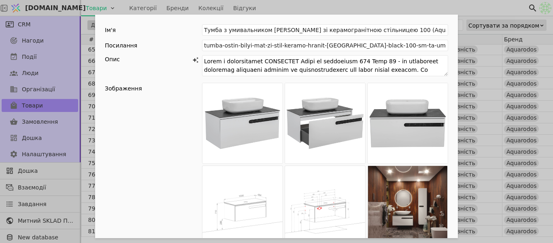
click at [284, 5] on div "Ім'я [PERSON_NAME] з умивальником АКВАРОДОС Остін зі керамогранітною стільницею…" at bounding box center [276, 121] width 553 height 243
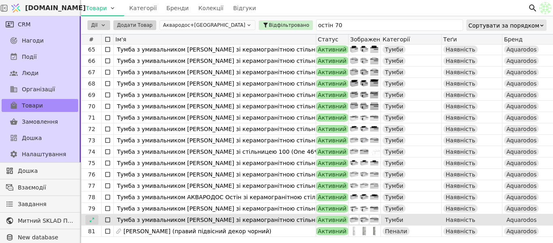
click at [93, 221] on icon at bounding box center [92, 220] width 6 height 6
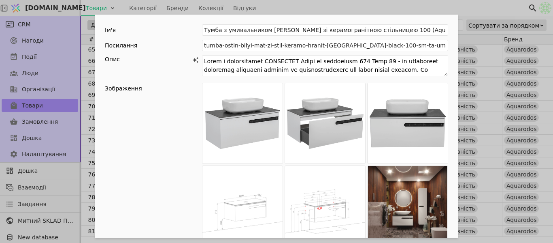
click at [282, 13] on div "Ім'я [PERSON_NAME] з умивальником АКВАРОДОС Остін зі керамогранітною стільницею…" at bounding box center [276, 121] width 553 height 243
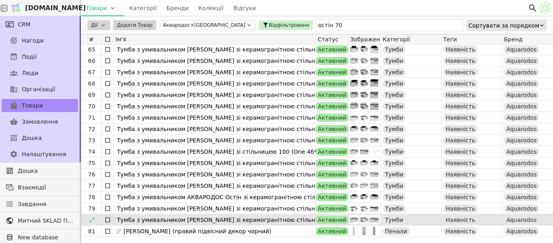
click at [107, 218] on icon at bounding box center [108, 219] width 6 height 6
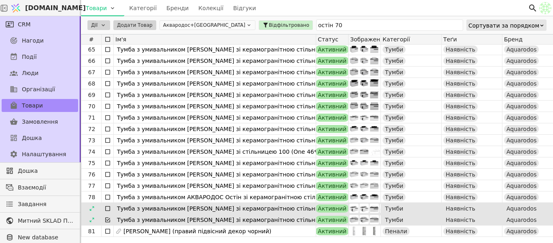
click at [108, 208] on icon at bounding box center [108, 208] width 6 height 6
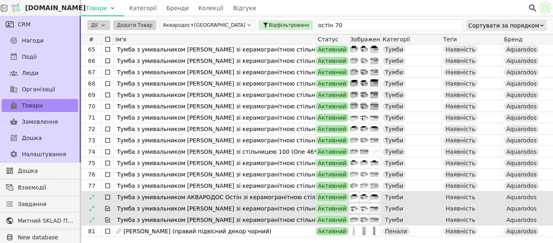
click at [108, 198] on icon at bounding box center [108, 197] width 6 height 6
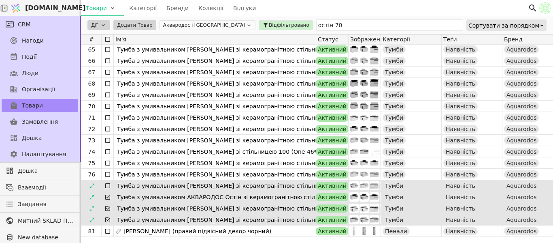
click at [108, 186] on icon at bounding box center [108, 185] width 6 height 6
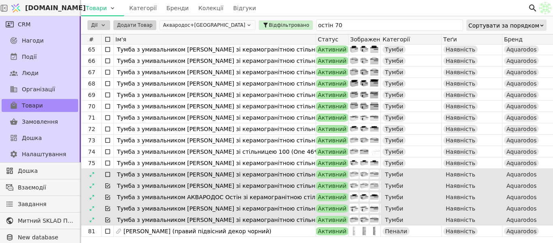
click at [106, 174] on icon at bounding box center [108, 174] width 6 height 6
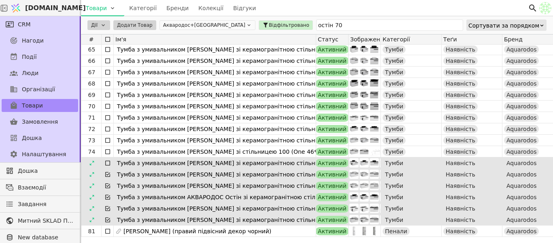
click at [106, 165] on icon at bounding box center [107, 162] width 5 height 5
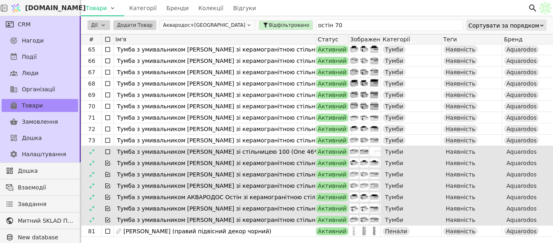
click at [106, 155] on div at bounding box center [108, 151] width 12 height 11
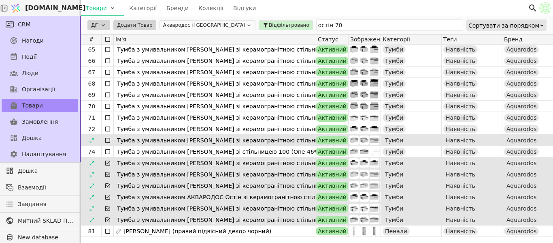
click at [107, 143] on icon at bounding box center [108, 140] width 6 height 6
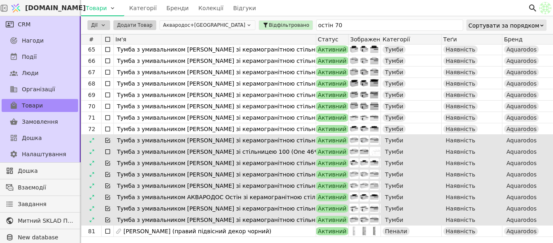
click at [109, 152] on icon at bounding box center [108, 151] width 6 height 6
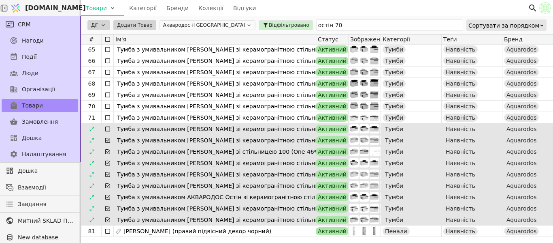
click at [107, 132] on icon at bounding box center [108, 129] width 6 height 6
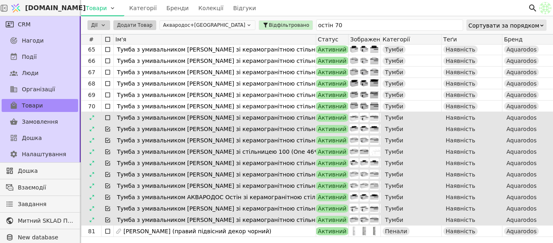
click at [109, 116] on icon at bounding box center [108, 117] width 6 height 6
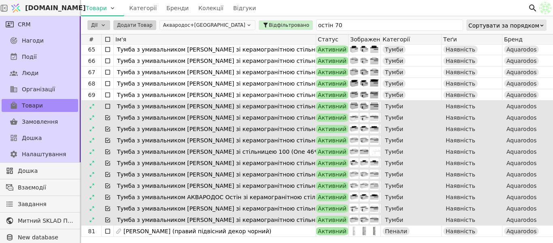
click at [107, 106] on icon at bounding box center [108, 106] width 6 height 6
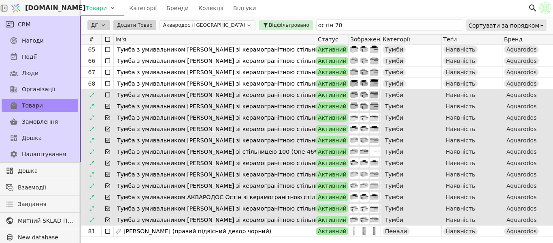
click at [109, 92] on icon at bounding box center [107, 94] width 5 height 5
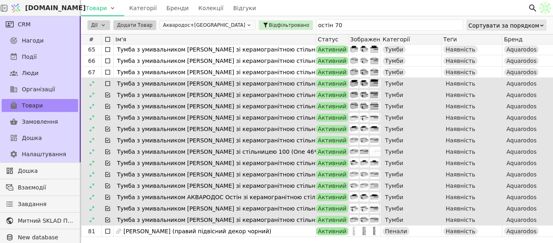
click at [108, 87] on div at bounding box center [108, 83] width 12 height 11
click at [108, 85] on icon at bounding box center [108, 83] width 6 height 6
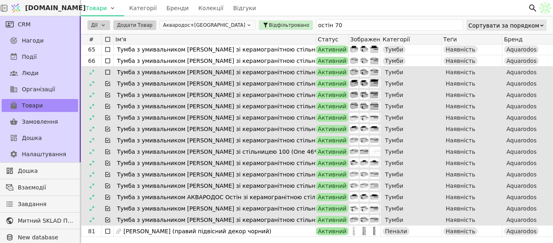
click at [107, 72] on icon at bounding box center [108, 72] width 6 height 6
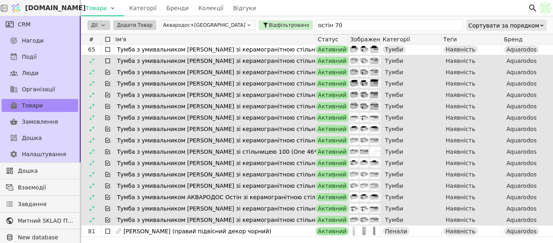
click at [108, 64] on icon at bounding box center [108, 61] width 6 height 6
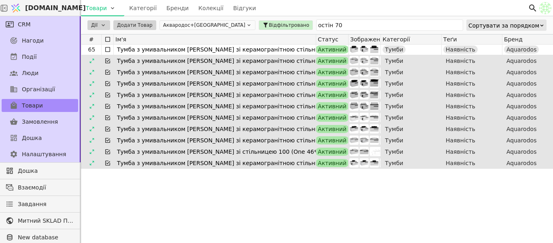
scroll to position [646, 0]
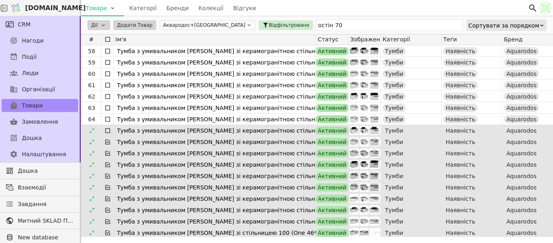
click at [106, 132] on icon at bounding box center [107, 130] width 5 height 5
click at [109, 43] on div at bounding box center [108, 39] width 12 height 10
click at [108, 38] on icon at bounding box center [108, 39] width 6 height 6
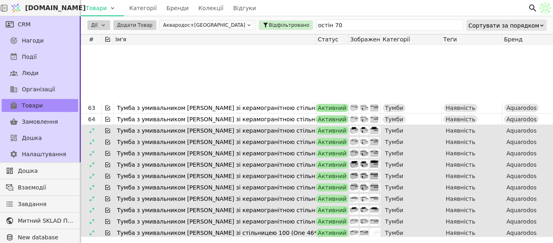
scroll to position [727, 0]
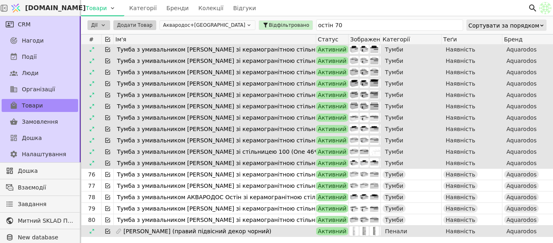
click at [108, 230] on icon at bounding box center [108, 231] width 6 height 6
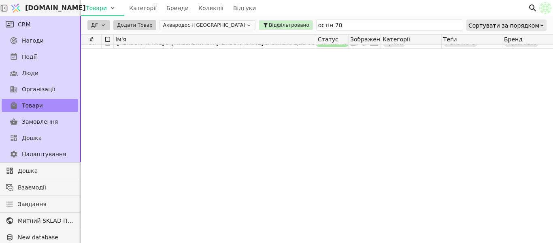
scroll to position [0, 0]
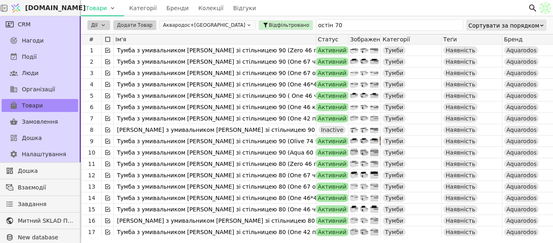
click at [107, 23] on html "[DOMAIN_NAME] Товари Категорії Бренди Колекції Відгуки CRM Нагоди Події Люди Ор…" at bounding box center [276, 121] width 553 height 243
click at [109, 37] on div "Редагувати" at bounding box center [107, 37] width 34 height 10
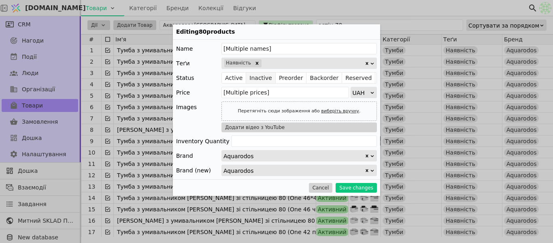
click at [256, 74] on button "Inactive" at bounding box center [261, 77] width 30 height 11
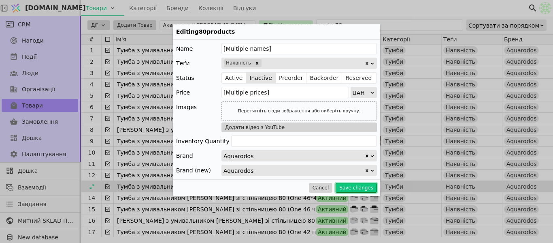
click at [357, 187] on button "Save changes" at bounding box center [356, 188] width 41 height 10
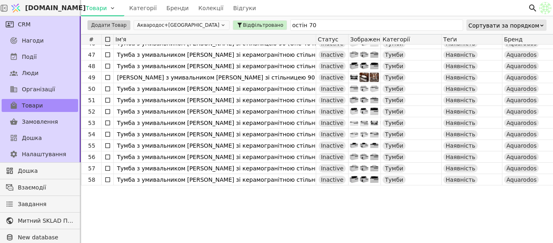
scroll to position [446, 0]
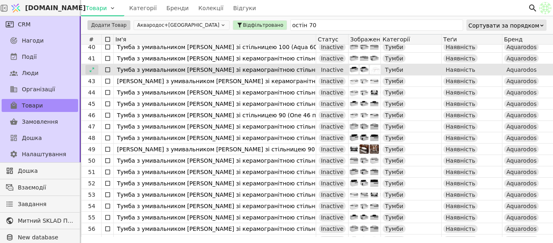
click at [90, 69] on icon at bounding box center [92, 70] width 6 height 6
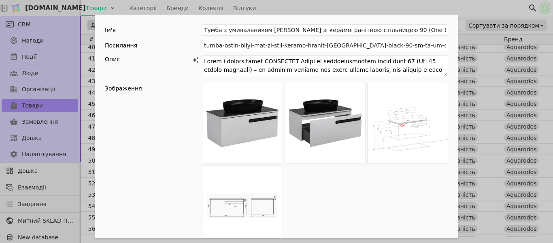
click at [407, 2] on div "Ім'я [PERSON_NAME] з умивальником АКВАРОДОС Остін зі керамогранітною стільницею…" at bounding box center [276, 121] width 553 height 243
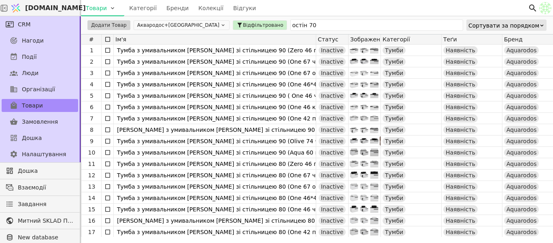
click at [109, 36] on icon at bounding box center [108, 39] width 6 height 6
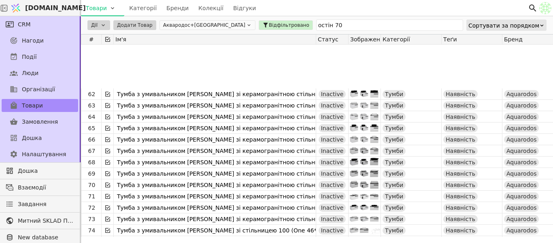
scroll to position [727, 0]
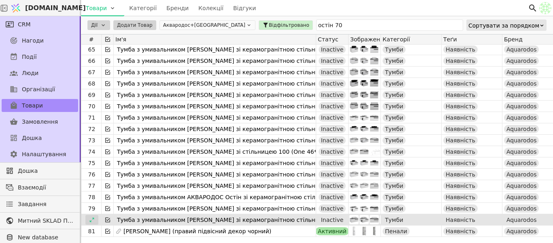
click at [96, 217] on div at bounding box center [91, 220] width 13 height 10
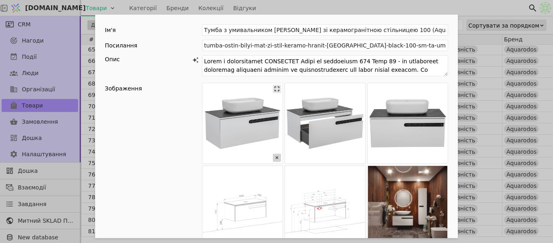
click at [273, 160] on icon "Add Opportunity" at bounding box center [277, 158] width 8 height 8
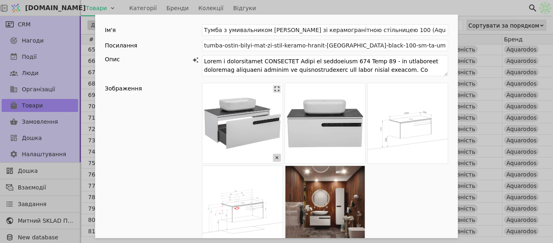
click at [273, 160] on icon "Add Opportunity" at bounding box center [277, 158] width 8 height 8
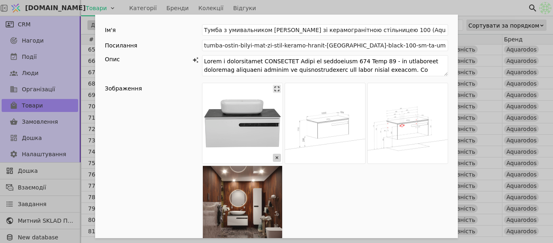
click at [273, 160] on icon "Add Opportunity" at bounding box center [277, 158] width 8 height 8
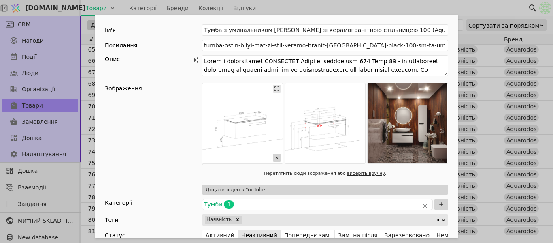
click at [273, 160] on icon "Add Opportunity" at bounding box center [277, 158] width 8 height 8
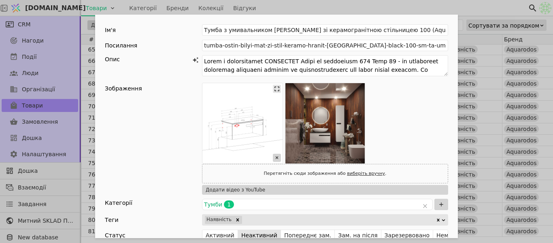
click at [273, 160] on icon "Add Opportunity" at bounding box center [277, 158] width 8 height 8
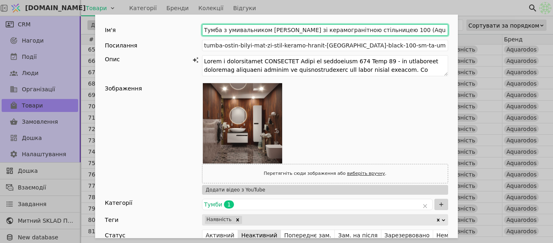
click at [403, 30] on input "Тумба з умивальником [PERSON_NAME] зі керамогранітною стільницею 100 (Aqua 60 п…" at bounding box center [325, 29] width 246 height 11
click at [405, 30] on input "Тумба з умивальником [PERSON_NAME] зі керамогранітною стільницею 100 (Aqua 60 п…" at bounding box center [325, 29] width 246 height 11
drag, startPoint x: 405, startPoint y: 30, endPoint x: 446, endPoint y: 31, distance: 41.3
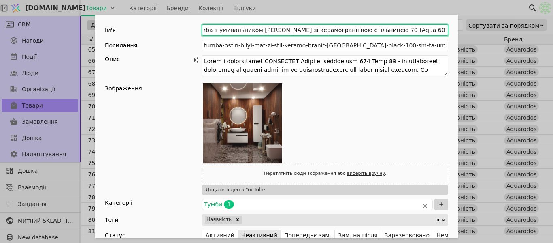
click at [423, 30] on input "Тумба з умивальником [PERSON_NAME] зі керамогранітною стільницею 70 (Aqua 60 пі…" at bounding box center [325, 29] width 246 height 11
click at [417, 28] on input "Тумба з умивальником [PERSON_NAME] зі керамогранітною стільницею 70 (Aqua 60 пі…" at bounding box center [325, 29] width 246 height 11
click at [419, 29] on input "Тумба з умивальником [PERSON_NAME] зі керамогранітною стільницею 70 (Aqua 60 пі…" at bounding box center [325, 29] width 246 height 11
type input "[PERSON_NAME] з умивальником [PERSON_NAME] зі керамогранітною стільницею 70 (пі…"
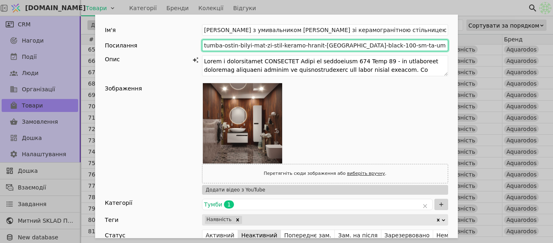
drag, startPoint x: 385, startPoint y: 41, endPoint x: 370, endPoint y: 43, distance: 14.7
click at [370, 43] on input "tumba-ostin-bilyi-mat-zi-stil-keramo-hranit-[GEOGRAPHIC_DATA]-black-100-sm-ta-u…" at bounding box center [325, 45] width 246 height 11
click at [357, 45] on input "tumba-ostin-bilyi-mat-zi-stil-keramo-hranit-[GEOGRAPHIC_DATA]-black-100-sm" at bounding box center [325, 45] width 246 height 11
type input "tumba-ostin-bilyi-mat-zi-stil-keramo-hranit-[GEOGRAPHIC_DATA]-black-70-sm"
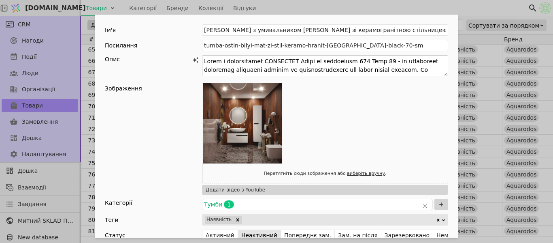
click at [261, 63] on textarea "Add Opportunity" at bounding box center [325, 65] width 246 height 21
click at [306, 61] on textarea "Add Opportunity" at bounding box center [325, 65] width 246 height 21
click at [314, 61] on textarea "Add Opportunity" at bounding box center [325, 65] width 246 height 21
click at [337, 60] on textarea "Add Opportunity" at bounding box center [325, 65] width 246 height 21
click at [305, 60] on textarea "Add Opportunity" at bounding box center [325, 65] width 246 height 21
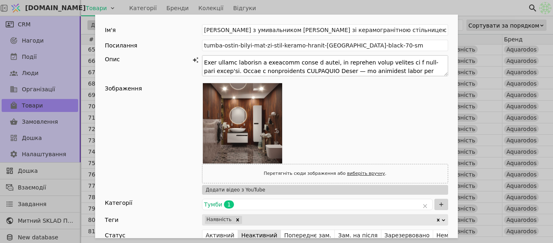
scroll to position [179, 0]
drag, startPoint x: 224, startPoint y: 69, endPoint x: 326, endPoint y: 74, distance: 102.6
click at [326, 74] on textarea "Add Opportunity" at bounding box center [325, 65] width 246 height 21
click at [406, 73] on textarea "Add Opportunity" at bounding box center [325, 65] width 246 height 21
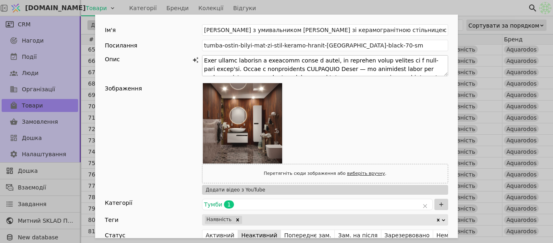
click at [285, 70] on textarea "Add Opportunity" at bounding box center [325, 65] width 246 height 21
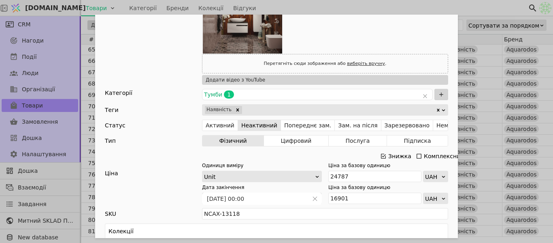
scroll to position [122, 0]
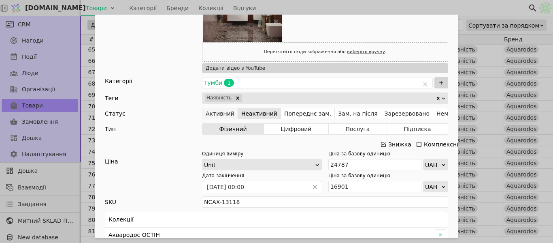
type textarea "Lorem IPSUMDOLO Sitam co adipiscing 59 eli seddoeiusmo - te incididunt utlabore…"
click at [203, 115] on button "Активний" at bounding box center [221, 113] width 36 height 11
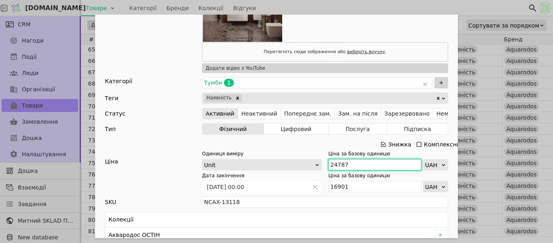
drag, startPoint x: 354, startPoint y: 165, endPoint x: 315, endPoint y: 168, distance: 39.4
click at [315, 168] on div "Одиниця виміру Unit Ціна за базову одиницю 24787 UAH" at bounding box center [325, 160] width 246 height 20
paste input "13 164"
click at [336, 164] on input "13 164" at bounding box center [375, 164] width 93 height 11
type input "13164"
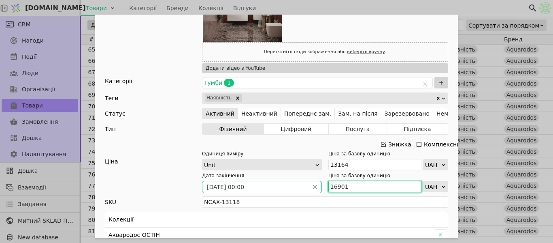
drag, startPoint x: 347, startPoint y: 185, endPoint x: 303, endPoint y: 186, distance: 43.4
click at [303, 186] on div "Дата закінчення [DATE] 00:00 Ціна за базову одиницю 16901 UAH" at bounding box center [325, 182] width 246 height 20
paste input "9 215"
click at [332, 188] on input "9 215" at bounding box center [375, 186] width 93 height 11
type input "9215"
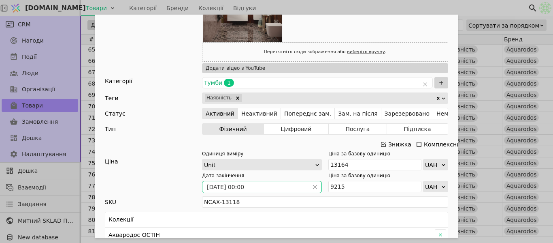
click at [316, 185] on span "Add Opportunity" at bounding box center [315, 186] width 13 height 11
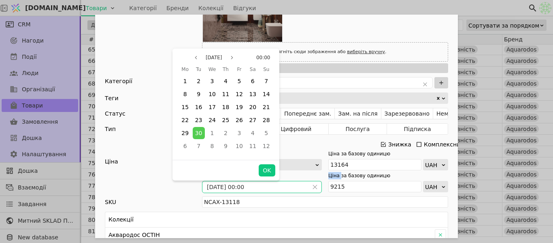
click at [315, 185] on span "Add Opportunity" at bounding box center [315, 186] width 13 height 11
click at [312, 185] on icon "close" at bounding box center [315, 187] width 6 height 6
click at [239, 128] on div "31" at bounding box center [239, 133] width 12 height 12
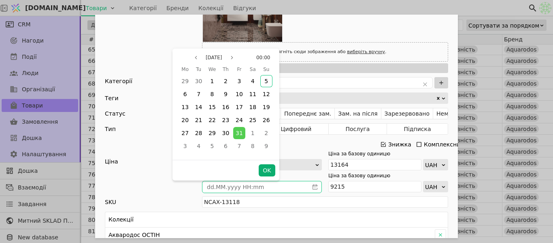
click at [264, 171] on button "OK" at bounding box center [267, 170] width 16 height 12
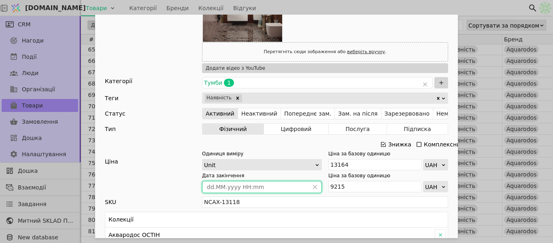
type input "[DATE] 00:00"
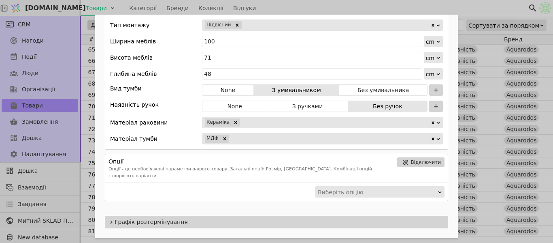
scroll to position [324, 0]
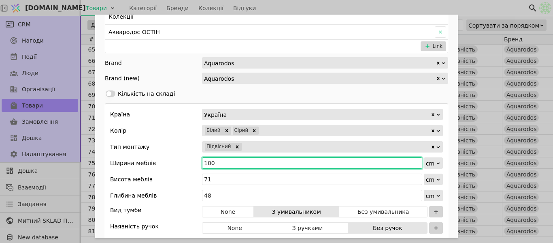
click at [227, 162] on input "100" at bounding box center [312, 162] width 220 height 11
type input "1"
type input "70"
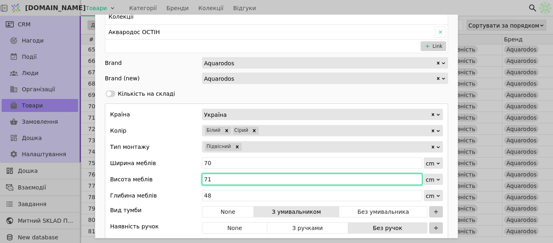
click at [218, 178] on input "71" at bounding box center [312, 178] width 220 height 11
type input "71"
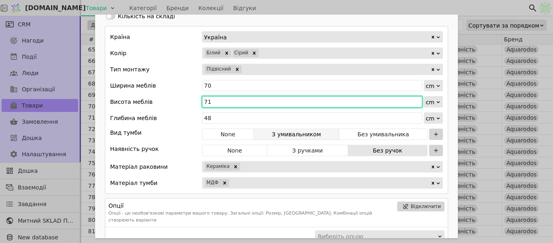
scroll to position [405, 0]
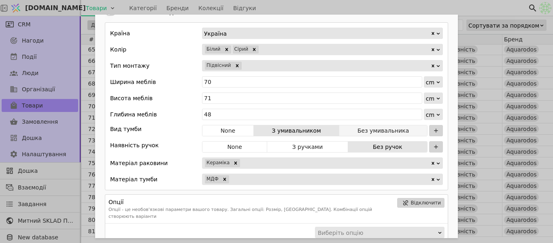
click at [369, 131] on button "Без умивальника" at bounding box center [383, 130] width 88 height 11
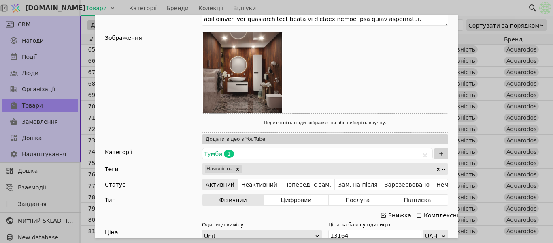
scroll to position [0, 0]
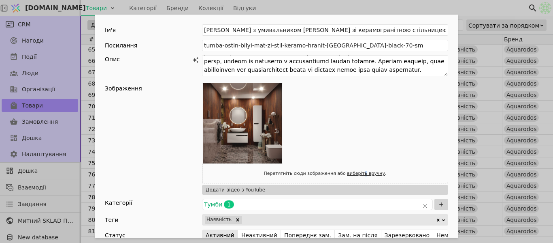
click at [358, 173] on link "виберіть вручну" at bounding box center [366, 173] width 38 height 5
type input "C:\fakepath\гг.jpg"
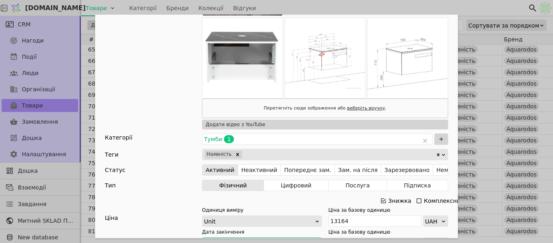
click at [355, 105] on link "виберіть вручну" at bounding box center [366, 107] width 38 height 5
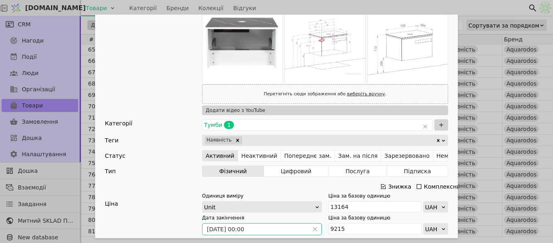
type input "C:\fakepath\г.jpg"
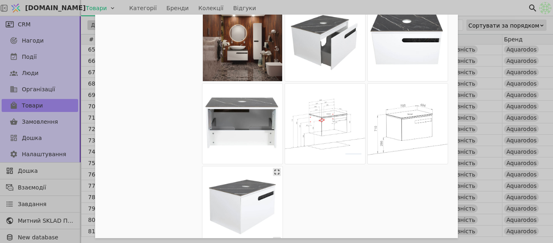
scroll to position [42, 0]
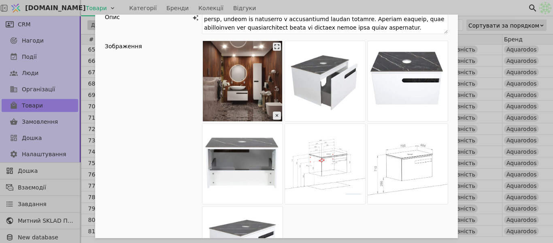
click at [226, 76] on div "Add Opportunity" at bounding box center [325, 164] width 246 height 246
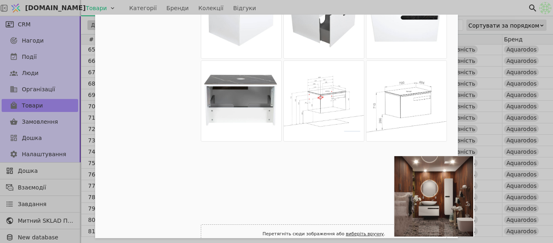
scroll to position [109, 1]
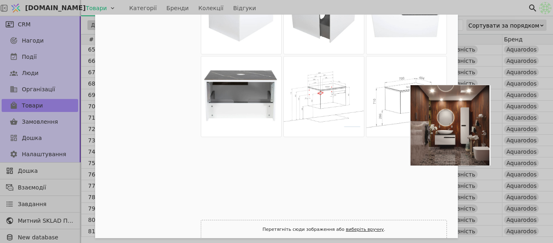
drag, startPoint x: 365, startPoint y: 130, endPoint x: 466, endPoint y: 151, distance: 103.7
click at [466, 150] on div "Ім'я [PERSON_NAME] з умивальником АКВАРОДОС Остін зі керамогранітною стільницею…" at bounding box center [276, 121] width 553 height 243
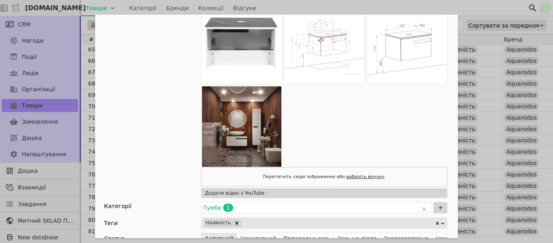
scroll to position [0, 1]
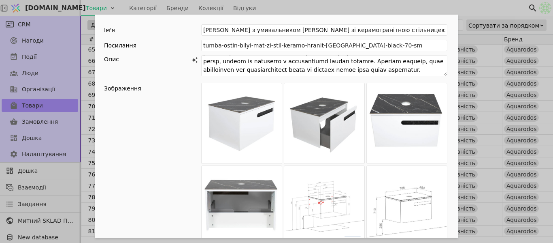
click at [360, 4] on div "Ім'я [PERSON_NAME] з умивальником АКВАРОДОС Остін зі керамогранітною стільницею…" at bounding box center [276, 121] width 553 height 243
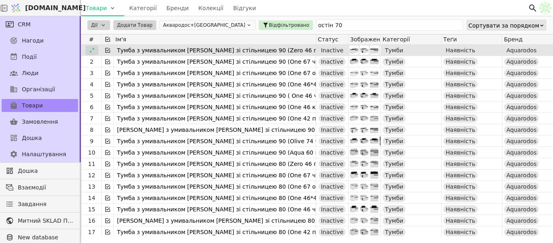
click at [94, 49] on div at bounding box center [91, 50] width 13 height 10
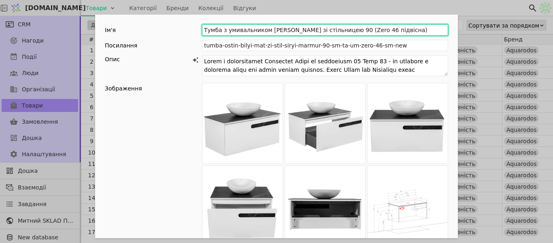
click at [355, 29] on input "Тумба з умивальником [PERSON_NAME] зі стільницею 90 (Zero 46 підвісна)" at bounding box center [325, 29] width 246 height 11
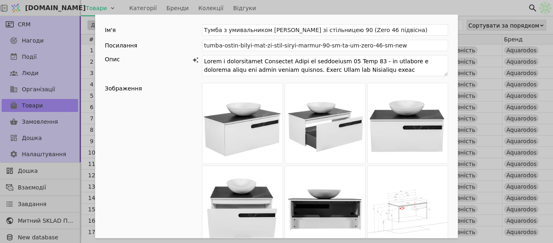
click at [399, 3] on div "Ім'я [PERSON_NAME] з умивальником [PERSON_NAME] зі стільницею 90 (Zero 46 підві…" at bounding box center [276, 121] width 553 height 243
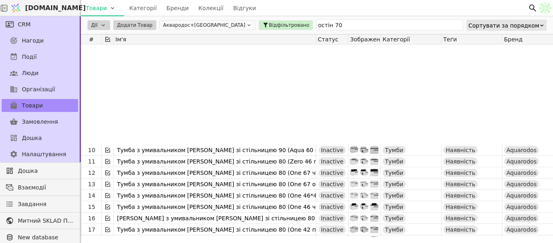
scroll to position [81, 0]
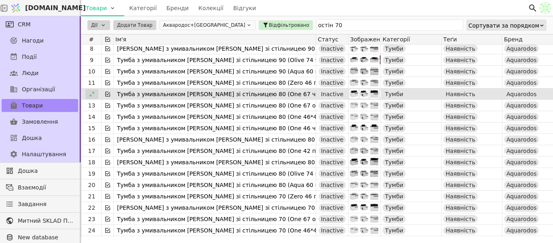
click at [91, 97] on div at bounding box center [91, 94] width 13 height 10
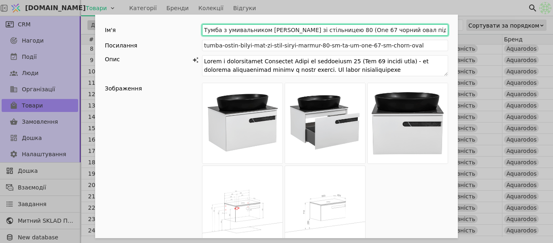
click at [261, 29] on input "Тумба з умивальником [PERSON_NAME] зі стільницею 80 (One 67 чорний овал підвісн…" at bounding box center [325, 29] width 246 height 11
click at [263, 28] on input "Тумба з умивальником [PERSON_NAME] зі стільницею 80 (One 67 чорний овал підвісн…" at bounding box center [325, 29] width 246 height 11
drag, startPoint x: 381, startPoint y: 32, endPoint x: 344, endPoint y: 28, distance: 37.0
click at [344, 28] on input "Тумба з АКВАРОДОС Остін зі стільницею 80 (One 67 чорний овал підвісна)" at bounding box center [325, 29] width 246 height 11
click at [370, 28] on input "Тумба з АКВАРОДОС Остін зі стільницею 80 (One 67 чорний овал підвісна)" at bounding box center [325, 29] width 246 height 11
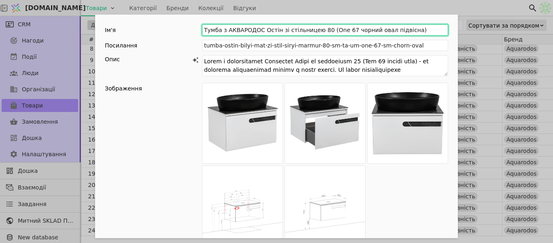
drag, startPoint x: 373, startPoint y: 28, endPoint x: 324, endPoint y: 25, distance: 48.7
click at [324, 25] on input "Тумба з АКВАРОДОС Остін зі стільницею 80 (One 67 чорний овал підвісна)" at bounding box center [325, 29] width 246 height 11
click at [316, 28] on input "Тумба з АКВАРОДОС Остін зі стільницею 80 (підвісна)" at bounding box center [325, 29] width 246 height 11
click at [354, 27] on input "Тумба з АКВАРОДОС Остін зі стільницею 80 без умивальнака (підвісна)" at bounding box center [325, 29] width 246 height 11
type input "Тумба з АКВАРОДОС Остін зі стільницею 80 без умивальника (підвісна)"
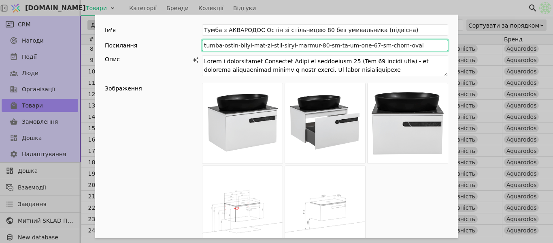
drag, startPoint x: 332, startPoint y: 43, endPoint x: 326, endPoint y: 45, distance: 5.9
click at [326, 45] on input "tumba-ostin-bilyi-mat-zi-stil-siryi-marmur-80-sm-ta-um-one-67-sm-chorn-oval" at bounding box center [325, 45] width 246 height 11
type input "tumba-ostin-bilyi-mat-zi-stil-siryi-marmur-80-sm"
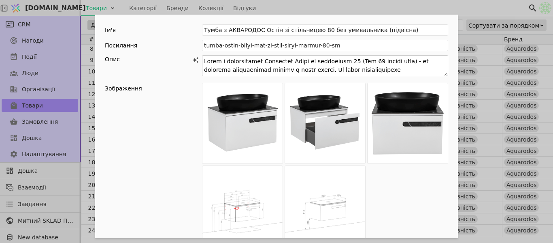
click at [263, 61] on textarea "Add Opportunity" at bounding box center [325, 65] width 246 height 21
click at [354, 61] on textarea "Add Opportunity" at bounding box center [325, 65] width 246 height 21
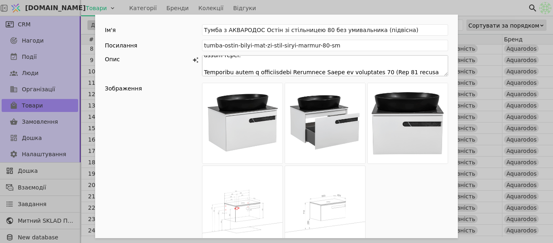
scroll to position [94, 0]
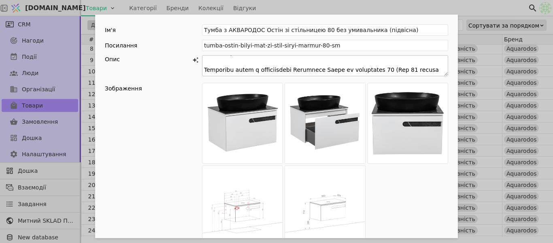
click at [214, 70] on textarea "Add Opportunity" at bounding box center [325, 65] width 246 height 21
drag, startPoint x: 331, startPoint y: 72, endPoint x: 278, endPoint y: 75, distance: 53.1
click at [278, 75] on textarea "Add Opportunity" at bounding box center [325, 65] width 246 height 21
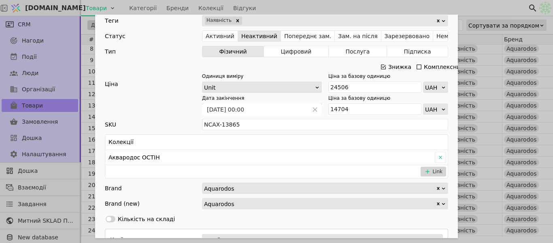
scroll to position [284, 0]
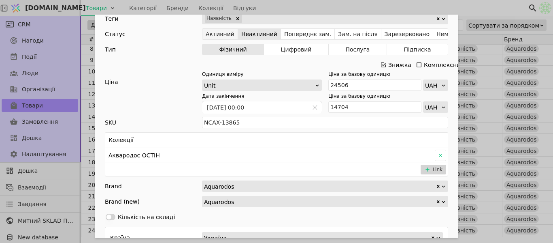
type textarea "Lorem i Dolorsita Conse ad elitseddoe 13 - te incididu utlaboreetdo magnaa e ad…"
click at [224, 34] on button "Активний" at bounding box center [221, 33] width 36 height 11
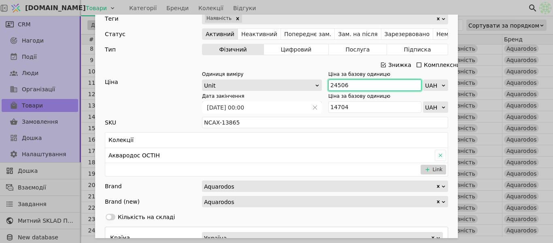
drag, startPoint x: 351, startPoint y: 87, endPoint x: 329, endPoint y: 84, distance: 22.1
click at [323, 84] on div "Одиниця виміру Unit Ціна за базову одиницю 24506 UAH" at bounding box center [325, 80] width 246 height 20
drag, startPoint x: 344, startPoint y: 83, endPoint x: 315, endPoint y: 83, distance: 29.2
click at [315, 83] on div "Одиниця виміру Unit Ціна за базову одиницю 24506 UAH" at bounding box center [325, 80] width 246 height 20
paste input "13 722"
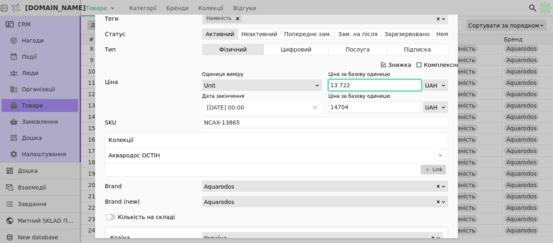
click at [335, 81] on input "13 722" at bounding box center [375, 84] width 93 height 11
type input "13722"
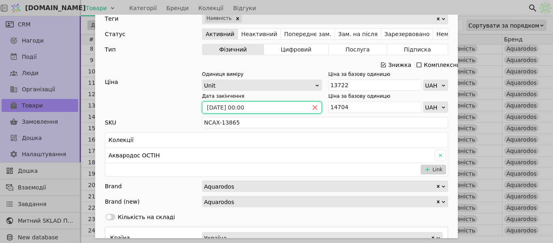
click at [312, 106] on icon "close" at bounding box center [315, 108] width 6 height 6
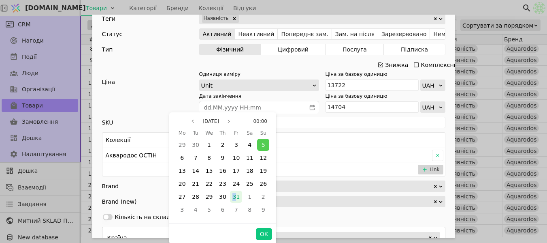
click at [235, 194] on span "31" at bounding box center [236, 196] width 7 height 6
click at [259, 234] on button "OK" at bounding box center [264, 234] width 16 height 12
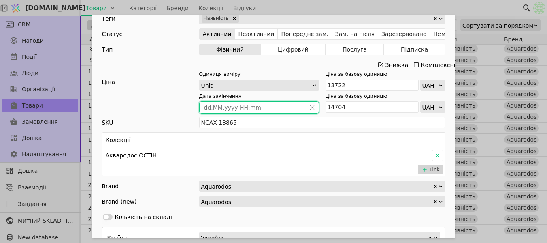
type input "[DATE] 00:00"
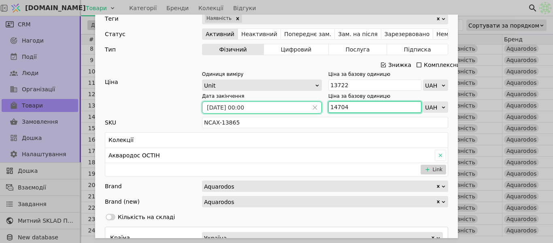
click at [374, 105] on input "14704" at bounding box center [375, 106] width 93 height 11
paste input "9 606"
click at [334, 107] on input "9 606" at bounding box center [375, 106] width 93 height 11
click at [331, 105] on input "9 606" at bounding box center [375, 106] width 93 height 11
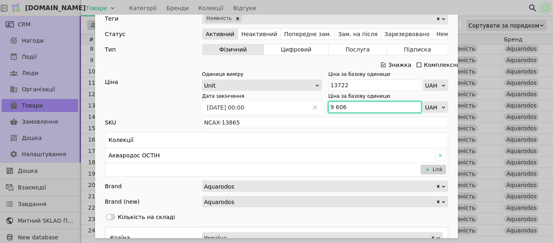
click at [332, 106] on input "9 606" at bounding box center [375, 106] width 93 height 11
click at [332, 107] on input "9 606" at bounding box center [375, 106] width 93 height 11
type input "9606"
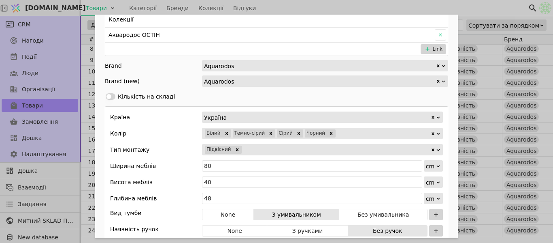
scroll to position [405, 0]
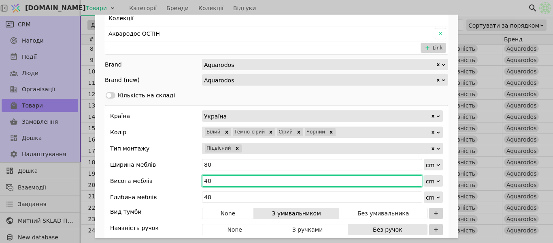
click at [231, 178] on input "40" at bounding box center [312, 180] width 220 height 11
type input "4"
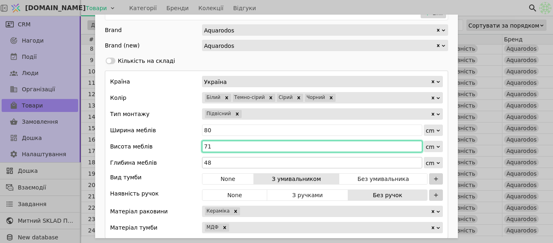
scroll to position [486, 0]
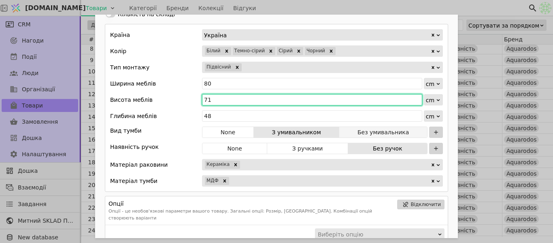
type input "71"
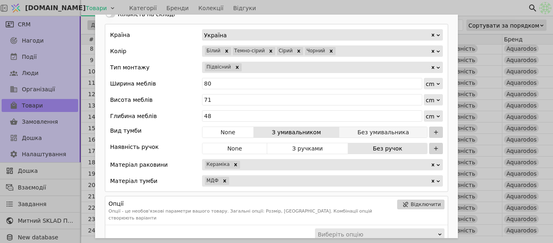
click at [363, 135] on button "Без умивальника" at bounding box center [383, 131] width 88 height 11
click at [363, 132] on button "Без умивальника" at bounding box center [383, 131] width 88 height 11
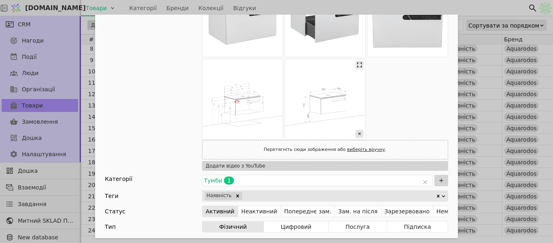
scroll to position [41, 0]
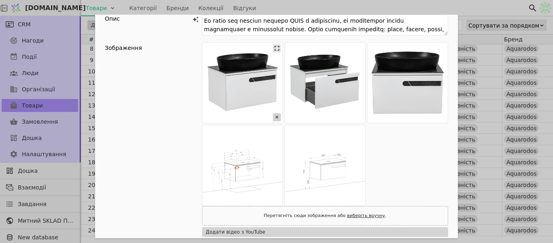
click at [275, 119] on icon "Add Opportunity" at bounding box center [277, 117] width 8 height 8
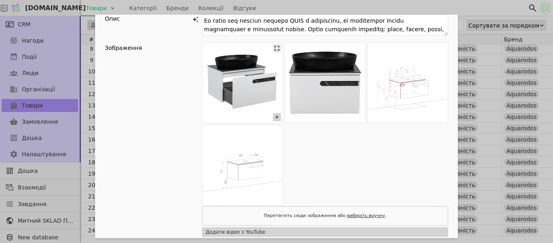
click at [275, 119] on icon "Add Opportunity" at bounding box center [277, 117] width 8 height 8
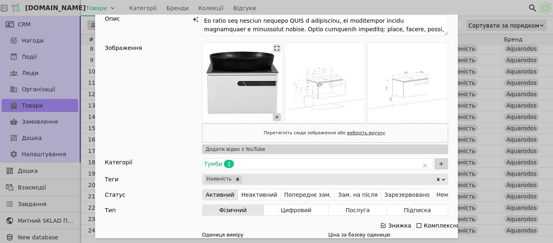
click at [275, 119] on icon "Add Opportunity" at bounding box center [277, 117] width 8 height 8
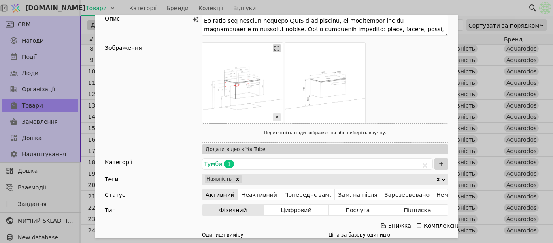
click at [274, 49] on icon "Add Opportunity" at bounding box center [277, 48] width 8 height 8
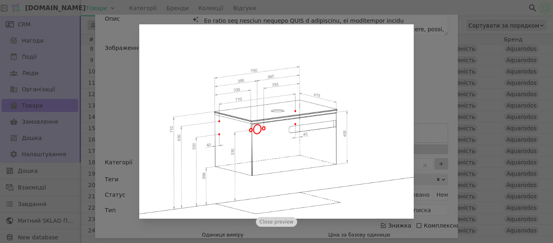
click at [419, 126] on div "Close preview" at bounding box center [276, 121] width 553 height 243
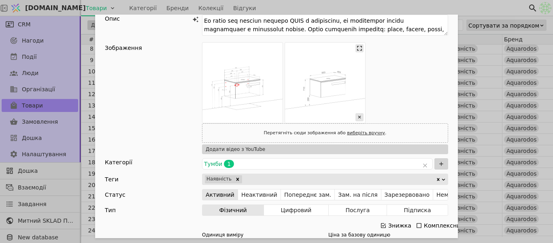
click at [330, 90] on img "Add Opportunity" at bounding box center [325, 83] width 80 height 80
click at [358, 49] on icon "Add Opportunity" at bounding box center [360, 48] width 8 height 8
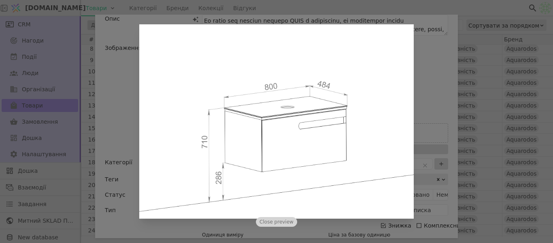
click at [419, 101] on div "Close preview" at bounding box center [276, 121] width 553 height 243
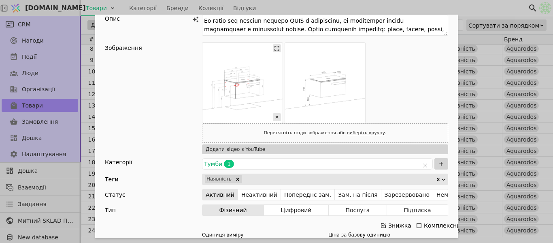
click at [239, 77] on img "Add Opportunity" at bounding box center [243, 83] width 80 height 80
click at [273, 52] on img "Add Opportunity" at bounding box center [243, 83] width 80 height 80
click at [275, 87] on img "Add Opportunity" at bounding box center [243, 83] width 80 height 80
click at [271, 53] on img "Add Opportunity" at bounding box center [243, 83] width 80 height 80
click at [273, 50] on icon "Add Opportunity" at bounding box center [277, 48] width 8 height 8
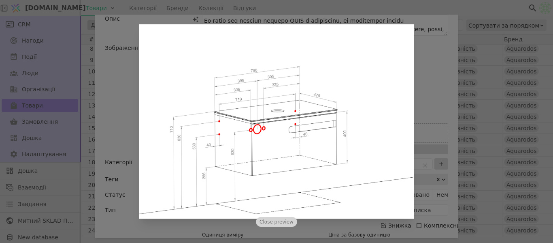
click at [422, 89] on div "Close preview" at bounding box center [276, 121] width 553 height 243
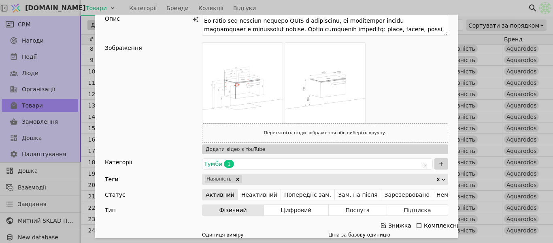
click at [354, 136] on div "Перетягніть сюди зображення або виберіть вручну ." at bounding box center [325, 133] width 128 height 11
click at [357, 129] on div "Перетягніть сюди зображення або виберіть вручну ." at bounding box center [325, 133] width 128 height 11
click at [359, 132] on link "виберіть вручну" at bounding box center [366, 132] width 38 height 5
type input "C:\fakepath\ф.jpg"
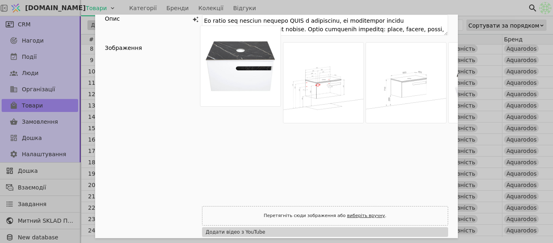
drag, startPoint x: 397, startPoint y: 104, endPoint x: 226, endPoint y: 88, distance: 171.7
click at [226, 88] on div "Add Opportunity" at bounding box center [325, 124] width 246 height 164
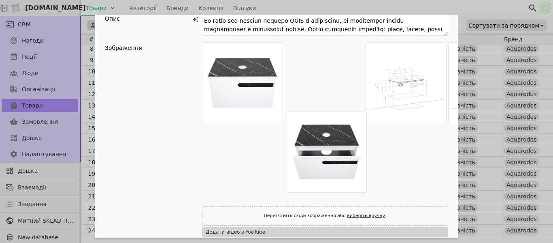
drag, startPoint x: 237, startPoint y: 158, endPoint x: 380, endPoint y: 101, distance: 153.4
click at [380, 101] on div "Add Opportunity" at bounding box center [325, 124] width 246 height 164
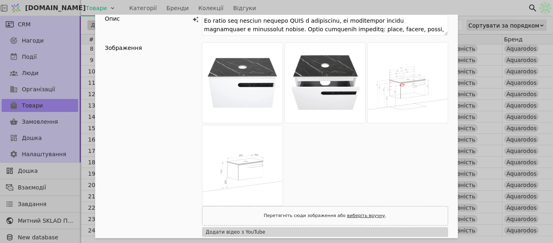
click at [339, 151] on div "Add Opportunity" at bounding box center [325, 124] width 246 height 164
click at [360, 214] on link "виберіть вручну" at bounding box center [366, 215] width 38 height 5
type input "C:\fakepath\гггг.jpg"
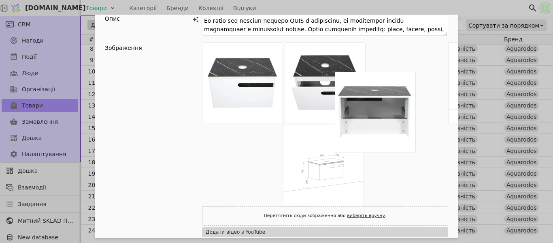
drag, startPoint x: 324, startPoint y: 156, endPoint x: 381, endPoint y: 97, distance: 81.6
click at [381, 97] on div "Add Opportunity" at bounding box center [325, 124] width 246 height 164
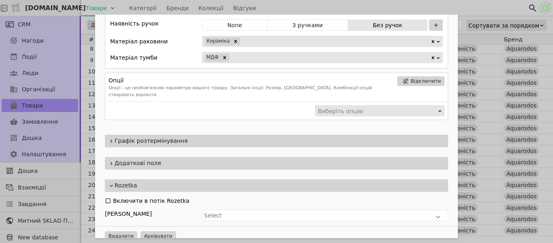
scroll to position [610, 0]
click at [131, 158] on span "Додаткові поля" at bounding box center [280, 162] width 331 height 9
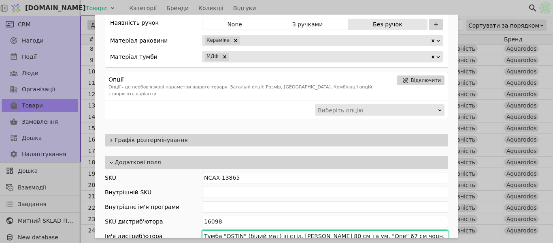
drag, startPoint x: 411, startPoint y: 230, endPoint x: 335, endPoint y: 227, distance: 76.2
click at [335, 230] on input "Тумба "OSTIN" (білий мат) зі стіл. [PERSON_NAME] 80 см та ум. "One" 67 см чорн." at bounding box center [325, 235] width 246 height 11
click at [341, 230] on input "Тумба "OSTIN" (білий мат) зі стіл. [PERSON_NAME] 80 см та ум. "One" 67 см чорн." at bounding box center [325, 235] width 246 height 11
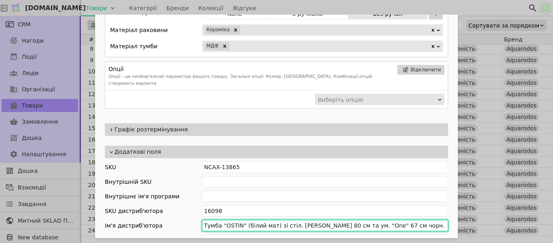
scroll to position [633, 0]
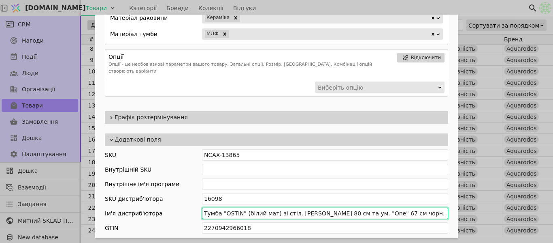
drag, startPoint x: 341, startPoint y: 228, endPoint x: 418, endPoint y: 231, distance: 77.0
type input "Тумба "OSTIN" (білий мат) зі стіл. сірий мармур 80 см"
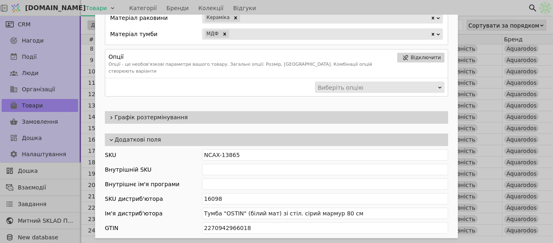
click at [476, 8] on div "Ім'я Тумба з АКВАРОДОС Остін зі стільницею 80 без умивальника (підвісна) Посила…" at bounding box center [276, 121] width 553 height 243
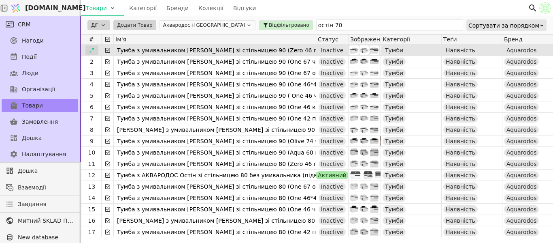
click at [95, 50] on div at bounding box center [91, 50] width 13 height 10
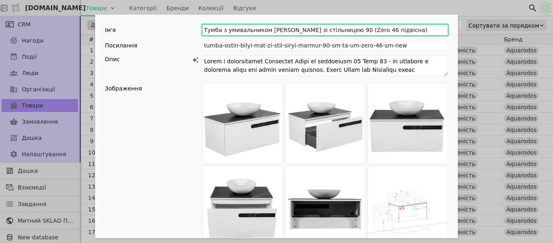
click at [262, 26] on input "Тумба з умивальником [PERSON_NAME] зі стільницею 90 (Zero 46 підвісна)" at bounding box center [325, 29] width 246 height 11
click at [340, 28] on input "Тумба з АКВАРОДОС Остін зі стільницею 90 (Zero 46 підвісна)" at bounding box center [325, 29] width 246 height 11
type input "Тумба з АКВАРОДОС Остін зі стільницею 90 (підвісна)"
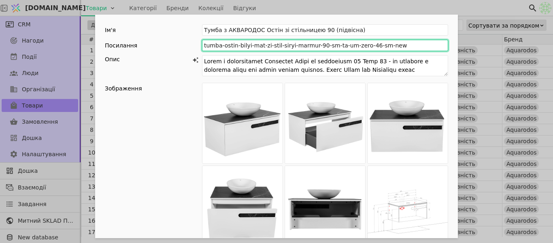
drag, startPoint x: 348, startPoint y: 43, endPoint x: 331, endPoint y: 46, distance: 17.2
click at [331, 46] on input "tumba-ostin-bilyi-mat-zi-stil-siryi-marmur-90-sm-ta-um-zero-46-sm-new" at bounding box center [325, 45] width 246 height 11
type input "tumba-ostin-bilyi-mat-zi-stil-siryi-marmur-90-sm"
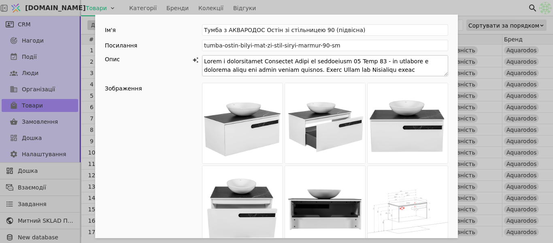
click at [265, 62] on textarea "Add Opportunity" at bounding box center [325, 65] width 246 height 21
click at [263, 61] on textarea "Add Opportunity" at bounding box center [325, 65] width 246 height 21
click at [325, 60] on textarea "Add Opportunity" at bounding box center [325, 65] width 246 height 21
click at [326, 62] on textarea "Add Opportunity" at bounding box center [325, 65] width 246 height 21
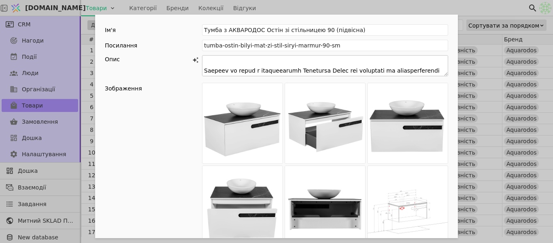
scroll to position [102, 0]
click at [292, 60] on textarea "Add Opportunity" at bounding box center [325, 65] width 246 height 21
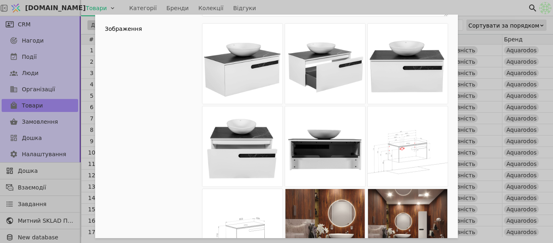
scroll to position [81, 0]
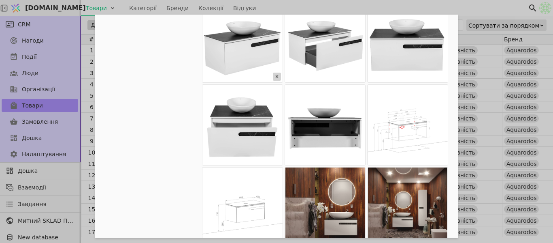
click at [273, 77] on icon "Add Opportunity" at bounding box center [277, 77] width 8 height 8
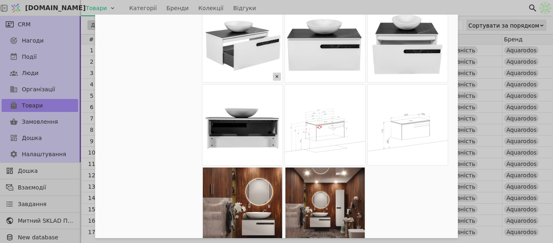
click at [273, 77] on icon "Add Opportunity" at bounding box center [277, 77] width 8 height 8
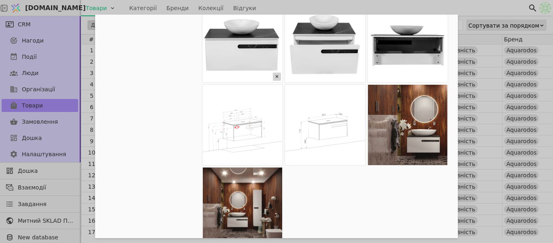
click at [273, 77] on icon "Add Opportunity" at bounding box center [277, 77] width 8 height 8
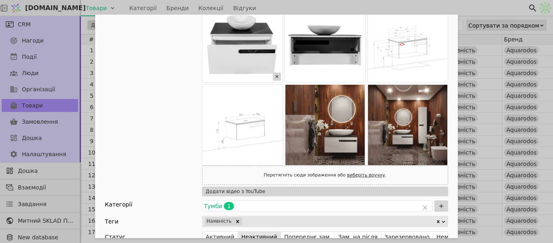
click at [273, 77] on icon "Add Opportunity" at bounding box center [277, 77] width 8 height 8
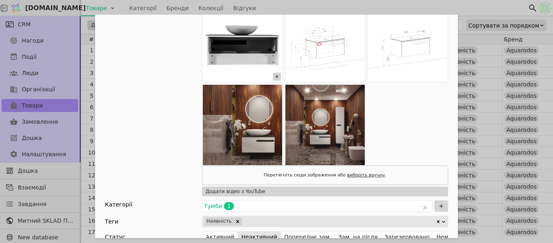
click at [277, 80] on icon "Add Opportunity" at bounding box center [277, 77] width 8 height 8
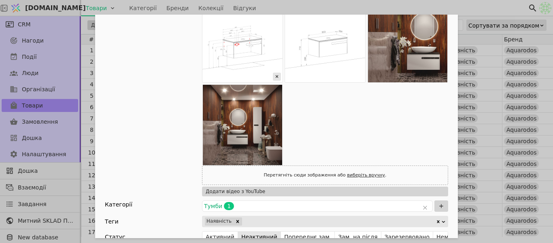
click at [247, 40] on img "Add Opportunity" at bounding box center [243, 42] width 80 height 80
type textarea "Lorem Ipsumdolo Sitam co adipiscing 90 - el seddoeiu t incididu utlab etd magna…"
click at [366, 175] on link "виберіть вручну" at bounding box center [366, 174] width 38 height 5
type input "C:\fakepath\й.jpg"
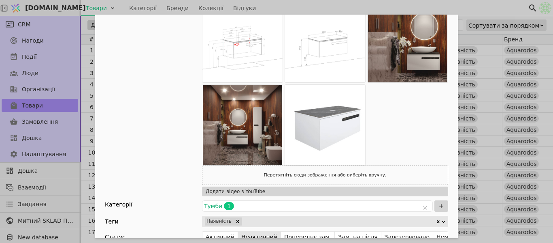
click at [356, 175] on link "виберіть вручну" at bounding box center [366, 174] width 38 height 5
type input "C:\fakepath\йй.jpg"
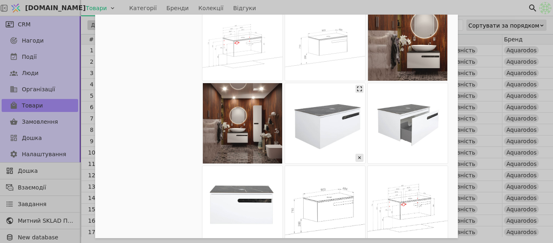
scroll to position [42, 0]
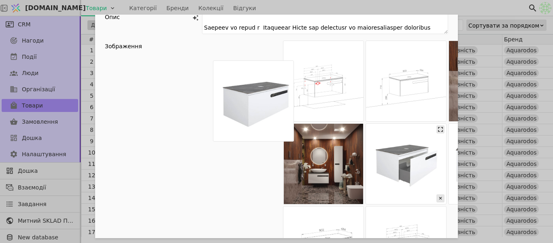
drag, startPoint x: 332, startPoint y: 167, endPoint x: 397, endPoint y: 169, distance: 65.3
click at [213, 86] on div "Add Opportunity" at bounding box center [325, 164] width 246 height 246
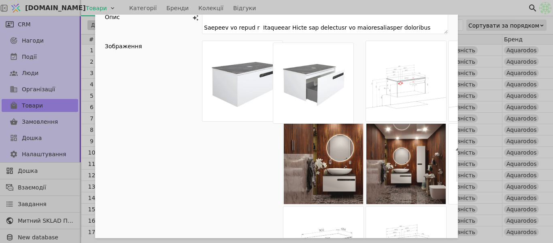
drag, startPoint x: 399, startPoint y: 168, endPoint x: 303, endPoint y: 85, distance: 127.5
click at [303, 85] on div "Add Opportunity" at bounding box center [325, 164] width 246 height 246
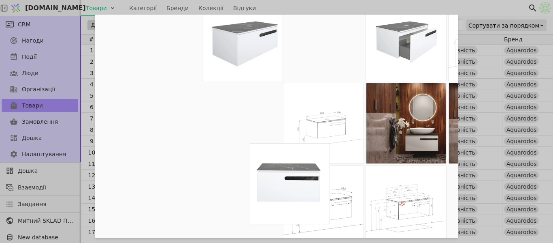
scroll to position [83, 0]
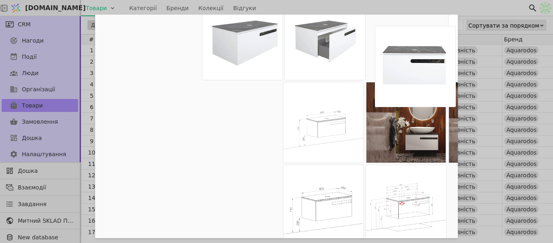
drag, startPoint x: 296, startPoint y: 172, endPoint x: 422, endPoint y: 55, distance: 172.0
click at [422, 55] on div "Add Opportunity" at bounding box center [325, 122] width 246 height 246
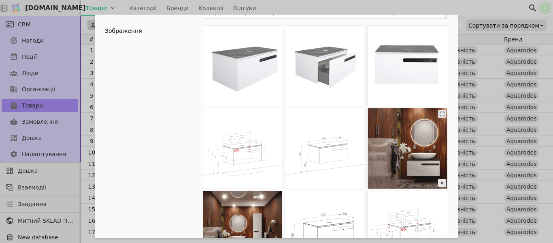
scroll to position [43, 0]
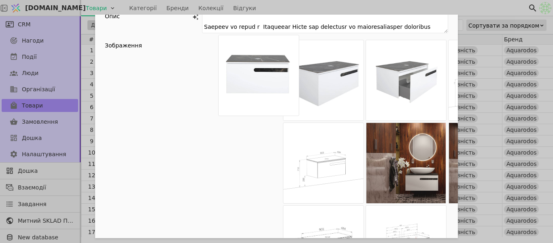
drag, startPoint x: 405, startPoint y: 88, endPoint x: 256, endPoint y: 84, distance: 149.5
click at [256, 84] on div "Add Opportunity" at bounding box center [325, 163] width 246 height 246
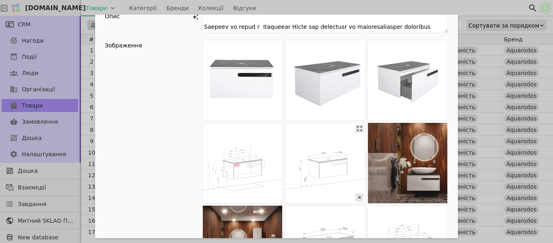
scroll to position [83, 0]
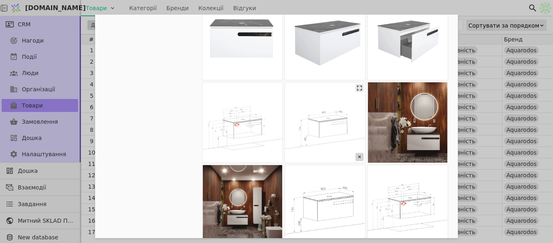
click at [358, 160] on icon "Add Opportunity" at bounding box center [360, 157] width 8 height 8
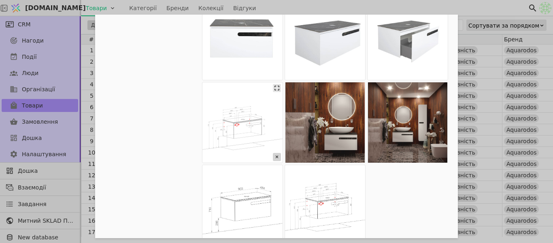
click at [274, 154] on icon "Add Opportunity" at bounding box center [277, 157] width 8 height 8
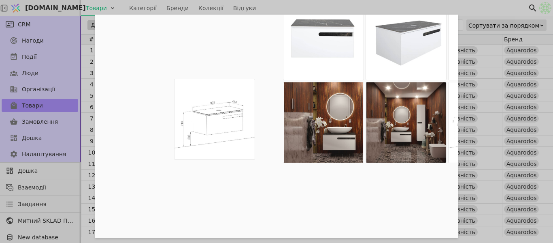
drag, startPoint x: 427, startPoint y: 131, endPoint x: 232, endPoint y: 128, distance: 195.7
click at [232, 128] on div "Add Opportunity" at bounding box center [325, 122] width 246 height 246
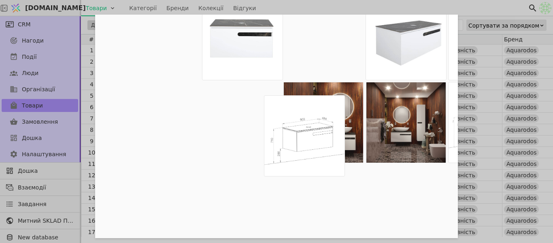
drag, startPoint x: 261, startPoint y: 64, endPoint x: 326, endPoint y: 163, distance: 118.2
click at [326, 163] on div "Add Opportunity" at bounding box center [325, 122] width 246 height 246
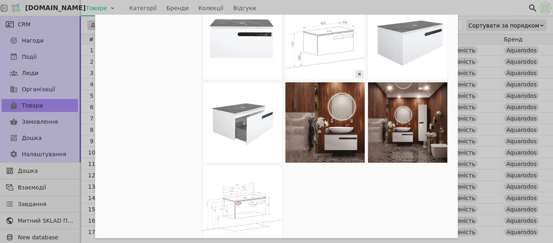
drag, startPoint x: 259, startPoint y: 51, endPoint x: 290, endPoint y: 58, distance: 31.8
click at [264, 54] on div "Add Opportunity" at bounding box center [325, 122] width 246 height 246
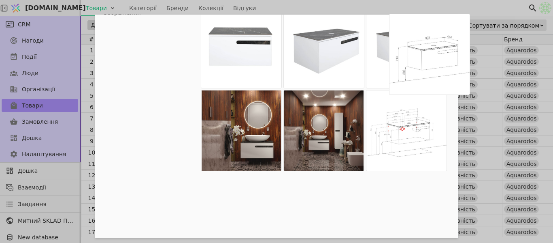
scroll to position [75, 1]
drag, startPoint x: 305, startPoint y: 49, endPoint x: 422, endPoint y: 71, distance: 119.2
click at [422, 71] on div "Add Opportunity" at bounding box center [324, 131] width 246 height 246
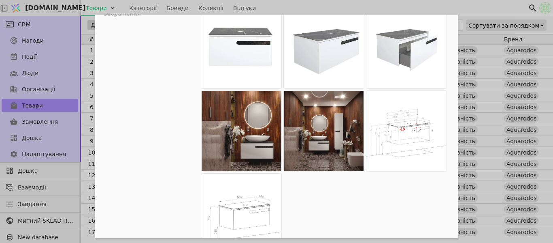
scroll to position [75, 1]
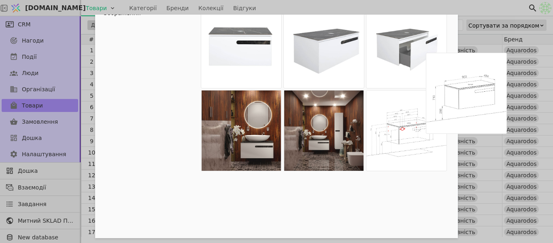
drag, startPoint x: 248, startPoint y: 211, endPoint x: 477, endPoint y: 87, distance: 260.6
click at [477, 87] on div "Ім'я Тумба з АКВАРОДОС Остін зі стільницею 90 (підвісна) Посилання tumba-ostin-…" at bounding box center [276, 121] width 553 height 243
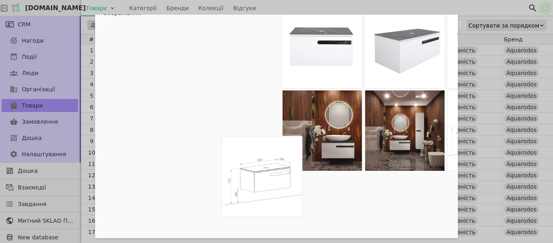
scroll to position [77, 1]
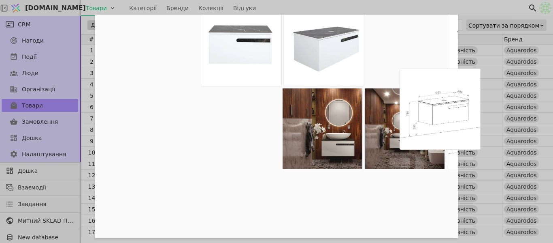
drag, startPoint x: 256, startPoint y: 196, endPoint x: 457, endPoint y: 89, distance: 227.8
click at [457, 89] on div "Ім'я Тумба з АКВАРОДОС Остін зі стільницею 90 (підвісна) Посилання tumba-ostin-…" at bounding box center [276, 126] width 363 height 223
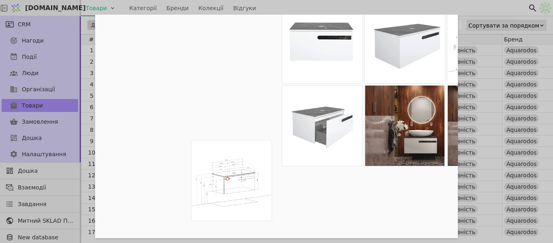
scroll to position [80, 1]
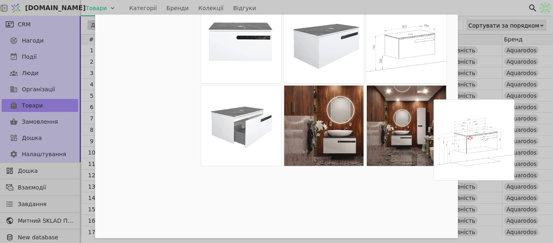
drag, startPoint x: 246, startPoint y: 199, endPoint x: 484, endPoint y: 125, distance: 250.0
click at [484, 125] on div "Ім'я Тумба з АКВАРОДОС Остін зі стільницею 90 (підвісна) Посилання tumba-ostin-…" at bounding box center [276, 121] width 553 height 243
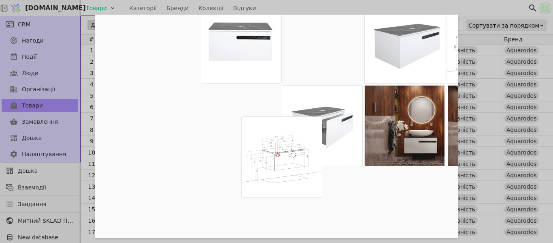
scroll to position [81, 1]
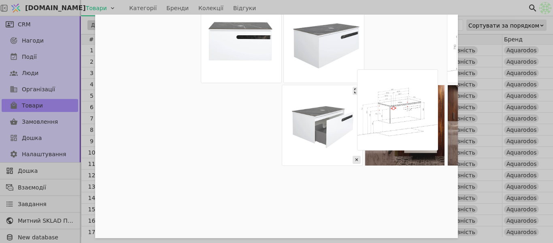
drag, startPoint x: 292, startPoint y: 143, endPoint x: 292, endPoint y: 125, distance: 18.7
click at [321, 124] on div "Add Opportunity" at bounding box center [324, 125] width 246 height 246
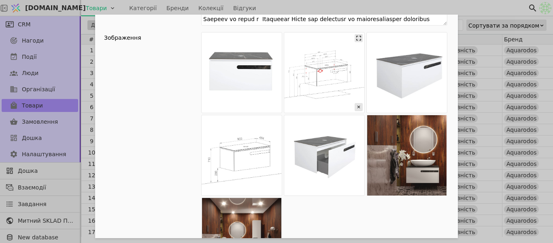
scroll to position [0, 1]
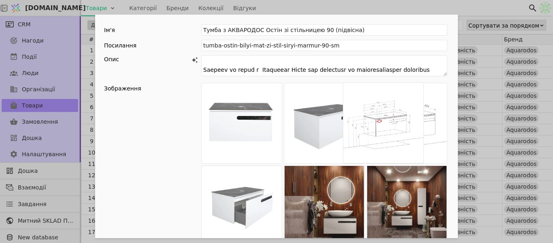
drag, startPoint x: 324, startPoint y: 124, endPoint x: 416, endPoint y: 123, distance: 92.4
click at [416, 123] on div "Add Opportunity" at bounding box center [324, 206] width 246 height 246
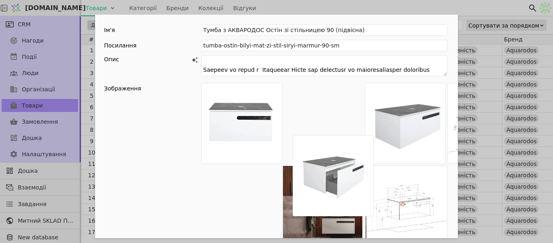
scroll to position [0, 1]
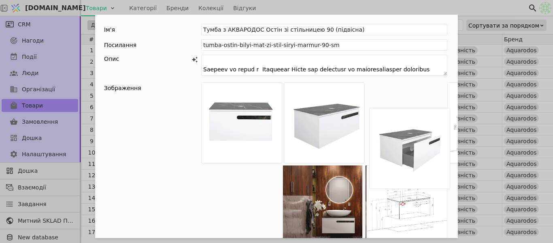
drag, startPoint x: 260, startPoint y: 181, endPoint x: 442, endPoint y: 116, distance: 192.7
click at [442, 116] on div "Add Opportunity" at bounding box center [324, 205] width 246 height 246
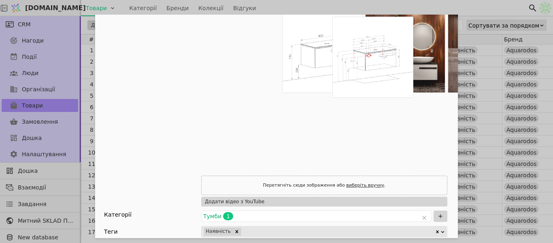
scroll to position [154, 1]
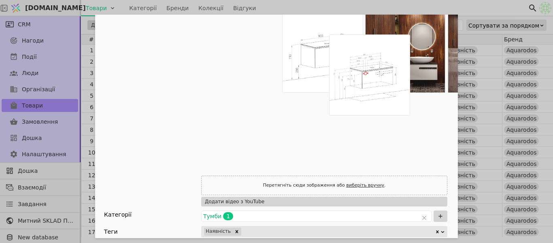
drag, startPoint x: 305, startPoint y: 109, endPoint x: 374, endPoint y: 95, distance: 71.0
click at [374, 95] on div "Add Opportunity" at bounding box center [324, 52] width 246 height 246
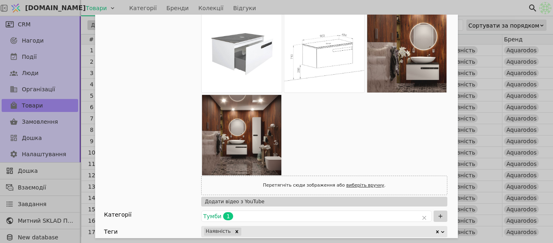
scroll to position [32, 1]
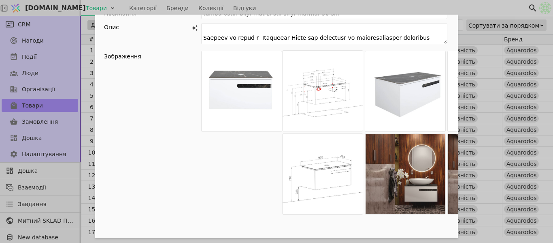
click at [352, 91] on div "Add Opportunity" at bounding box center [324, 174] width 246 height 246
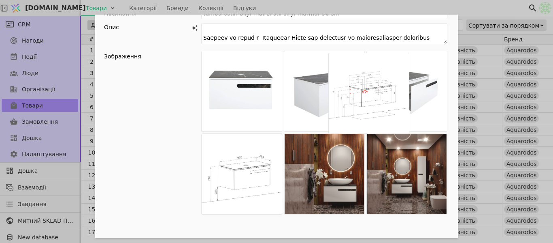
drag, startPoint x: 365, startPoint y: 94, endPoint x: 412, endPoint y: 96, distance: 47.5
click at [412, 96] on div "Add Opportunity" at bounding box center [324, 174] width 246 height 246
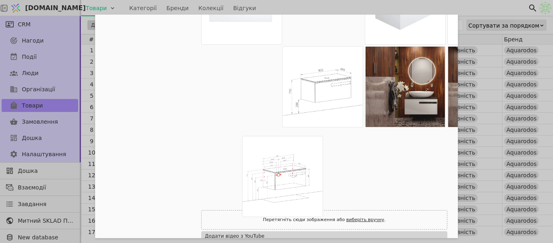
scroll to position [120, 1]
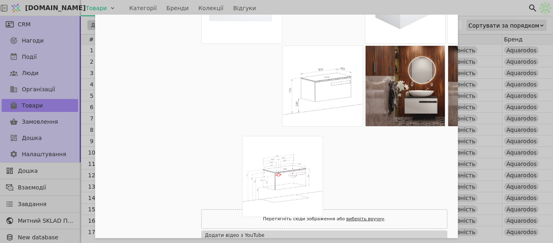
drag, startPoint x: 257, startPoint y: 160, endPoint x: 303, endPoint y: 159, distance: 45.4
click at [303, 159] on div "Add Opportunity" at bounding box center [324, 86] width 246 height 246
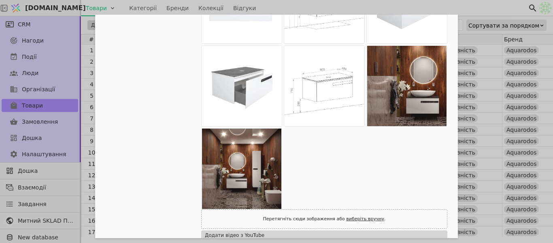
scroll to position [0, 1]
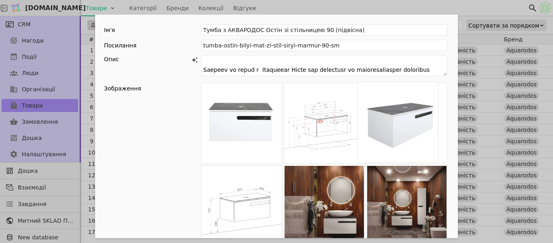
click at [313, 132] on div "Add Opportunity" at bounding box center [324, 206] width 246 height 246
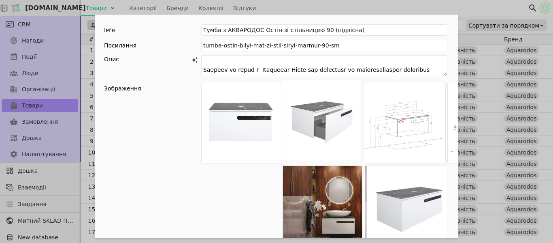
drag, startPoint x: 399, startPoint y: 122, endPoint x: 306, endPoint y: 120, distance: 92.8
click at [306, 120] on div "Add Opportunity" at bounding box center [324, 206] width 246 height 246
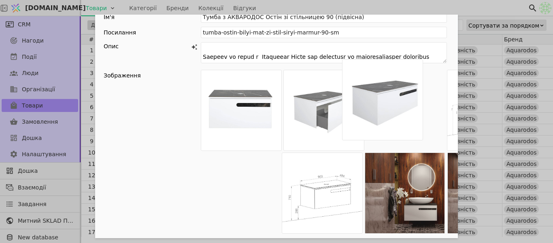
scroll to position [13, 1]
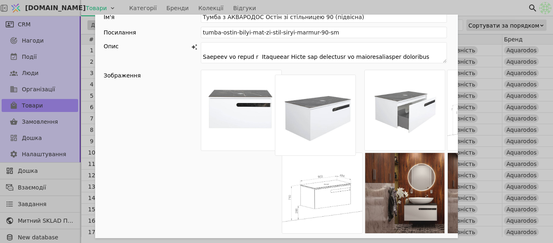
drag, startPoint x: 265, startPoint y: 175, endPoint x: 348, endPoint y: 122, distance: 98.3
click at [348, 122] on div "Add Opportunity" at bounding box center [324, 193] width 246 height 246
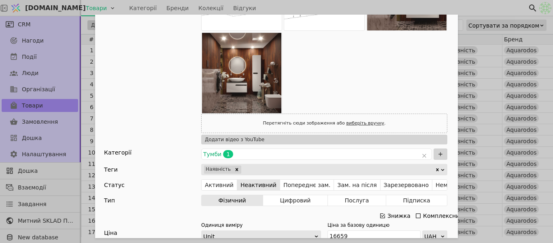
scroll to position [256, 1]
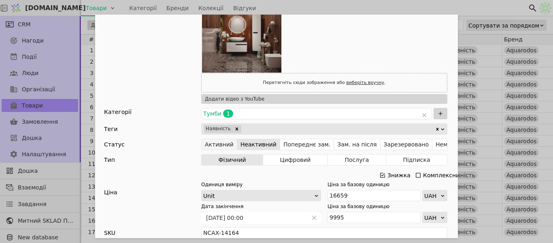
click at [218, 148] on button "Активний" at bounding box center [220, 144] width 36 height 11
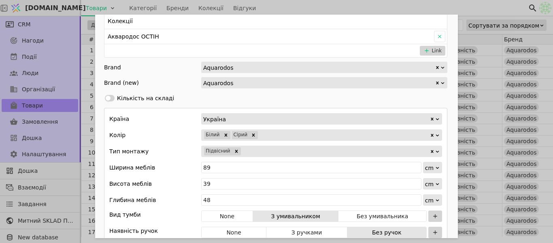
scroll to position [499, 1]
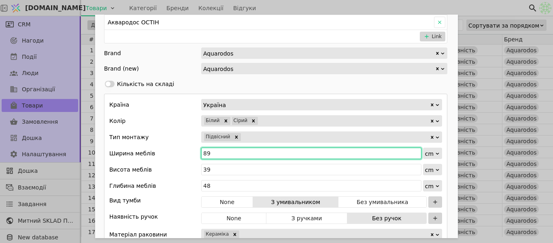
click at [218, 155] on input "89" at bounding box center [311, 152] width 220 height 11
type input "8"
type input "90"
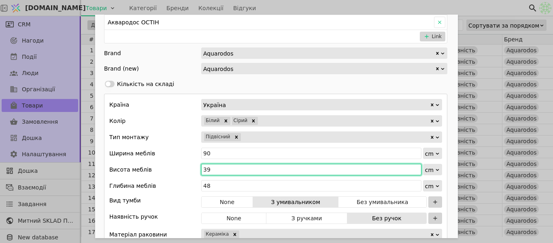
click at [207, 172] on input "39" at bounding box center [311, 169] width 220 height 11
type input "3"
type input "71"
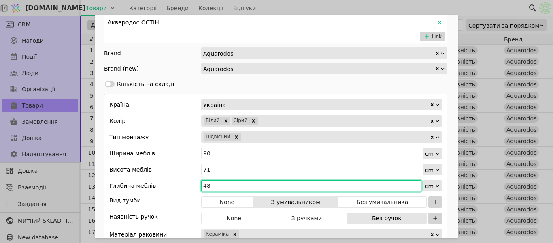
click at [218, 184] on input "48" at bounding box center [311, 185] width 220 height 11
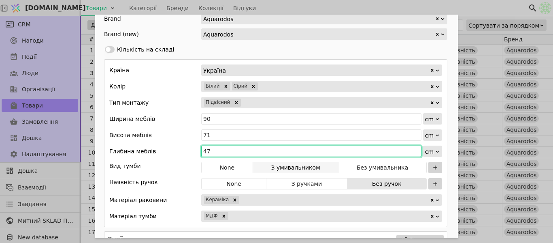
scroll to position [580, 1]
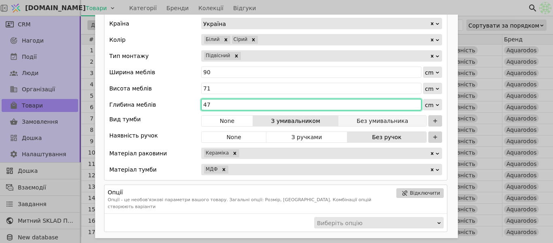
type input "47"
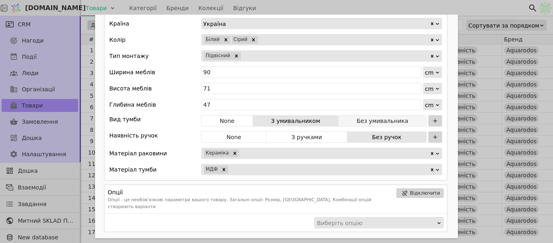
click at [369, 119] on button "Без умивальника" at bounding box center [383, 120] width 88 height 11
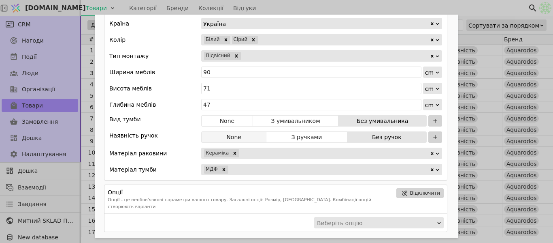
scroll to position [378, 1]
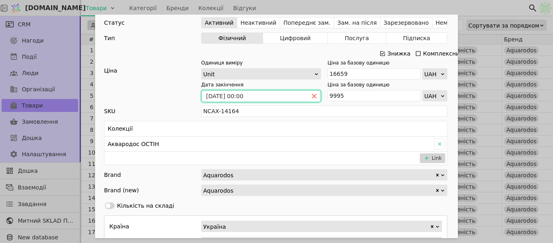
click at [313, 96] on icon "close" at bounding box center [314, 96] width 6 height 6
click at [305, 94] on div "Дата закінчення Ціна за базову одиницю 9995 UAH" at bounding box center [324, 91] width 246 height 20
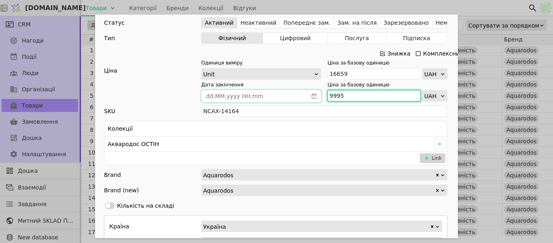
paste input "10 860"
click at [334, 93] on input "10 860" at bounding box center [374, 95] width 93 height 11
type input "10860"
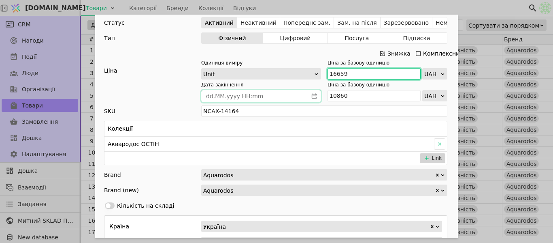
drag, startPoint x: 346, startPoint y: 70, endPoint x: 324, endPoint y: 71, distance: 22.7
click at [324, 71] on div "Одиниця виміру Unit Ціна за базову одиницю 16659 UAH" at bounding box center [324, 69] width 246 height 20
paste input "5 513"
click at [335, 71] on input "15 513" at bounding box center [374, 73] width 93 height 11
type input "15513"
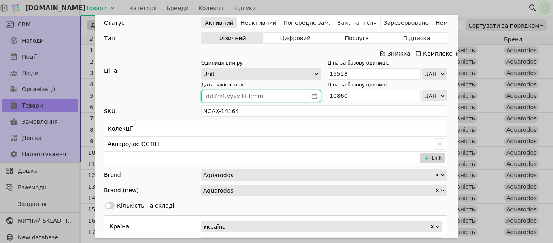
click at [311, 93] on icon "calender simple" at bounding box center [314, 96] width 6 height 6
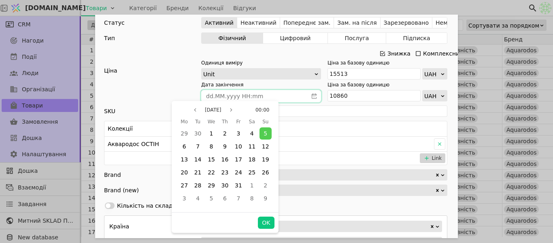
click at [239, 183] on span "31" at bounding box center [238, 185] width 7 height 6
click at [262, 218] on button "OK" at bounding box center [266, 222] width 16 height 12
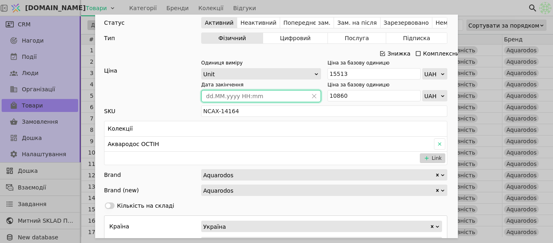
type input "[DATE] 00:00"
click at [473, 6] on div "Ім'я Тумба з АКВАРОДОС Остін зі стільницею 90 (підвісна) Посилання tumba-ostin-…" at bounding box center [276, 121] width 553 height 243
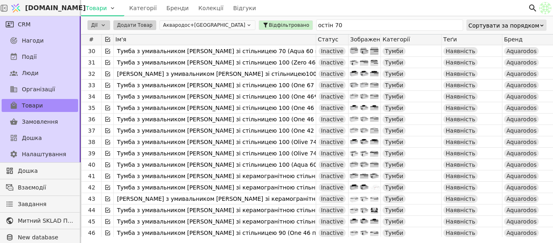
scroll to position [324, 0]
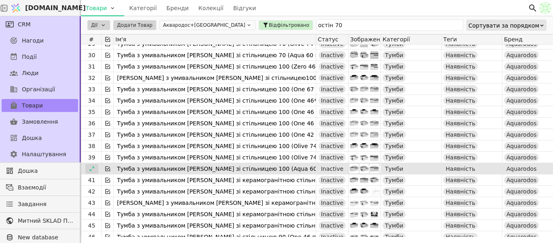
click at [95, 168] on div at bounding box center [91, 169] width 13 height 10
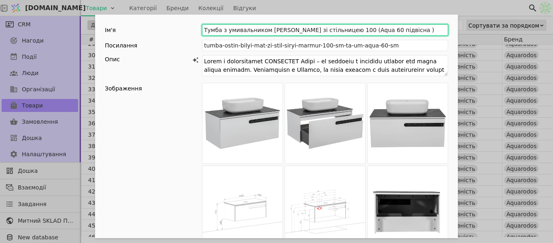
click at [263, 31] on input "Тумба з умивальником [PERSON_NAME] зі стільницею 100 (Aqua 60 підвісна )" at bounding box center [325, 29] width 246 height 11
click at [365, 31] on input "Тумба з АКВАРОДОС Остін зі стільницею 100 (Aqua 60 підвісна )" at bounding box center [325, 29] width 246 height 11
type input "Тумба з АКВАРОДОС Остін зі стільницею 100 (підвісна)"
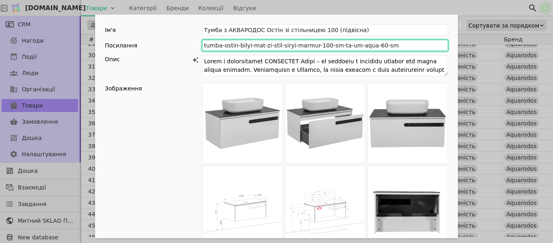
click at [330, 47] on input "tumba-ostin-bilyi-mat-zi-stil-siryi-marmur-100-sm-ta-um-aqua-60-sm" at bounding box center [325, 45] width 246 height 11
type input "tumba-ostin-bilyi-mat-zi-stil-siryi-marmur-100-sm"
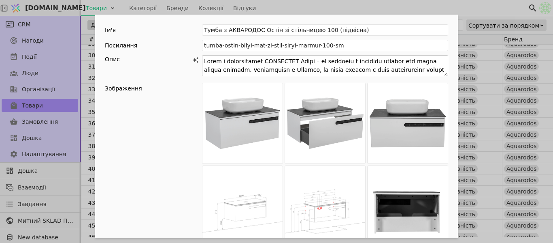
click at [263, 63] on textarea "Add Opportunity" at bounding box center [325, 65] width 246 height 21
click at [278, 158] on icon "Add Opportunity" at bounding box center [277, 158] width 8 height 8
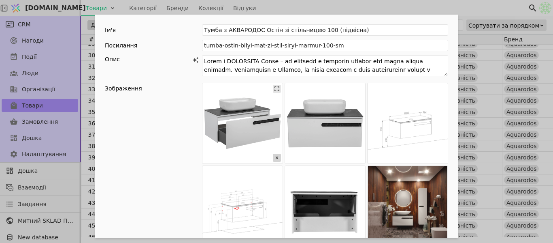
click at [275, 156] on icon "Add Opportunity" at bounding box center [277, 158] width 8 height 8
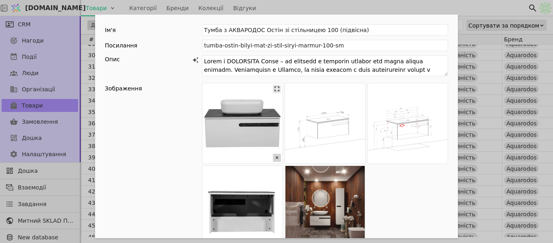
click at [275, 156] on icon "Add Opportunity" at bounding box center [277, 158] width 8 height 8
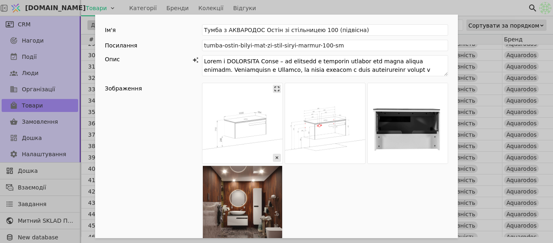
click at [246, 127] on img "Add Opportunity" at bounding box center [243, 123] width 80 height 80
click at [278, 90] on img "Add Opportunity" at bounding box center [243, 123] width 80 height 80
click at [276, 89] on icon "Add Opportunity" at bounding box center [277, 88] width 5 height 5
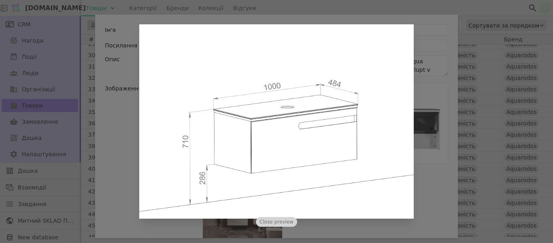
click at [416, 128] on div "Close preview" at bounding box center [276, 121] width 553 height 243
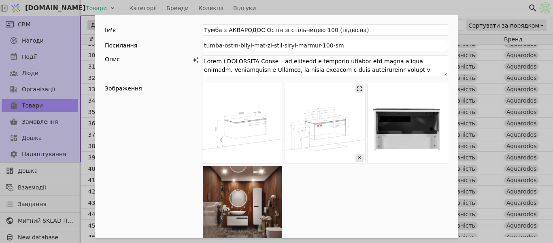
click at [323, 128] on img "Add Opportunity" at bounding box center [325, 123] width 80 height 80
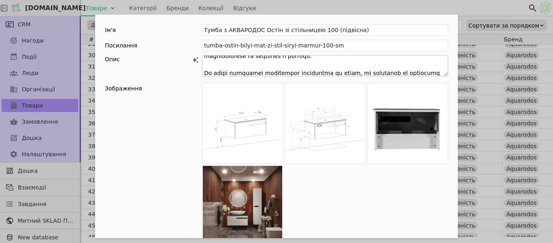
scroll to position [81, 0]
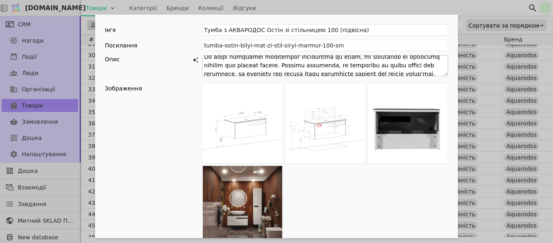
click at [252, 66] on textarea "Add Opportunity" at bounding box center [325, 65] width 246 height 21
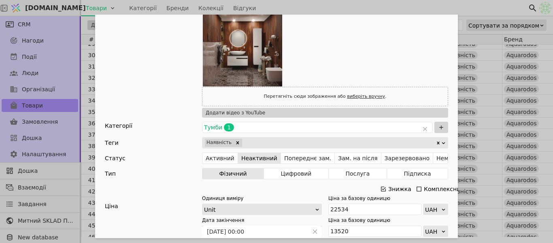
scroll to position [162, 0]
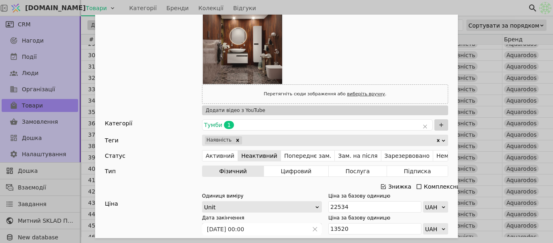
type textarea "Lorem i DOLORSITA Conse – ad elitsedd e temporin utlabor etd magna aliqua enima…"
click at [208, 151] on button "Активний" at bounding box center [221, 155] width 36 height 11
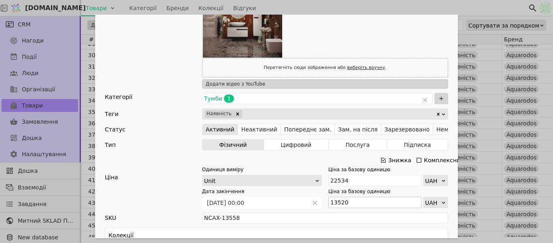
scroll to position [203, 0]
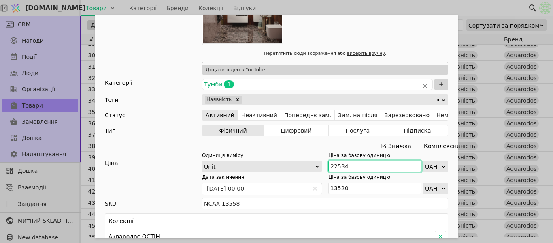
drag, startPoint x: 345, startPoint y: 164, endPoint x: 318, endPoint y: 162, distance: 27.2
click at [318, 162] on div "Одиниця виміру Unit Ціна за базову одиницю 22534 UAH" at bounding box center [325, 161] width 246 height 20
paste input "15 990"
click at [335, 163] on input "15 990" at bounding box center [375, 165] width 93 height 11
type input "15990"
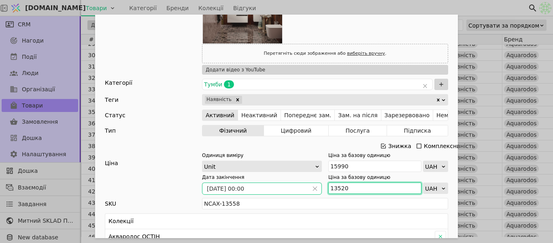
drag, startPoint x: 352, startPoint y: 184, endPoint x: 318, endPoint y: 185, distance: 34.4
click at [318, 185] on div "Дата закінчення [DATE] 00:00 Ціна за базову одиницю 13520 UAH" at bounding box center [325, 183] width 246 height 20
paste input "1 193"
click at [336, 190] on input "11 193" at bounding box center [375, 187] width 93 height 11
type input "11193"
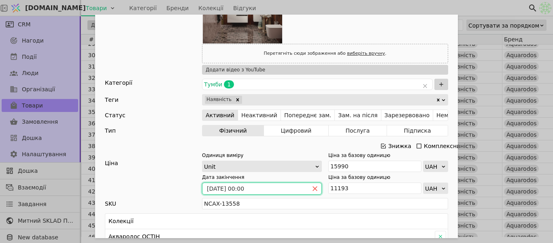
click at [312, 186] on icon "close" at bounding box center [315, 189] width 6 height 6
click at [312, 186] on icon "calender simple" at bounding box center [315, 189] width 6 height 6
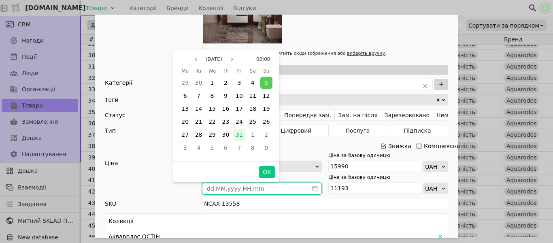
click at [243, 134] on div "31" at bounding box center [239, 134] width 12 height 12
click at [268, 175] on button "OK" at bounding box center [267, 172] width 16 height 12
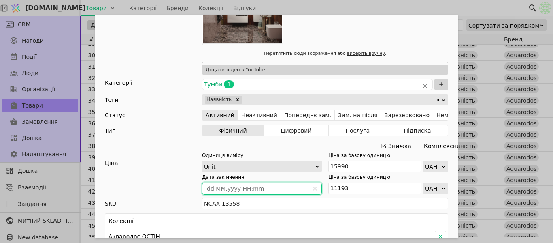
type input "[DATE] 00:00"
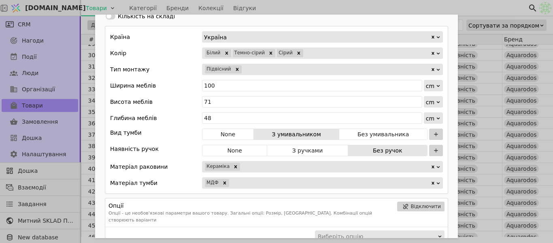
scroll to position [486, 0]
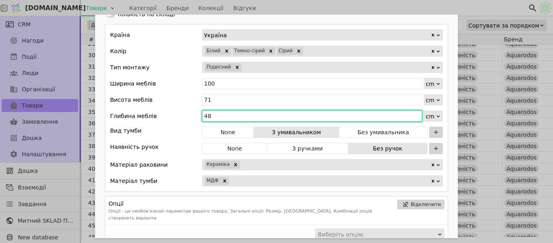
click at [227, 116] on input "48" at bounding box center [312, 115] width 220 height 11
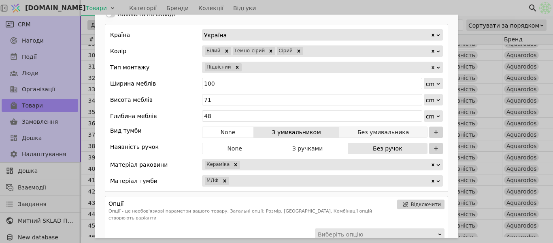
click at [352, 131] on button "Без умивальника" at bounding box center [383, 131] width 88 height 11
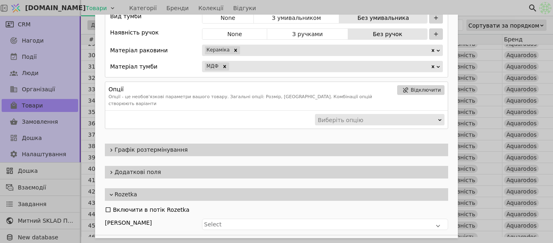
scroll to position [608, 0]
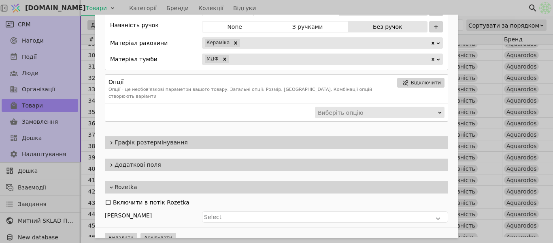
click at [175, 160] on span "Додаткові поля" at bounding box center [280, 164] width 331 height 9
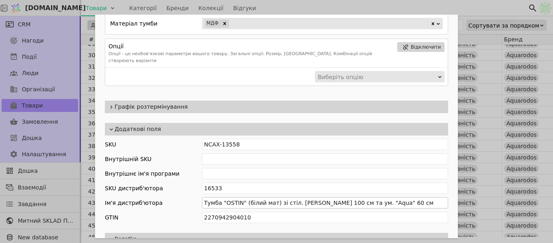
scroll to position [689, 0]
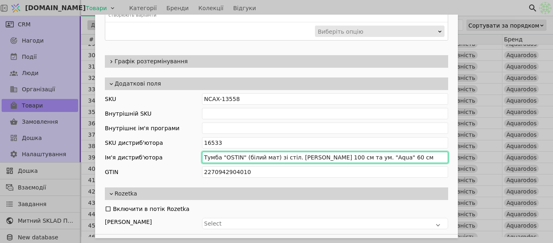
drag, startPoint x: 397, startPoint y: 153, endPoint x: 358, endPoint y: 150, distance: 39.0
click at [358, 151] on input "Тумба "OSTIN" (білий мат) зі стіл. [PERSON_NAME] 100 см та ум. "Aqua" 60 см" at bounding box center [325, 156] width 246 height 11
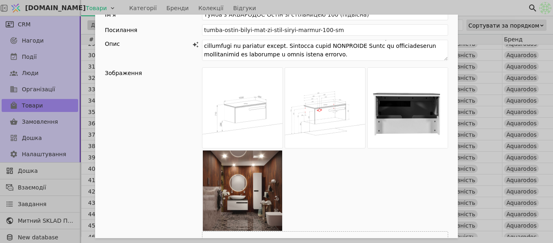
scroll to position [0, 0]
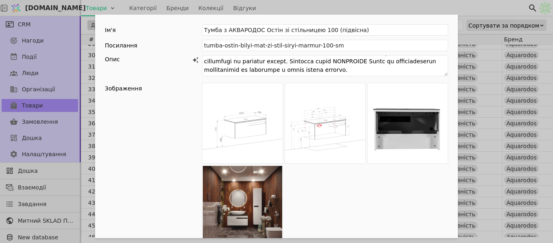
type input "Тумба "OSTIN" (білий мат) зі стіл. сірий мармур 100 см"
click at [358, 158] on icon "Add Opportunity" at bounding box center [360, 158] width 8 height 8
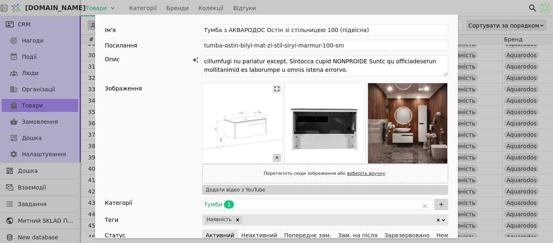
click at [276, 158] on icon "Add Opportunity" at bounding box center [277, 157] width 3 height 3
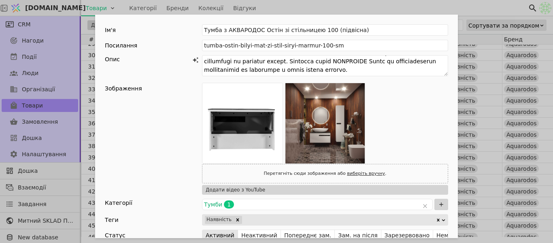
click at [365, 175] on link "виберіть вручну" at bounding box center [366, 173] width 38 height 5
type input "C:\fakepath\zz.jpg"
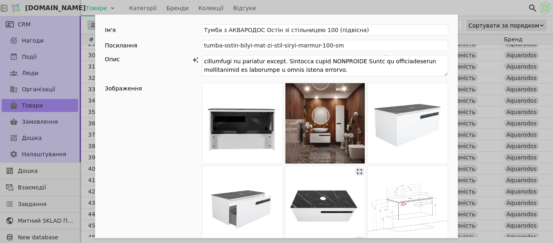
scroll to position [122, 0]
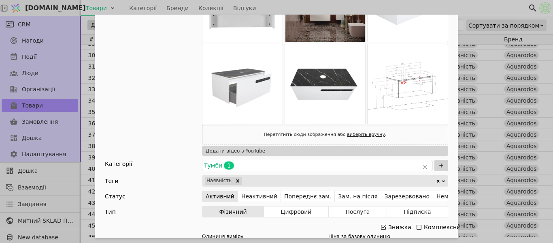
click at [362, 133] on link "виберіть вручну" at bounding box center [366, 134] width 38 height 5
type input "C:\fakepath\zzzzzz.jpg"
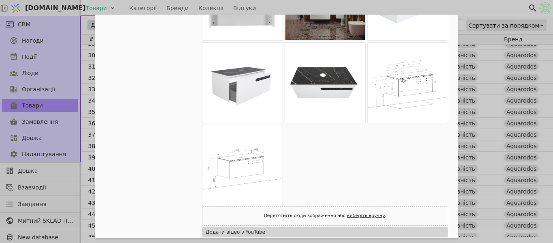
scroll to position [42, 0]
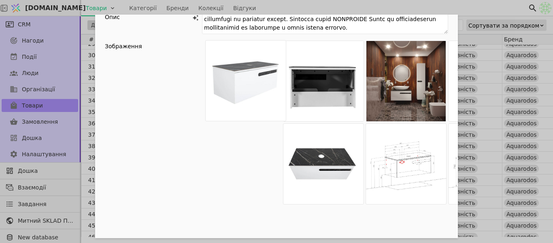
drag, startPoint x: 401, startPoint y: 83, endPoint x: 228, endPoint y: 81, distance: 173.8
click at [228, 81] on div "Add Opportunity" at bounding box center [325, 164] width 246 height 246
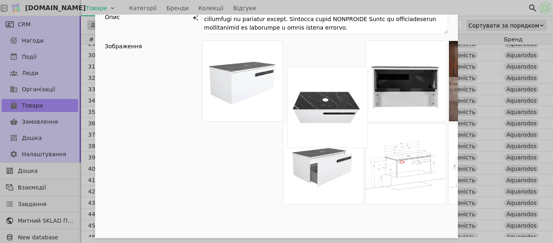
drag, startPoint x: 326, startPoint y: 171, endPoint x: 322, endPoint y: 101, distance: 70.2
click at [322, 101] on div "Add Opportunity" at bounding box center [325, 164] width 246 height 246
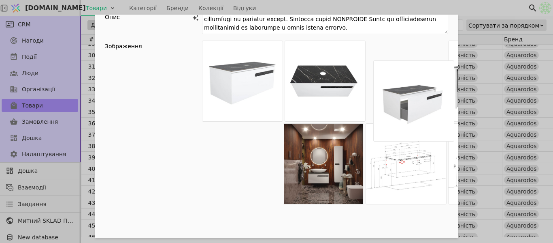
drag, startPoint x: 313, startPoint y: 162, endPoint x: 410, endPoint y: 98, distance: 116.4
click at [410, 98] on div "Add Opportunity" at bounding box center [325, 164] width 246 height 246
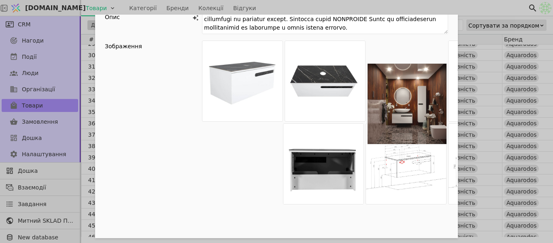
drag, startPoint x: 362, startPoint y: 131, endPoint x: 423, endPoint y: 90, distance: 73.8
click at [423, 90] on div "Add Opportunity" at bounding box center [325, 164] width 246 height 246
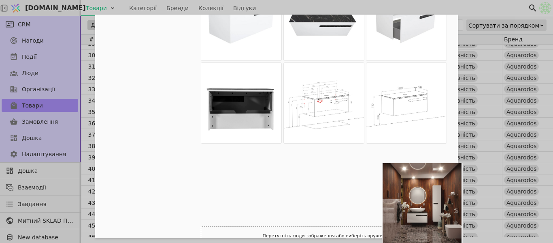
drag, startPoint x: 401, startPoint y: 94, endPoint x: 416, endPoint y: 224, distance: 131.7
click at [416, 224] on div "Перетягніть сюди зображення або виберіть вручну . Додати відео з YouTube" at bounding box center [324, 118] width 246 height 277
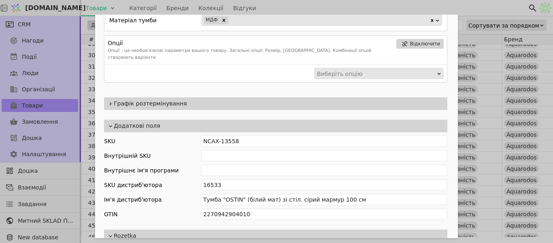
scroll to position [567, 1]
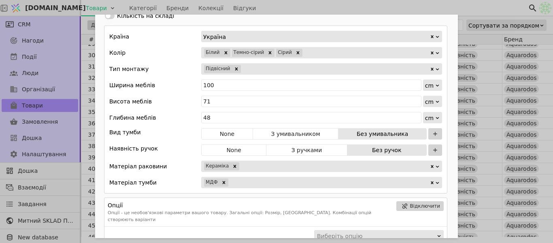
click at [470, 12] on div "Ім'я Тумба з АКВАРОДОС Остін зі стільницею 100 (підвісна) Посилання tumba-ostin…" at bounding box center [276, 121] width 553 height 243
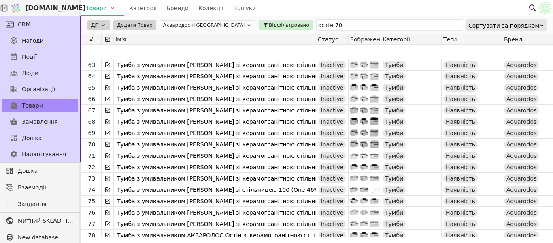
scroll to position [727, 0]
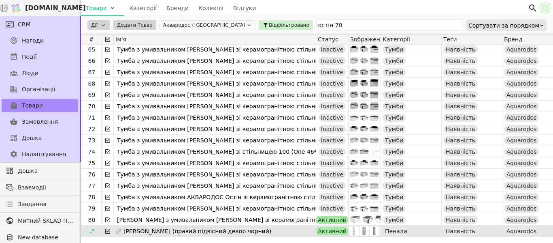
click at [107, 232] on icon at bounding box center [108, 231] width 6 height 6
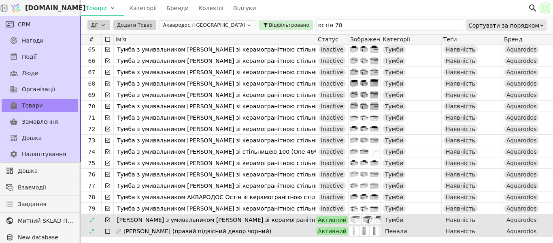
click at [107, 221] on icon at bounding box center [108, 219] width 6 height 6
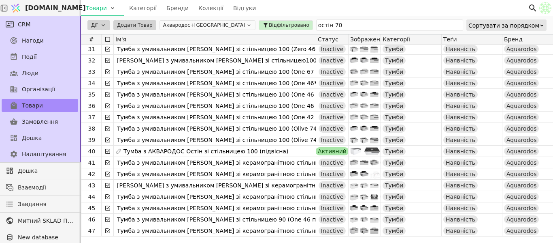
scroll to position [322, 0]
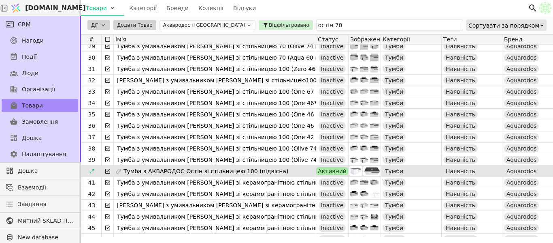
click at [108, 171] on icon at bounding box center [107, 171] width 5 height 5
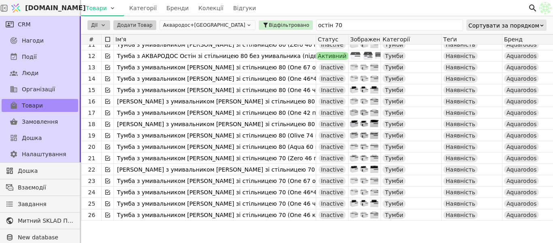
scroll to position [0, 0]
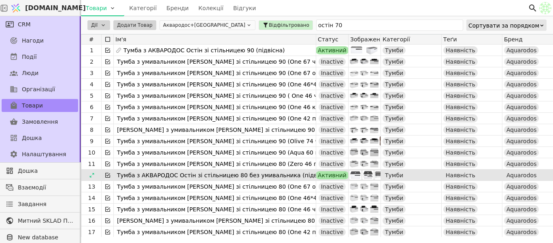
click at [106, 174] on icon at bounding box center [108, 175] width 6 height 6
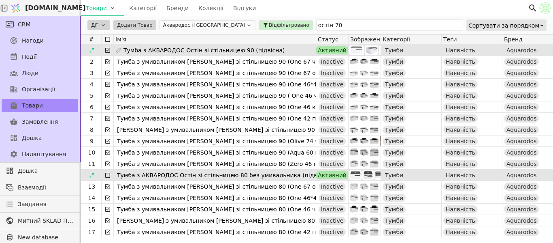
click at [106, 52] on icon at bounding box center [108, 50] width 6 height 6
click at [106, 26] on html "[DOMAIN_NAME] Товари Категорії Бренди Колекції Відгуки CRM Нагоди Події Люди Ор…" at bounding box center [276, 121] width 553 height 243
click at [107, 46] on div "Архівувати" at bounding box center [107, 47] width 34 height 10
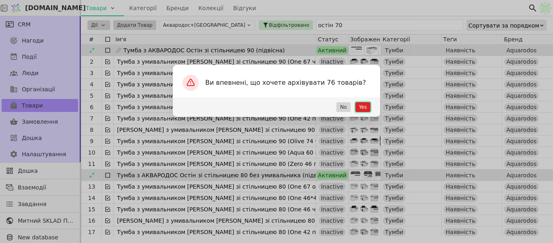
click at [363, 105] on button "Yes" at bounding box center [363, 107] width 15 height 10
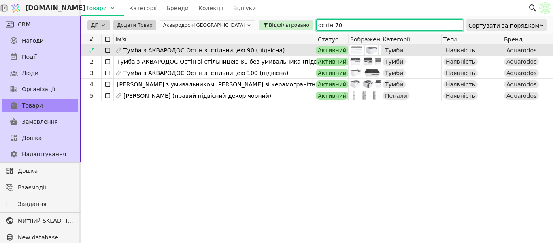
click at [316, 27] on input "остін 70" at bounding box center [389, 24] width 147 height 11
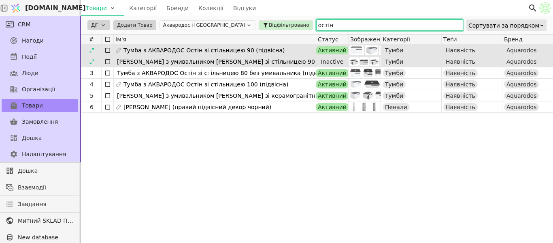
type input "остін"
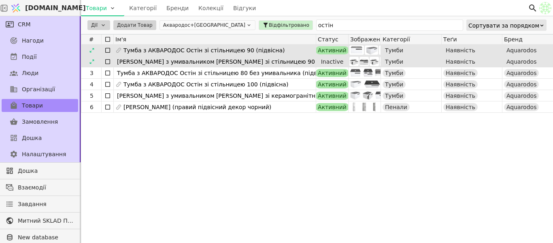
click at [106, 64] on icon at bounding box center [107, 61] width 5 height 5
click at [105, 26] on html "[DOMAIN_NAME] Товари Категорії Бренди Колекції Відгуки CRM Нагоди Події Люди Ор…" at bounding box center [276, 121] width 553 height 243
click at [106, 47] on div "Архівувати" at bounding box center [107, 47] width 34 height 10
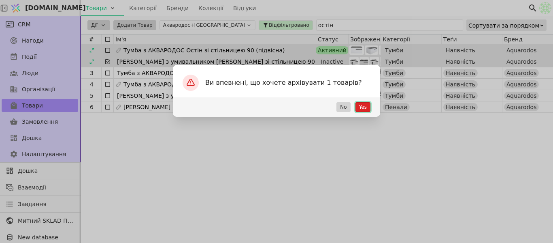
click at [367, 108] on button "Yes" at bounding box center [363, 107] width 15 height 10
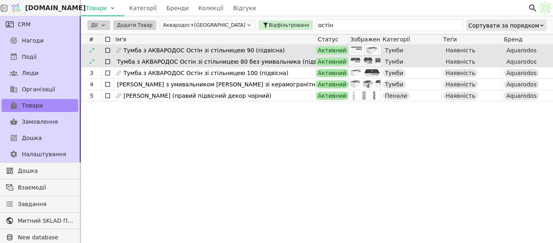
click at [313, 142] on div "1 Тумба з АКВАРОДОС Остін зі стільницею 90 (підвісна) Активний Тумби Наявність …" at bounding box center [540, 141] width 918 height 192
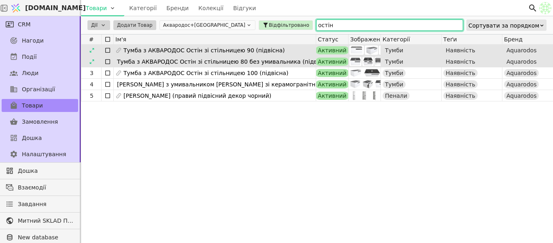
click at [316, 28] on input "остін" at bounding box center [389, 24] width 147 height 11
